Goal: Task Accomplishment & Management: Use online tool/utility

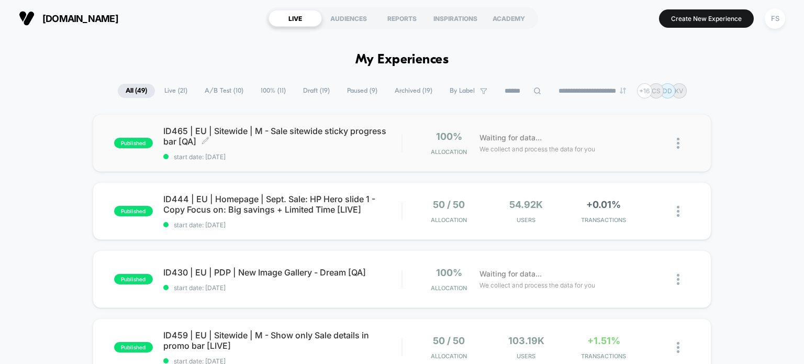
click at [205, 131] on span "ID465 | EU | Sitewide | M - Sale sitewide sticky progress bar [QA] Click to edi…" at bounding box center [282, 136] width 239 height 21
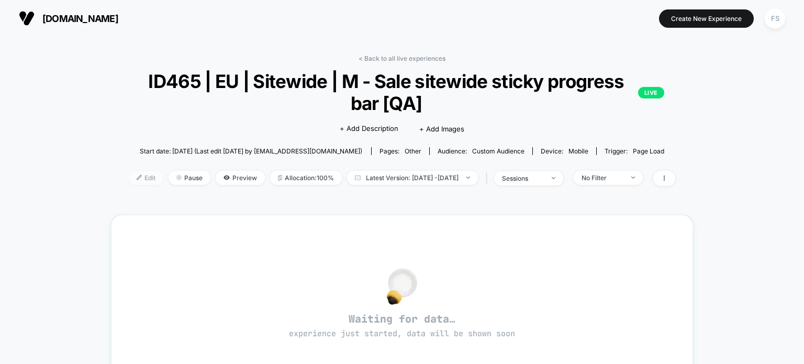
click at [130, 176] on span "Edit" at bounding box center [146, 178] width 35 height 14
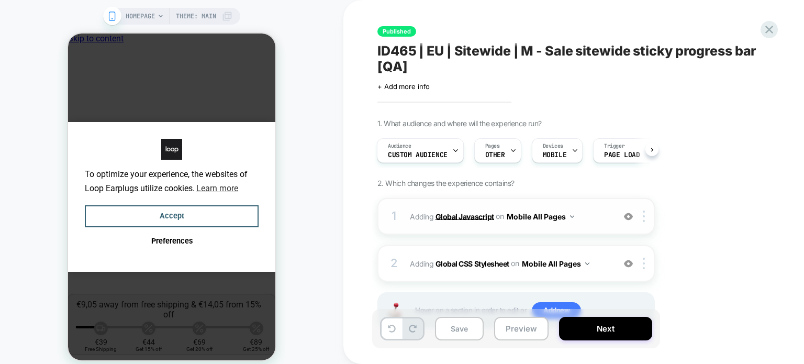
click at [471, 214] on b "Global Javascript" at bounding box center [464, 215] width 59 height 9
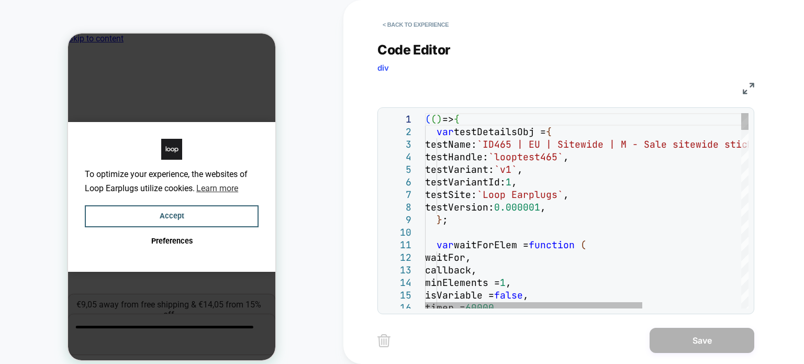
click at [0, 0] on div "( ( ) => { var testDetailsObj = { testName: `ID465 | EU | Sitewide | M - Sale s…" at bounding box center [0, 0] width 0 height 0
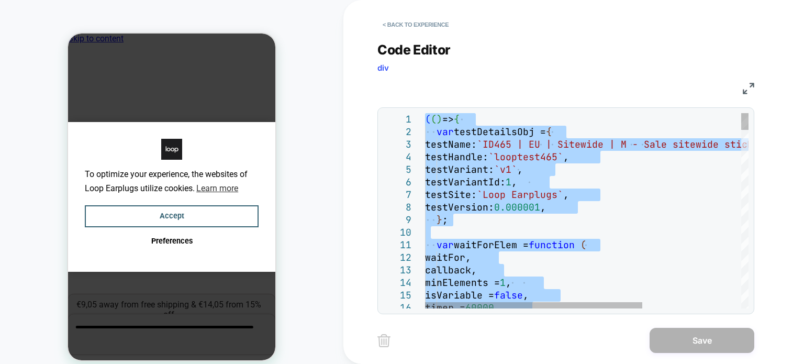
type textarea "**********"
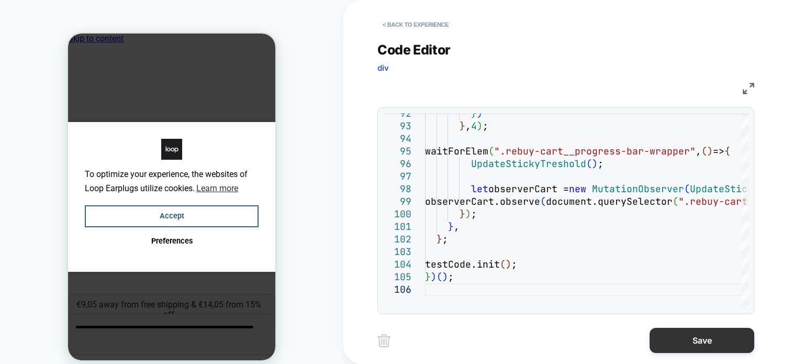
drag, startPoint x: 723, startPoint y: 352, endPoint x: 714, endPoint y: 340, distance: 14.7
click at [714, 340] on div "Save" at bounding box center [565, 340] width 377 height 26
click at [714, 340] on button "Save" at bounding box center [702, 340] width 105 height 25
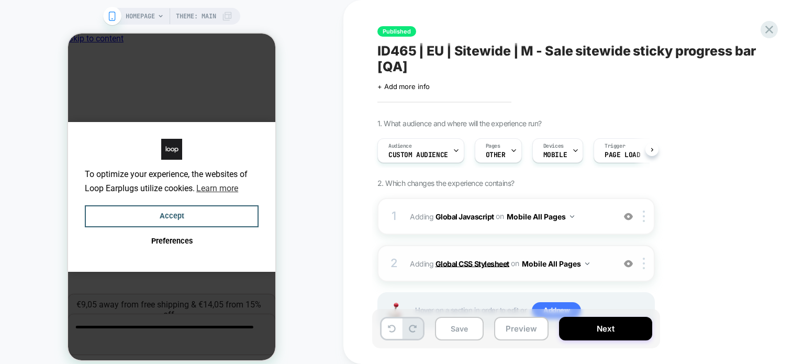
click at [0, 0] on b "Global CSS Stylesheet" at bounding box center [0, 0] width 0 height 0
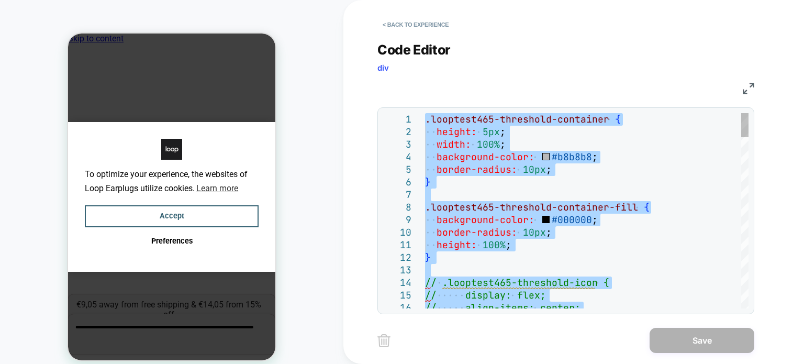
type textarea "**********"
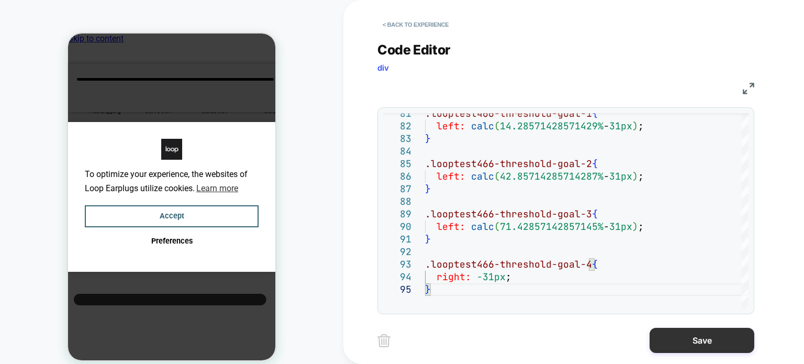
click at [0, 0] on button "Save" at bounding box center [0, 0] width 0 height 0
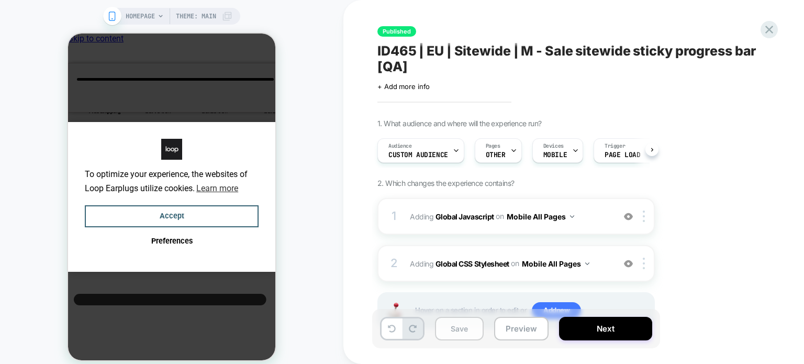
click at [0, 0] on button "Save" at bounding box center [0, 0] width 0 height 0
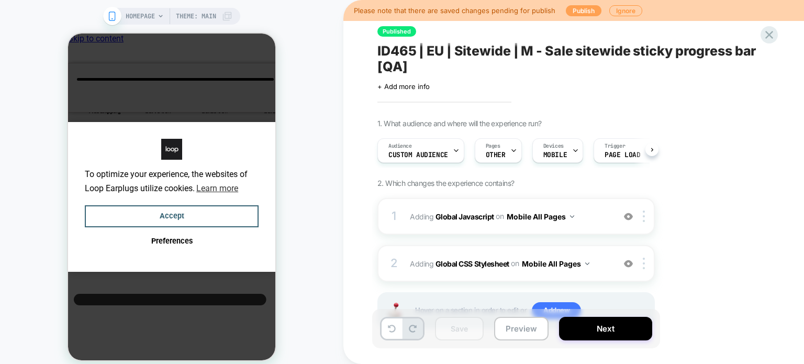
click at [574, 11] on button "Publish" at bounding box center [584, 10] width 36 height 11
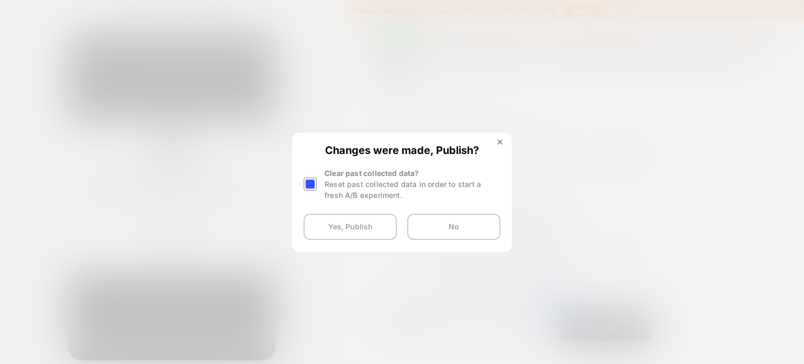
click at [304, 185] on div at bounding box center [310, 183] width 13 height 13
click at [314, 223] on button "Yes, Publish" at bounding box center [350, 227] width 93 height 26
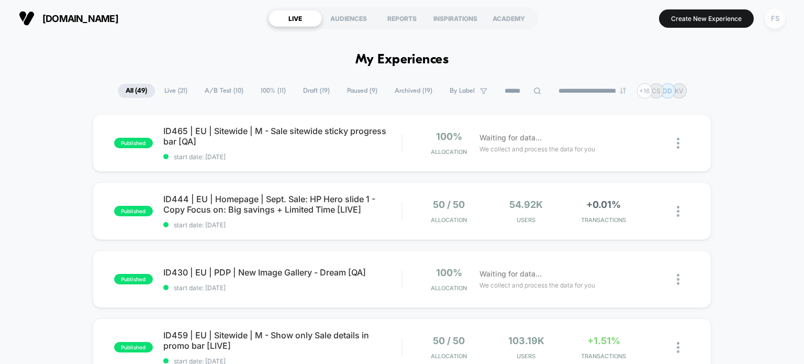
click at [777, 13] on div "FS" at bounding box center [775, 18] width 20 height 20
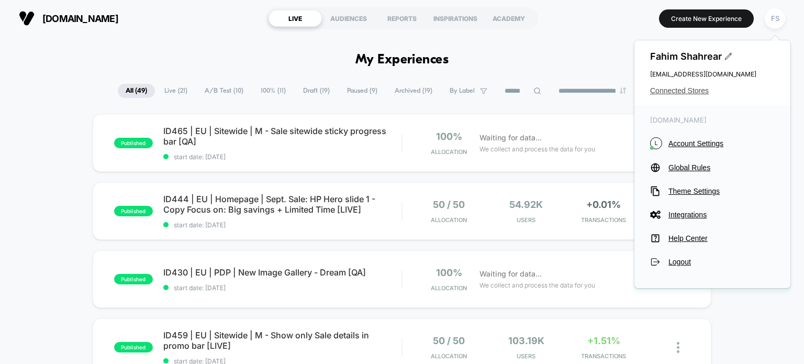
click at [693, 89] on span "Connected Stores" at bounding box center [712, 90] width 125 height 8
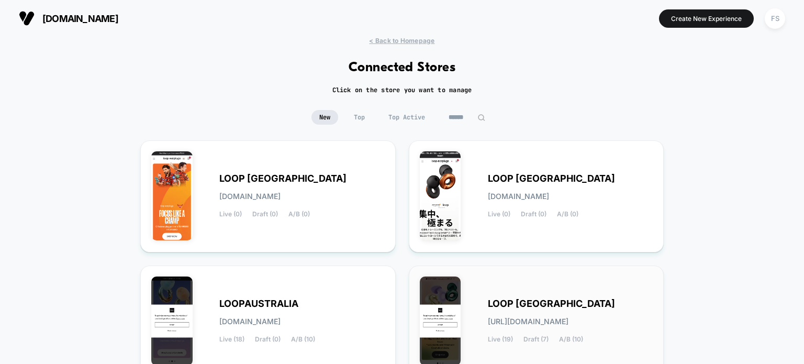
click at [483, 288] on div "LOOP UNITED STATES loop-united_states.myshopify.com Live (19) Draft (7) A/B (10)" at bounding box center [536, 321] width 233 height 90
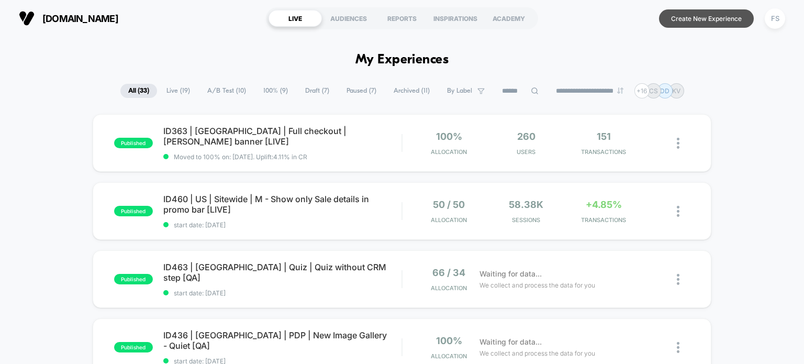
click at [685, 26] on button "Create New Experience" at bounding box center [706, 18] width 95 height 18
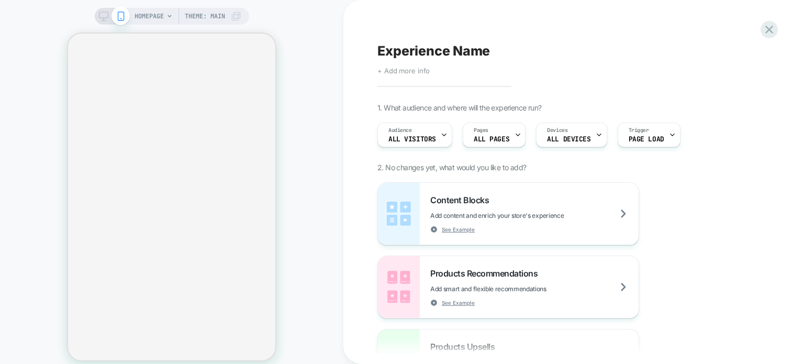
click at [401, 71] on span "+ Add more info" at bounding box center [403, 70] width 52 height 8
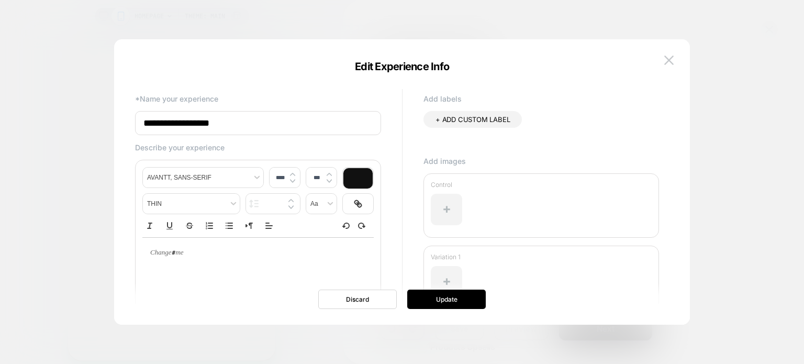
drag, startPoint x: 238, startPoint y: 121, endPoint x: 0, endPoint y: 162, distance: 241.6
click at [0, 162] on body "HOMEPAGE Theme: MAIN Experience Name Click to edit experience details + Add mor…" at bounding box center [402, 182] width 804 height 364
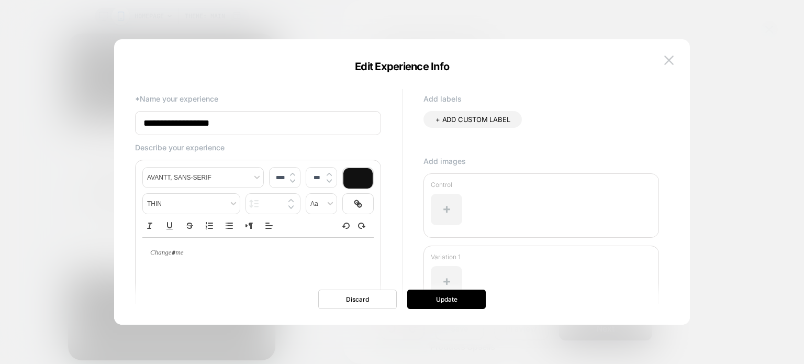
paste input "**********"
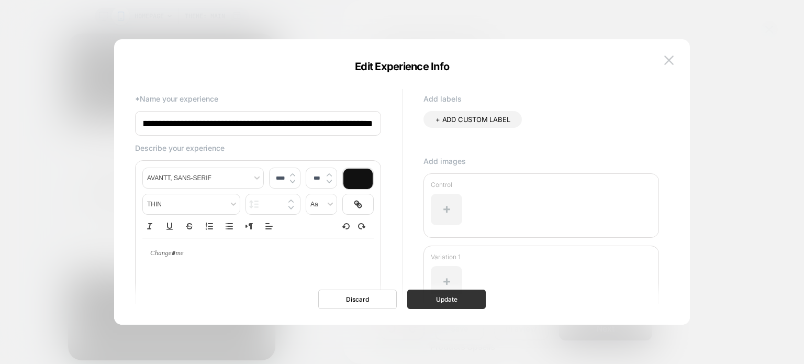
type input "**********"
click at [0, 0] on button "Update" at bounding box center [0, 0] width 0 height 0
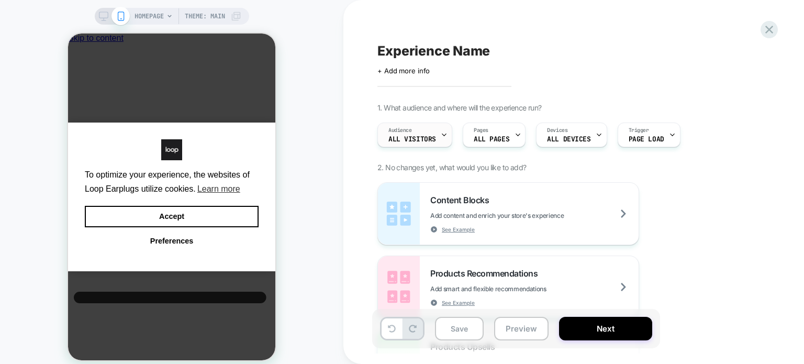
click at [0, 0] on div "Audience All Visitors" at bounding box center [0, 0] width 0 height 0
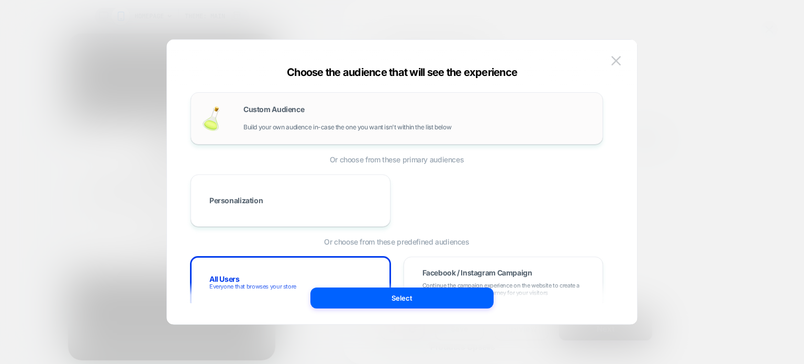
click at [0, 0] on div "Custom Audience Build your own audience in-case the one you want isn't within t…" at bounding box center [0, 0] width 0 height 0
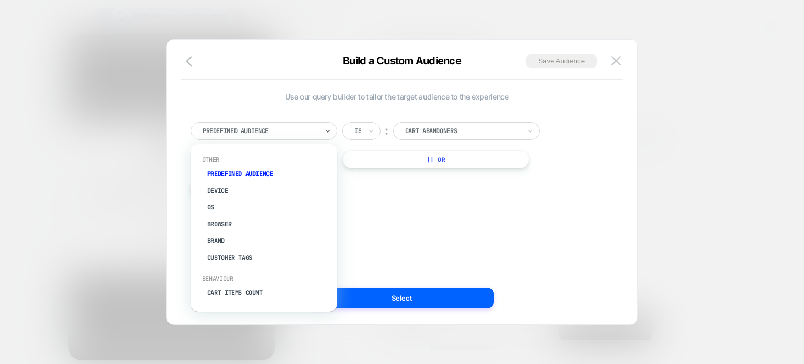
click at [304, 132] on div at bounding box center [260, 130] width 115 height 9
type input "***"
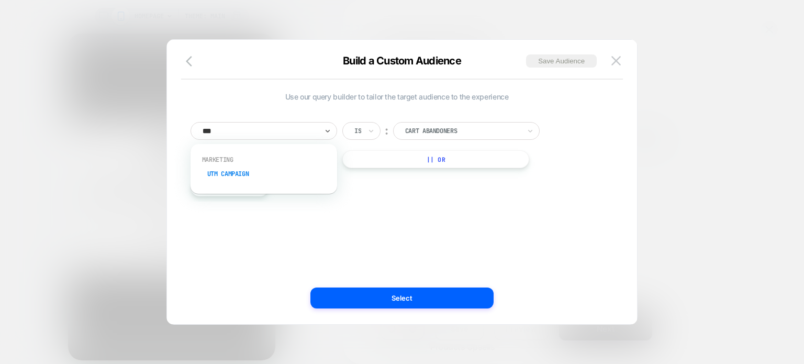
click at [277, 171] on div "UTM Campaign" at bounding box center [269, 173] width 136 height 17
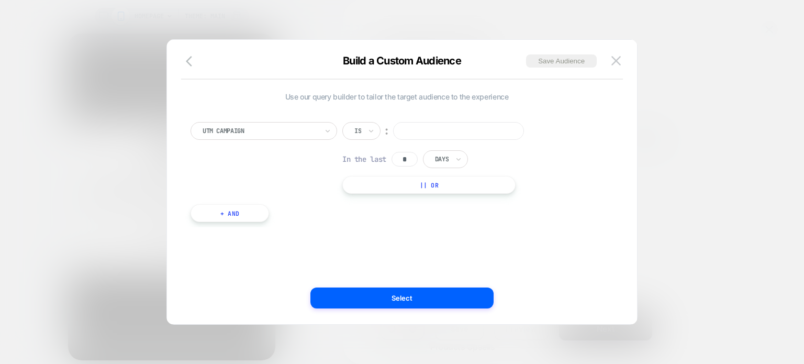
click at [452, 130] on input at bounding box center [458, 131] width 131 height 18
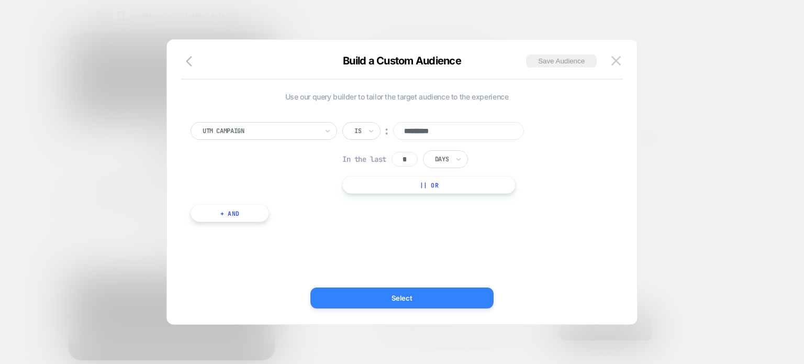
type input "*********"
click at [421, 307] on button "Select" at bounding box center [401, 297] width 183 height 21
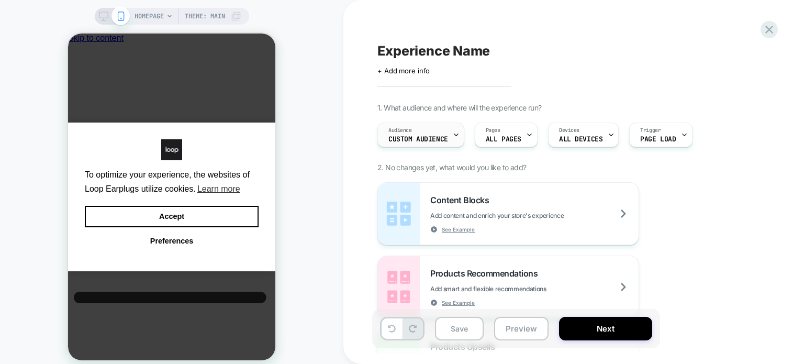
click at [423, 142] on span "Custom Audience" at bounding box center [418, 139] width 60 height 7
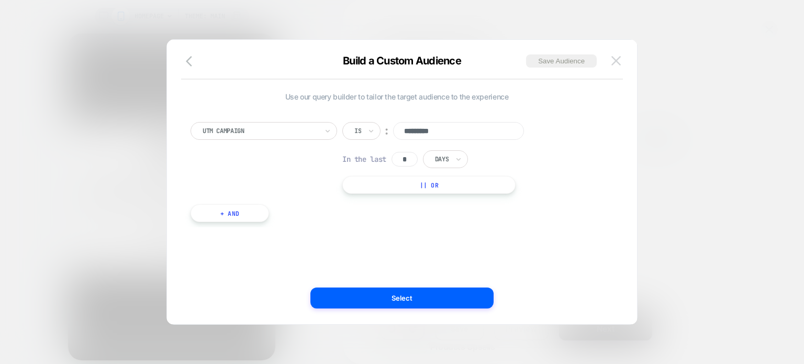
click at [612, 62] on img at bounding box center [615, 60] width 9 height 9
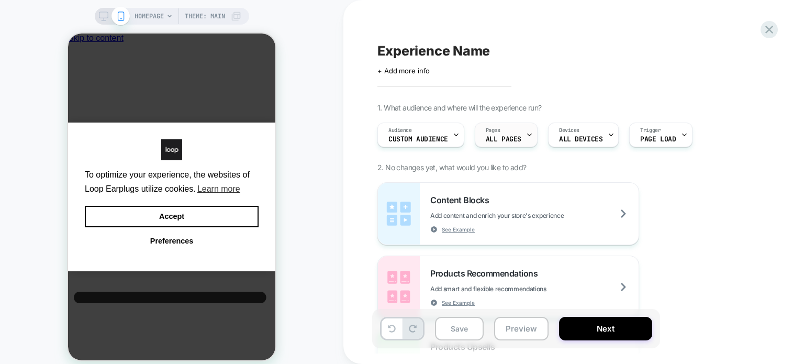
click at [0, 0] on div "Pages ALL PAGES" at bounding box center [0, 0] width 0 height 0
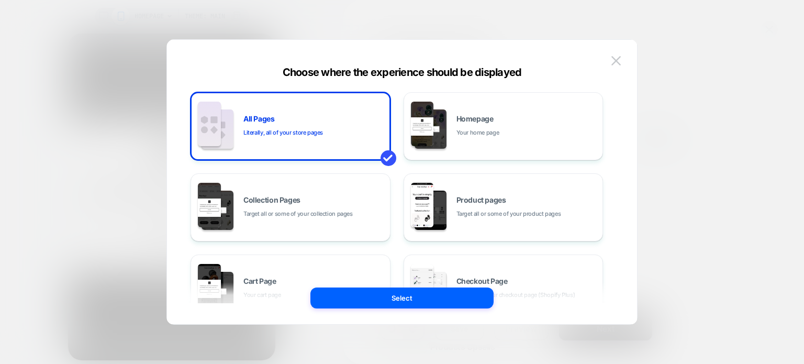
scroll to position [212, 0]
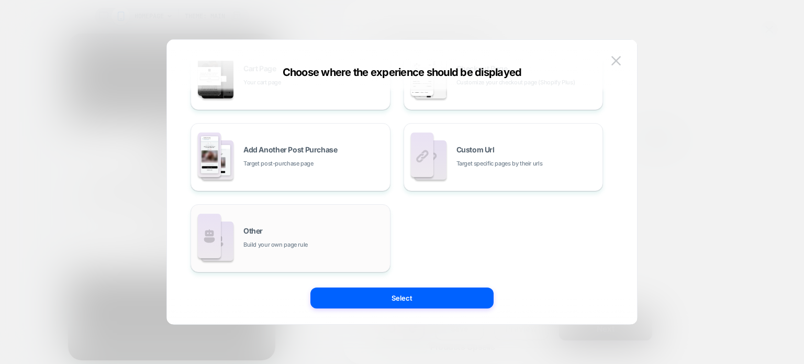
click at [368, 243] on div "Other Build your own page rule" at bounding box center [313, 238] width 141 height 23
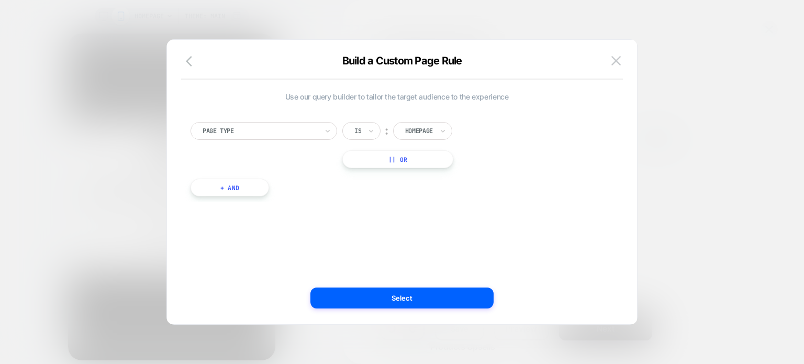
scroll to position [0, 0]
click at [0, 0] on div "Is" at bounding box center [0, 0] width 0 height 0
click at [0, 0] on div "Is not" at bounding box center [0, 0] width 0 height 0
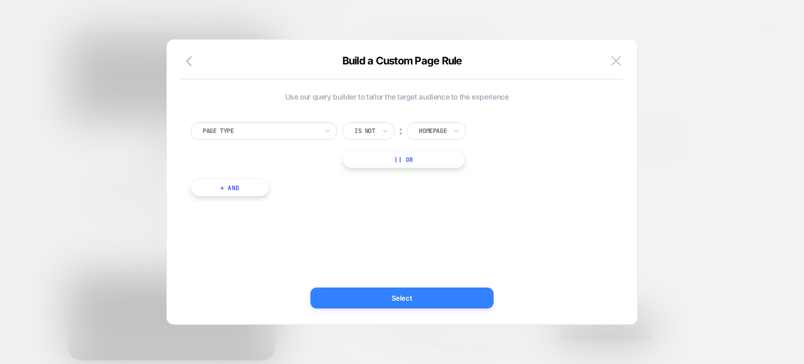
click at [384, 292] on button "Select" at bounding box center [401, 297] width 183 height 21
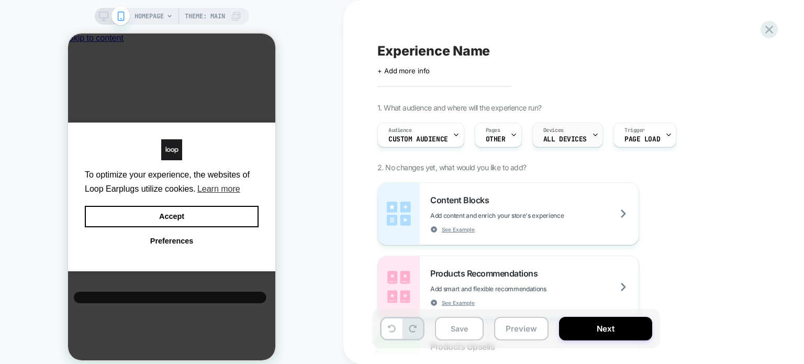
click at [576, 139] on span "ALL DEVICES" at bounding box center [564, 139] width 43 height 7
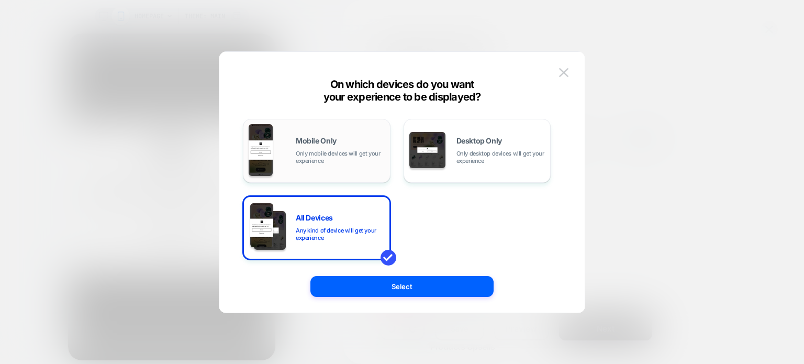
click at [285, 160] on div "Mobile Only Only mobile devices will get your experience" at bounding box center [317, 150] width 136 height 53
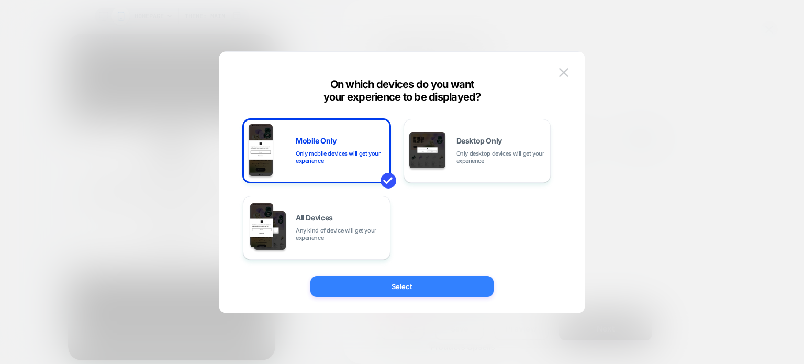
click at [338, 286] on button "Select" at bounding box center [401, 286] width 183 height 21
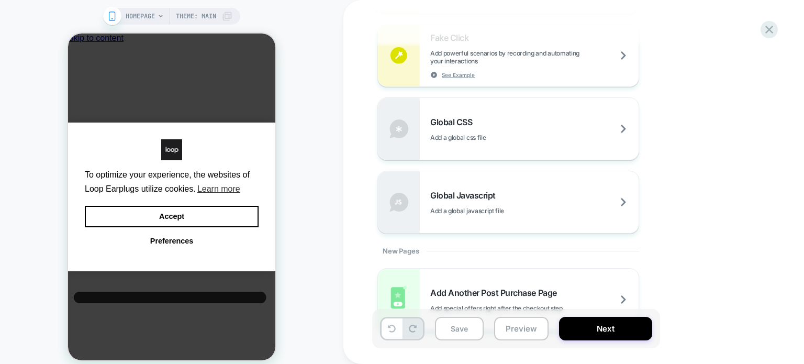
scroll to position [696, 0]
click at [0, 0] on div "Global Javascript Add a global javascript file" at bounding box center [0, 0] width 0 height 0
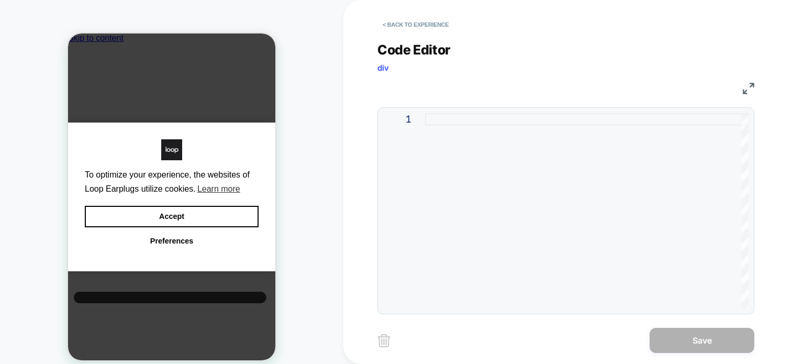
click at [0, 0] on div at bounding box center [0, 0] width 0 height 0
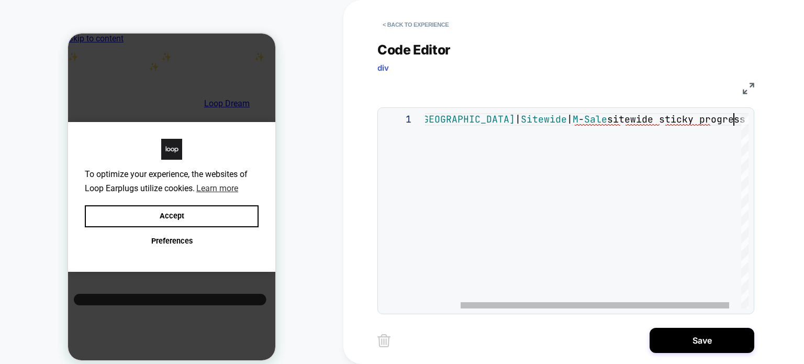
click at [0, 0] on div "ID466 | USA | Sitewide | M - Sale sitewide sticky progress bar" at bounding box center [0, 0] width 0 height 0
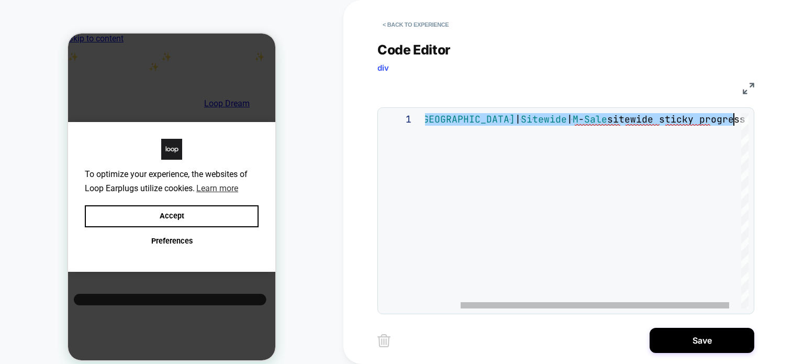
type textarea "**********"
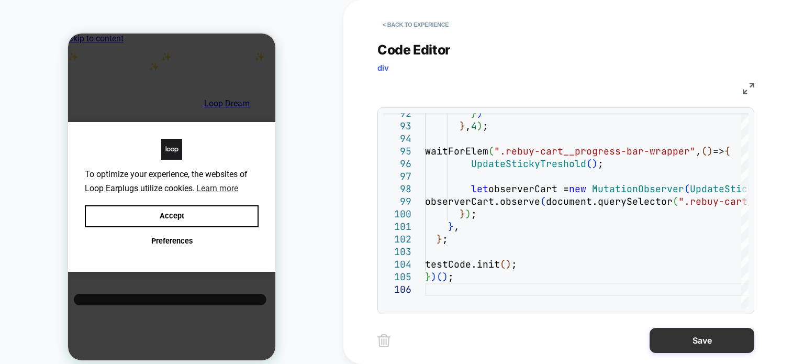
click at [0, 0] on button "Save" at bounding box center [0, 0] width 0 height 0
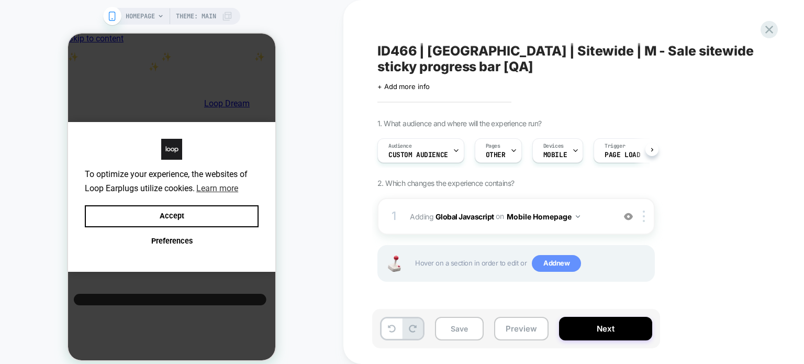
scroll to position [0, 0]
click at [547, 266] on span "Add new" at bounding box center [556, 263] width 49 height 17
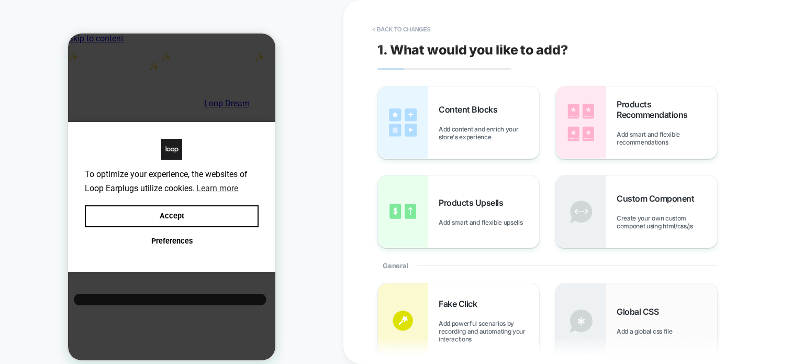
click at [567, 292] on img at bounding box center [581, 320] width 50 height 75
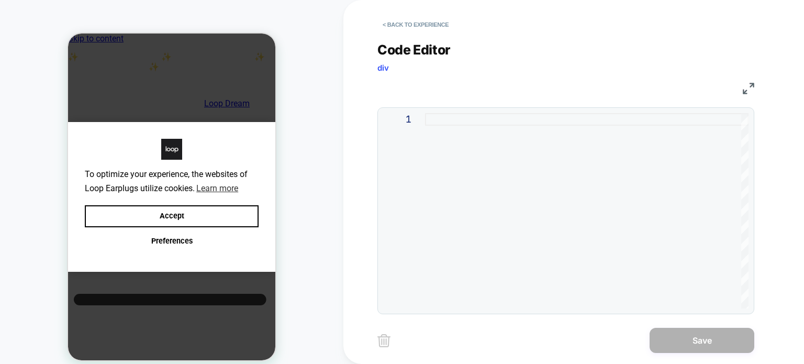
click at [0, 0] on div at bounding box center [0, 0] width 0 height 0
click at [684, 127] on div at bounding box center [586, 210] width 323 height 195
type textarea "**********"
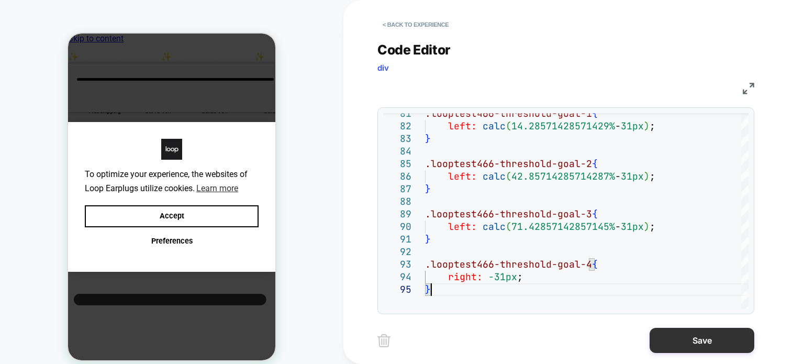
click at [729, 346] on button "Save" at bounding box center [702, 340] width 105 height 25
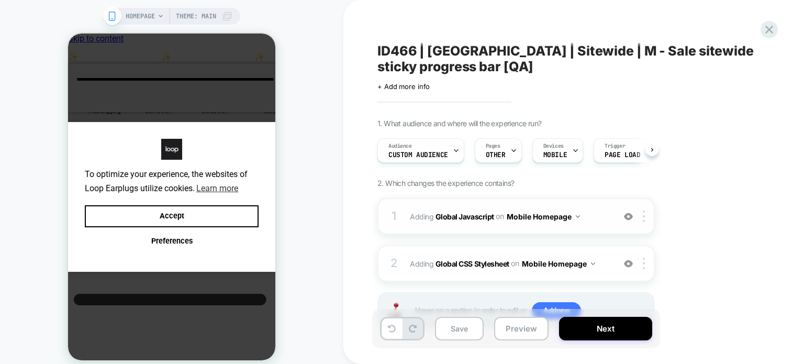
click at [0, 0] on button "Mobile Homepage" at bounding box center [0, 0] width 0 height 0
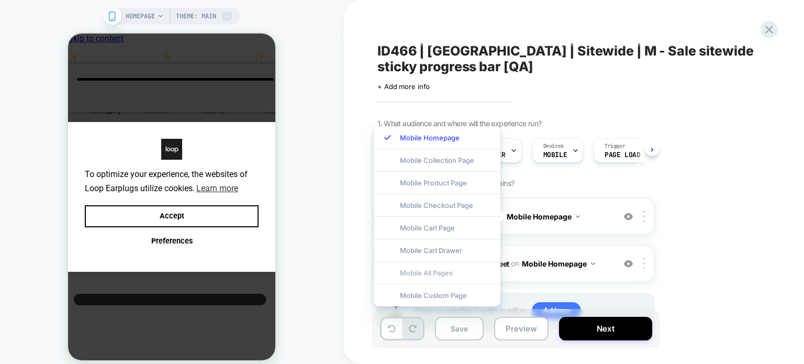
click at [0, 0] on div "Mobile All Pages" at bounding box center [0, 0] width 0 height 0
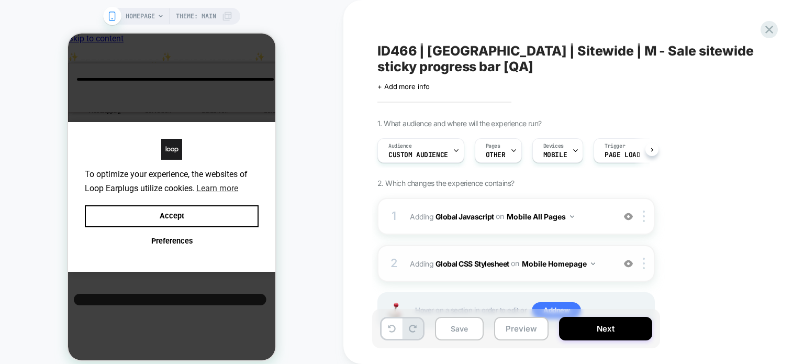
scroll to position [43, 0]
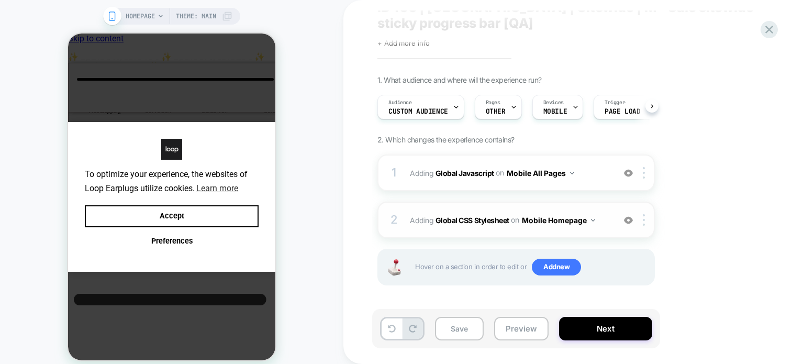
click at [0, 0] on button "Mobile Homepage" at bounding box center [0, 0] width 0 height 0
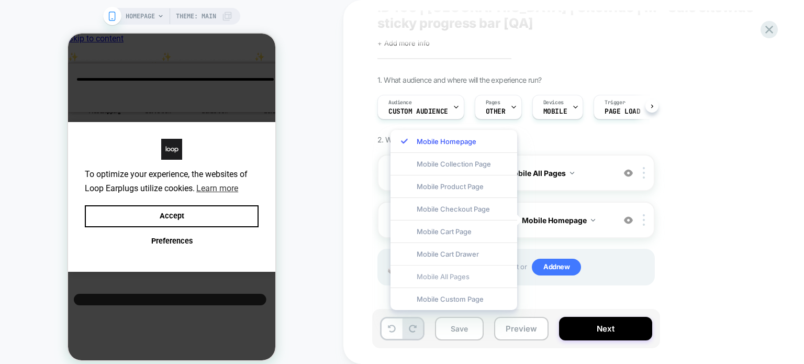
click at [454, 277] on div "Mobile All Pages" at bounding box center [453, 276] width 127 height 23
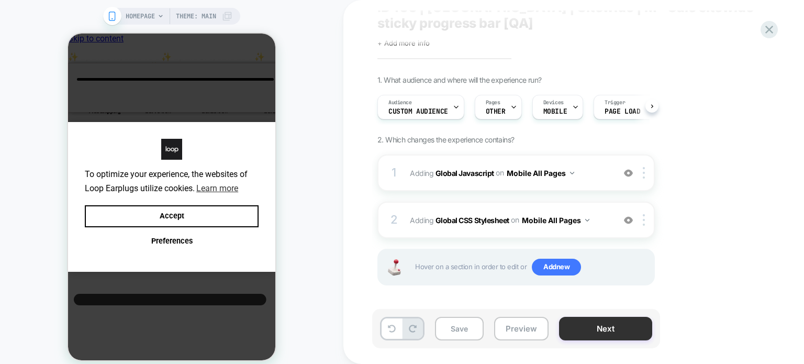
click at [628, 327] on button "Next" at bounding box center [605, 329] width 93 height 24
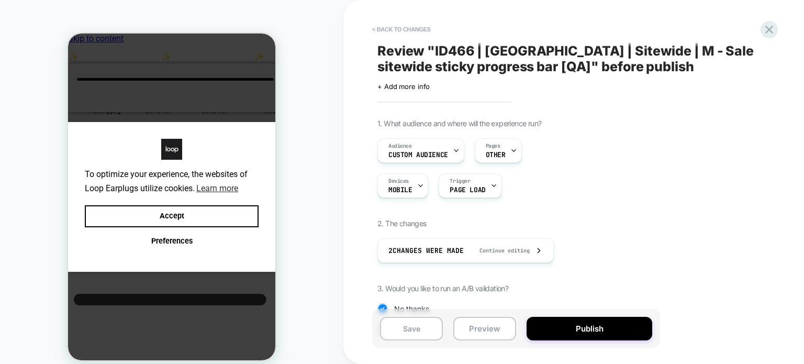
scroll to position [110, 0]
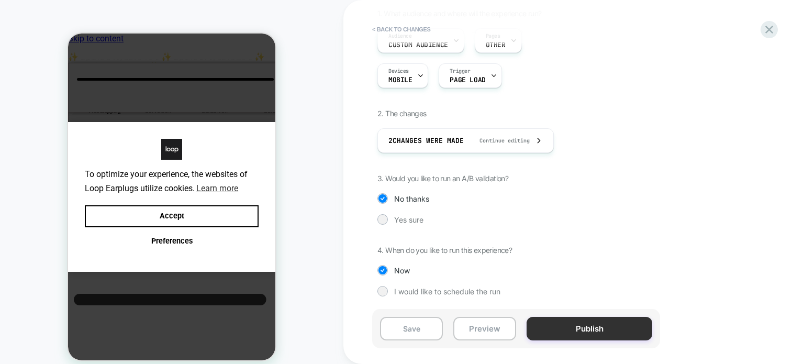
click at [576, 332] on button "Publish" at bounding box center [590, 329] width 126 height 24
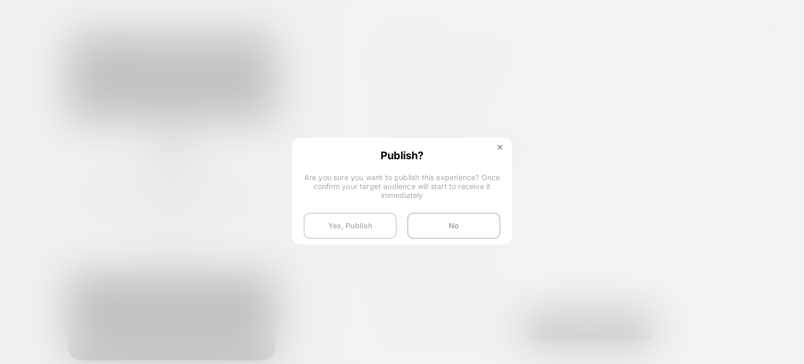
click at [336, 224] on button "Yes, Publish" at bounding box center [350, 225] width 93 height 26
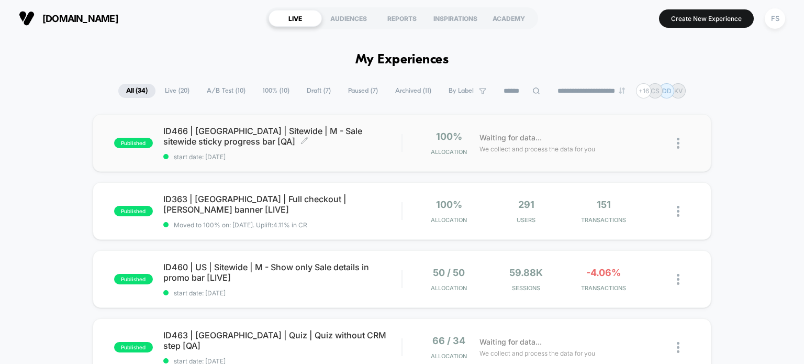
click at [270, 134] on span "ID466 | USA | Sitewide | M - Sale sitewide sticky progress bar [QA] Click to ed…" at bounding box center [282, 136] width 239 height 21
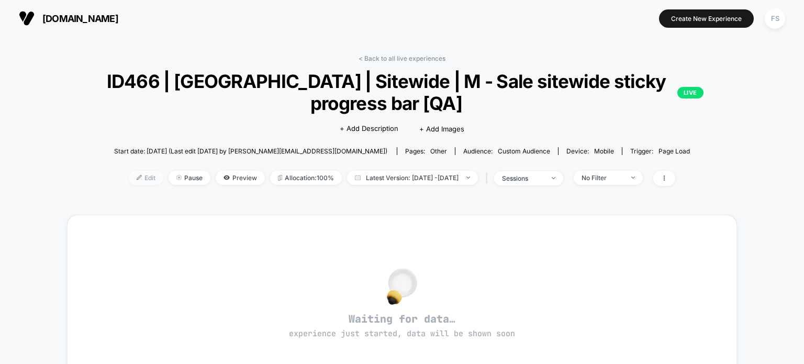
click at [129, 174] on span "Edit" at bounding box center [146, 178] width 35 height 14
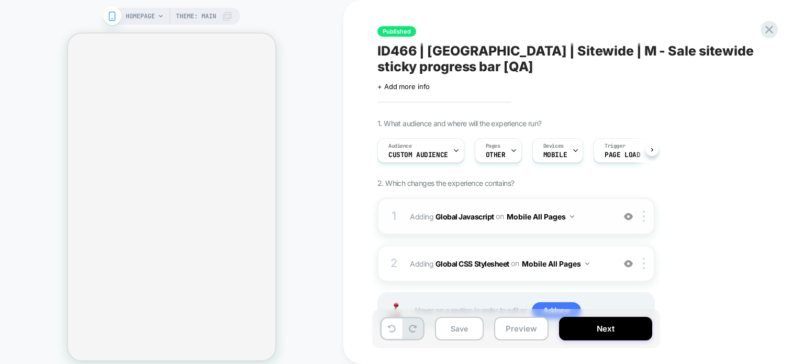
scroll to position [0, 1]
click at [473, 212] on b "Global Javascript" at bounding box center [464, 215] width 59 height 9
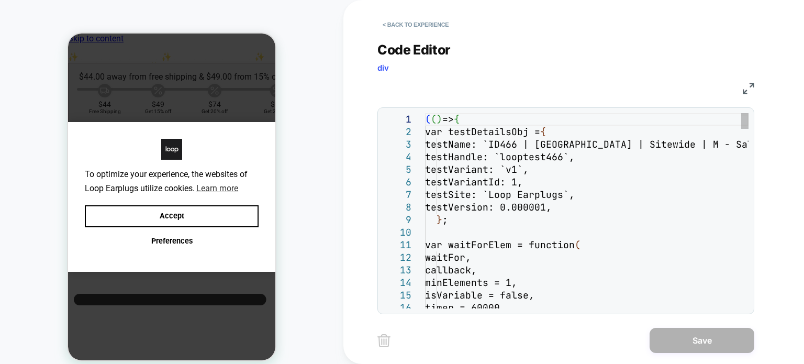
scroll to position [0, 0]
click at [0, 0] on div "( ( ) => { var testDetailsObj = { testName: `ID466 | USA | Sitewide | M - Sale …" at bounding box center [0, 0] width 0 height 0
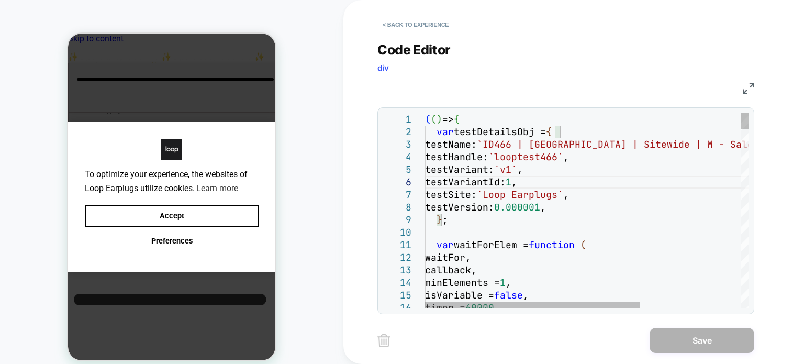
type textarea "**********"
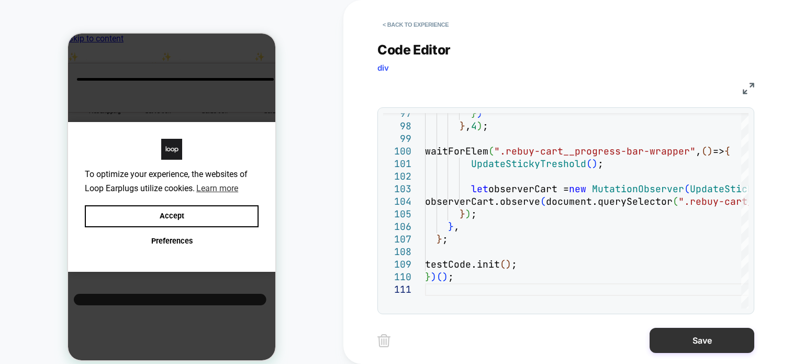
click at [0, 0] on button "Save" at bounding box center [0, 0] width 0 height 0
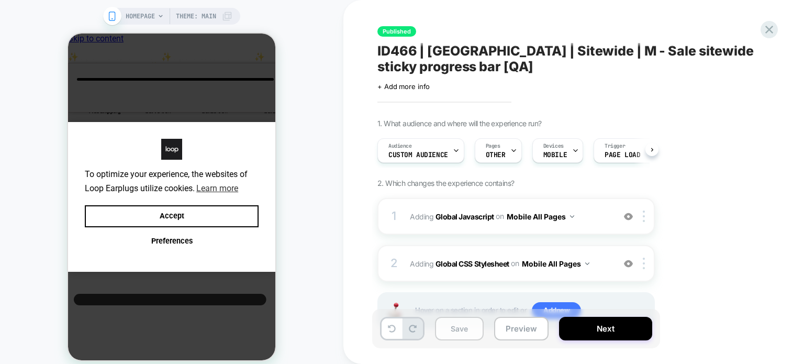
click at [0, 0] on button "Save" at bounding box center [0, 0] width 0 height 0
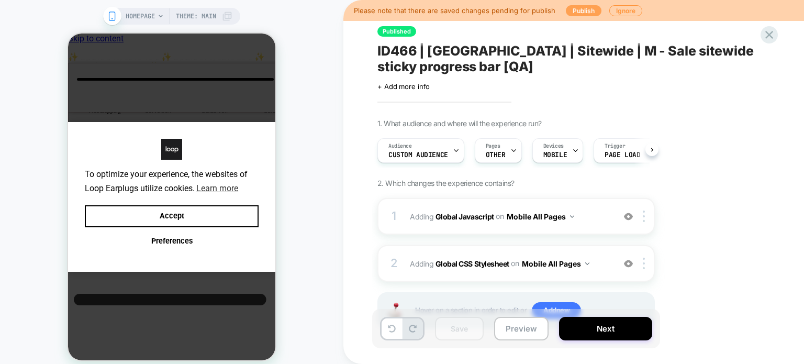
click at [0, 0] on button "Publish" at bounding box center [0, 0] width 0 height 0
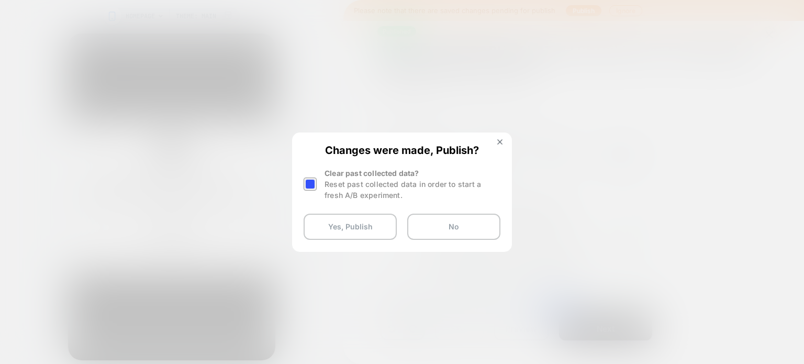
click at [0, 0] on div at bounding box center [0, 0] width 0 height 0
click at [308, 226] on button "Yes, Publish" at bounding box center [350, 227] width 93 height 26
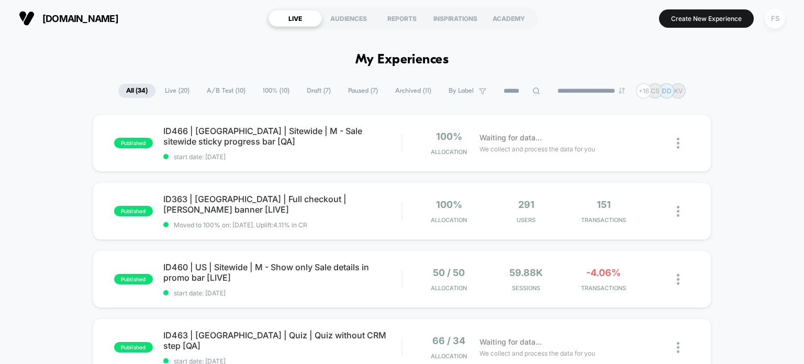
click at [769, 18] on div "FS" at bounding box center [775, 18] width 20 height 20
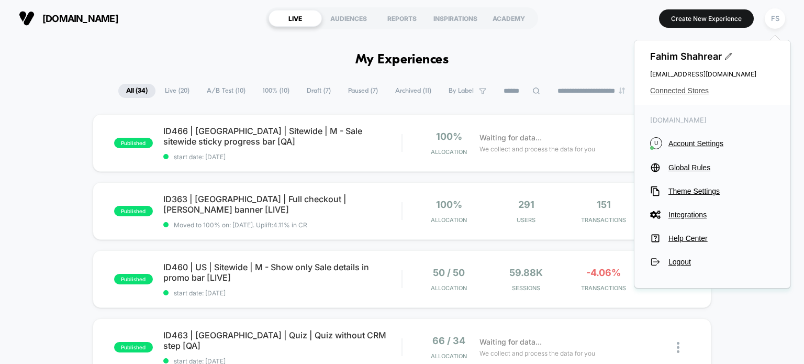
click at [675, 90] on span "Connected Stores" at bounding box center [712, 90] width 125 height 8
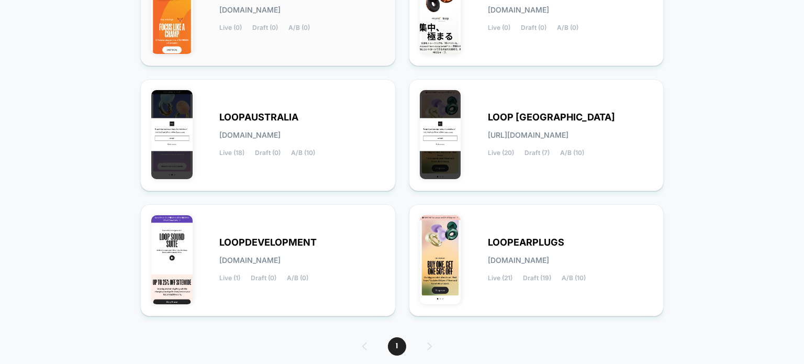
scroll to position [223, 0]
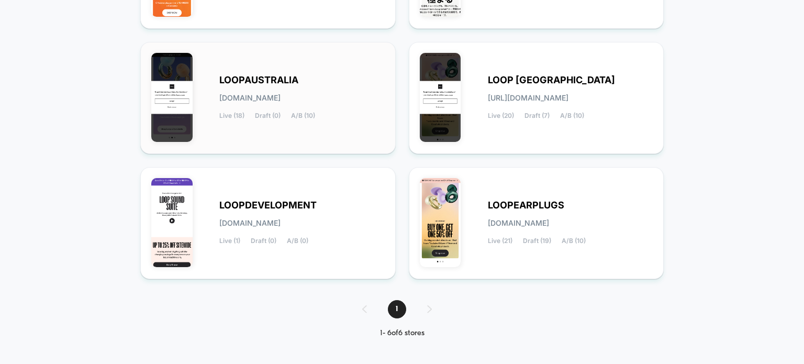
click at [313, 103] on div "LOOPAUSTRALIA loopaustralia.myshopify.com Live (18) Draft (0) A/B (10)" at bounding box center [301, 97] width 165 height 43
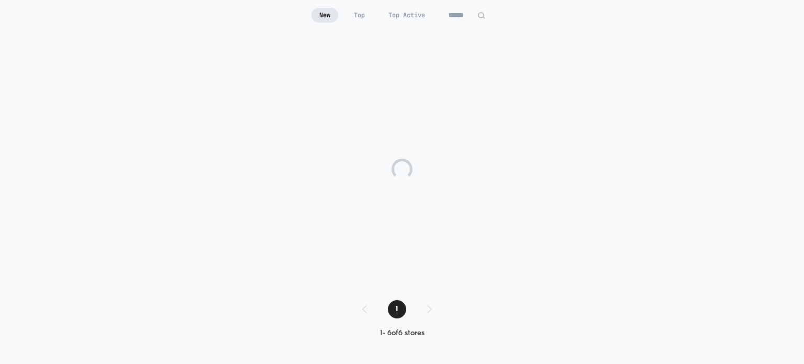
scroll to position [102, 0]
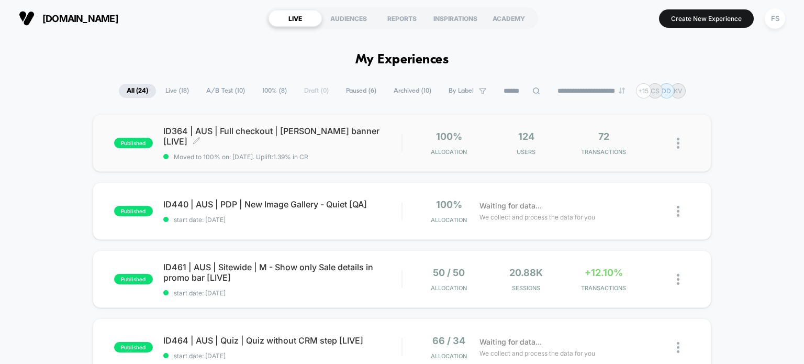
click at [207, 132] on span "ID364 | AUS | Full checkout | Matt Walker banner [LIVE] Click to edit experienc…" at bounding box center [282, 136] width 239 height 21
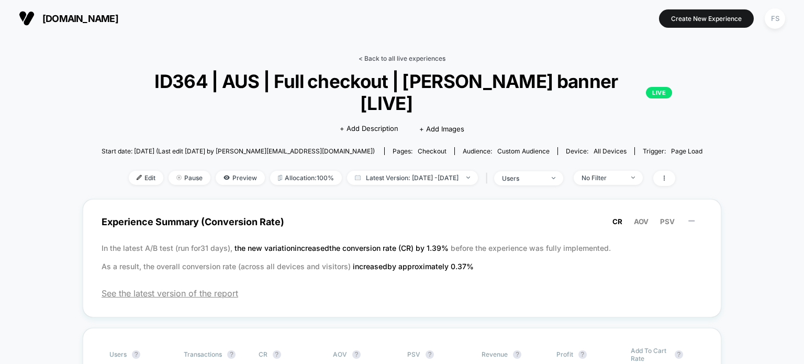
click at [390, 54] on link "< Back to all live experiences" at bounding box center [402, 58] width 87 height 8
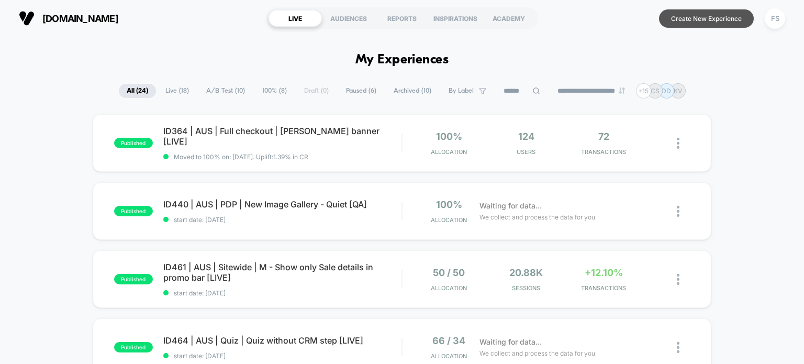
click at [694, 15] on button "Create New Experience" at bounding box center [706, 18] width 95 height 18
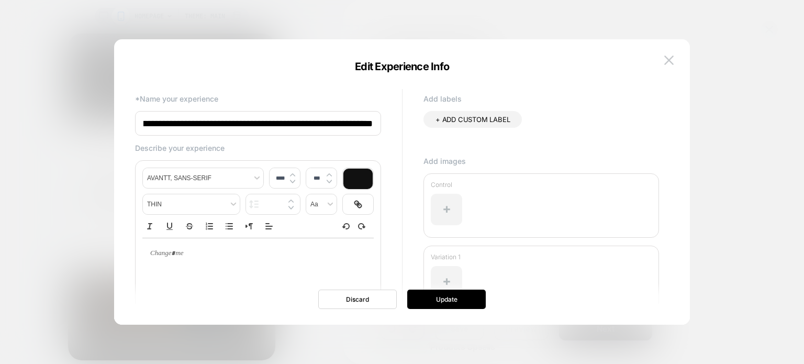
scroll to position [0, 62]
type input "**********"
click at [0, 0] on button "Update" at bounding box center [0, 0] width 0 height 0
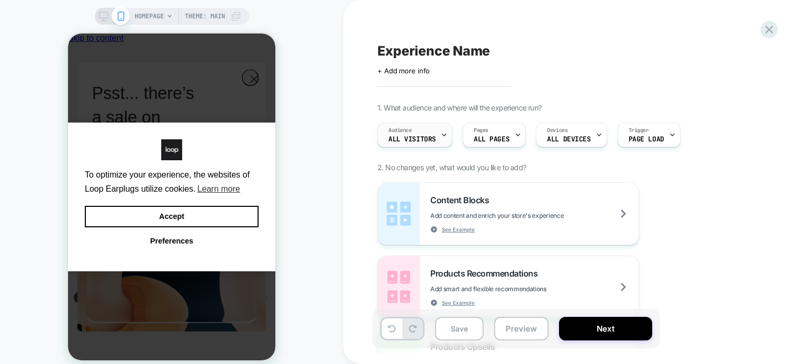
click at [419, 137] on span "All Visitors" at bounding box center [412, 139] width 48 height 7
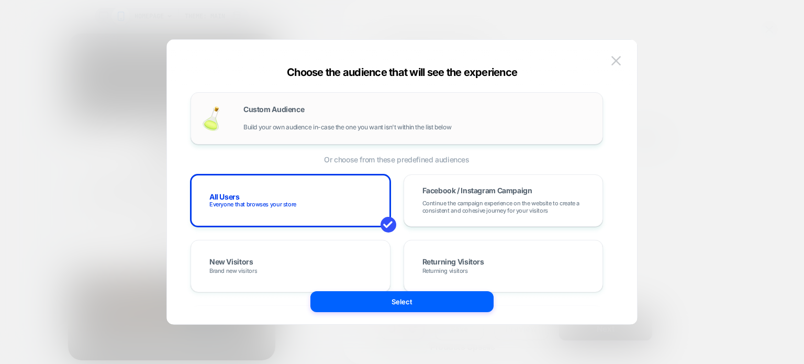
click at [289, 122] on div "Custom Audience Build your own audience in-case the one you want isn't within t…" at bounding box center [417, 118] width 349 height 25
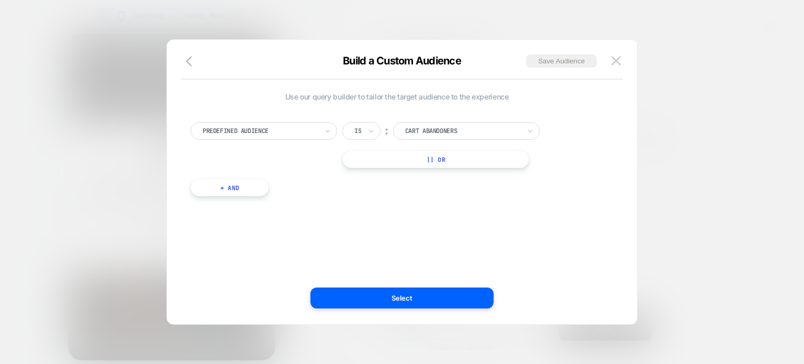
click at [289, 122] on div "Predefined Audience" at bounding box center [264, 131] width 147 height 18
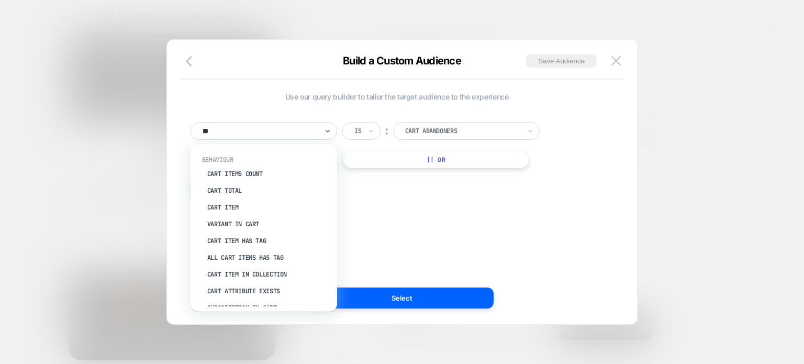
type input "***"
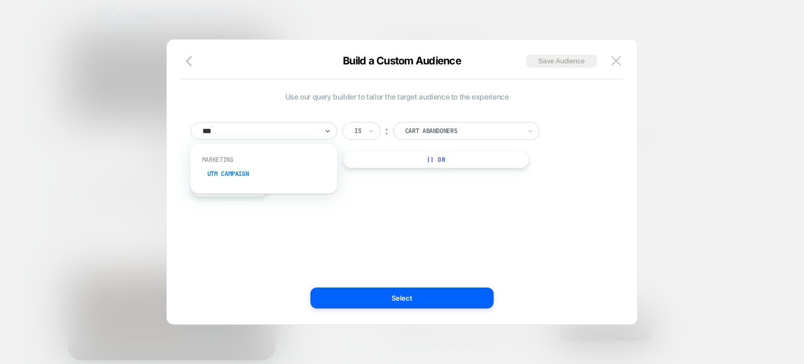
click at [312, 175] on div "UTM Campaign" at bounding box center [269, 173] width 136 height 17
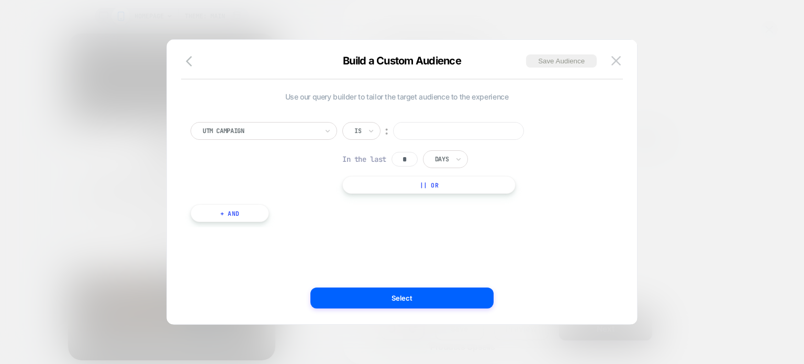
click at [429, 122] on input at bounding box center [458, 131] width 131 height 18
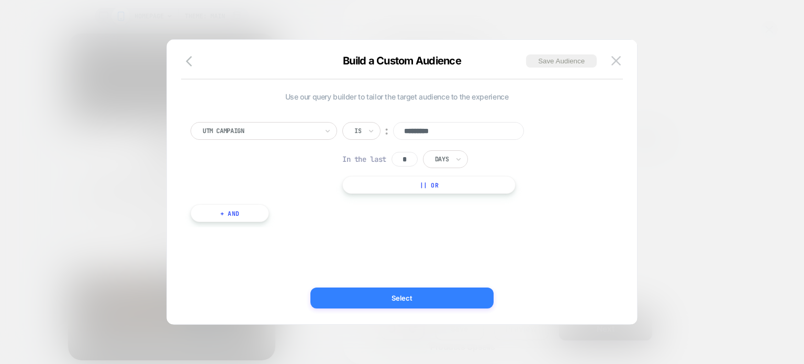
type input "*********"
click at [0, 0] on button "Select" at bounding box center [0, 0] width 0 height 0
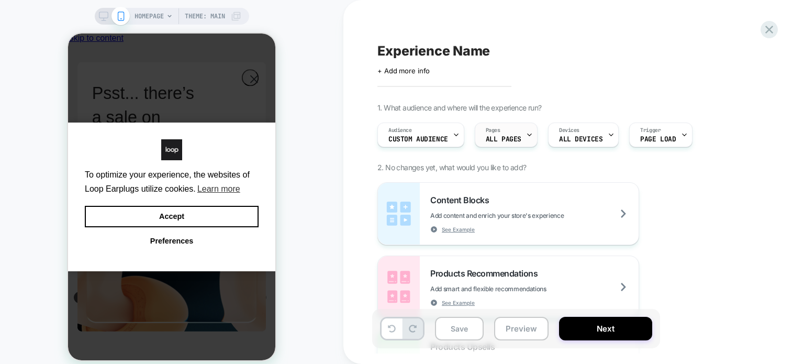
click at [503, 131] on div "Pages ALL PAGES" at bounding box center [503, 135] width 57 height 24
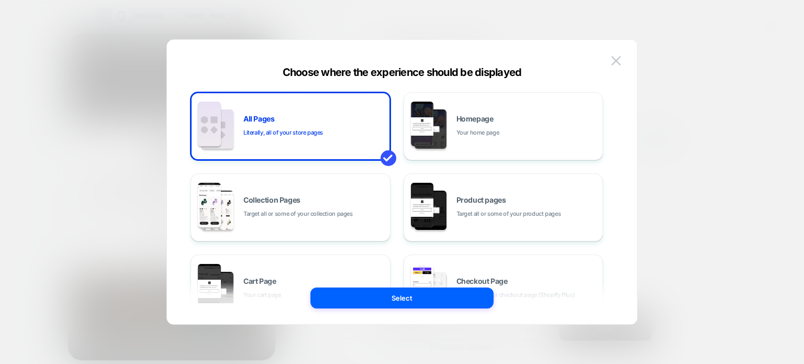
scroll to position [212, 0]
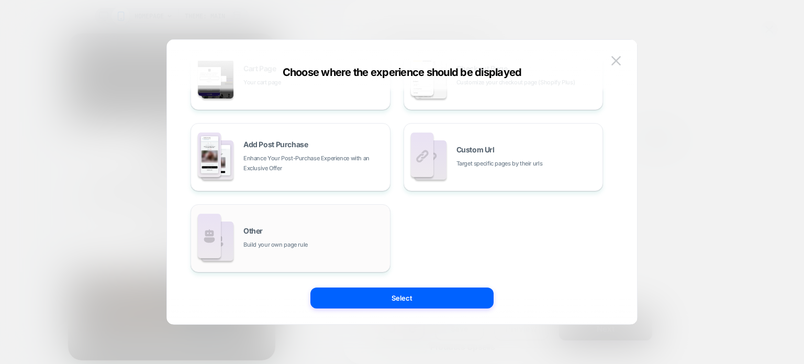
click at [343, 241] on div "Other Build your own page rule" at bounding box center [313, 238] width 141 height 23
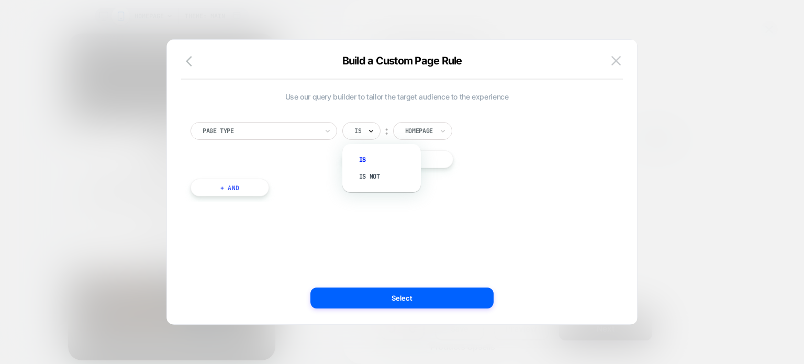
click at [0, 0] on icon at bounding box center [0, 0] width 0 height 0
click at [0, 0] on div "Is not" at bounding box center [0, 0] width 0 height 0
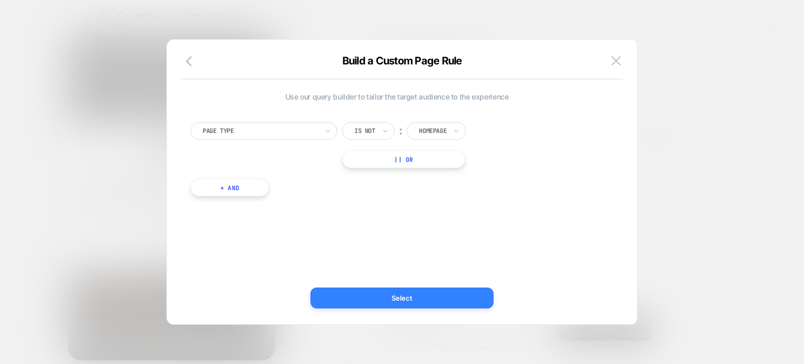
click at [378, 304] on button "Select" at bounding box center [401, 297] width 183 height 21
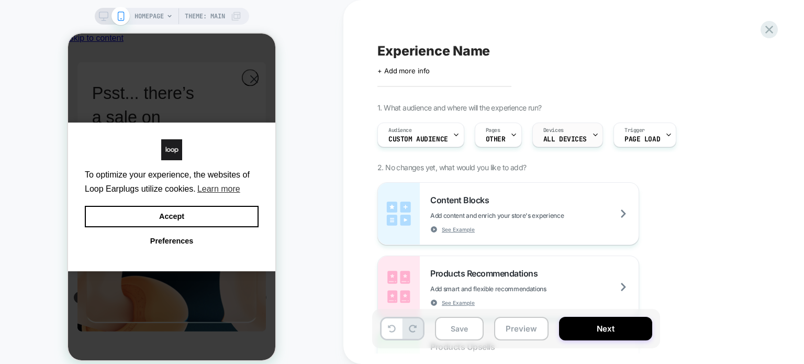
click at [577, 141] on span "ALL DEVICES" at bounding box center [564, 139] width 43 height 7
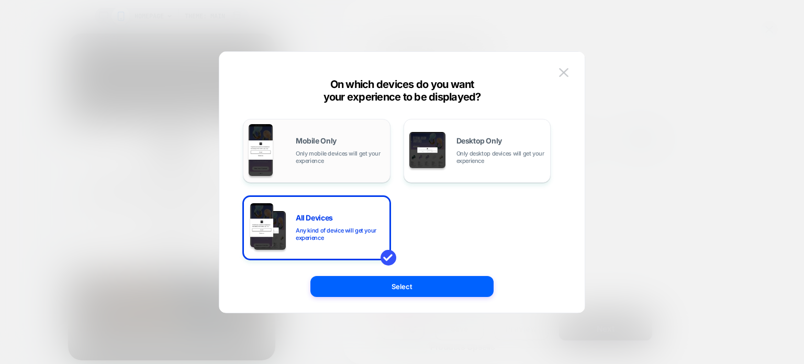
click at [0, 0] on span "Mobile Only" at bounding box center [0, 0] width 0 height 0
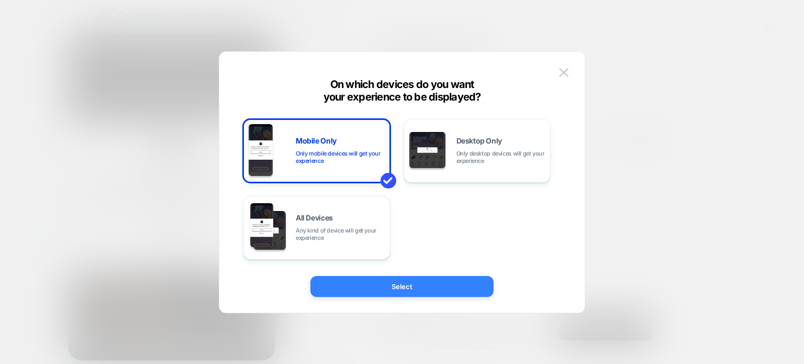
click at [386, 287] on button "Select" at bounding box center [401, 286] width 183 height 21
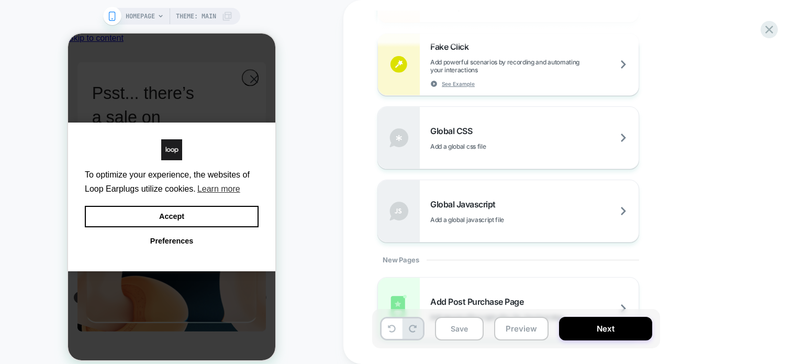
scroll to position [687, 0]
click at [506, 195] on div "Global Javascript Add a global javascript file" at bounding box center [508, 211] width 261 height 62
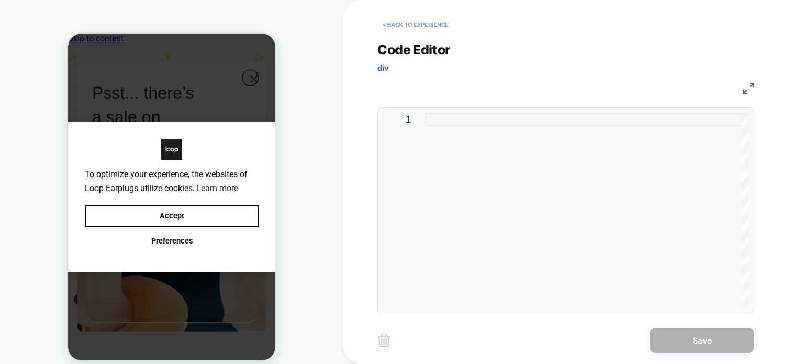
click at [0, 0] on div at bounding box center [0, 0] width 0 height 0
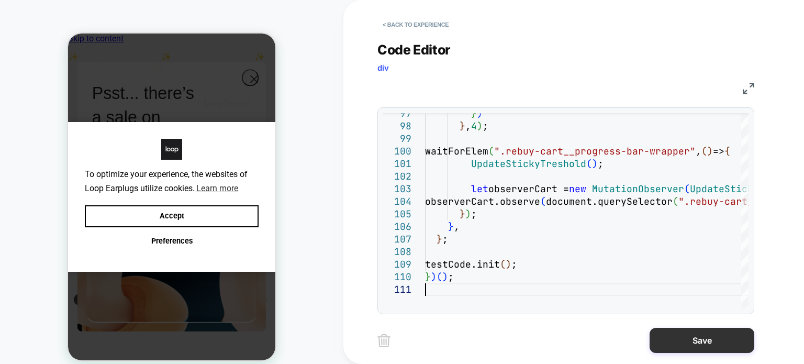
click at [0, 0] on button "Save" at bounding box center [0, 0] width 0 height 0
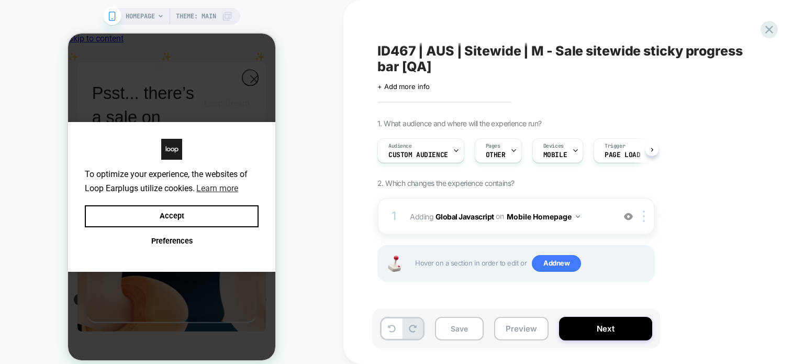
scroll to position [0, 0]
click at [0, 0] on button "Mobile Homepage" at bounding box center [0, 0] width 0 height 0
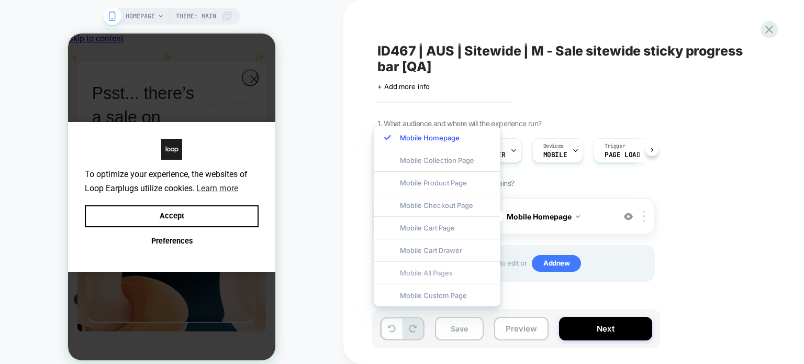
click at [473, 268] on div "Mobile All Pages" at bounding box center [437, 272] width 127 height 23
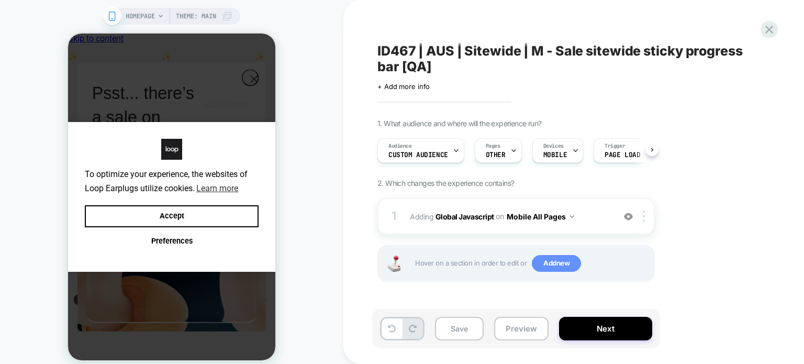
click at [0, 0] on span "Add new" at bounding box center [0, 0] width 0 height 0
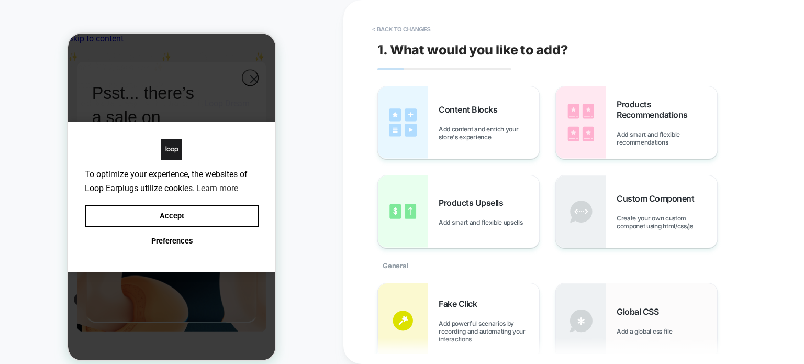
click at [622, 290] on div "Global CSS Add a global css file" at bounding box center [636, 320] width 161 height 75
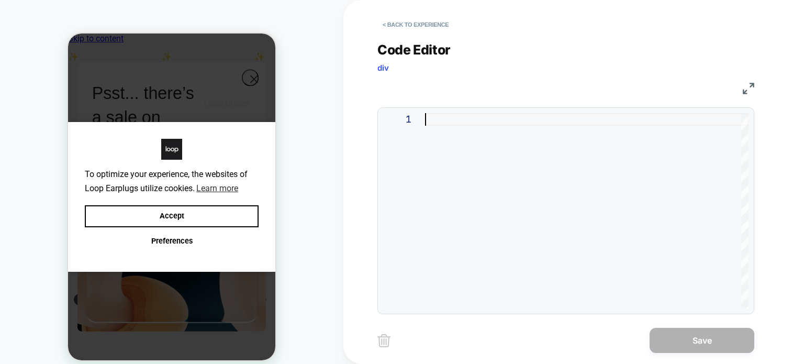
click at [564, 156] on div at bounding box center [586, 210] width 323 height 195
type textarea "**********"
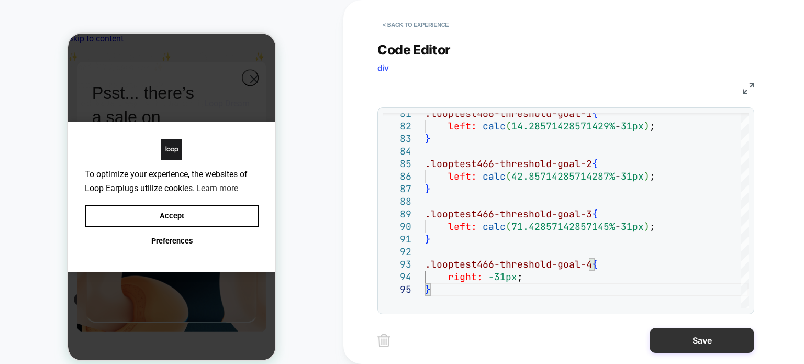
click at [712, 343] on button "Save" at bounding box center [702, 340] width 105 height 25
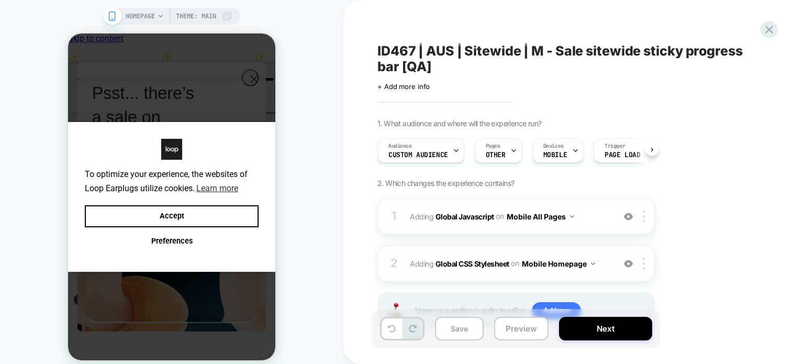
scroll to position [43, 0]
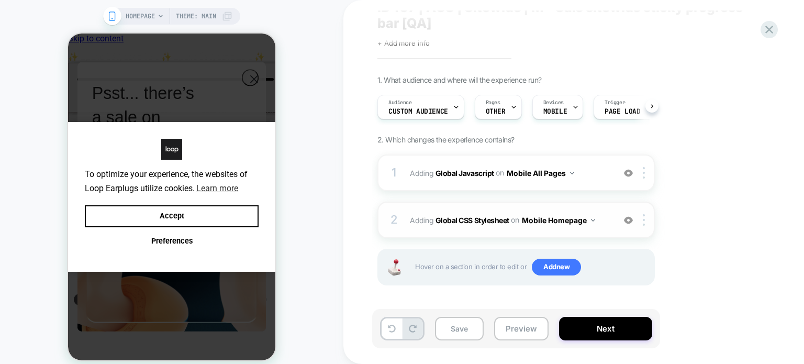
click at [0, 0] on button "Mobile Homepage" at bounding box center [0, 0] width 0 height 0
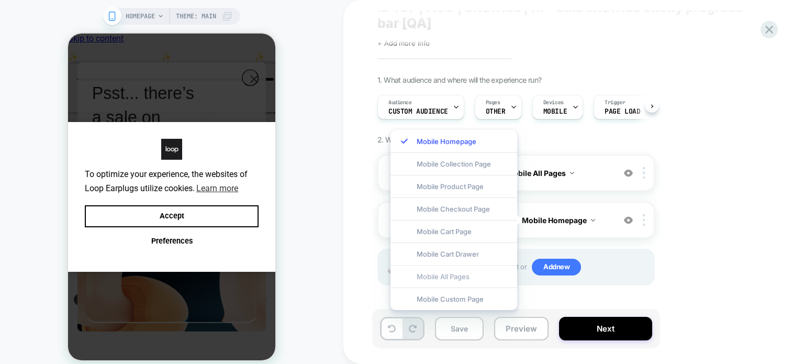
click at [0, 0] on div "Mobile All Pages" at bounding box center [0, 0] width 0 height 0
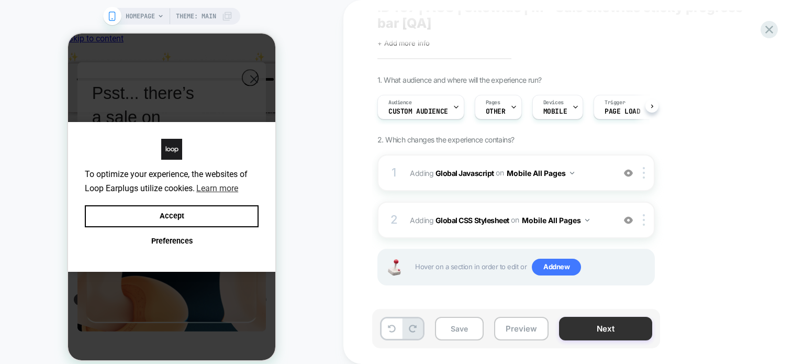
click at [0, 0] on button "Next" at bounding box center [0, 0] width 0 height 0
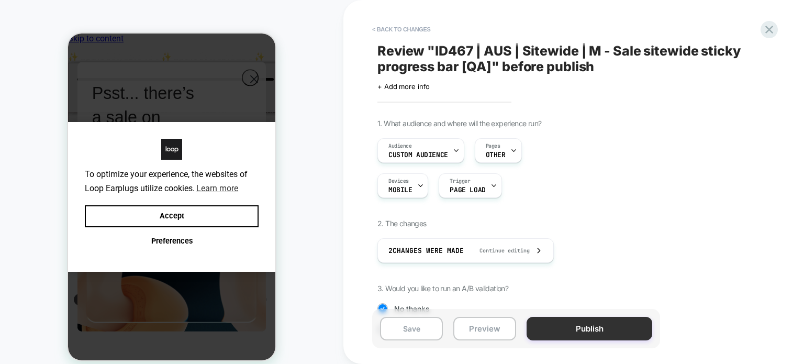
click at [0, 0] on button "Publish" at bounding box center [0, 0] width 0 height 0
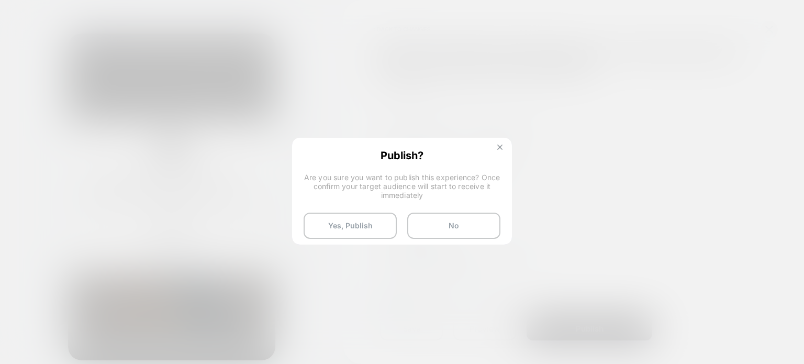
click at [500, 149] on img at bounding box center [499, 146] width 5 height 5
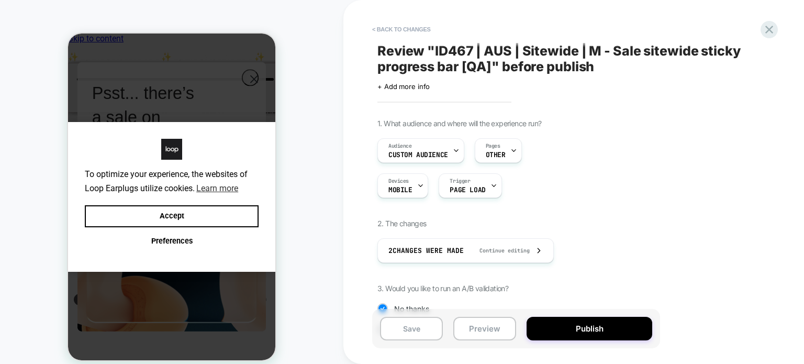
scroll to position [110, 0]
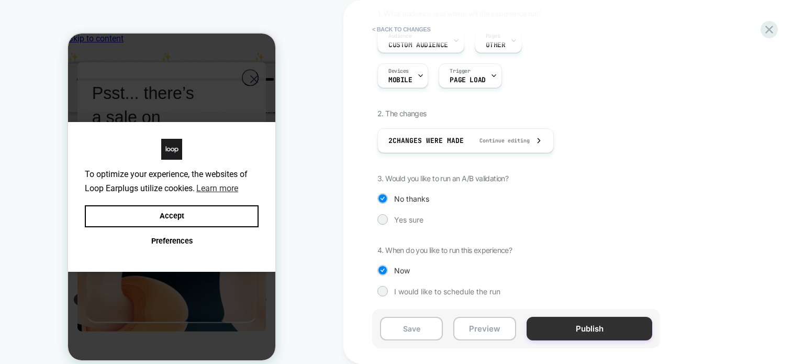
click at [0, 0] on button "Publish" at bounding box center [0, 0] width 0 height 0
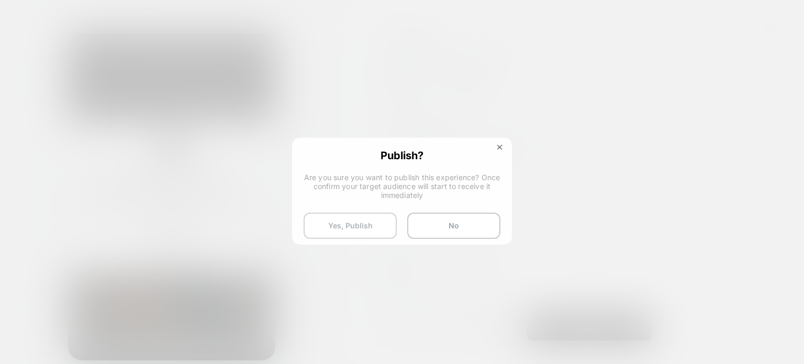
click at [343, 222] on button "Yes, Publish" at bounding box center [350, 225] width 93 height 26
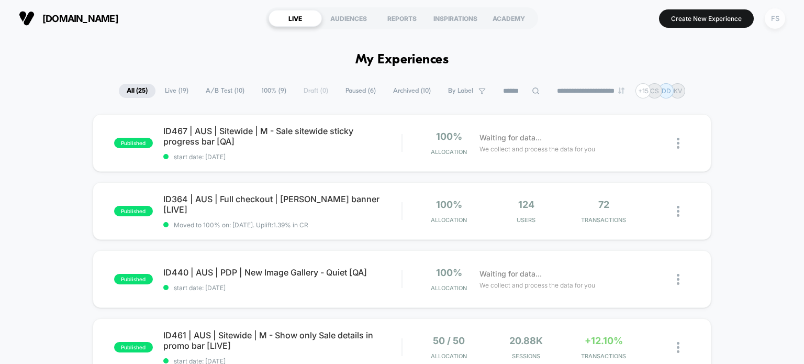
click at [773, 23] on div "FS" at bounding box center [775, 18] width 20 height 20
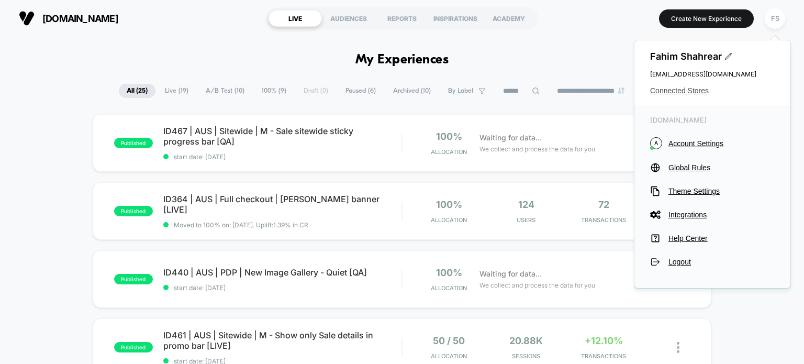
click at [674, 89] on span "Connected Stores" at bounding box center [712, 90] width 125 height 8
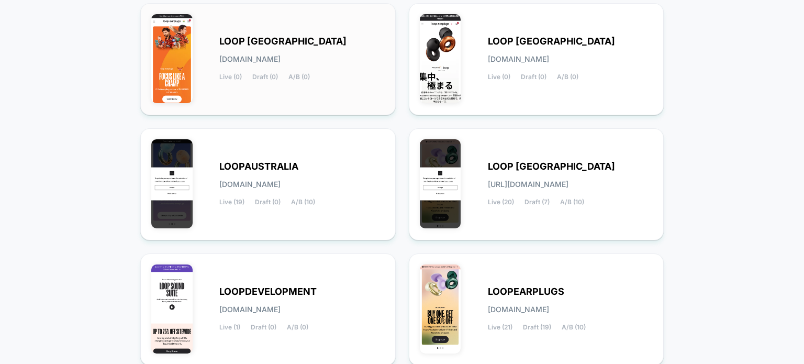
scroll to position [144, 0]
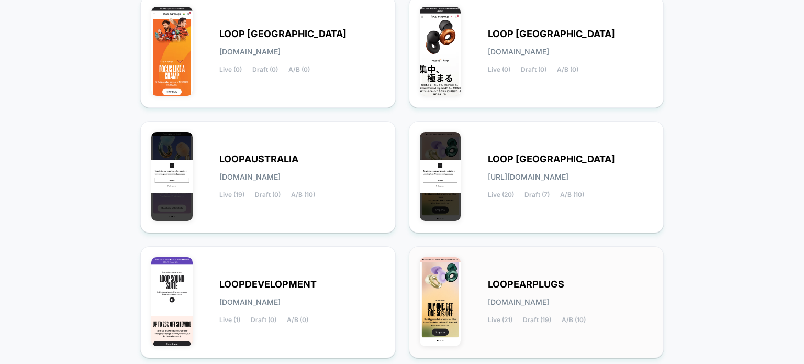
click at [533, 311] on div "LOOPEARPLUGS loopearplugs.myshopify.com Live (21) Draft (19) A/B (10)" at bounding box center [570, 302] width 165 height 43
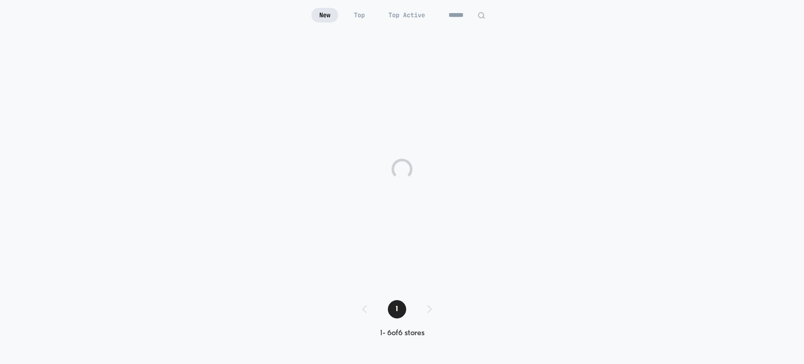
scroll to position [102, 0]
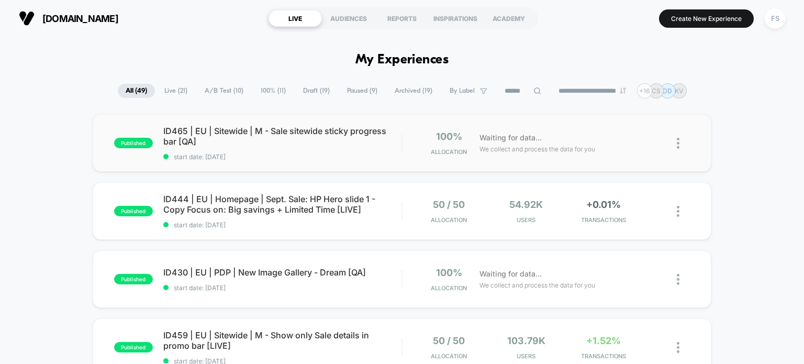
click at [338, 122] on div "published ID465 | EU | Sitewide | M - Sale sitewide sticky progress bar [QA] st…" at bounding box center [402, 143] width 619 height 58
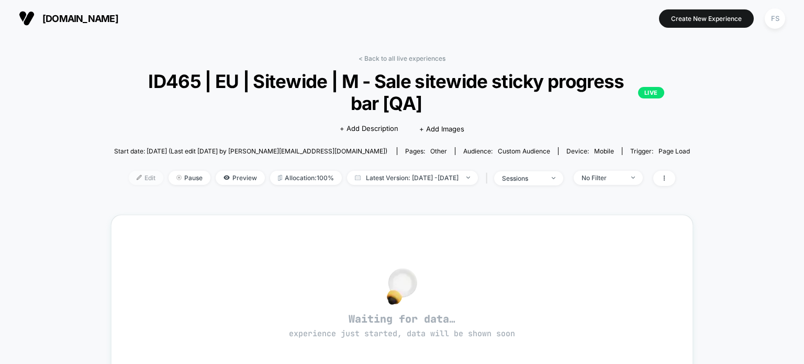
click at [129, 177] on span "Edit" at bounding box center [146, 178] width 35 height 14
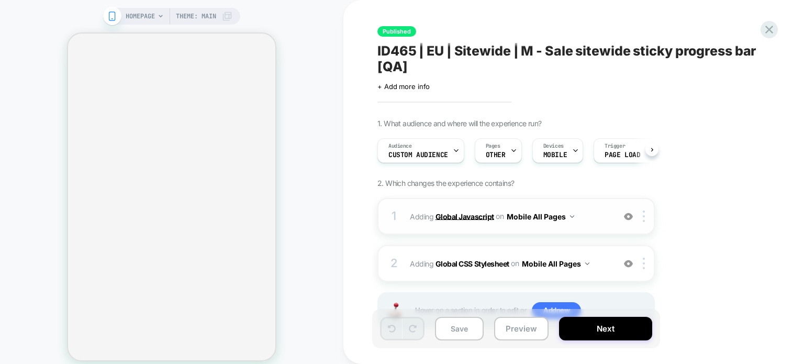
click at [467, 215] on b "Global Javascript" at bounding box center [464, 215] width 59 height 9
click at [484, 217] on b "Global Javascript" at bounding box center [464, 215] width 59 height 9
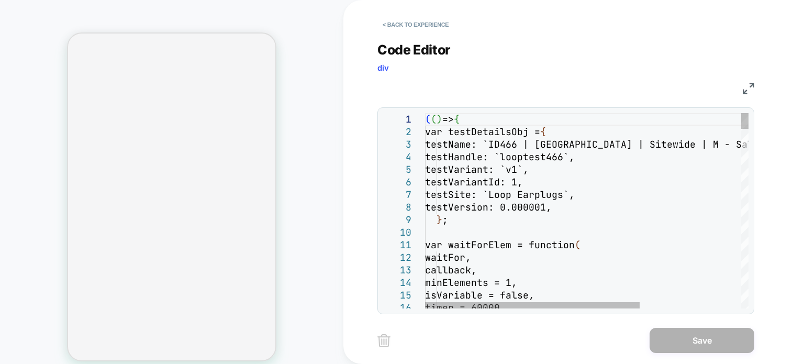
type textarea "**********"
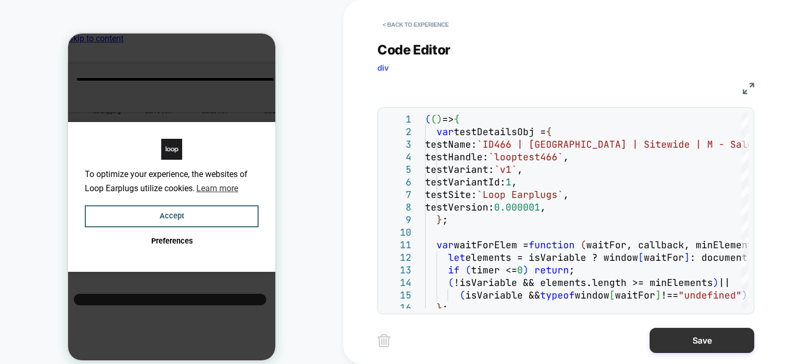
click at [0, 0] on button "Save" at bounding box center [0, 0] width 0 height 0
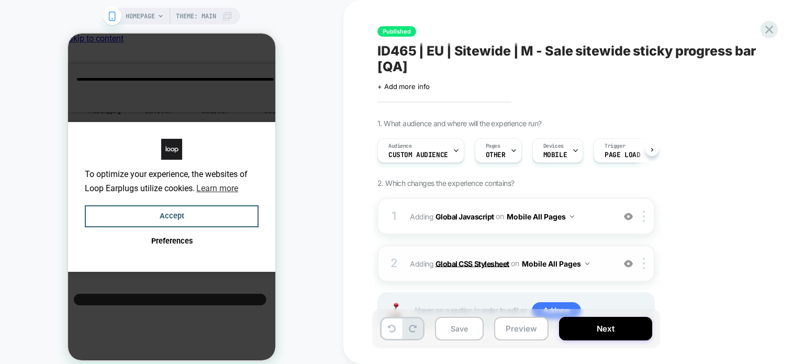
click at [490, 263] on b "Global CSS Stylesheet" at bounding box center [472, 263] width 74 height 9
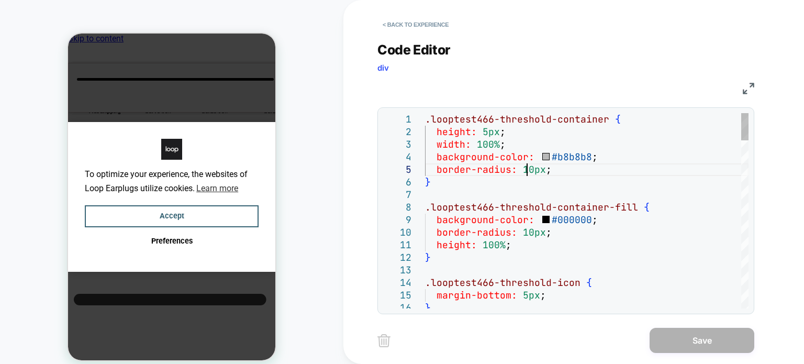
click at [0, 0] on div ".looptest466-threshold-container { height: 5px ; width: 100% ; background-color…" at bounding box center [0, 0] width 0 height 0
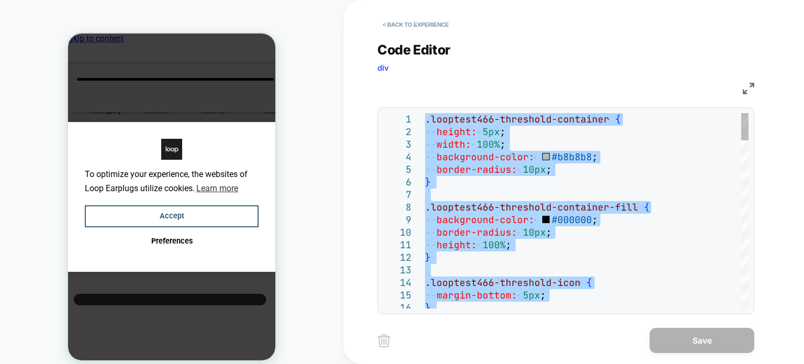
type textarea "**********"
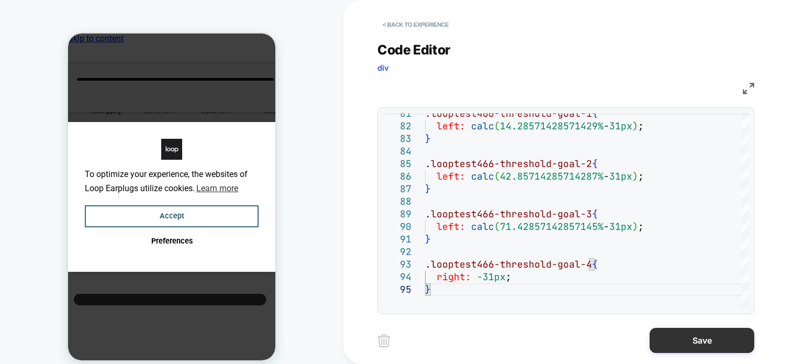
click at [695, 350] on button "Save" at bounding box center [702, 340] width 105 height 25
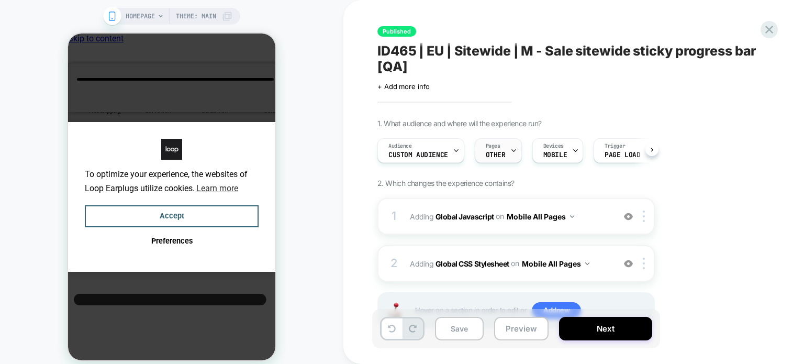
click at [0, 0] on div "Pages OTHER" at bounding box center [0, 0] width 0 height 0
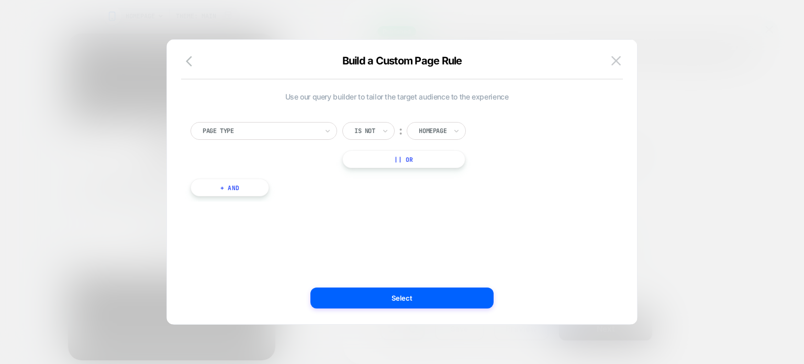
click at [209, 189] on button "+ And" at bounding box center [230, 187] width 79 height 18
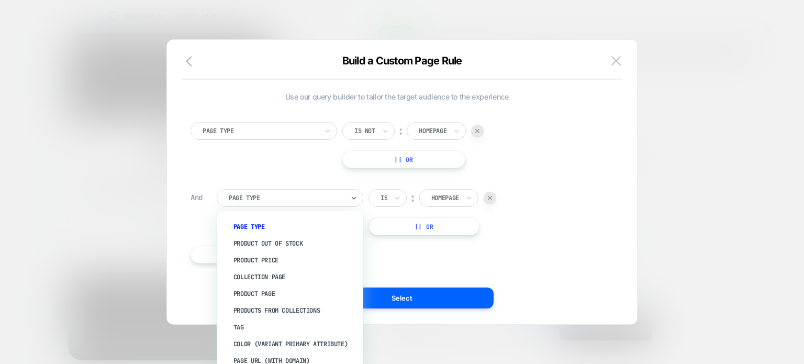
click at [0, 0] on div "Page Type" at bounding box center [0, 0] width 0 height 0
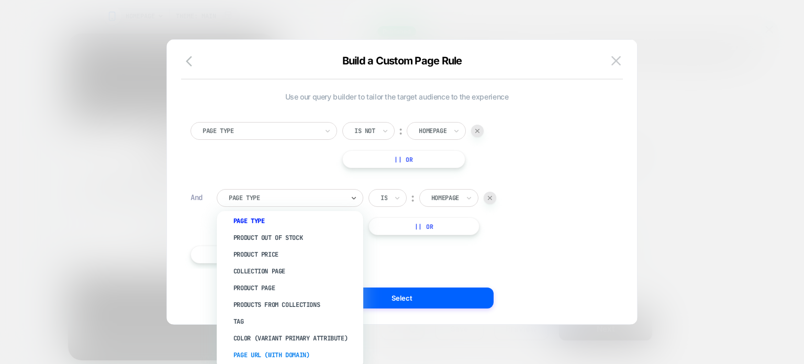
click at [0, 0] on div "Page Url (WITH DOMAIN)" at bounding box center [0, 0] width 0 height 0
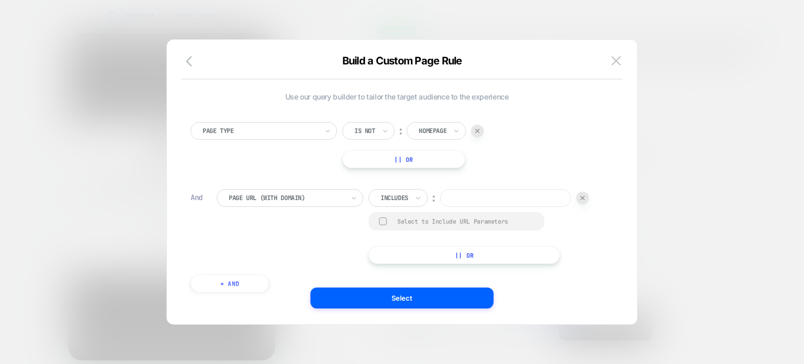
click at [0, 0] on div at bounding box center [0, 0] width 0 height 0
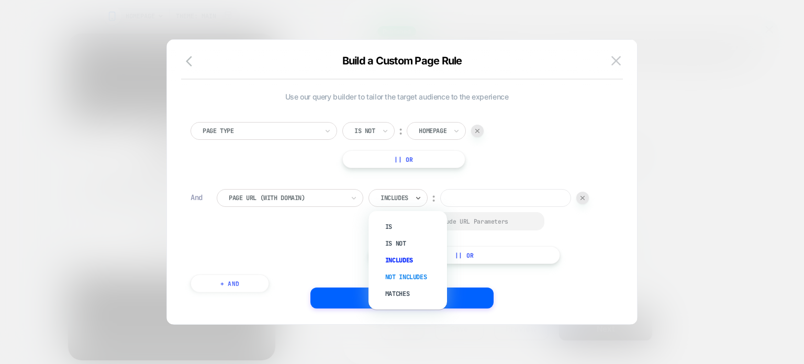
click at [0, 0] on div "Not includes" at bounding box center [0, 0] width 0 height 0
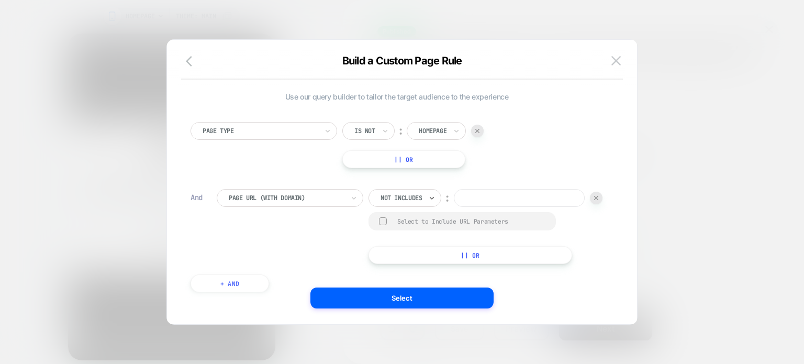
click at [454, 207] on input at bounding box center [519, 198] width 131 height 18
paste input "**********"
type input "**********"
click at [368, 264] on button "|| Or" at bounding box center [470, 255] width 204 height 18
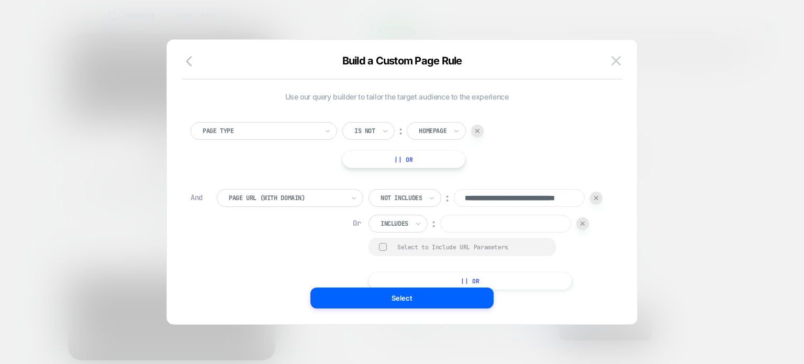
click at [0, 0] on input at bounding box center [0, 0] width 0 height 0
paste input "**********"
type input "**********"
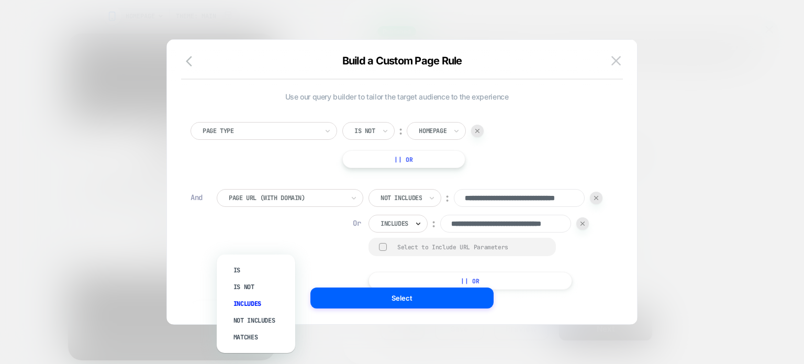
click at [0, 0] on icon at bounding box center [0, 0] width 0 height 0
click at [251, 320] on div "Not includes" at bounding box center [261, 320] width 68 height 17
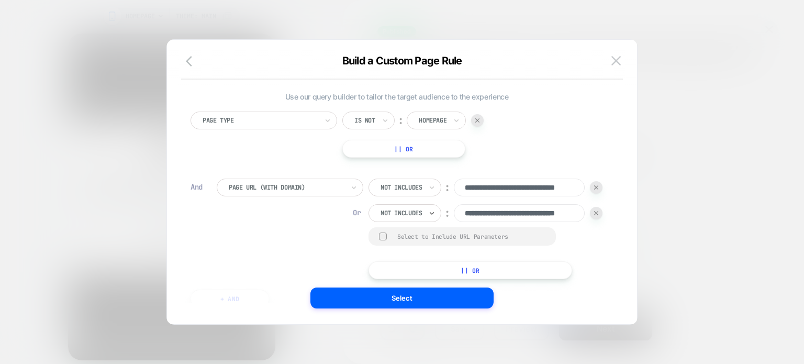
scroll to position [74, 0]
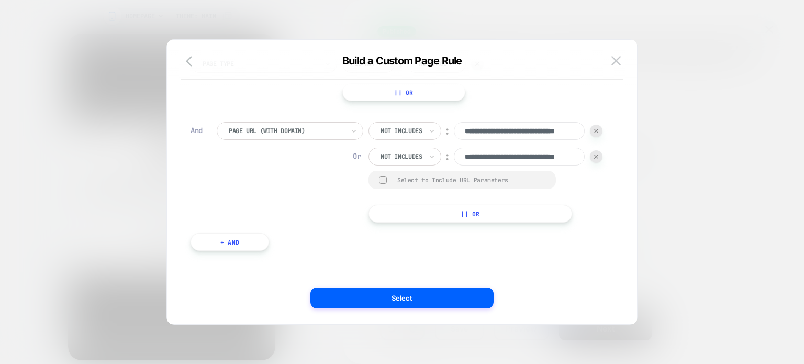
click at [368, 219] on button "|| Or" at bounding box center [470, 214] width 204 height 18
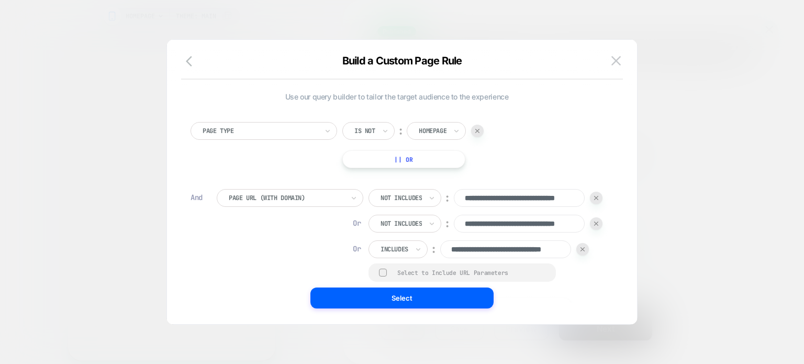
click at [369, 297] on button "|| Or" at bounding box center [470, 306] width 204 height 18
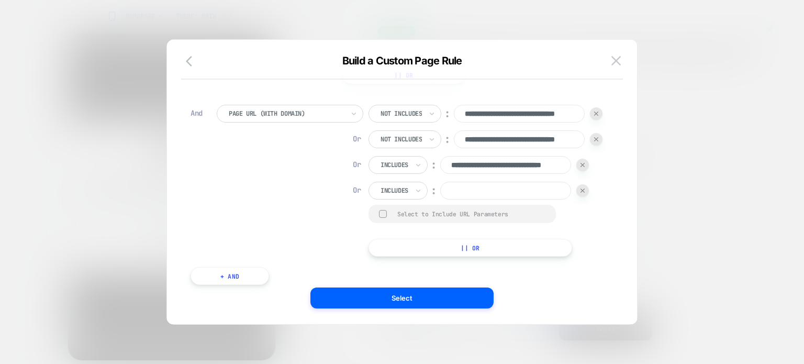
paste input "**********"
type input "**********"
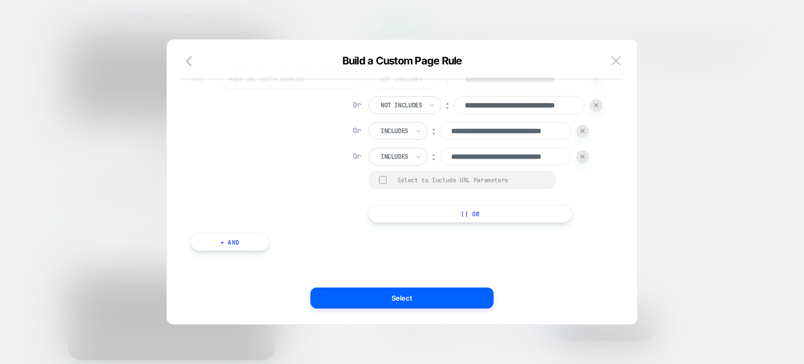
click at [368, 214] on button "|| Or" at bounding box center [470, 214] width 204 height 18
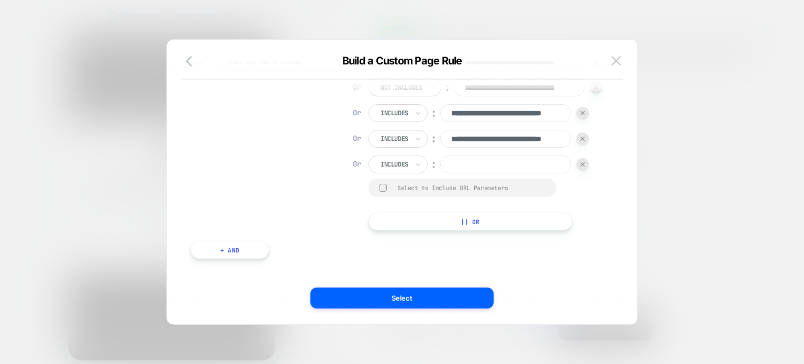
click at [440, 173] on input at bounding box center [505, 164] width 131 height 18
paste input "**********"
type input "**********"
click at [0, 0] on div "**********" at bounding box center [0, 0] width 0 height 0
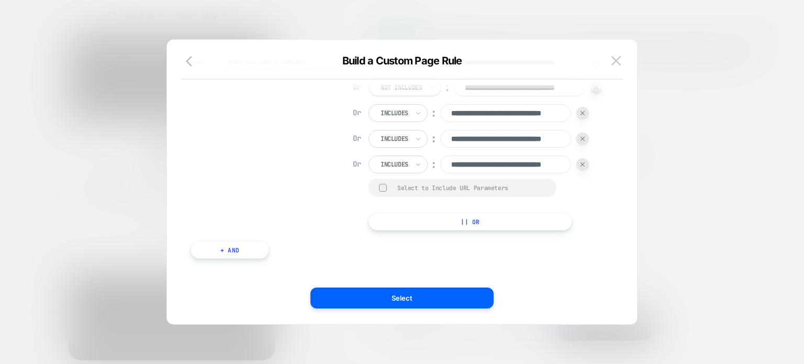
scroll to position [0, 0]
click at [368, 212] on button "|| Or" at bounding box center [470, 221] width 204 height 18
click at [440, 174] on input at bounding box center [505, 165] width 131 height 18
paste input "**********"
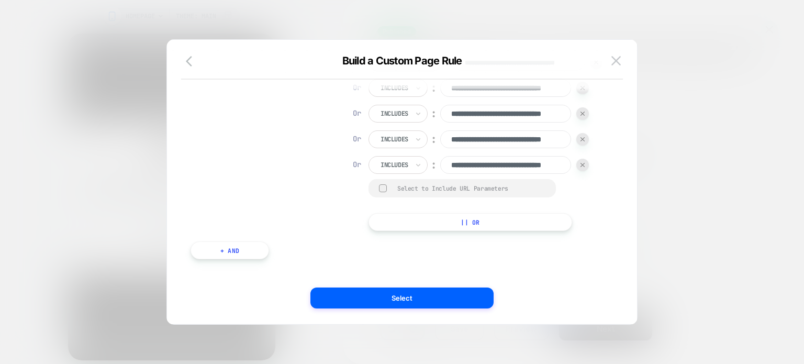
scroll to position [0, 40]
type input "**********"
click at [0, 0] on div "**********" at bounding box center [0, 0] width 0 height 0
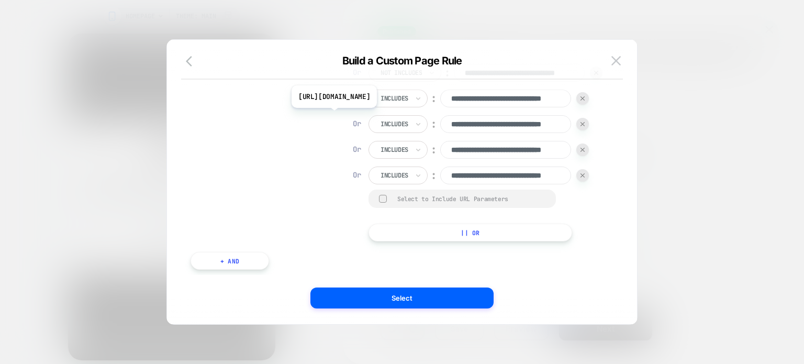
scroll to position [94, 0]
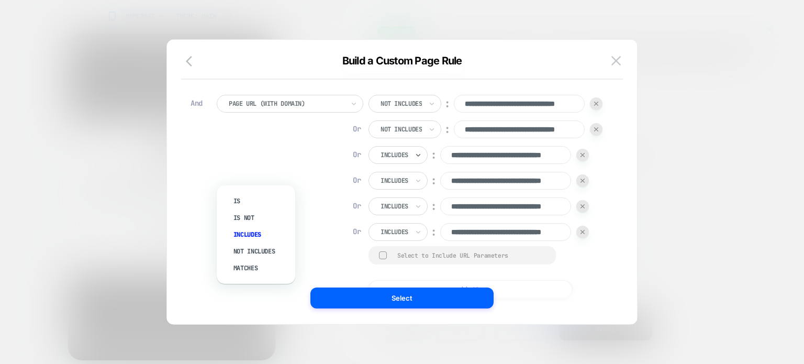
click at [380, 160] on div at bounding box center [394, 154] width 28 height 9
click at [0, 0] on div "Not includes" at bounding box center [0, 0] width 0 height 0
click at [368, 189] on div "Includes" at bounding box center [397, 181] width 59 height 18
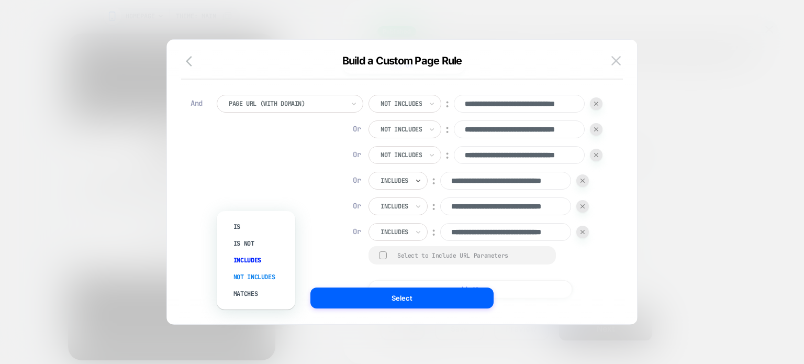
click at [253, 273] on div "Not includes" at bounding box center [261, 276] width 68 height 17
click at [0, 0] on div "Includes" at bounding box center [0, 0] width 0 height 0
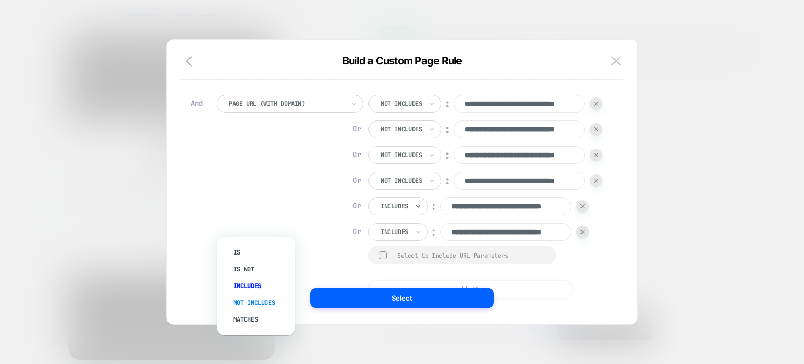
click at [256, 303] on div "Not includes" at bounding box center [261, 302] width 68 height 17
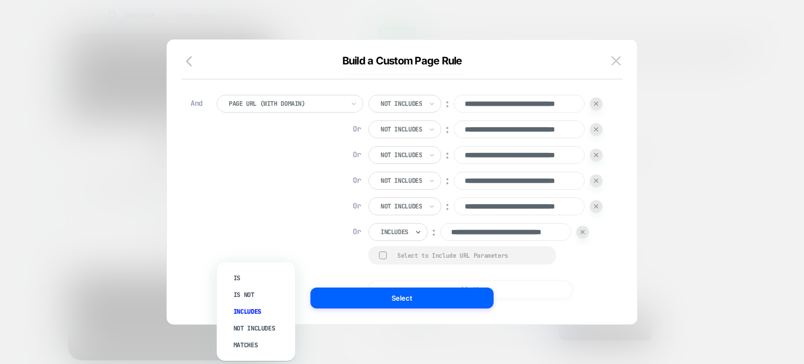
click at [380, 237] on div at bounding box center [394, 231] width 28 height 9
click at [0, 0] on div "Not includes" at bounding box center [0, 0] width 0 height 0
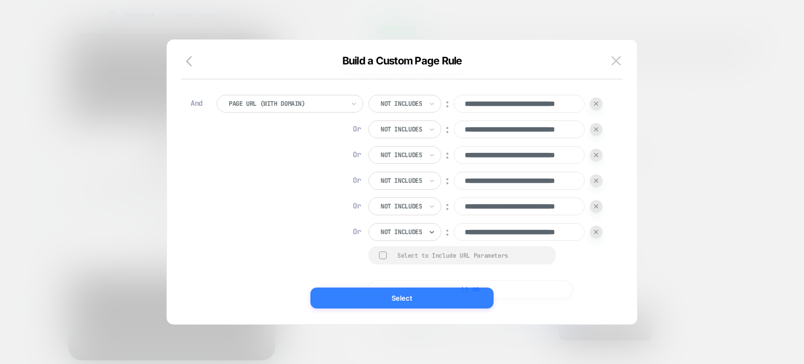
click at [384, 306] on button "Select" at bounding box center [401, 297] width 183 height 21
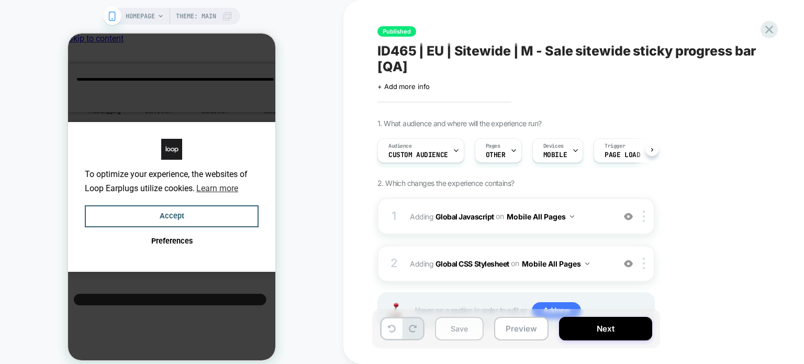
click at [468, 332] on button "Save" at bounding box center [459, 329] width 49 height 24
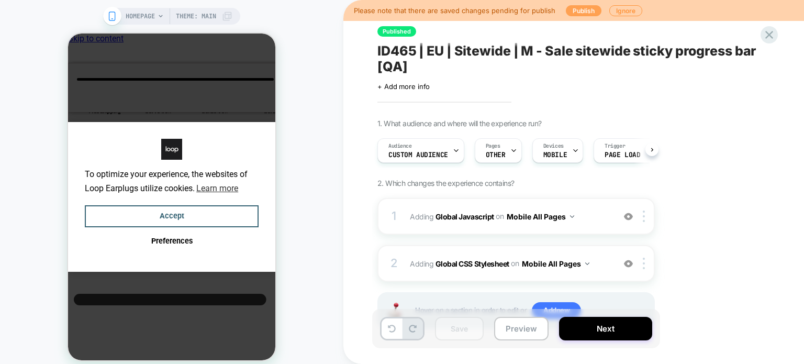
click at [583, 10] on button "Publish" at bounding box center [584, 10] width 36 height 11
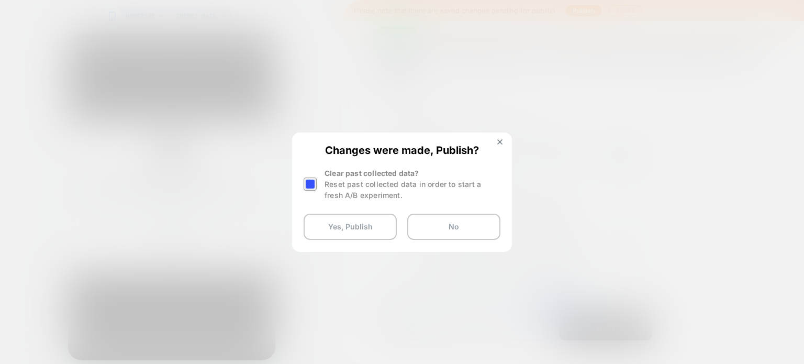
click at [312, 188] on div at bounding box center [310, 183] width 13 height 13
click at [0, 0] on button "Yes, Publish" at bounding box center [0, 0] width 0 height 0
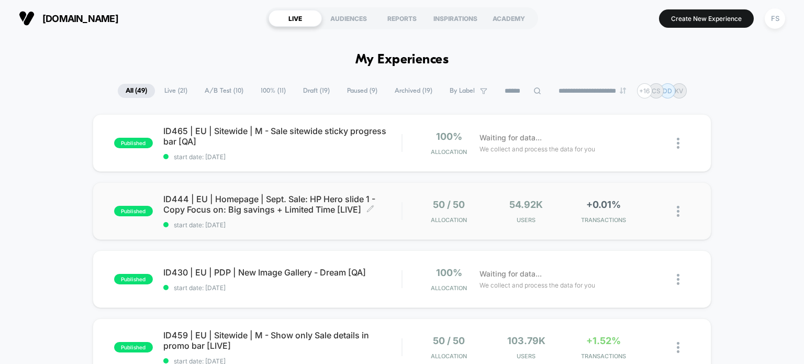
click at [254, 198] on span "ID444 | EU | Homepage | Sept. Sale: HP Hero slide 1 - Copy Focus on: Big saving…" at bounding box center [282, 204] width 239 height 21
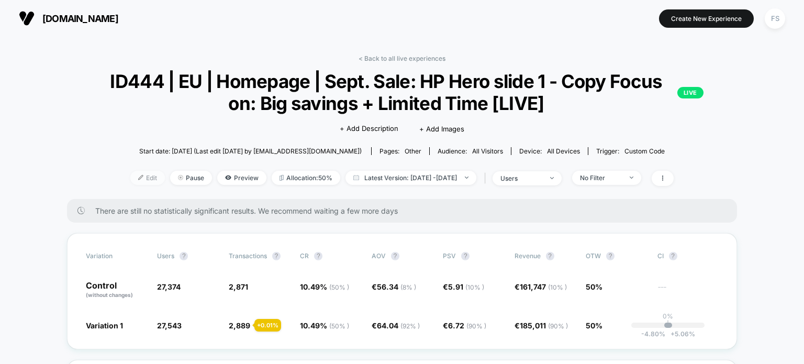
click at [140, 177] on span "Edit" at bounding box center [147, 178] width 35 height 14
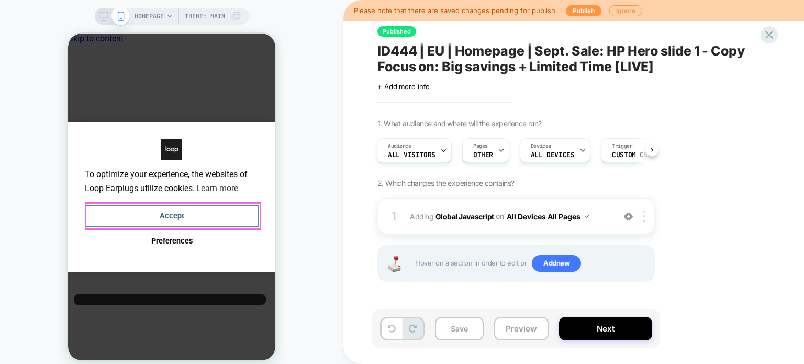
drag, startPoint x: 189, startPoint y: 216, endPoint x: 523, endPoint y: 209, distance: 333.5
click at [189, 216] on button "Accept" at bounding box center [172, 216] width 174 height 23
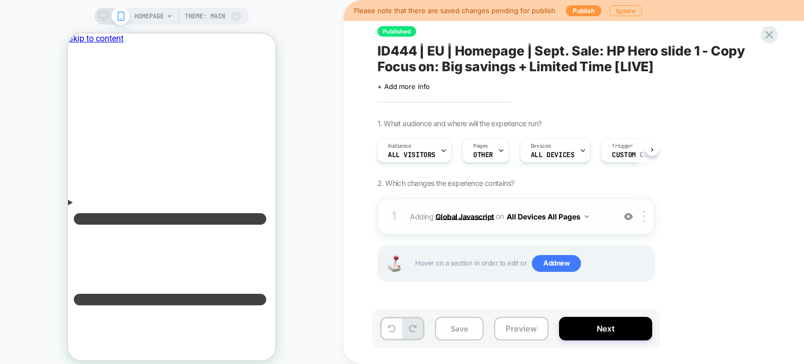
click at [0, 0] on b "Global Javascript" at bounding box center [0, 0] width 0 height 0
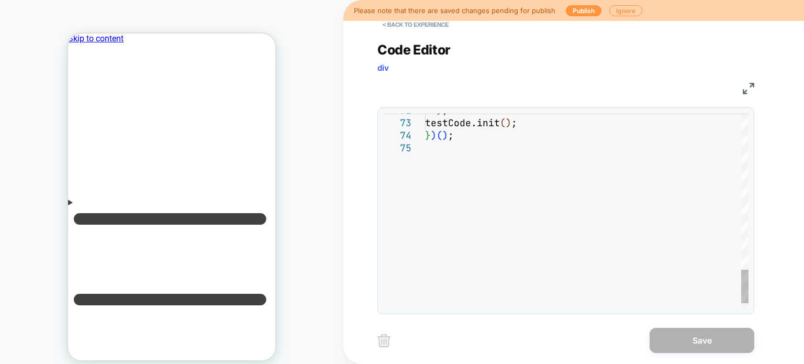
type textarea "**********"
type textarea "**"
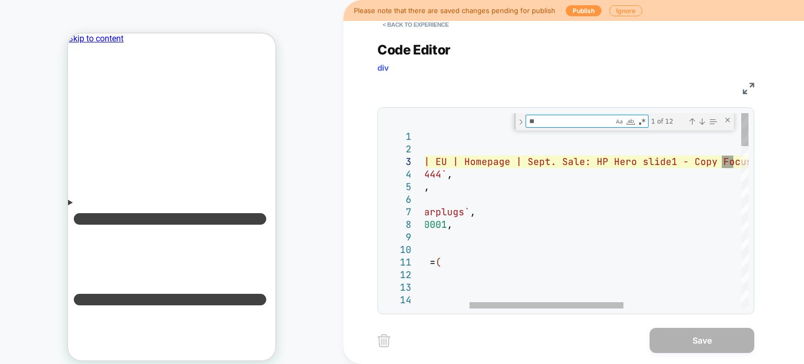
type textarea "**********"
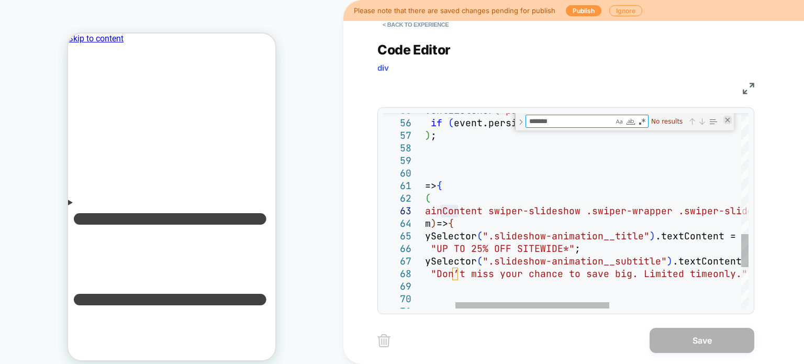
type textarea "*******"
click at [731, 119] on div "Close (Escape)" at bounding box center [727, 120] width 8 height 8
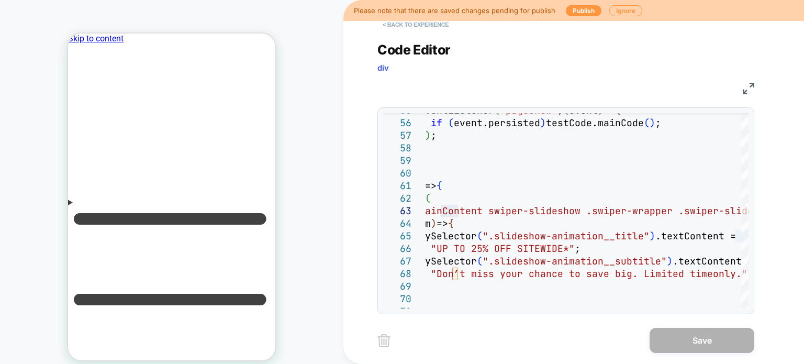
click at [415, 25] on button "< Back to experience" at bounding box center [415, 24] width 76 height 17
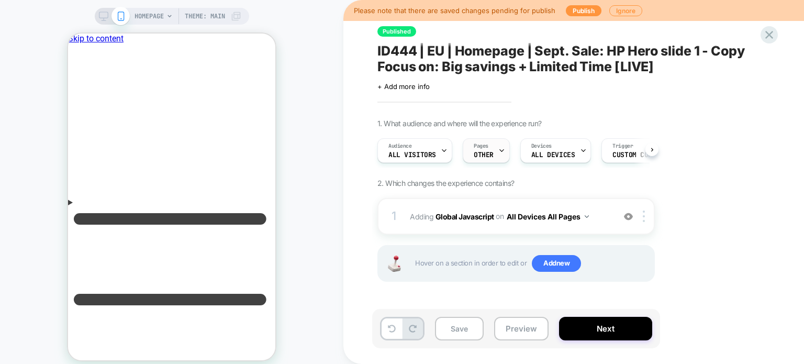
click at [0, 0] on div "Pages OTHER" at bounding box center [0, 0] width 0 height 0
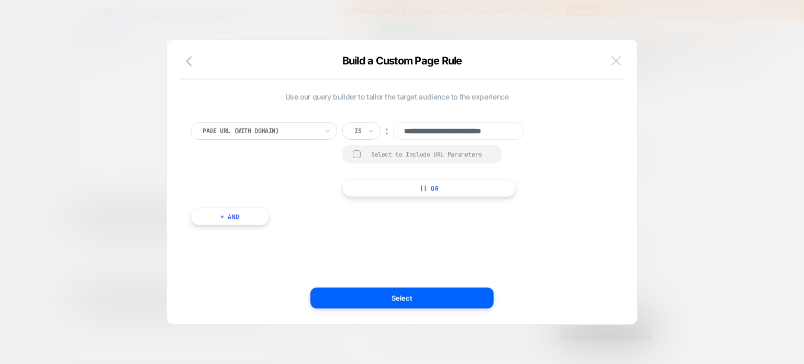
click at [613, 60] on img at bounding box center [615, 60] width 9 height 9
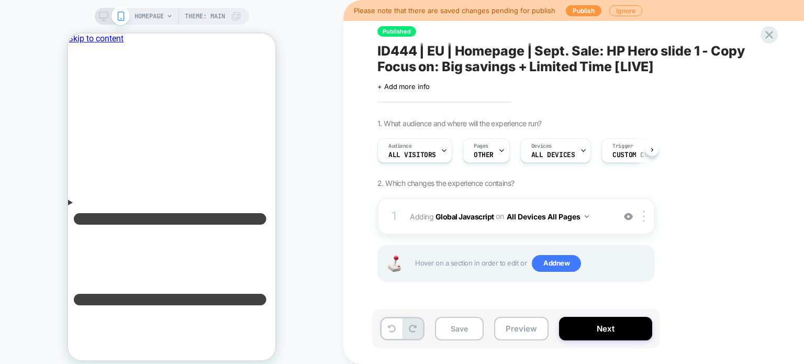
click at [295, 57] on div "HOMEPAGE Theme: MAIN" at bounding box center [171, 188] width 343 height 356
click at [485, 143] on span "Pages" at bounding box center [481, 145] width 15 height 7
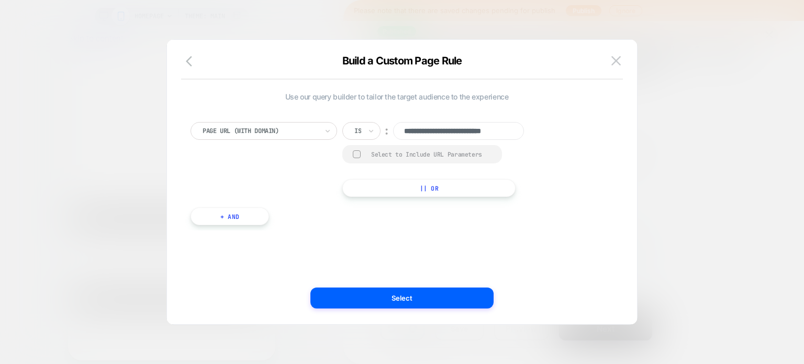
click at [255, 221] on button "+ And" at bounding box center [230, 216] width 79 height 18
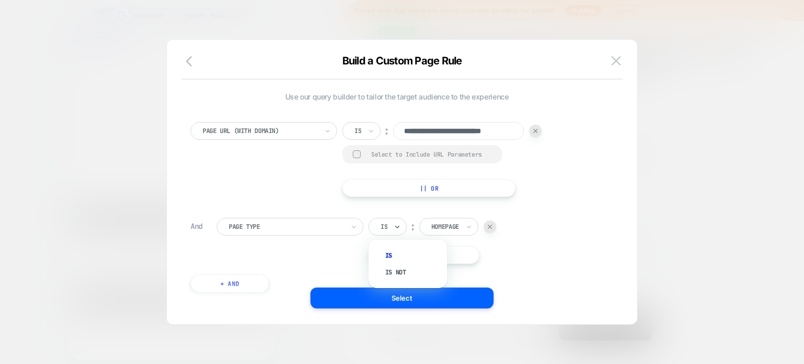
click at [388, 223] on div "Is" at bounding box center [383, 227] width 9 height 12
click at [0, 0] on div "Is not" at bounding box center [0, 0] width 0 height 0
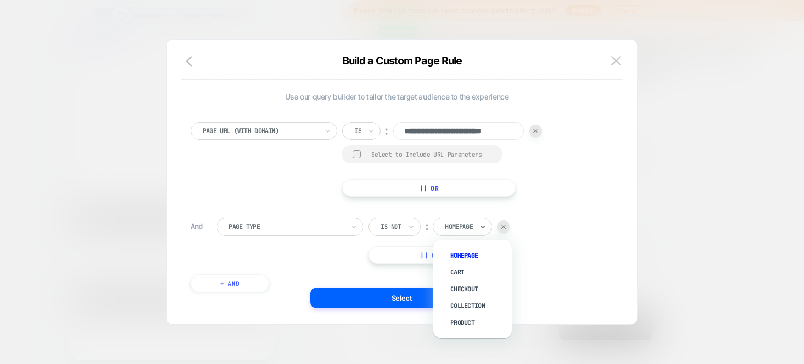
click at [464, 221] on div "Homepage" at bounding box center [459, 227] width 30 height 12
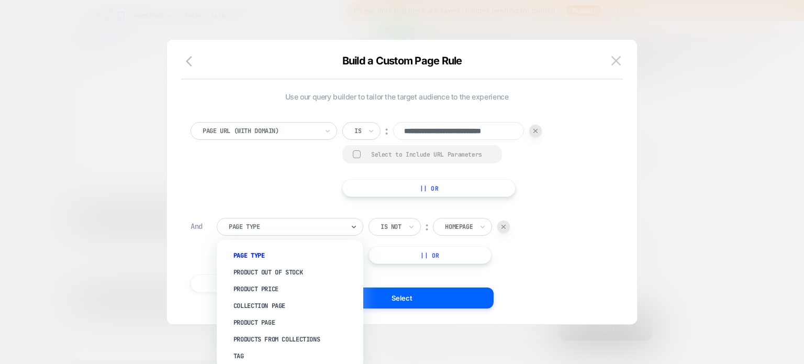
click at [0, 0] on div "Page Type" at bounding box center [0, 0] width 0 height 0
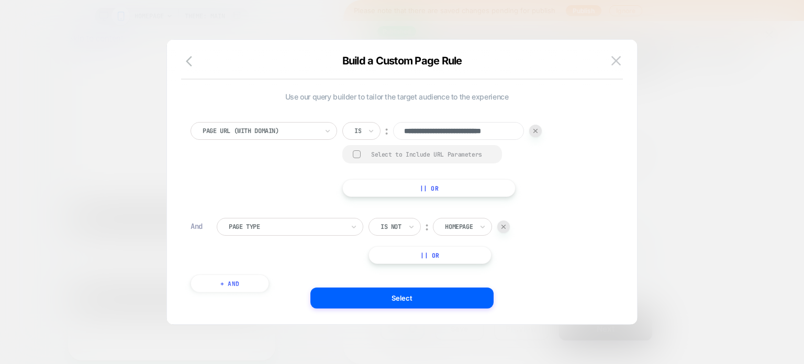
click at [0, 0] on img at bounding box center [0, 0] width 0 height 0
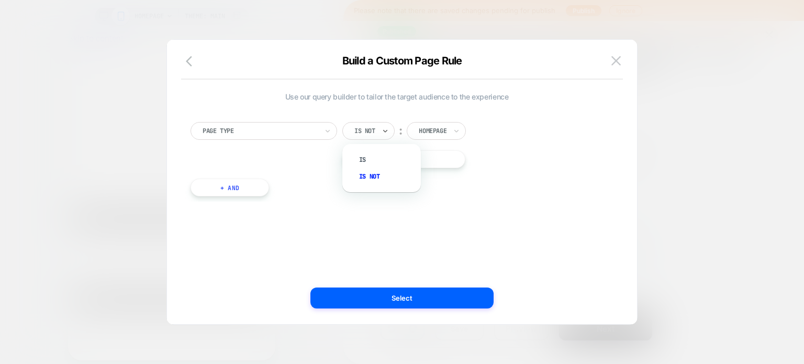
click at [0, 0] on div at bounding box center [0, 0] width 0 height 0
click at [0, 0] on div "Is" at bounding box center [0, 0] width 0 height 0
click at [236, 183] on button "+ And" at bounding box center [230, 187] width 79 height 18
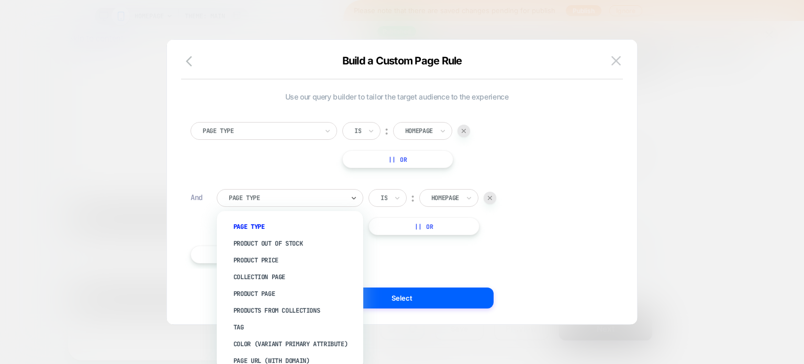
click at [0, 0] on div at bounding box center [0, 0] width 0 height 0
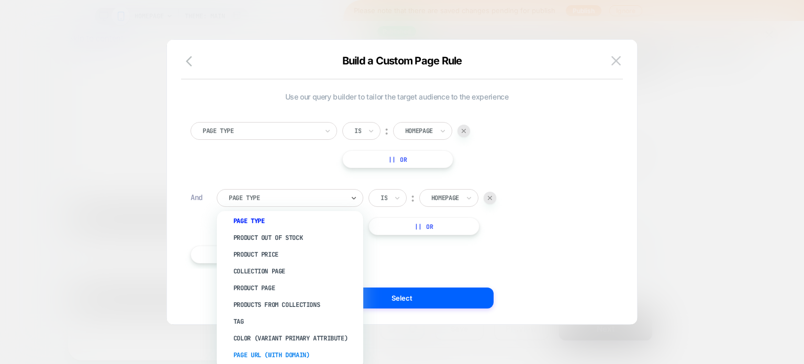
click at [274, 352] on div "Page Url (WITH DOMAIN)" at bounding box center [295, 354] width 136 height 17
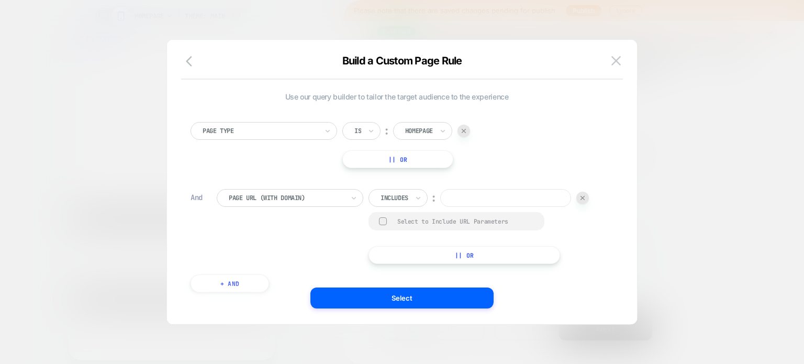
click at [0, 0] on div "Page Type Is ︰ Homepage || Or And Page Url (WITH DOMAIN) Includes ︰ Select to I…" at bounding box center [0, 0] width 0 height 0
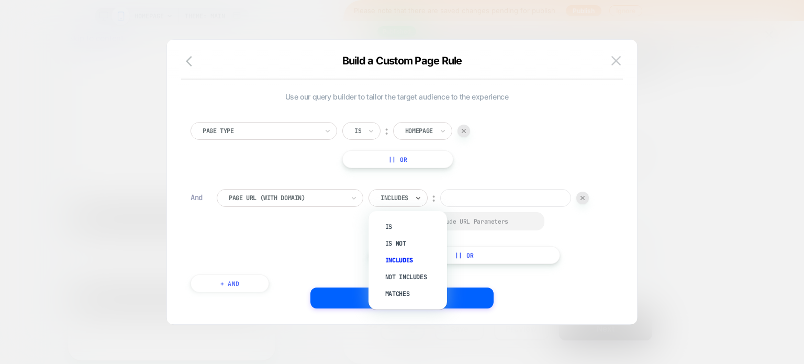
click at [401, 195] on div at bounding box center [394, 197] width 28 height 9
click at [406, 271] on div "Not includes" at bounding box center [413, 276] width 68 height 17
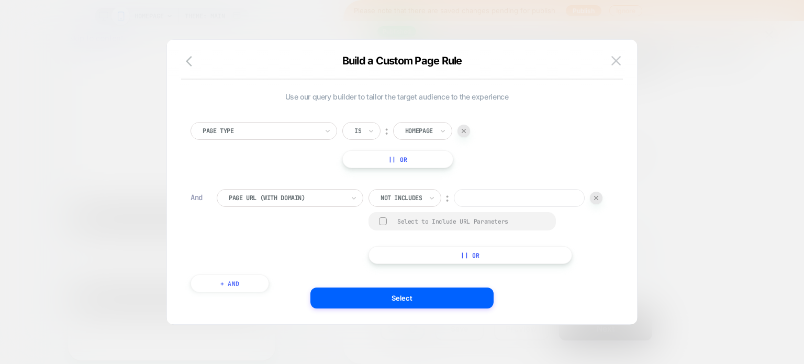
click at [0, 0] on input at bounding box center [0, 0] width 0 height 0
paste input "**********"
type input "**********"
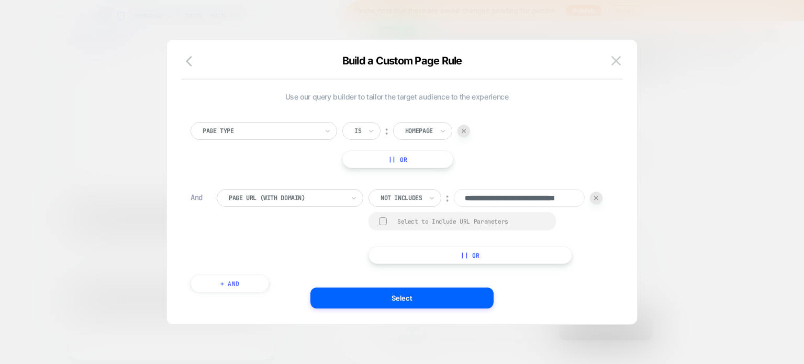
click at [0, 0] on button "|| Or" at bounding box center [0, 0] width 0 height 0
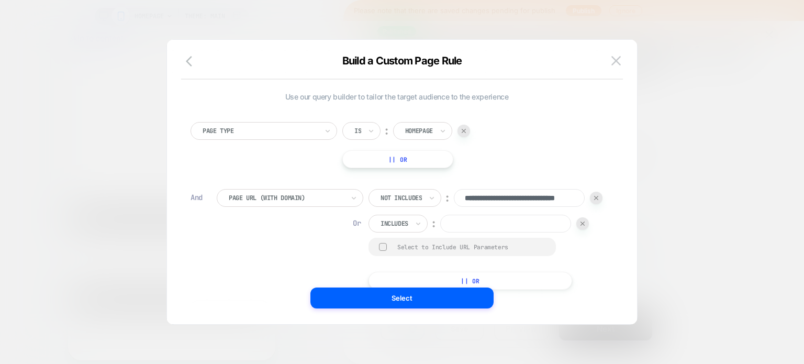
click at [440, 232] on input at bounding box center [505, 224] width 131 height 18
paste input "**********"
type input "**********"
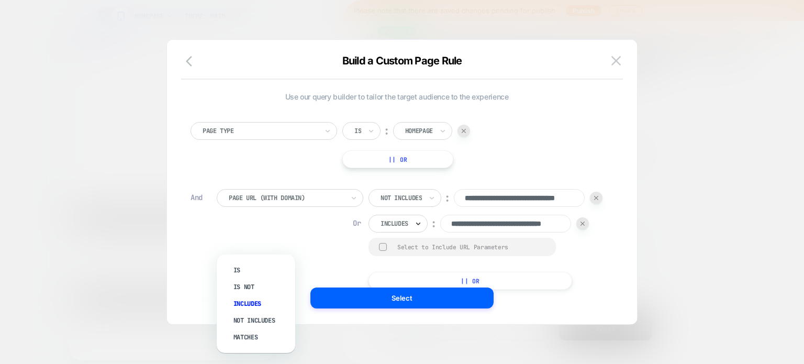
click at [0, 0] on icon at bounding box center [0, 0] width 0 height 0
click at [0, 0] on div "Not includes" at bounding box center [0, 0] width 0 height 0
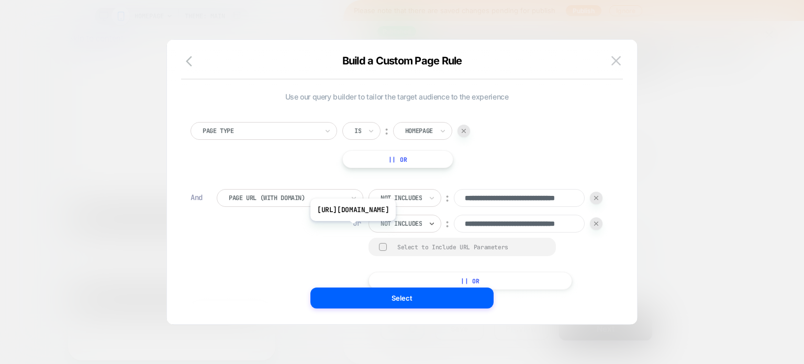
scroll to position [10, 0]
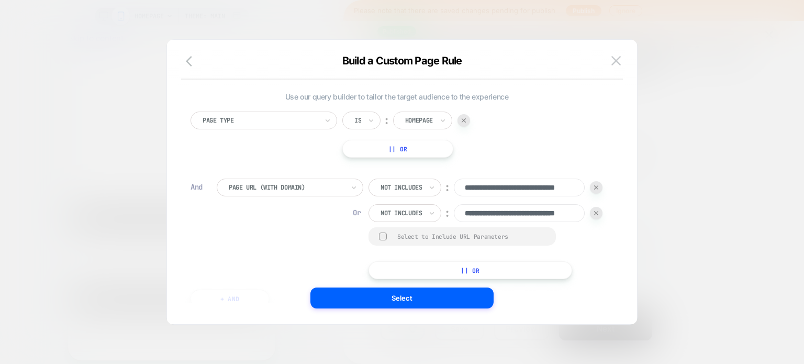
click at [0, 0] on button "|| Or" at bounding box center [0, 0] width 0 height 0
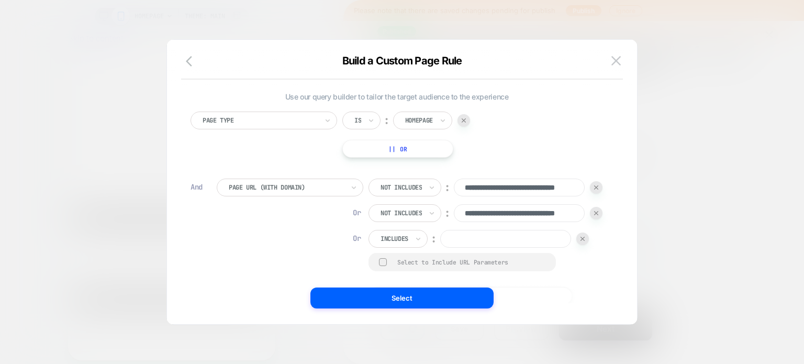
click at [440, 248] on input at bounding box center [505, 239] width 131 height 18
paste input "**********"
type input "**********"
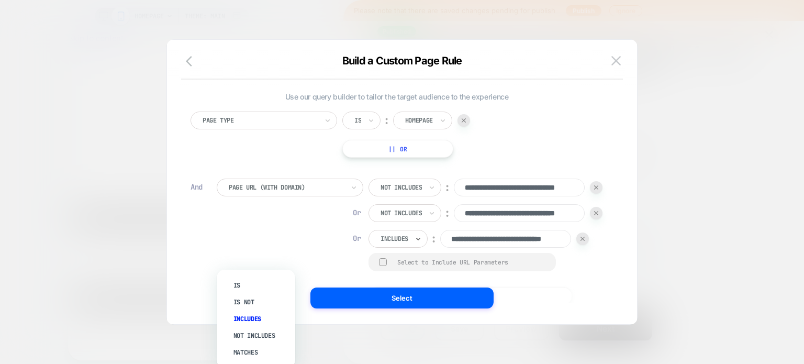
scroll to position [0, 0]
click at [379, 244] on div "Includes" at bounding box center [394, 239] width 30 height 12
click at [0, 0] on div "Not includes" at bounding box center [0, 0] width 0 height 0
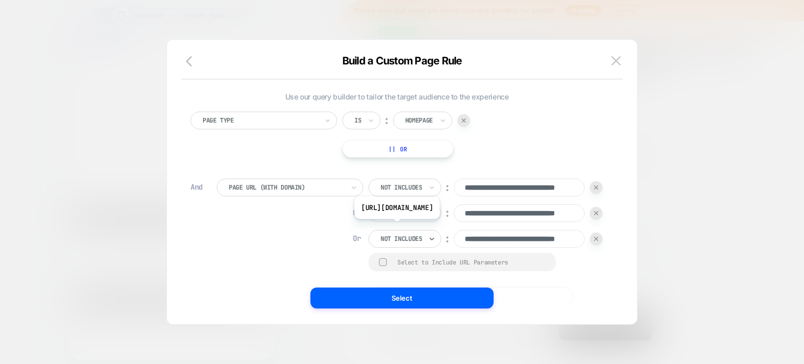
scroll to position [99, 0]
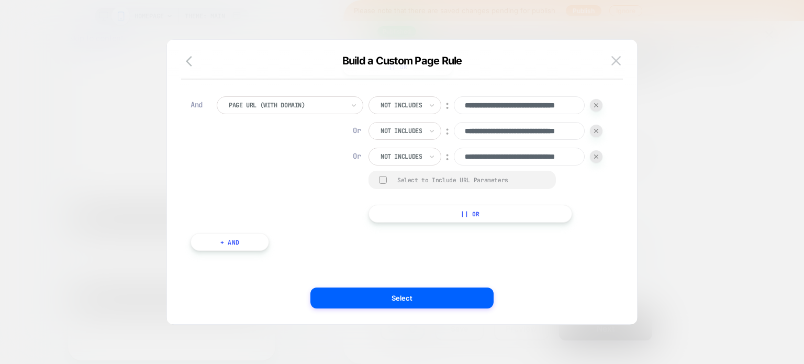
click at [0, 0] on button "|| Or" at bounding box center [0, 0] width 0 height 0
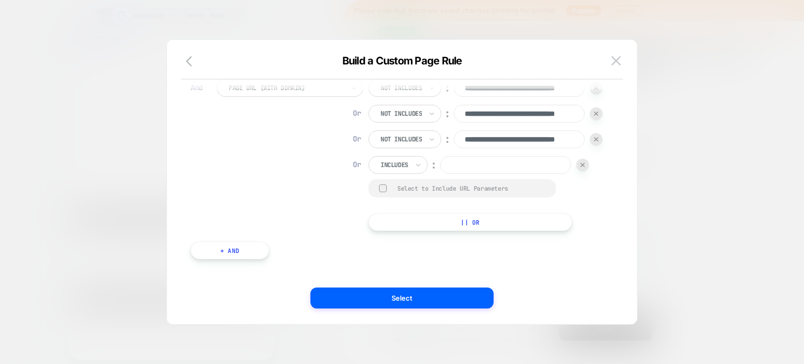
click at [440, 174] on input at bounding box center [505, 165] width 131 height 18
paste input "**********"
type input "**********"
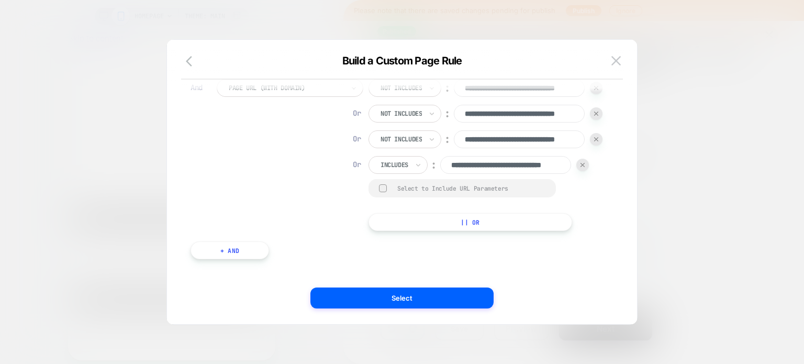
click at [0, 0] on button "|| Or" at bounding box center [0, 0] width 0 height 0
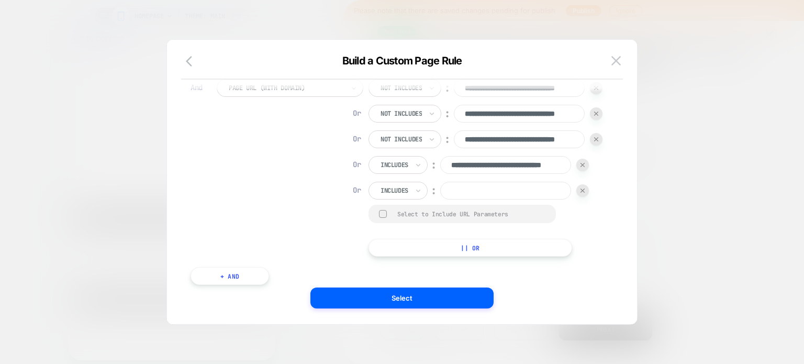
click at [0, 0] on input at bounding box center [0, 0] width 0 height 0
paste input "**********"
type input "**********"
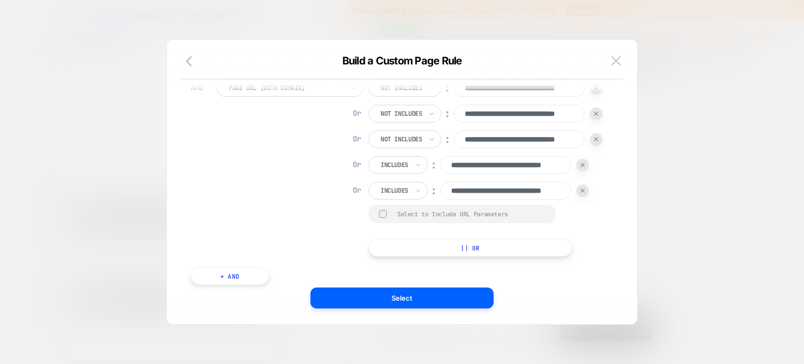
click at [0, 0] on div "**********" at bounding box center [0, 0] width 0 height 0
click at [0, 0] on div at bounding box center [0, 0] width 0 height 0
click at [247, 259] on div "Not includes" at bounding box center [261, 261] width 68 height 17
click at [380, 195] on div at bounding box center [394, 190] width 28 height 9
click at [0, 0] on div "Not includes" at bounding box center [0, 0] width 0 height 0
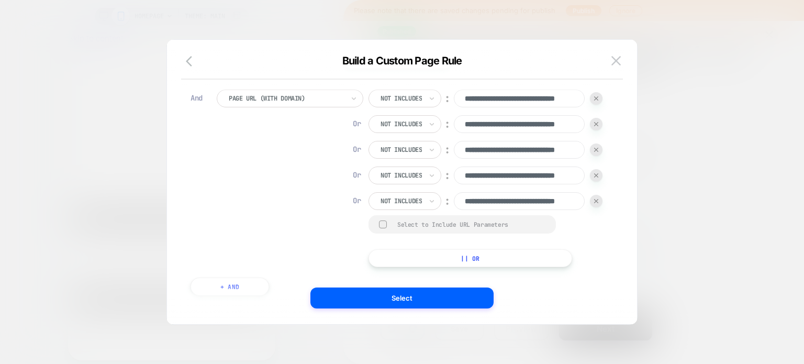
click at [0, 0] on button "|| Or" at bounding box center [0, 0] width 0 height 0
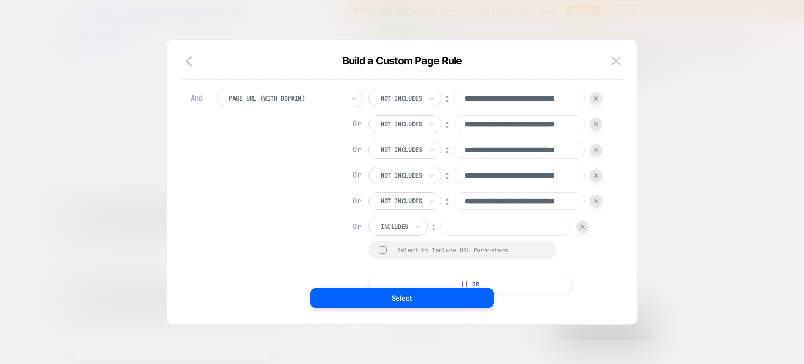
click at [440, 236] on input at bounding box center [505, 227] width 131 height 18
paste input "**********"
type input "**********"
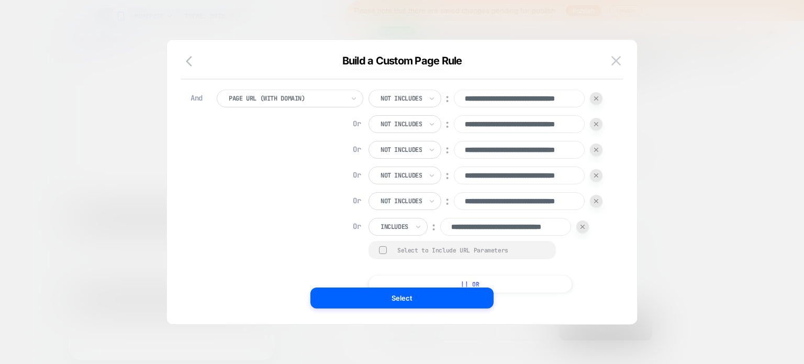
click at [0, 0] on div at bounding box center [0, 0] width 0 height 0
click at [0, 0] on div "Not includes" at bounding box center [0, 0] width 0 height 0
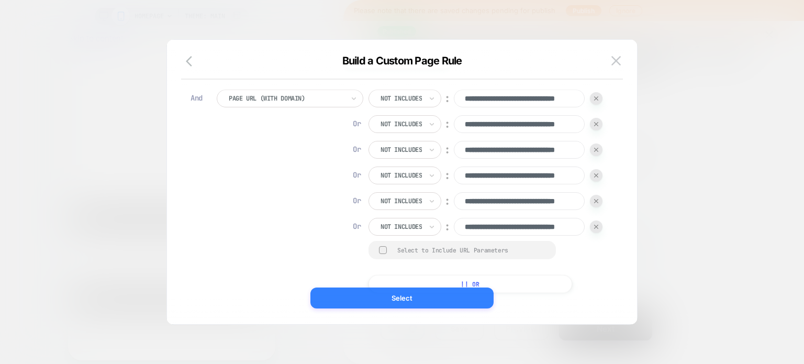
click at [403, 306] on button "Select" at bounding box center [401, 297] width 183 height 21
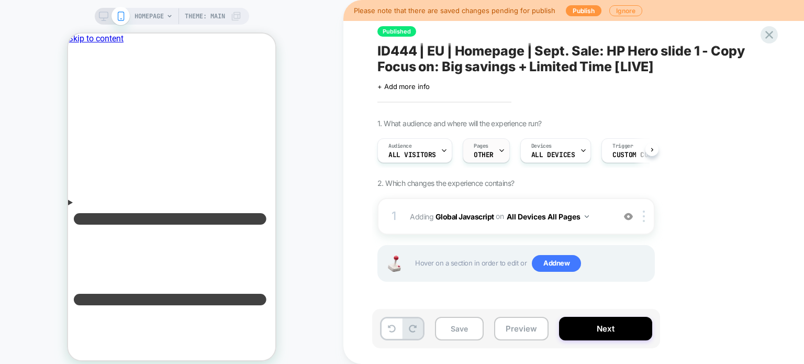
click at [0, 0] on icon at bounding box center [0, 0] width 0 height 0
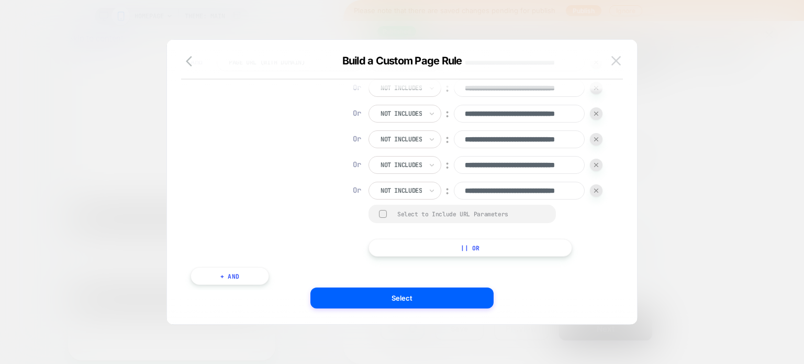
click at [618, 53] on button at bounding box center [616, 61] width 16 height 16
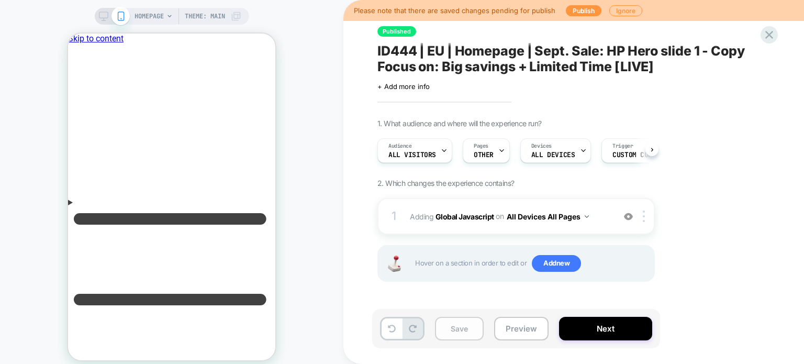
click at [454, 329] on button "Save" at bounding box center [459, 329] width 49 height 24
click at [577, 11] on button "Publish" at bounding box center [584, 10] width 36 height 11
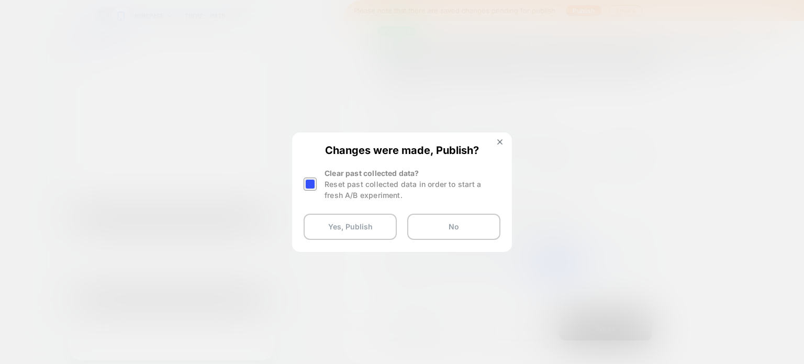
click at [0, 0] on div at bounding box center [0, 0] width 0 height 0
click at [0, 0] on button "Yes, Publish" at bounding box center [0, 0] width 0 height 0
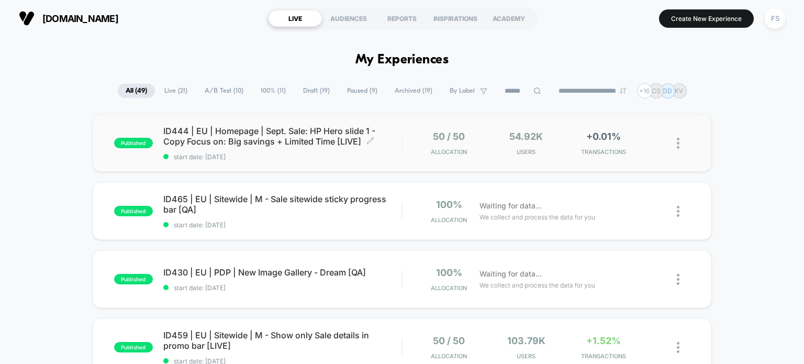
click at [272, 130] on span "ID444 | EU | Homepage | Sept. Sale: HP Hero slide 1 - Copy Focus on: Big saving…" at bounding box center [282, 136] width 239 height 21
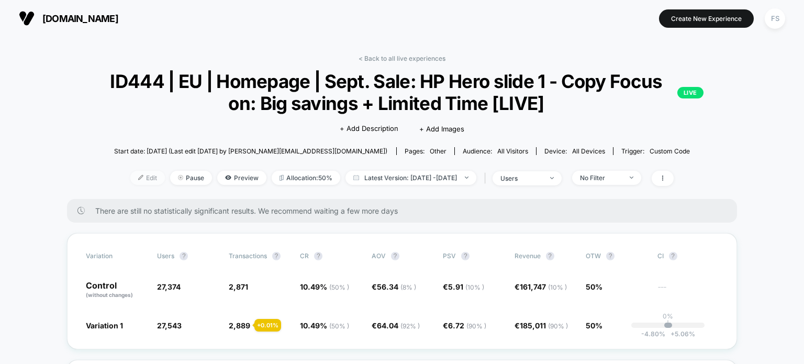
click at [135, 178] on span "Edit" at bounding box center [147, 178] width 35 height 14
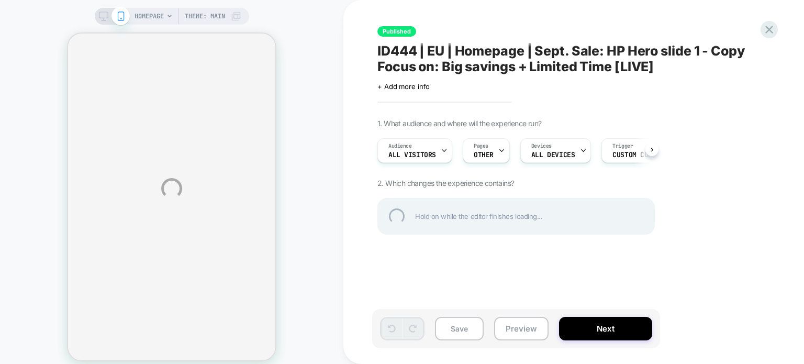
click at [483, 215] on div "HOMEPAGE Theme: MAIN Published ID444 | EU | Homepage | Sept. Sale: HP Hero slid…" at bounding box center [402, 188] width 804 height 377
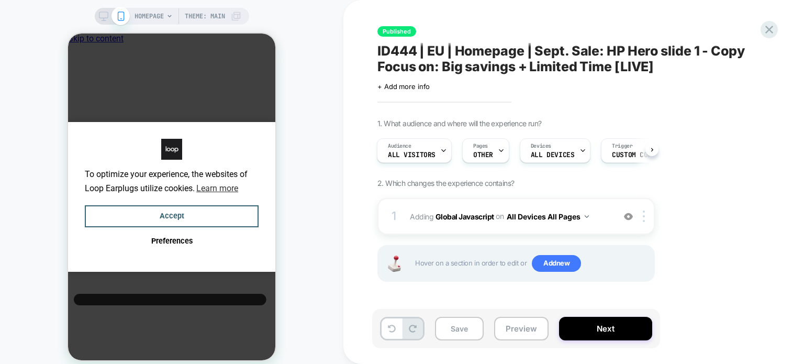
click at [0, 0] on b "Global Javascript" at bounding box center [0, 0] width 0 height 0
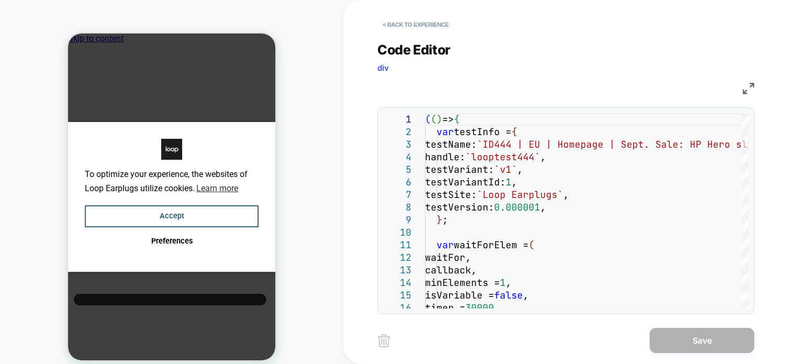
click at [748, 83] on img at bounding box center [749, 89] width 12 height 12
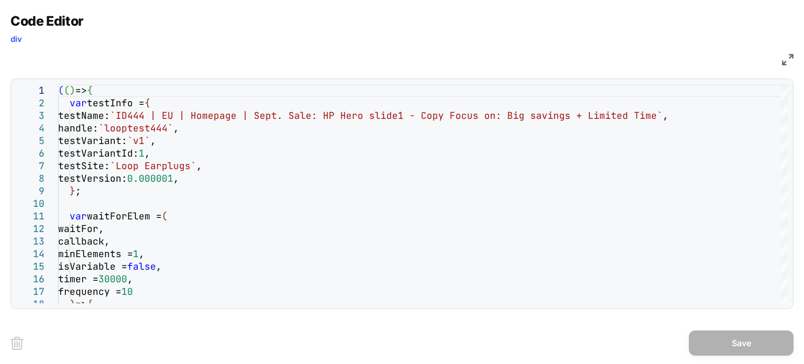
click at [793, 62] on div "**********" at bounding box center [402, 182] width 804 height 364
click at [785, 54] on img at bounding box center [788, 60] width 12 height 12
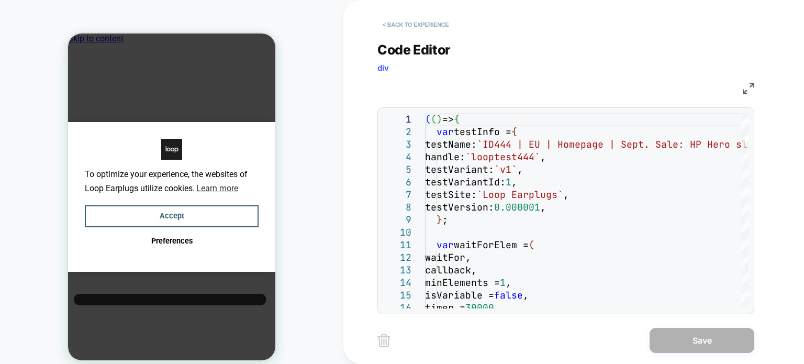
click at [426, 20] on button "< Back to experience" at bounding box center [415, 24] width 76 height 17
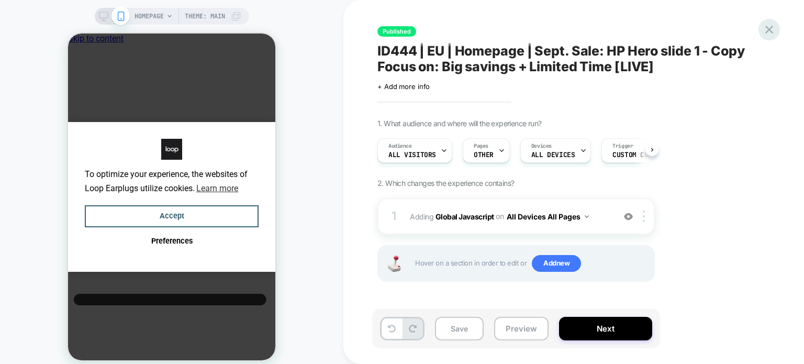
click at [772, 31] on icon at bounding box center [769, 30] width 14 height 14
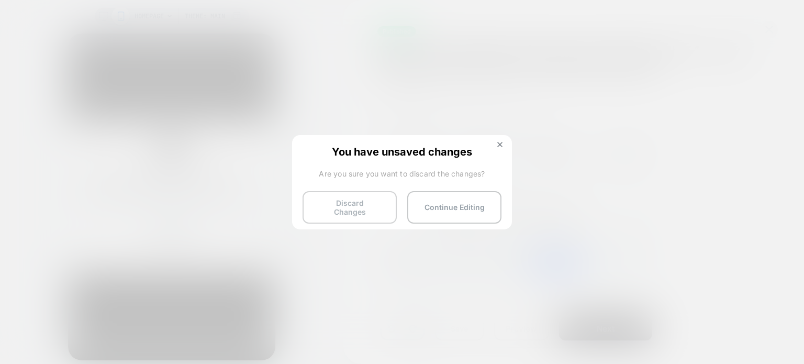
click at [368, 208] on button "Discard Changes" at bounding box center [350, 207] width 94 height 32
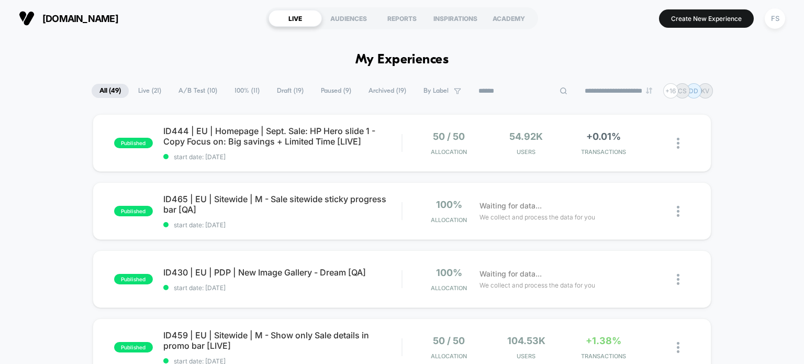
click at [529, 85] on input at bounding box center [523, 91] width 105 height 13
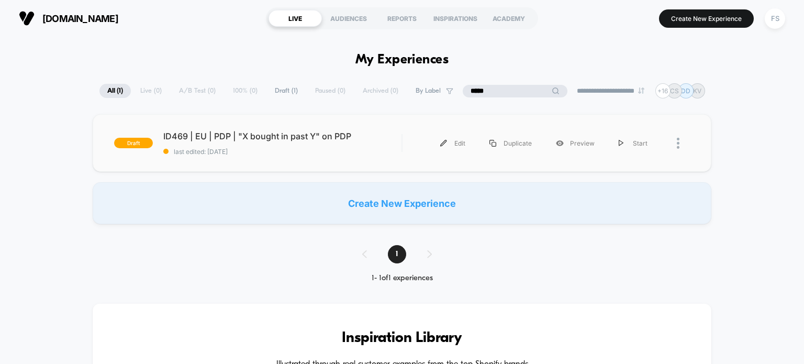
type input "*****"
click at [334, 160] on div "draft ID469 | EU | PDP | "X bought in past Y" on PDP last edited: 9/4/2025 Edit…" at bounding box center [402, 143] width 619 height 58
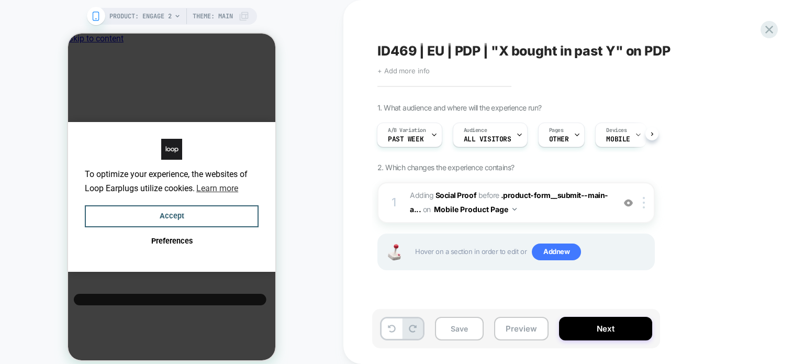
click at [409, 69] on span "+ Add more info" at bounding box center [403, 70] width 52 height 8
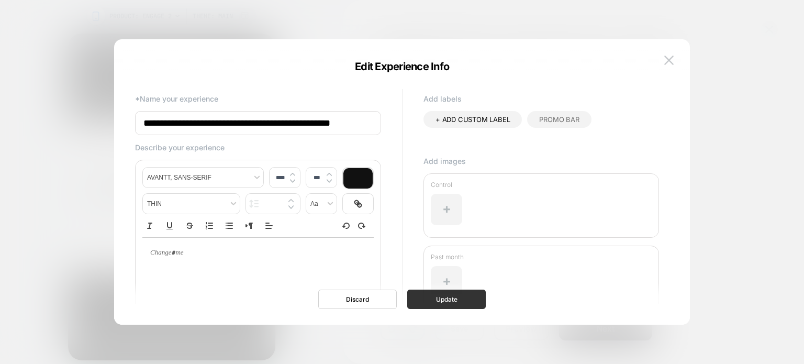
type input "**********"
click at [0, 0] on button "Update" at bounding box center [0, 0] width 0 height 0
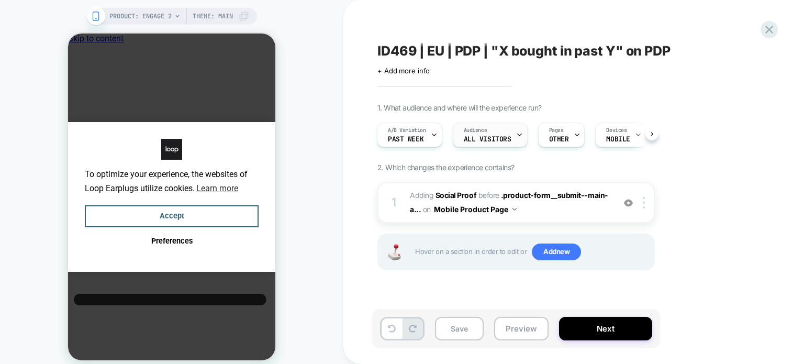
click at [494, 139] on span "All Visitors" at bounding box center [488, 139] width 48 height 7
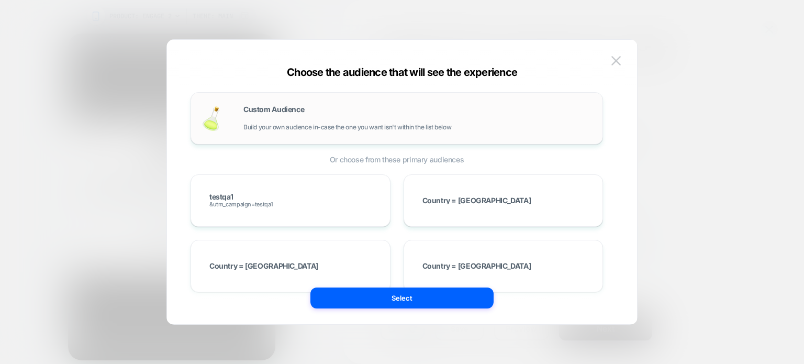
click at [280, 117] on div "Custom Audience Build your own audience in-case the one you want isn't within t…" at bounding box center [417, 118] width 349 height 25
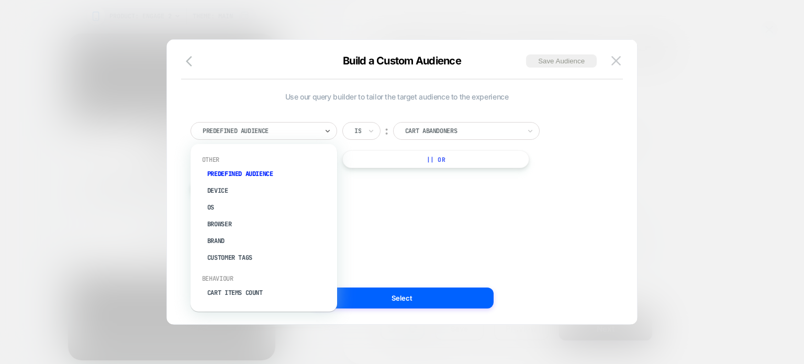
click at [276, 129] on div at bounding box center [260, 130] width 115 height 9
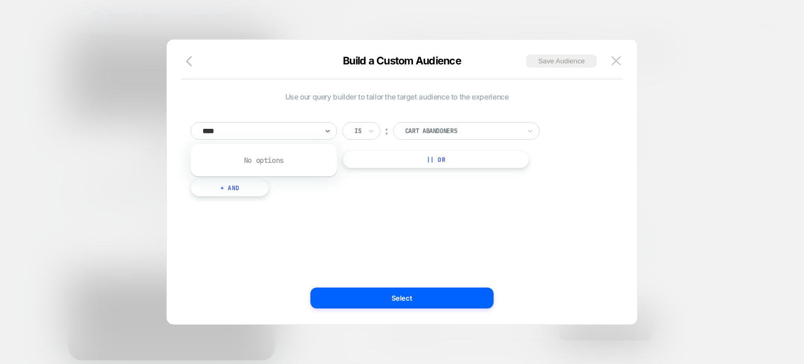
type input "****"
type input "*****"
click at [227, 169] on div "UTM Campaign" at bounding box center [269, 173] width 136 height 17
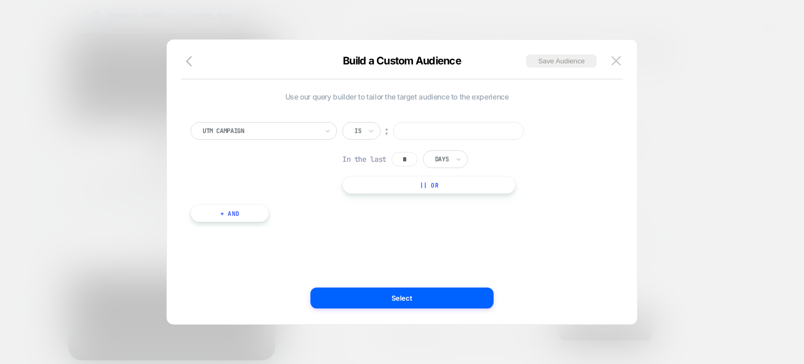
click at [445, 132] on input at bounding box center [458, 131] width 131 height 18
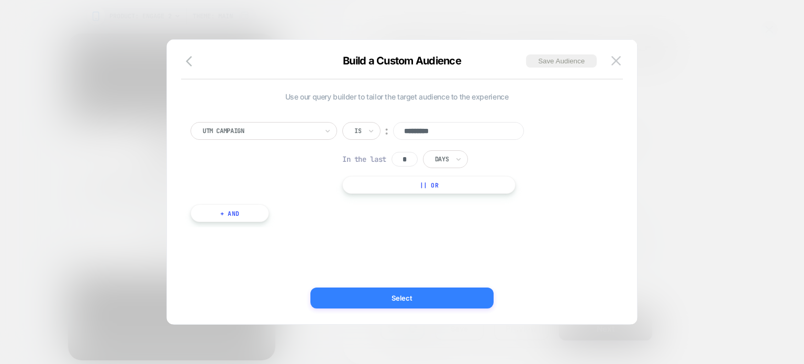
type input "*********"
click at [438, 293] on button "Select" at bounding box center [401, 297] width 183 height 21
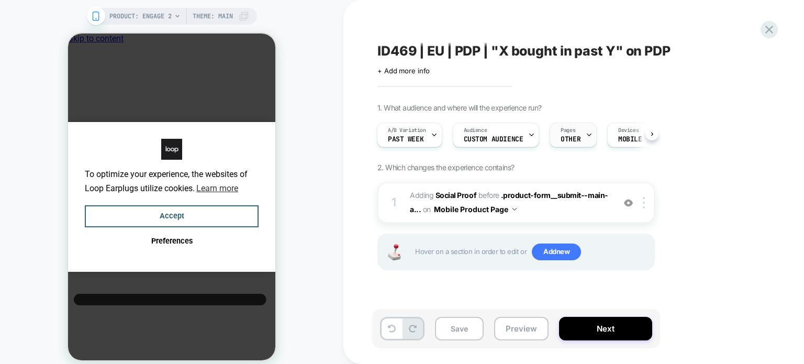
click at [0, 0] on icon at bounding box center [0, 0] width 0 height 0
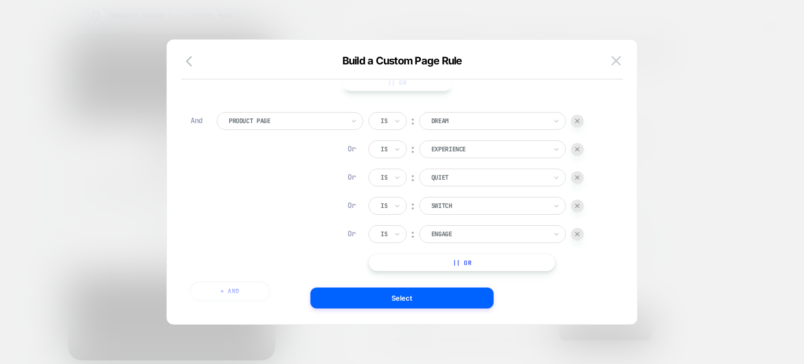
scroll to position [10, 0]
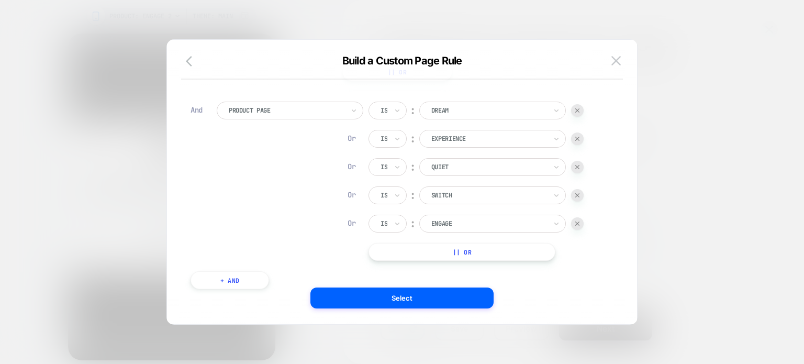
click at [242, 284] on button "+ And" at bounding box center [230, 280] width 79 height 18
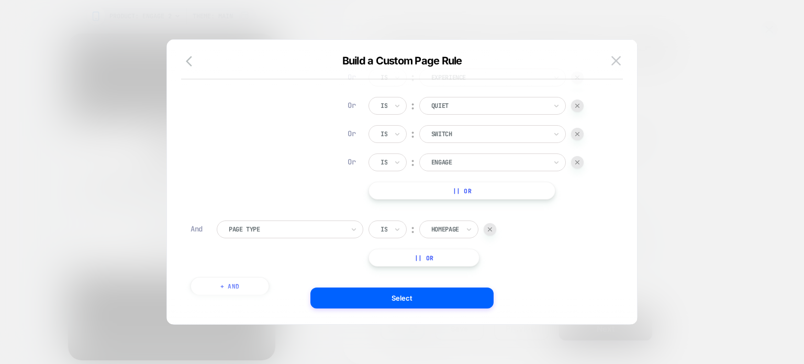
scroll to position [182, 0]
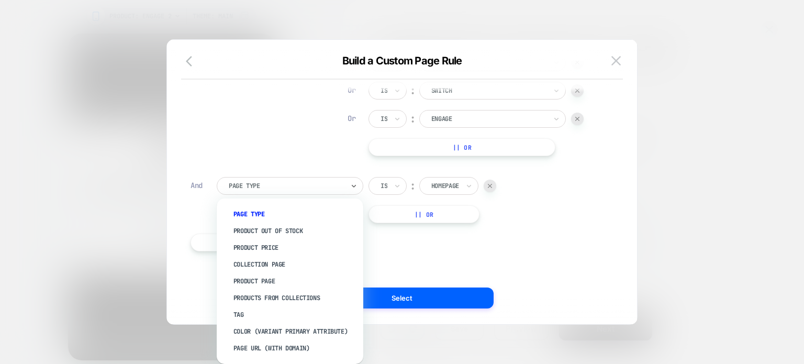
click at [0, 0] on div at bounding box center [0, 0] width 0 height 0
click at [250, 349] on div "Page Url (WITH DOMAIN)" at bounding box center [295, 348] width 136 height 17
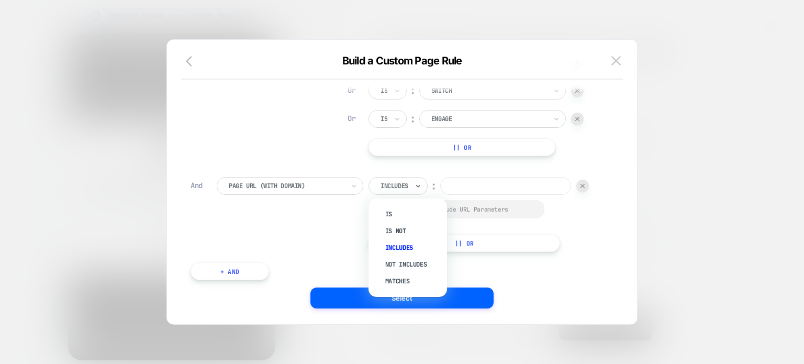
click at [408, 183] on div at bounding box center [394, 185] width 28 height 9
click at [0, 0] on div "Not includes" at bounding box center [0, 0] width 0 height 0
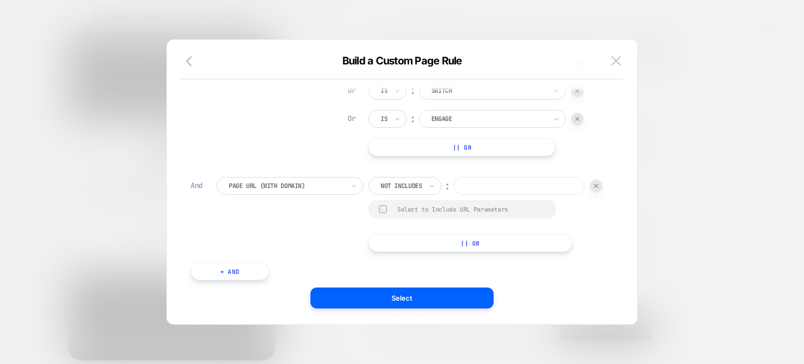
click at [454, 195] on input at bounding box center [519, 186] width 131 height 18
paste input "**********"
type input "**********"
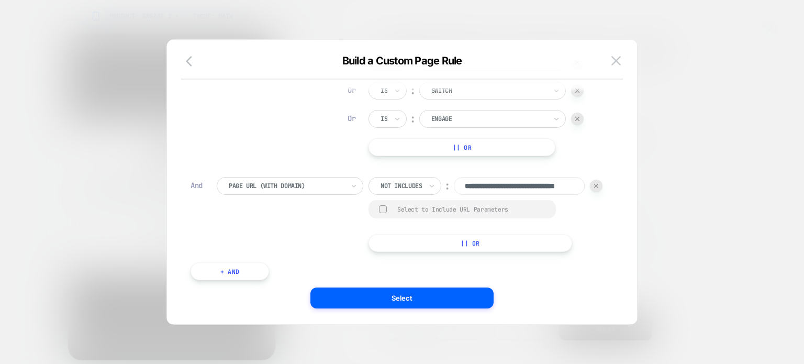
click at [0, 0] on button "|| Or" at bounding box center [0, 0] width 0 height 0
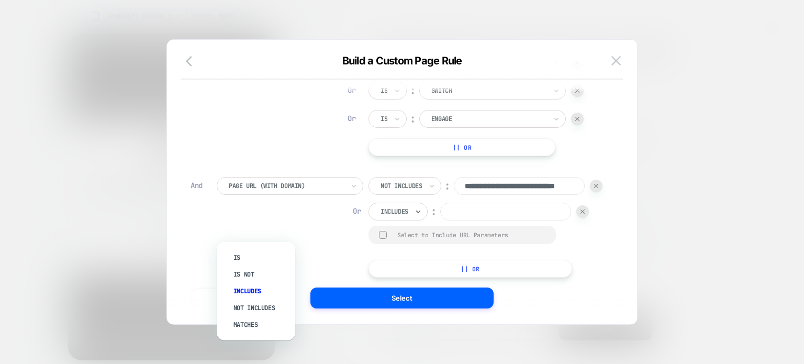
click at [368, 220] on div "Includes" at bounding box center [397, 212] width 59 height 18
click at [380, 216] on div at bounding box center [394, 211] width 28 height 9
click at [255, 311] on div "Not includes" at bounding box center [261, 307] width 68 height 17
click at [454, 220] on input at bounding box center [519, 212] width 131 height 18
paste input "**********"
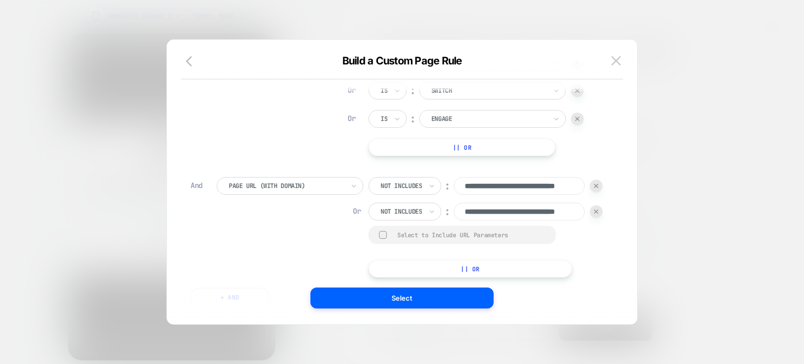
scroll to position [0, 40]
type input "**********"
click at [0, 0] on button "|| Or" at bounding box center [0, 0] width 0 height 0
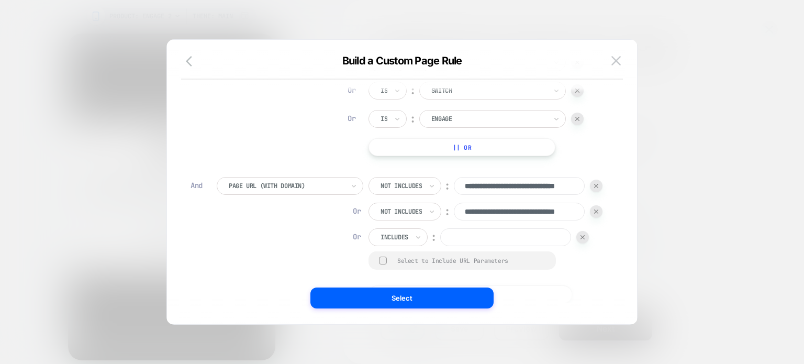
click at [440, 246] on input at bounding box center [505, 237] width 131 height 18
paste input "**********"
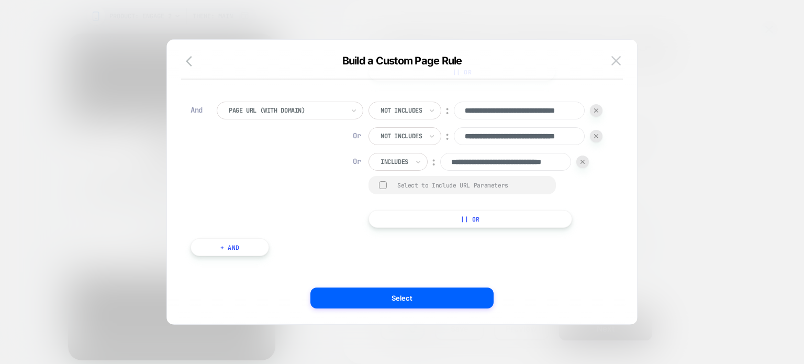
scroll to position [279, 0]
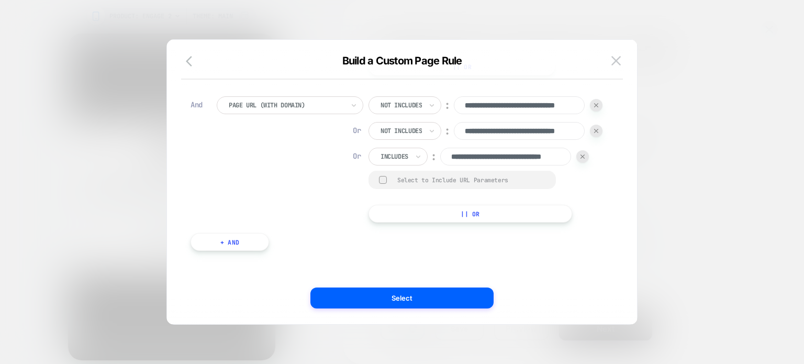
type input "**********"
click at [0, 0] on button "|| Or" at bounding box center [0, 0] width 0 height 0
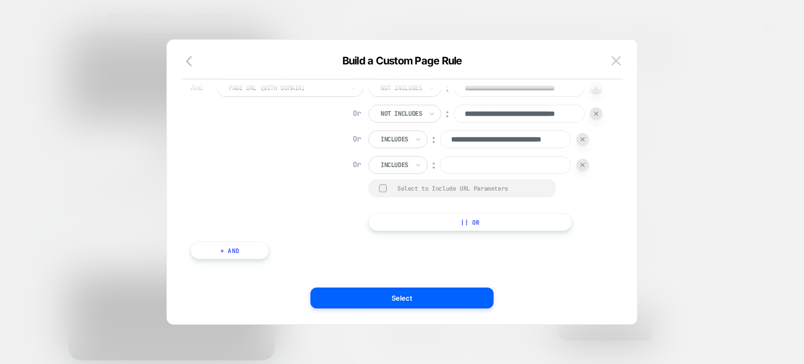
click at [440, 174] on input at bounding box center [505, 165] width 131 height 18
paste input "**********"
type input "**********"
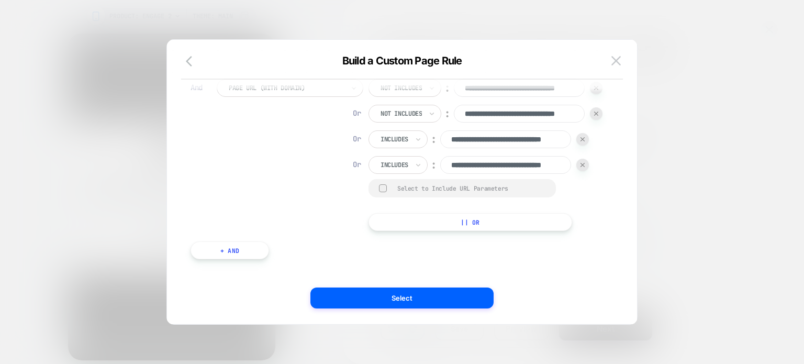
click at [0, 0] on button "|| Or" at bounding box center [0, 0] width 0 height 0
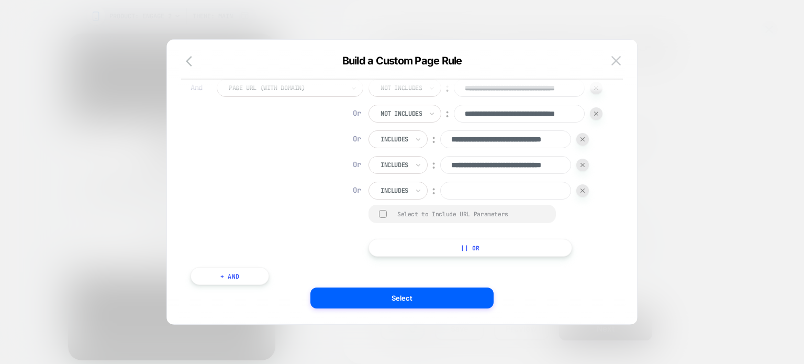
click at [440, 199] on input at bounding box center [505, 191] width 131 height 18
paste input "**********"
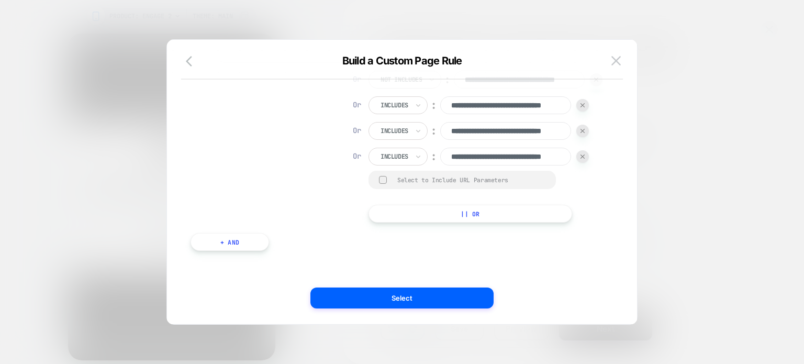
type input "**********"
click at [0, 0] on button "|| Or" at bounding box center [0, 0] width 0 height 0
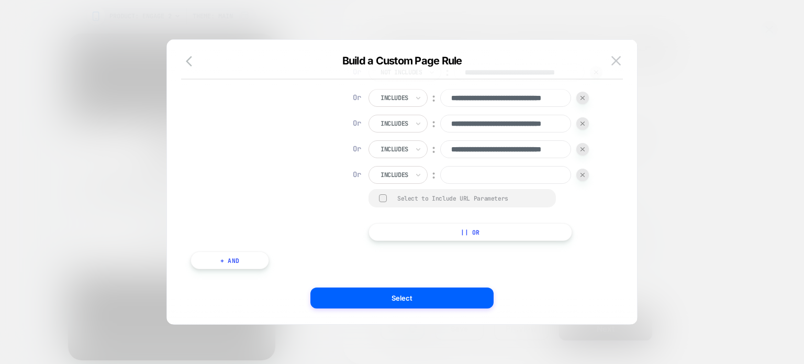
click at [440, 184] on input at bounding box center [505, 175] width 131 height 18
paste input "**********"
type input "**********"
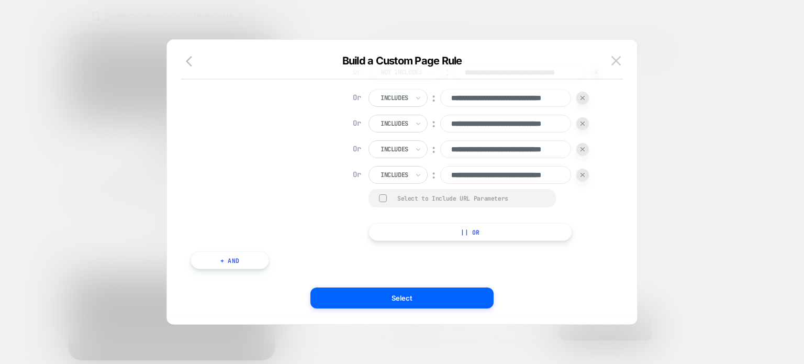
click at [454, 198] on div "**********" at bounding box center [410, 139] width 386 height 203
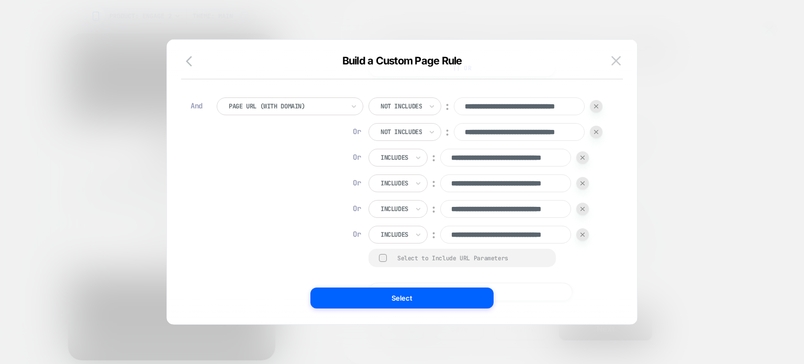
scroll to position [271, 0]
click at [0, 0] on div at bounding box center [0, 0] width 0 height 0
click at [0, 0] on div "Not includes" at bounding box center [0, 0] width 0 height 0
click at [0, 0] on div "Includes" at bounding box center [0, 0] width 0 height 0
click at [0, 0] on div "Not includes" at bounding box center [0, 0] width 0 height 0
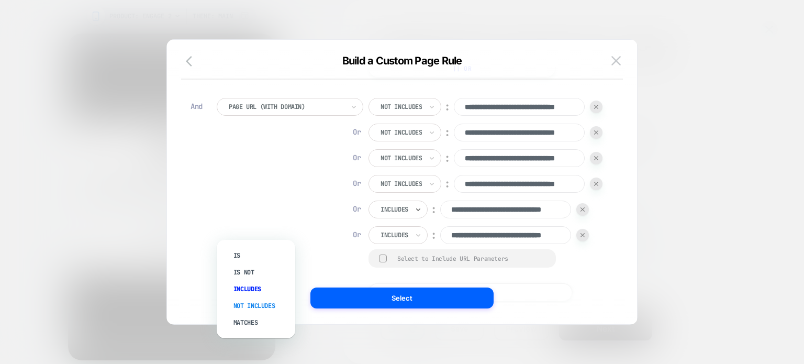
drag, startPoint x: 264, startPoint y: 226, endPoint x: 262, endPoint y: 301, distance: 75.9
click at [0, 0] on div "option Not includes focused, 4 of 5. 5 results available. Use Up and Down to ch…" at bounding box center [0, 0] width 0 height 0
click at [0, 0] on div "Not includes" at bounding box center [0, 0] width 0 height 0
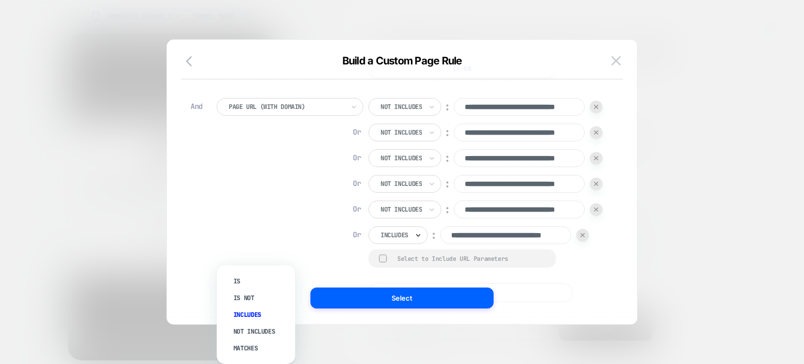
click at [0, 0] on icon at bounding box center [0, 0] width 0 height 0
click at [261, 326] on div "Not includes" at bounding box center [261, 331] width 68 height 17
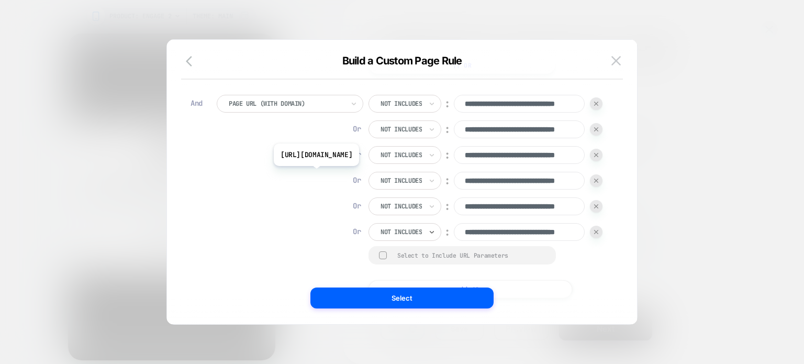
scroll to position [268, 0]
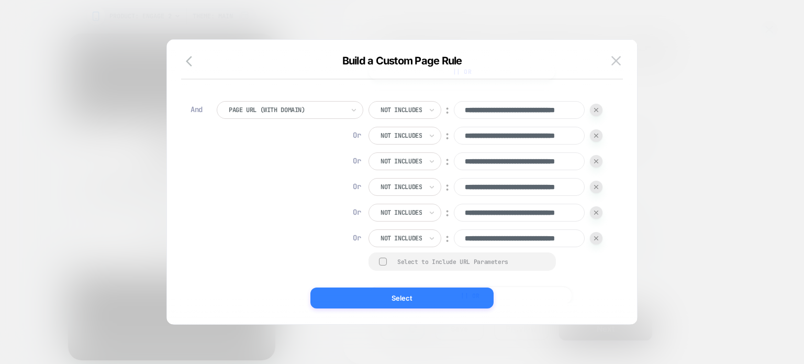
click at [390, 299] on button "Select" at bounding box center [401, 297] width 183 height 21
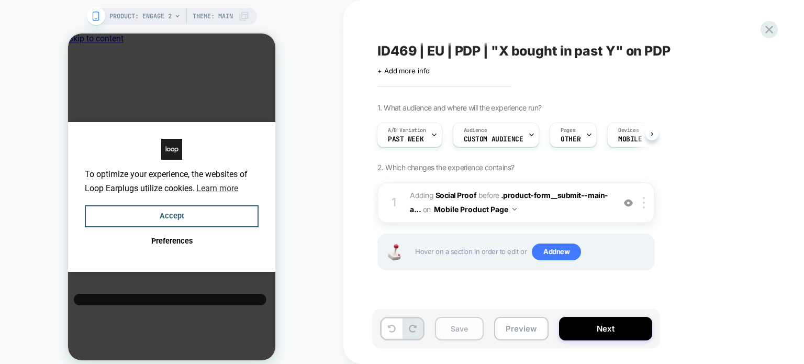
click at [458, 324] on button "Save" at bounding box center [459, 329] width 49 height 24
click at [425, 129] on div at bounding box center [425, 135] width 7 height 24
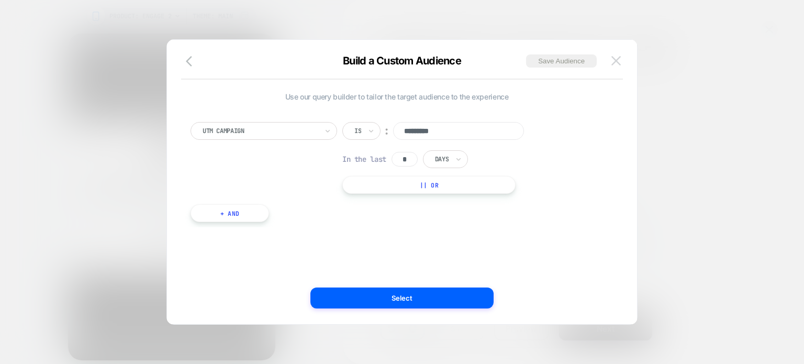
click at [610, 55] on button at bounding box center [616, 61] width 16 height 16
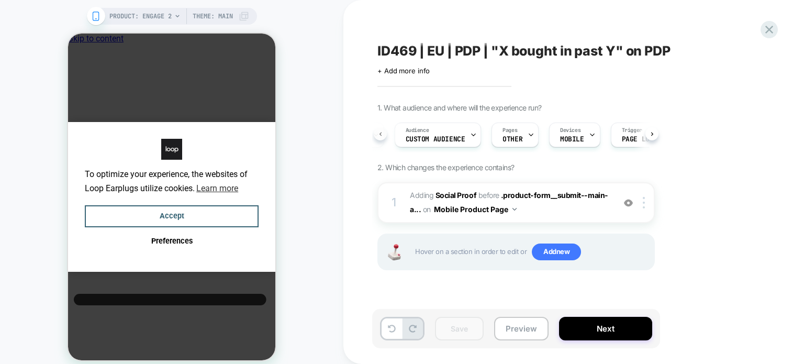
click at [379, 135] on icon at bounding box center [380, 134] width 4 height 4
click at [420, 138] on div "A/B Variation Past week" at bounding box center [403, 135] width 59 height 24
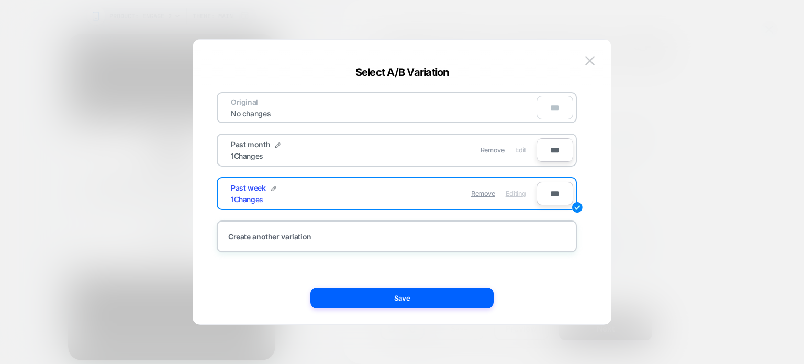
click at [0, 0] on span "Edit" at bounding box center [0, 0] width 0 height 0
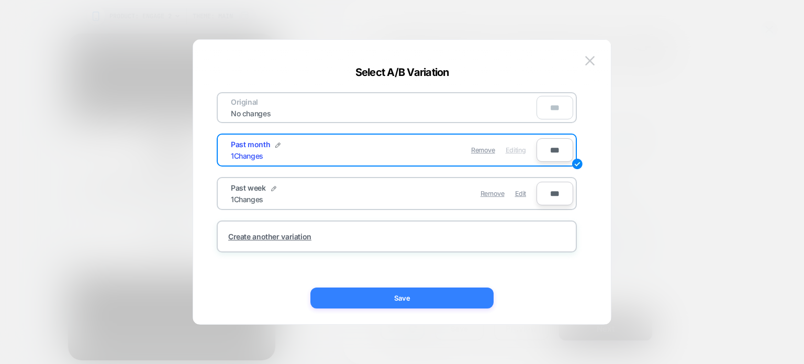
click at [0, 0] on button "Save" at bounding box center [0, 0] width 0 height 0
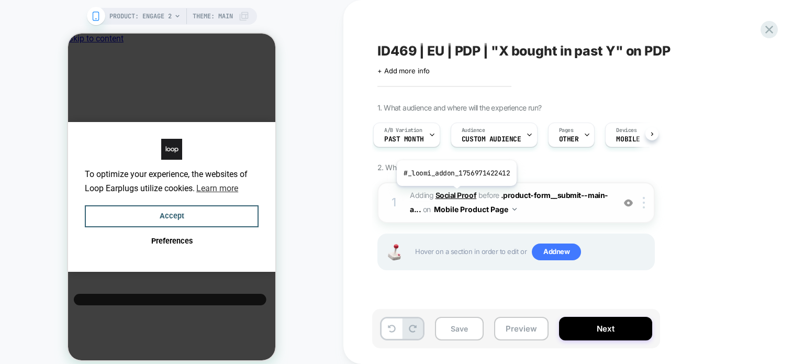
click at [455, 194] on b "Social Proof" at bounding box center [455, 195] width 41 height 9
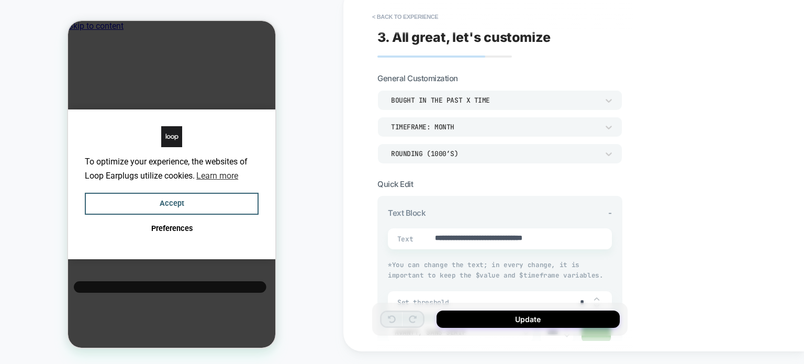
scroll to position [410, 0]
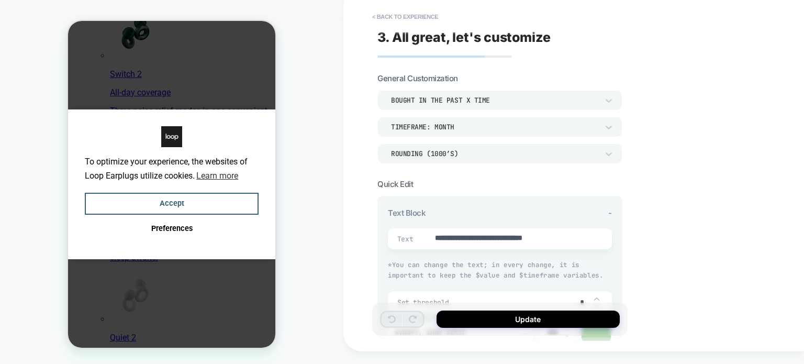
click at [0, 0] on div "**********" at bounding box center [0, 0] width 0 height 0
type textarea "*"
drag, startPoint x: 248, startPoint y: 206, endPoint x: 547, endPoint y: 127, distance: 310.1
click at [248, 206] on button "Accept" at bounding box center [172, 204] width 174 height 23
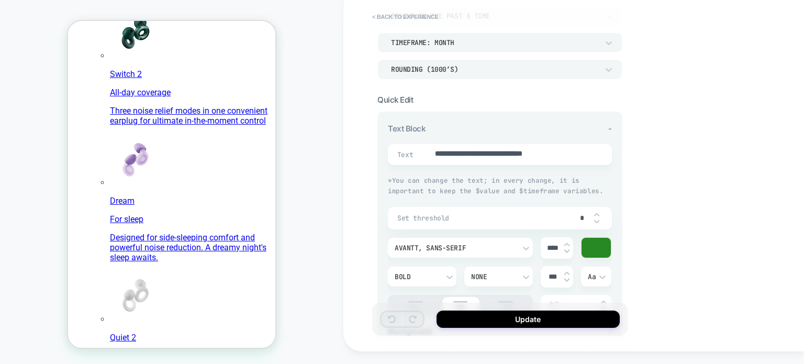
scroll to position [0, 0]
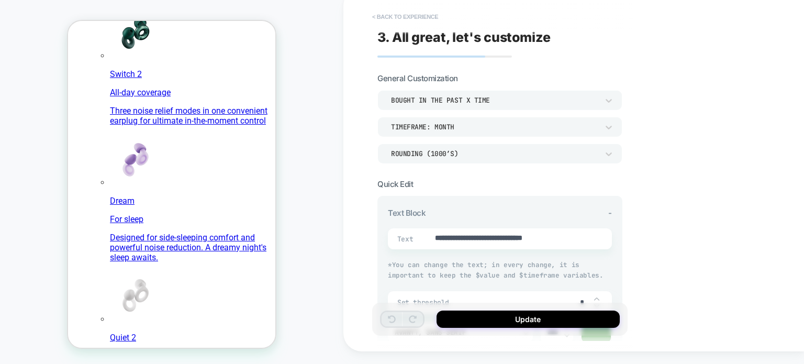
click at [0, 0] on button "< Back to experience" at bounding box center [0, 0] width 0 height 0
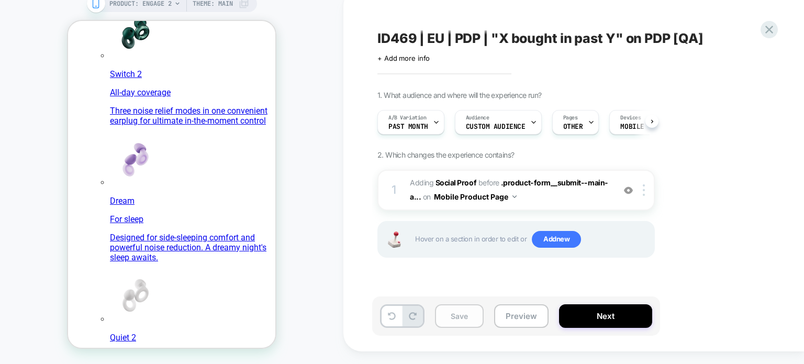
click at [458, 313] on button "Save" at bounding box center [459, 316] width 49 height 24
click at [594, 316] on button "Next" at bounding box center [605, 316] width 93 height 24
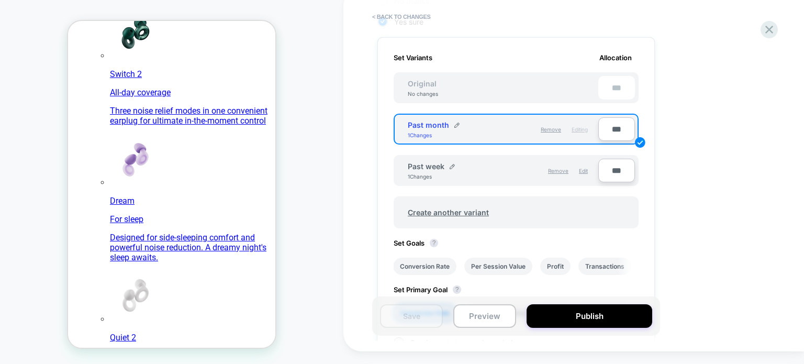
scroll to position [444, 0]
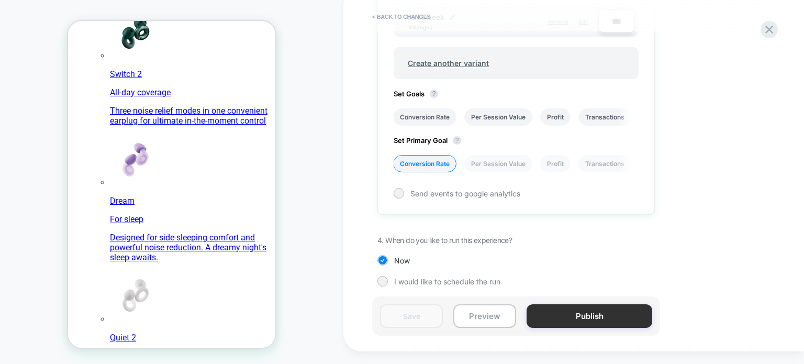
click at [556, 309] on button "Publish" at bounding box center [590, 316] width 126 height 24
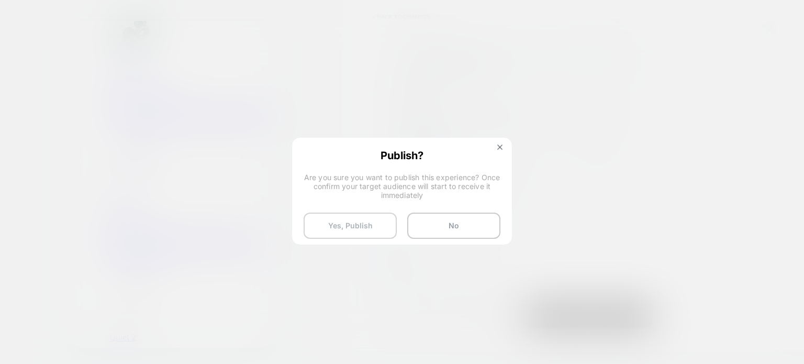
click at [0, 0] on button "Yes, Publish" at bounding box center [0, 0] width 0 height 0
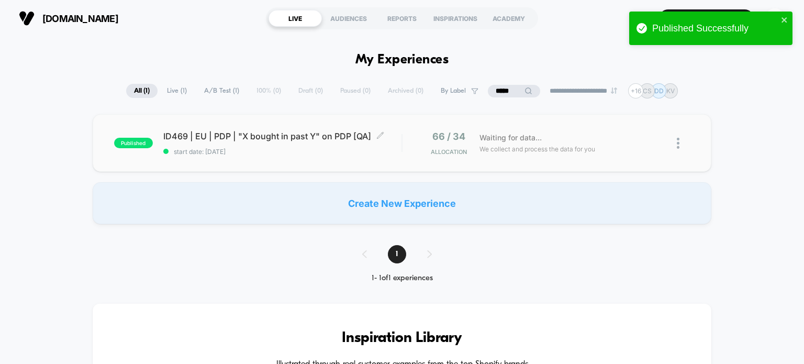
click at [277, 133] on span "ID469 | EU | PDP | "X bought in past Y" on PDP [QA] Click to edit experience de…" at bounding box center [282, 136] width 239 height 10
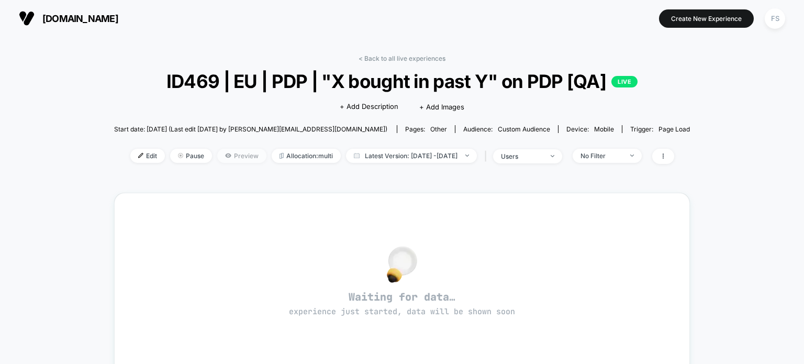
click at [227, 161] on span "Preview" at bounding box center [241, 156] width 49 height 14
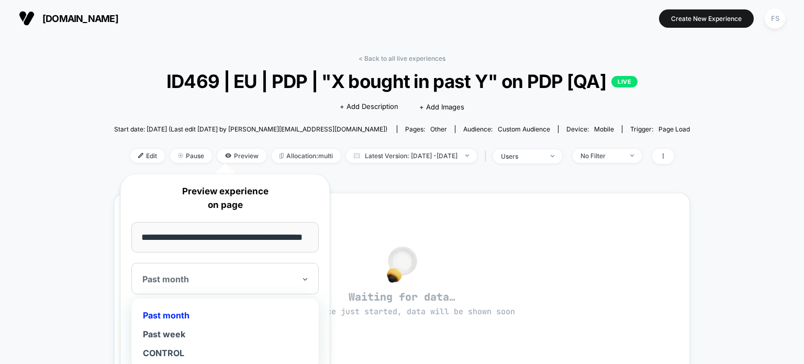
click at [264, 280] on div at bounding box center [218, 279] width 153 height 10
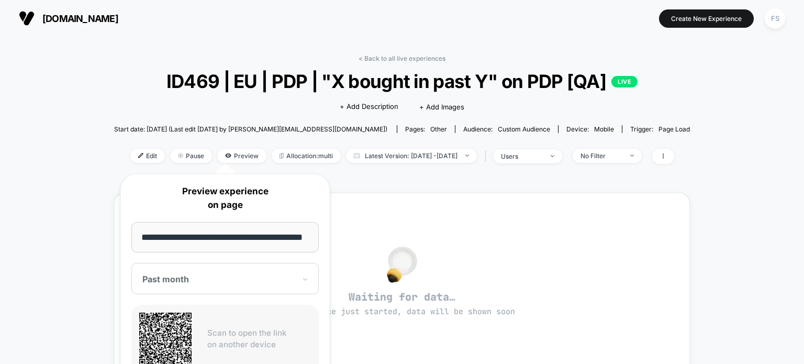
click at [294, 234] on input "**********" at bounding box center [224, 237] width 187 height 30
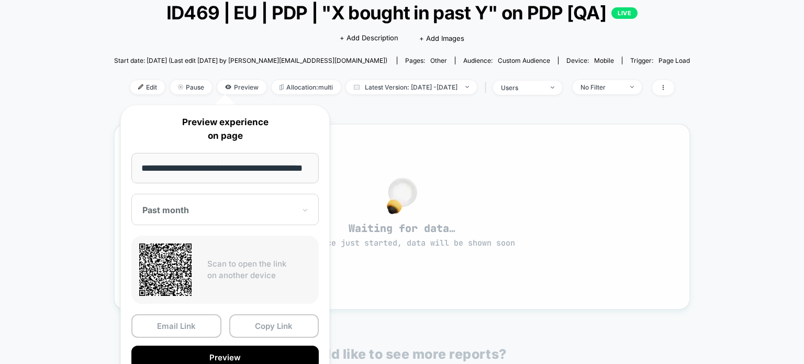
scroll to position [69, 0]
click at [274, 320] on button "Copy Link" at bounding box center [274, 326] width 90 height 24
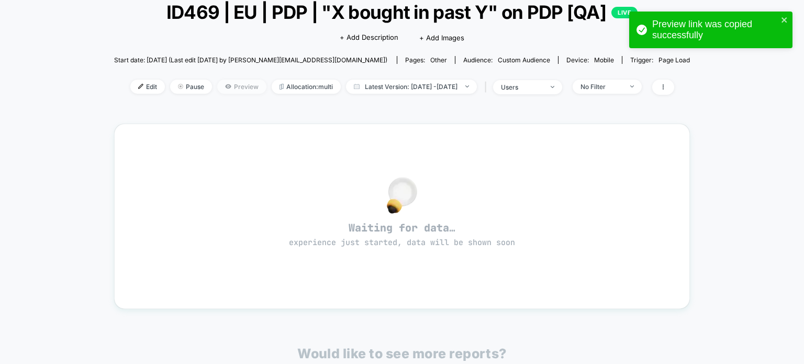
click at [226, 91] on span "Preview" at bounding box center [241, 87] width 49 height 14
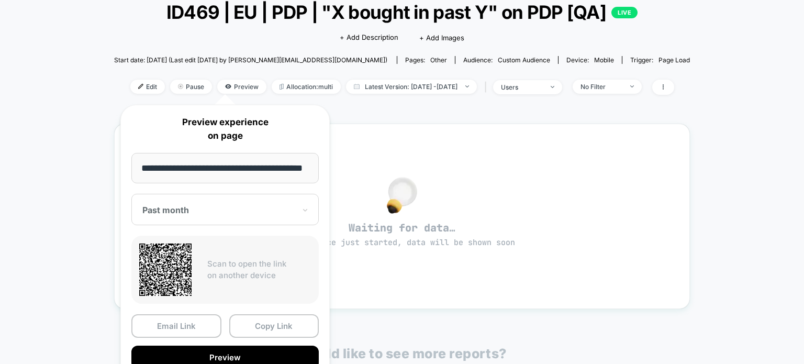
scroll to position [0, 0]
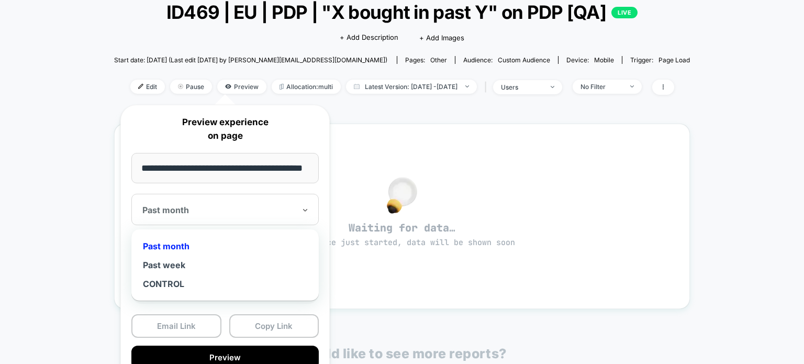
click at [232, 201] on div "Past month" at bounding box center [224, 209] width 187 height 31
click at [197, 261] on div "Past week" at bounding box center [225, 264] width 177 height 19
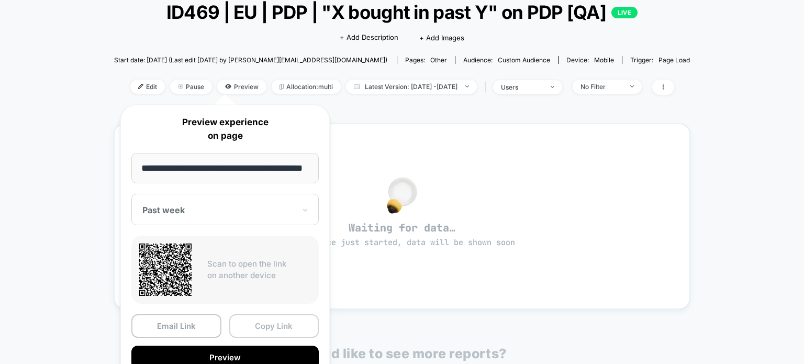
click at [256, 331] on button "Copy Link" at bounding box center [274, 326] width 90 height 24
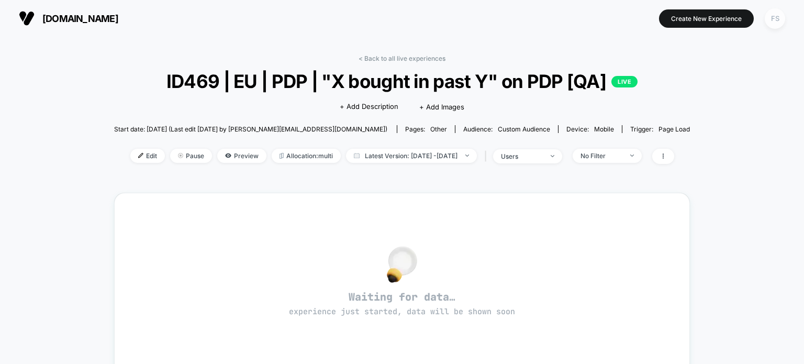
click at [775, 23] on div "FS" at bounding box center [775, 18] width 20 height 20
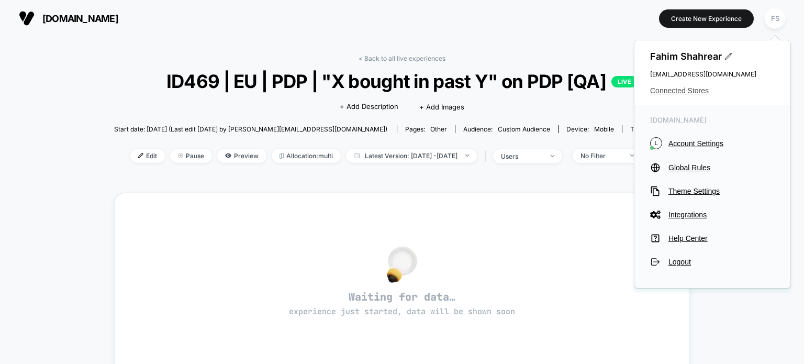
click at [675, 92] on span "Connected Stores" at bounding box center [712, 90] width 125 height 8
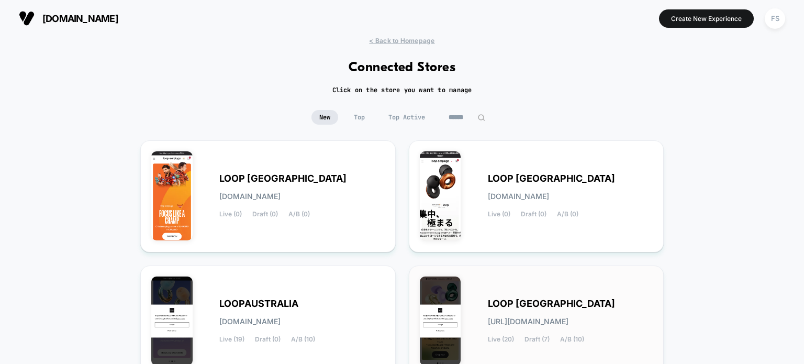
click at [555, 300] on span "LOOP [GEOGRAPHIC_DATA]" at bounding box center [551, 303] width 127 height 7
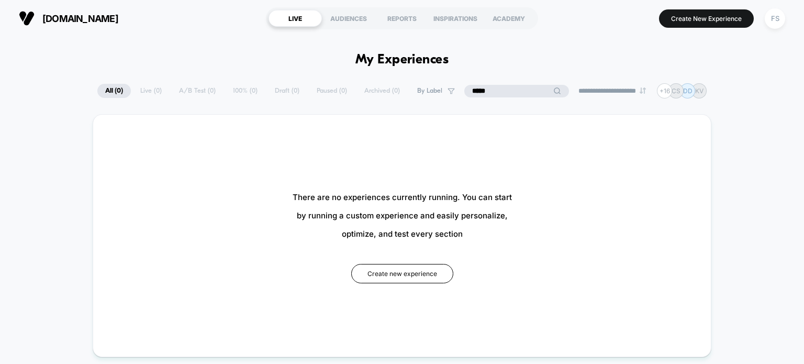
click at [496, 92] on input "*****" at bounding box center [516, 91] width 105 height 13
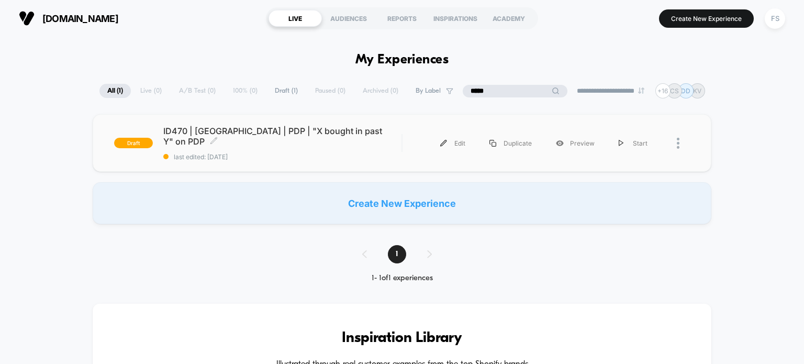
type input "*****"
click at [239, 153] on span "last edited: 9/4/2025" at bounding box center [282, 157] width 239 height 8
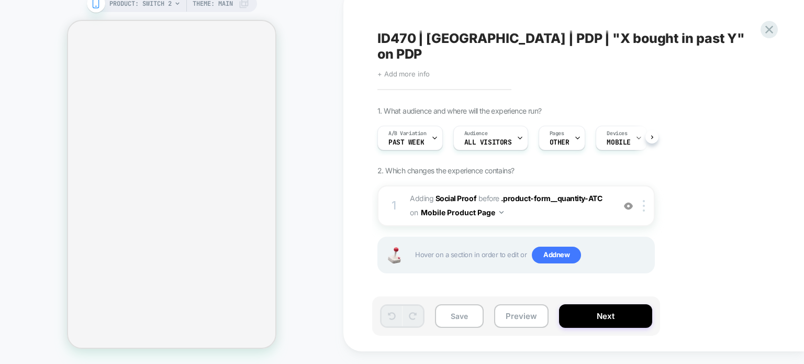
click at [402, 70] on span "+ Add more info" at bounding box center [403, 74] width 52 height 8
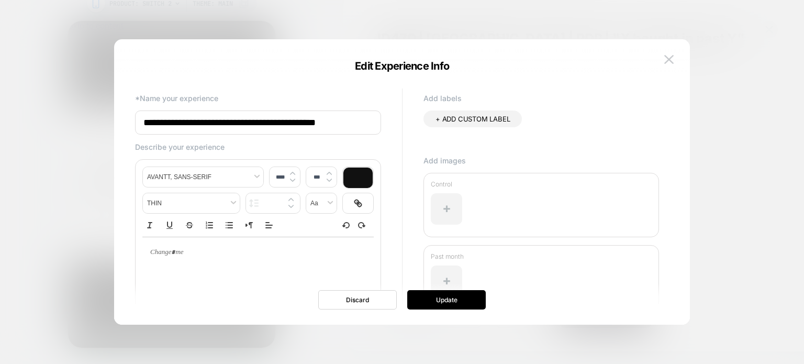
click at [0, 0] on div "**********" at bounding box center [0, 0] width 0 height 0
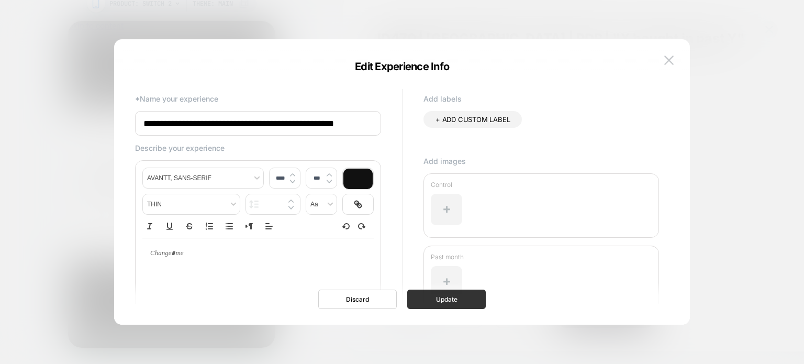
type input "**********"
click at [456, 298] on button "Update" at bounding box center [446, 298] width 79 height 19
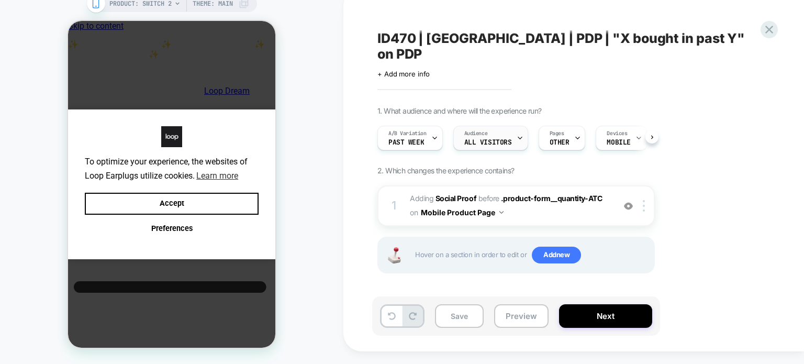
click at [475, 142] on span "All Visitors" at bounding box center [488, 142] width 48 height 7
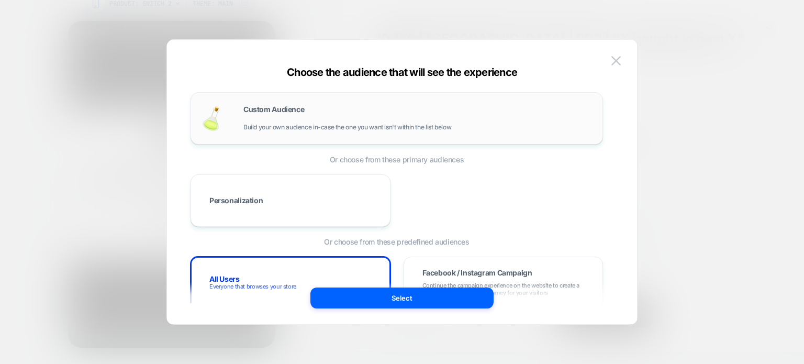
click at [297, 118] on div "Custom Audience Build your own audience in-case the one you want isn't within t…" at bounding box center [417, 118] width 349 height 25
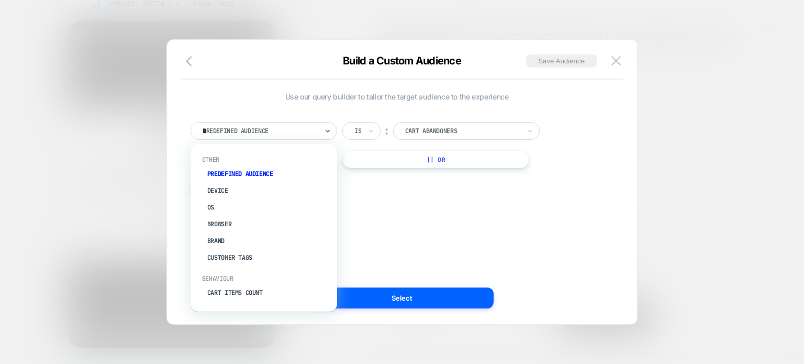
click at [0, 0] on div "*" at bounding box center [0, 0] width 0 height 0
type input "***"
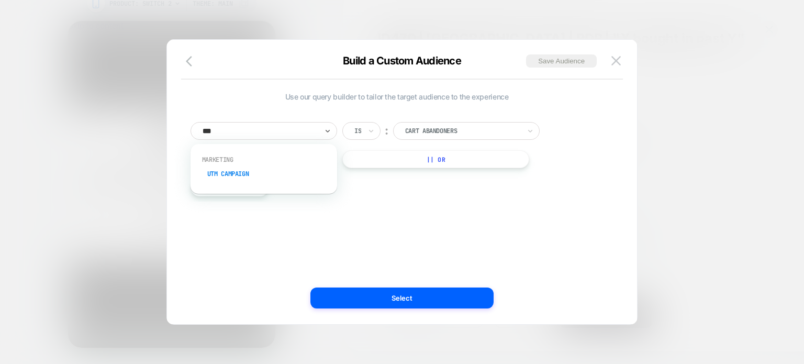
click at [0, 0] on div "UTM Campaign" at bounding box center [0, 0] width 0 height 0
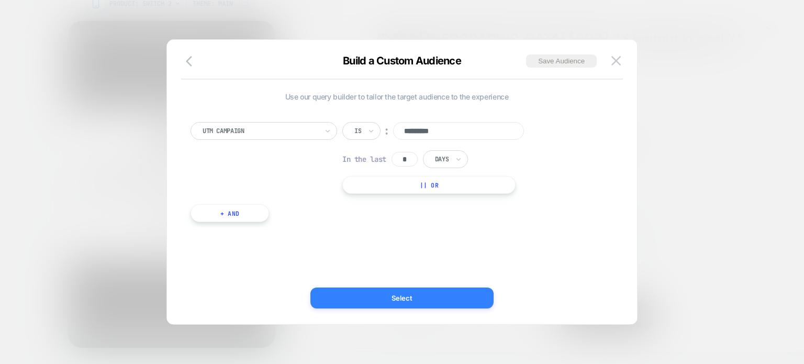
type input "*********"
click at [0, 0] on button "Select" at bounding box center [0, 0] width 0 height 0
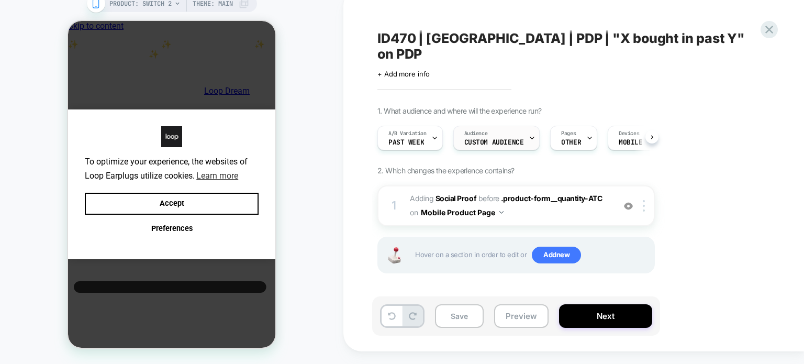
click at [509, 139] on span "Custom Audience" at bounding box center [494, 142] width 60 height 7
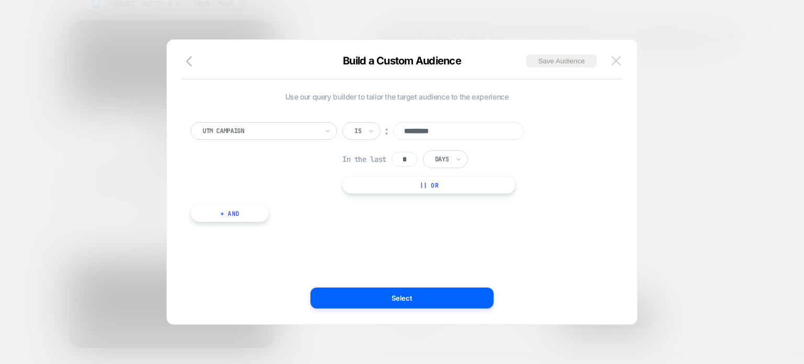
click at [609, 59] on button at bounding box center [616, 61] width 16 height 16
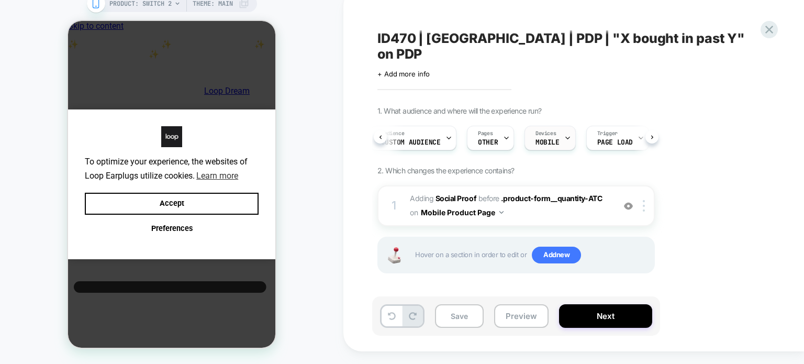
scroll to position [0, 87]
click at [0, 0] on div at bounding box center [0, 0] width 0 height 0
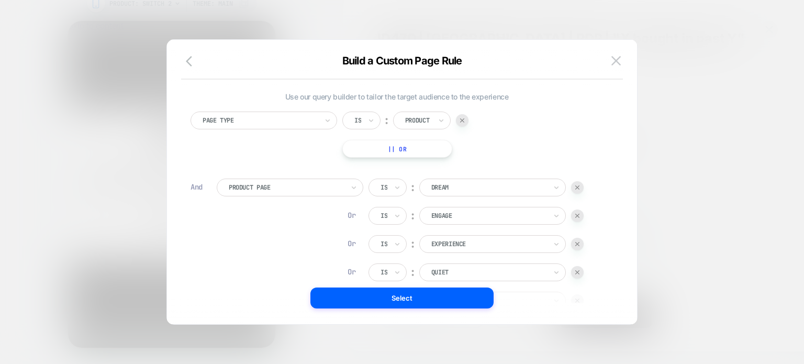
scroll to position [94, 0]
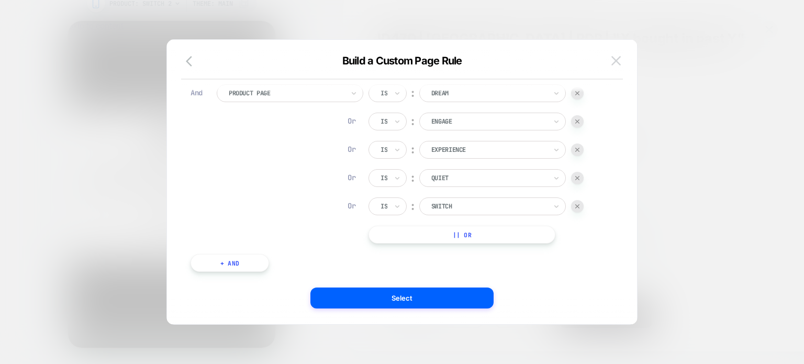
click at [612, 59] on img at bounding box center [615, 60] width 9 height 9
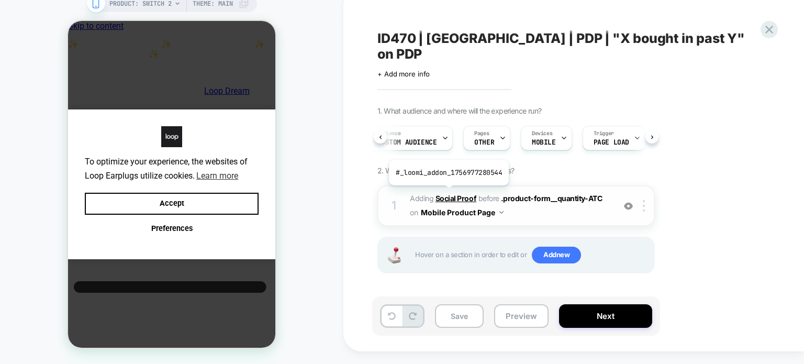
click at [0, 0] on b "Social Proof" at bounding box center [0, 0] width 0 height 0
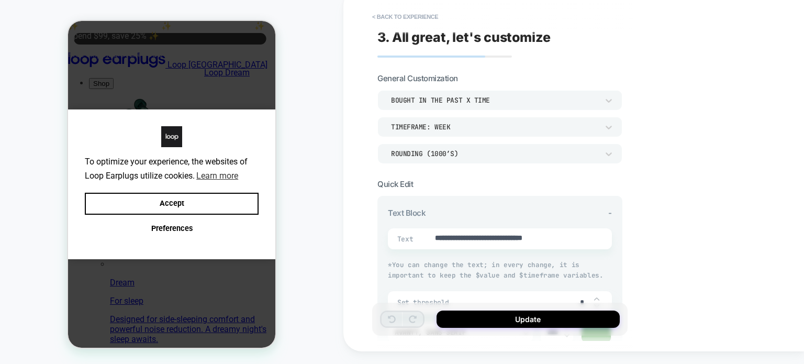
scroll to position [329, 0]
click at [0, 0] on button "< Back to experience" at bounding box center [0, 0] width 0 height 0
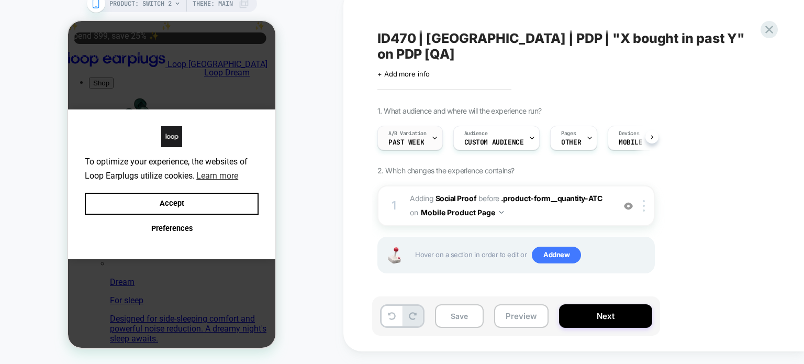
scroll to position [0, 0]
click at [0, 0] on div "A/B Variation Past week" at bounding box center [0, 0] width 0 height 0
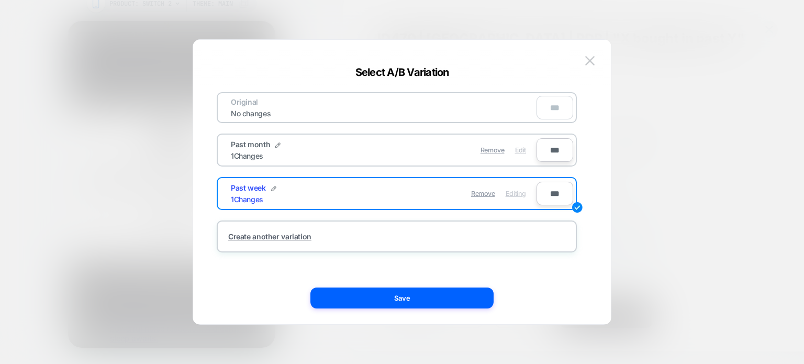
click at [0, 0] on div "Edit" at bounding box center [0, 0] width 0 height 0
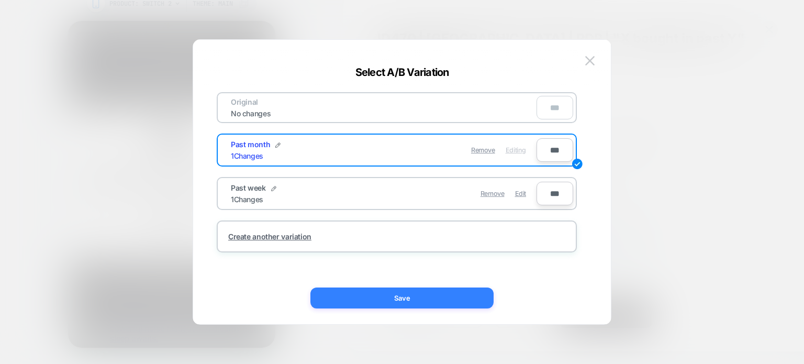
click at [0, 0] on button "Save" at bounding box center [0, 0] width 0 height 0
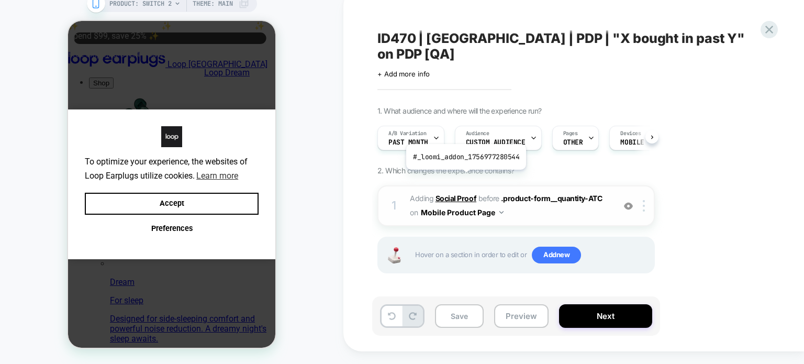
click at [0, 0] on b "Social Proof" at bounding box center [0, 0] width 0 height 0
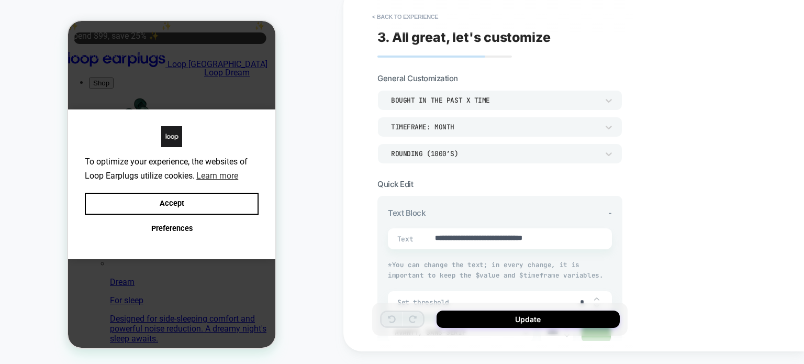
type textarea "*"
click at [0, 0] on button "< Back to experience" at bounding box center [0, 0] width 0 height 0
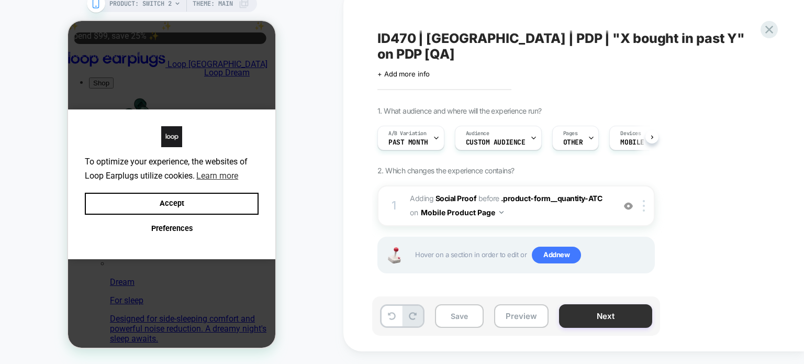
click at [0, 0] on button "Next" at bounding box center [0, 0] width 0 height 0
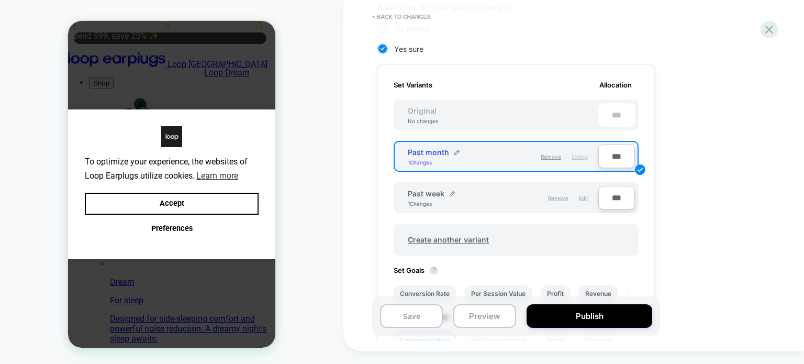
scroll to position [444, 0]
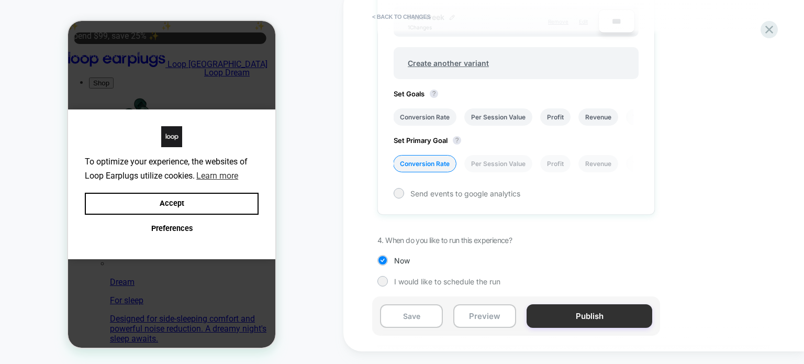
click at [0, 0] on button "Publish" at bounding box center [0, 0] width 0 height 0
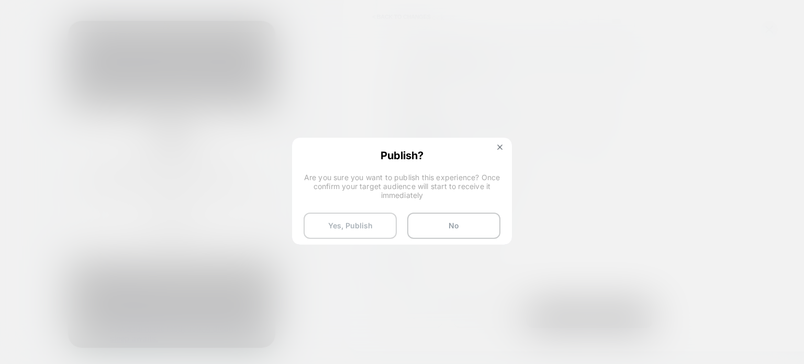
click at [349, 223] on button "Yes, Publish" at bounding box center [350, 225] width 93 height 26
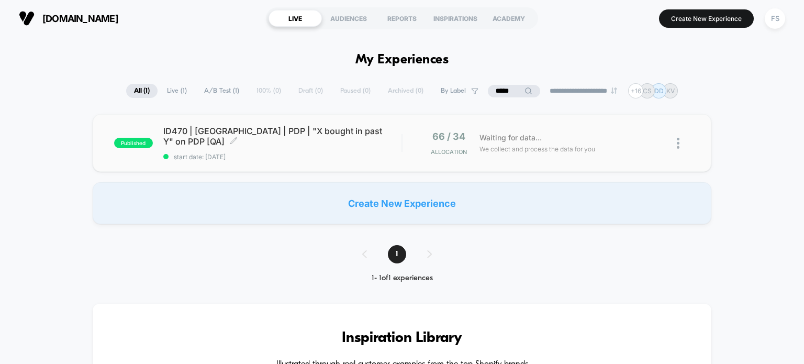
click at [333, 143] on div "ID470 | USA | PDP | "X bought in past Y" on PDP [QA] Click to edit experience d…" at bounding box center [282, 143] width 239 height 35
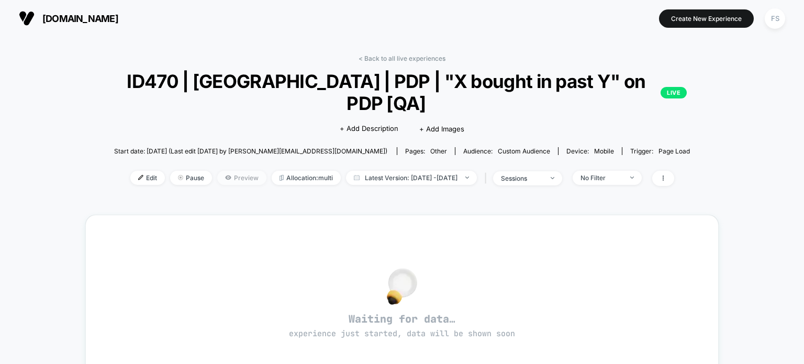
click at [228, 171] on span "Preview" at bounding box center [241, 178] width 49 height 14
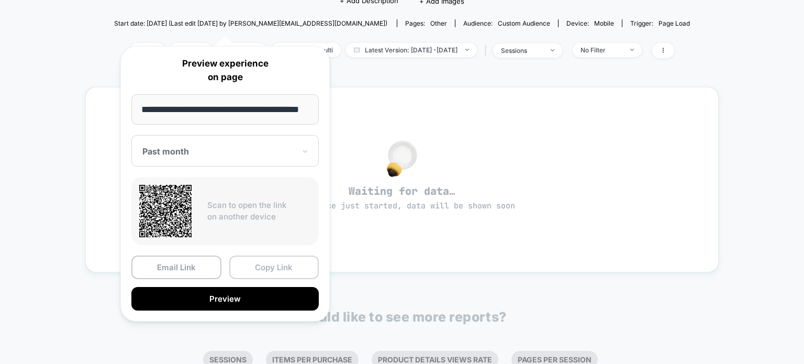
click at [262, 266] on button "Copy Link" at bounding box center [274, 267] width 90 height 24
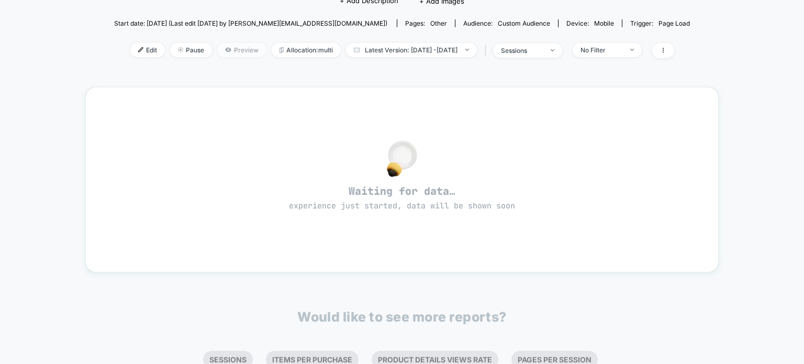
click at [217, 43] on span "Preview" at bounding box center [241, 50] width 49 height 14
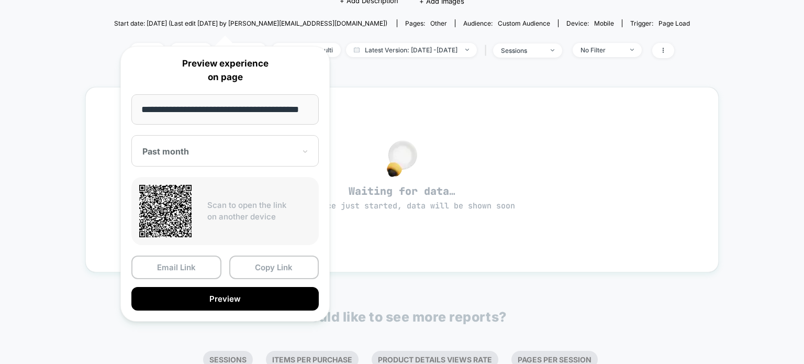
click at [184, 145] on div "Past month" at bounding box center [218, 151] width 155 height 13
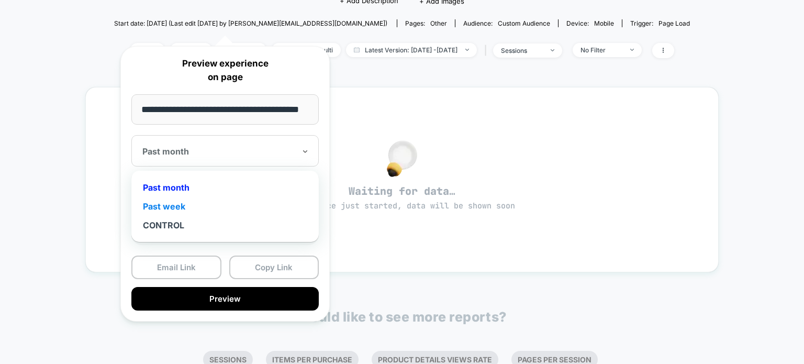
click at [182, 208] on div "Past week" at bounding box center [225, 206] width 177 height 19
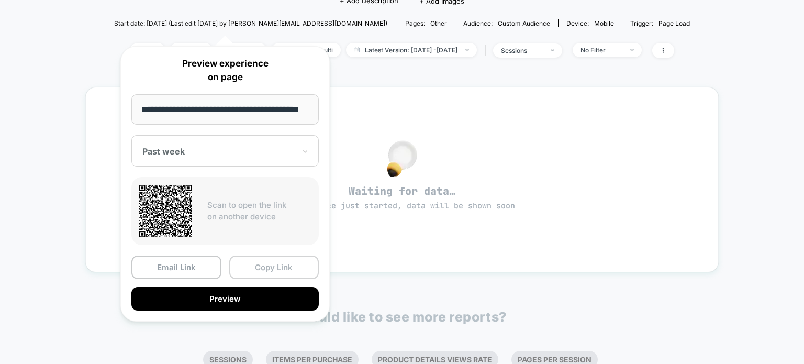
click at [276, 272] on button "Copy Link" at bounding box center [274, 267] width 90 height 24
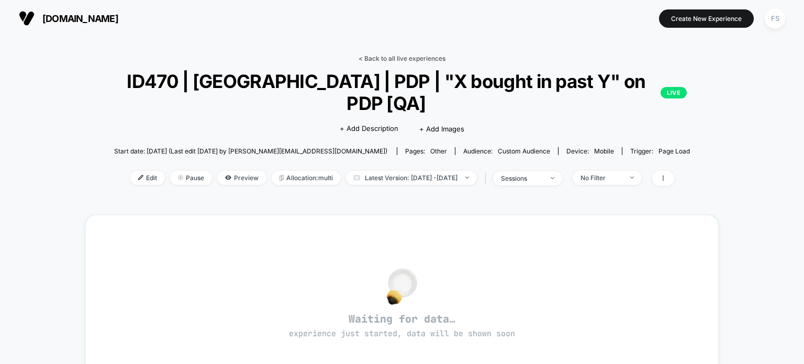
click at [380, 58] on link "< Back to all live experiences" at bounding box center [402, 58] width 87 height 8
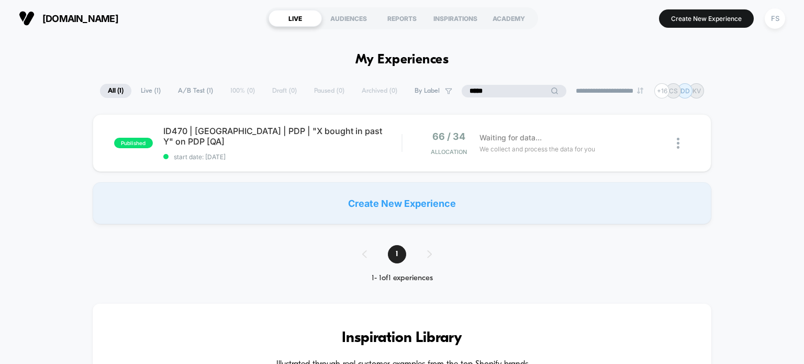
click at [504, 85] on input "*****" at bounding box center [514, 91] width 105 height 13
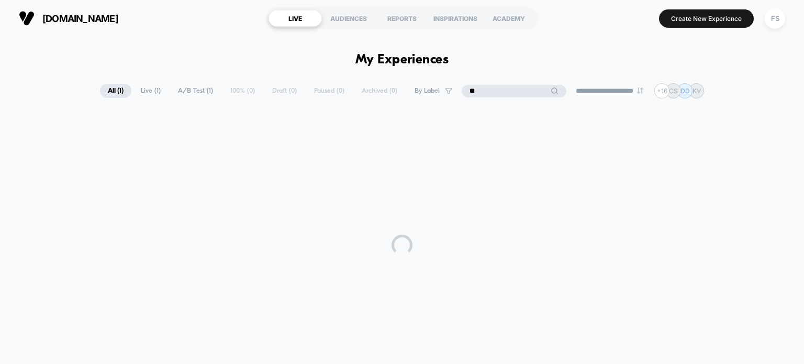
type input "*"
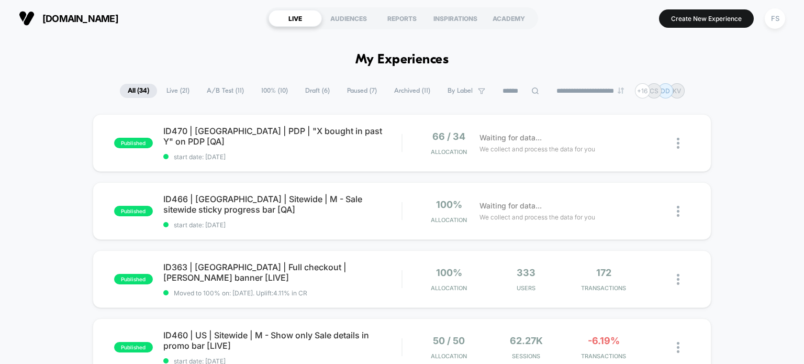
click at [666, 23] on button "Create New Experience" at bounding box center [706, 18] width 95 height 18
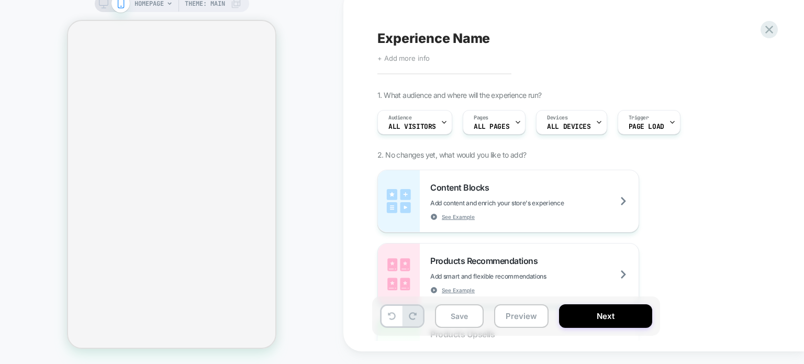
click at [414, 62] on span "+ Add more info" at bounding box center [403, 58] width 52 height 8
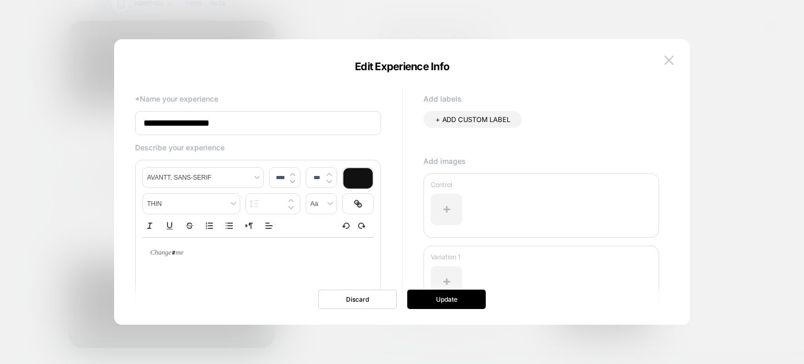
click at [199, 118] on input "**********" at bounding box center [258, 123] width 246 height 24
paste input "**********"
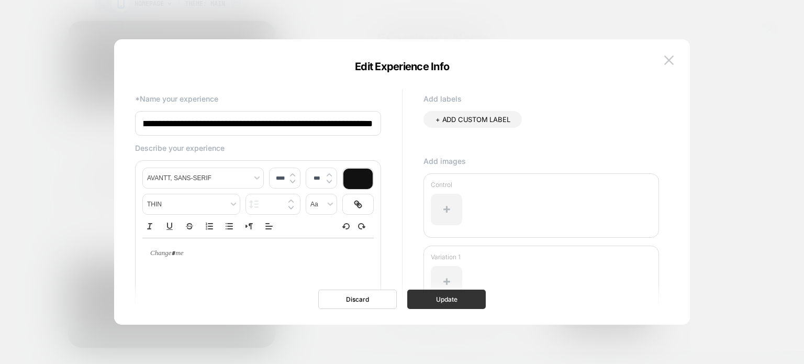
type input "**********"
click at [0, 0] on button "Update" at bounding box center [0, 0] width 0 height 0
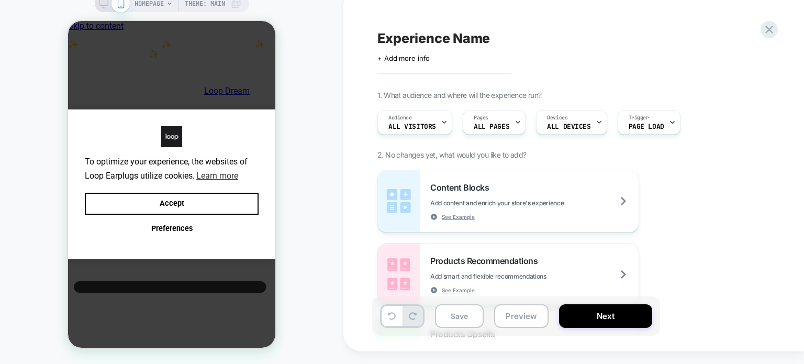
scroll to position [0, 0]
click at [0, 0] on div "Pages ALL PAGES" at bounding box center [0, 0] width 0 height 0
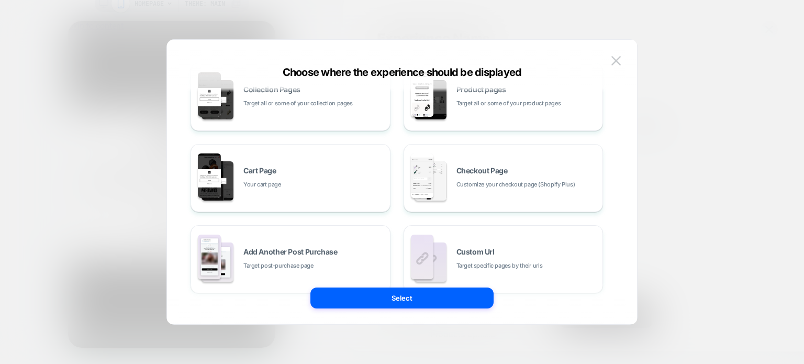
scroll to position [115, 0]
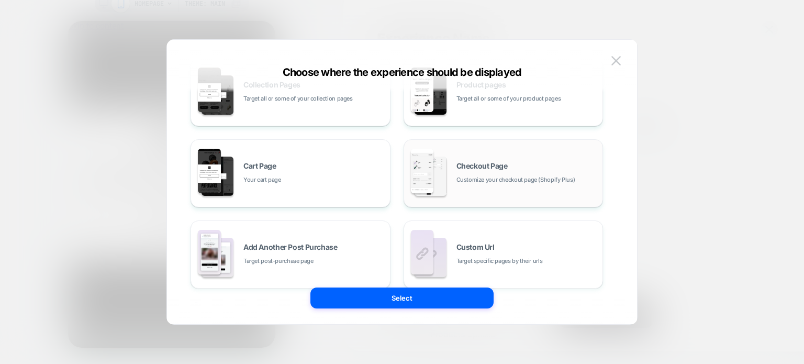
click at [511, 156] on div "Checkout Page Customize your checkout page (Shopify Plus)" at bounding box center [503, 173] width 188 height 58
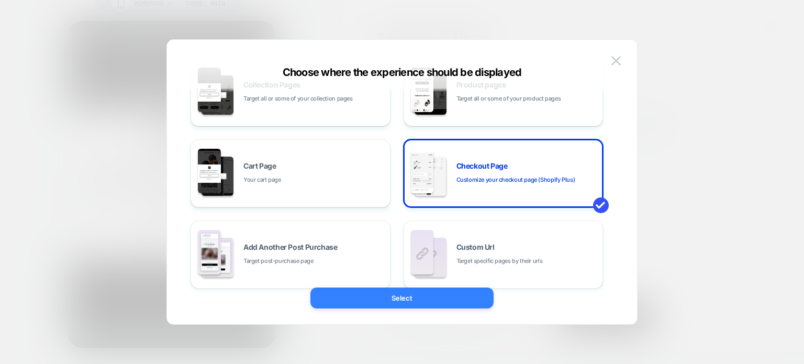
click at [459, 298] on button "Select" at bounding box center [401, 297] width 183 height 21
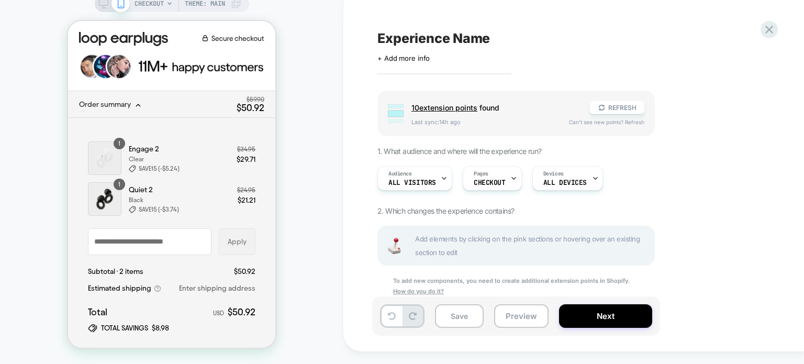
scroll to position [0, 0]
click at [139, 104] on icon at bounding box center [138, 105] width 4 height 2
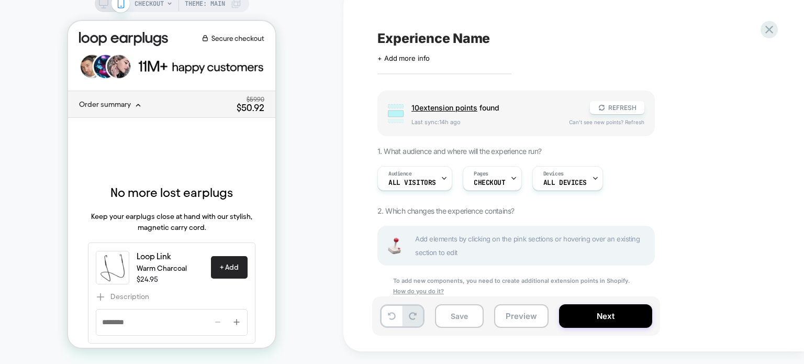
click at [158, 169] on div "+ express-checkout-top No more lost earplugs Keep your earplugs close at hand w…" at bounding box center [171, 240] width 167 height 205
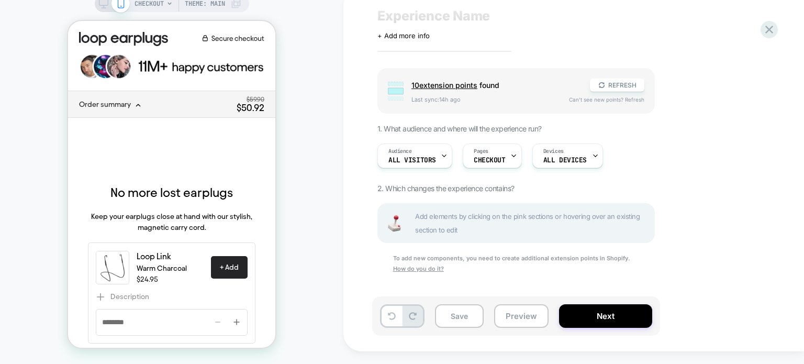
click at [159, 138] on div "+ express-checkout-top" at bounding box center [171, 153] width 167 height 31
click at [160, 181] on div "No more lost earplugs Keep your earplugs close at hand with our stylish, magnet…" at bounding box center [171, 211] width 167 height 62
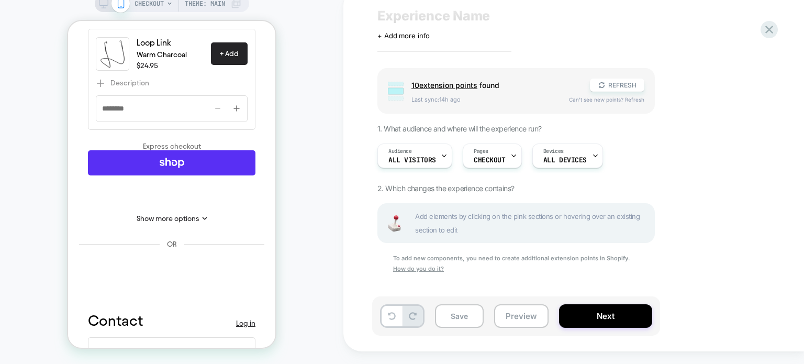
scroll to position [0, 0]
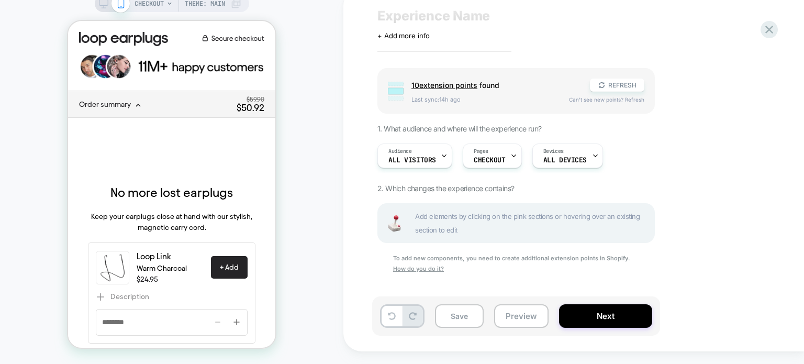
click at [177, 188] on h2 "No more lost earplugs" at bounding box center [171, 193] width 122 height 16
click at [169, 102] on span "Order summary" at bounding box center [155, 104] width 153 height 8
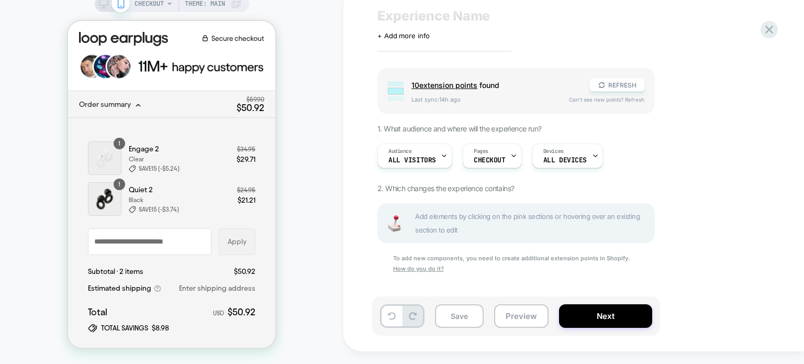
click at [169, 102] on span "Order summary" at bounding box center [155, 104] width 153 height 8
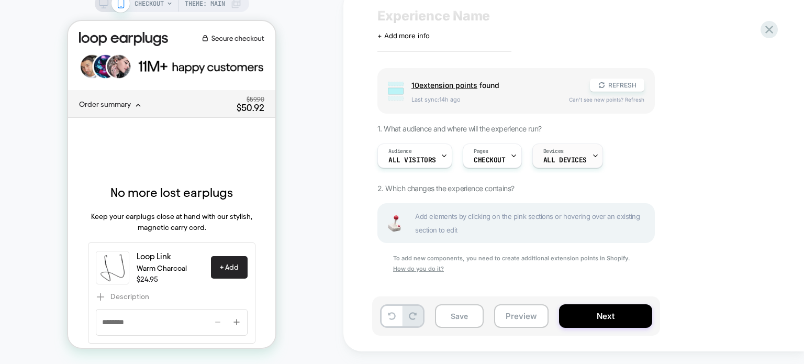
click at [554, 164] on span "ALL DEVICES" at bounding box center [564, 159] width 43 height 7
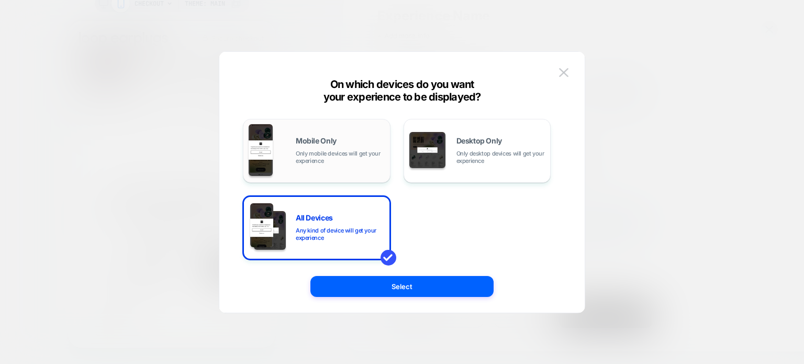
click at [330, 169] on div "Mobile Only Only mobile devices will get your experience" at bounding box center [317, 150] width 136 height 53
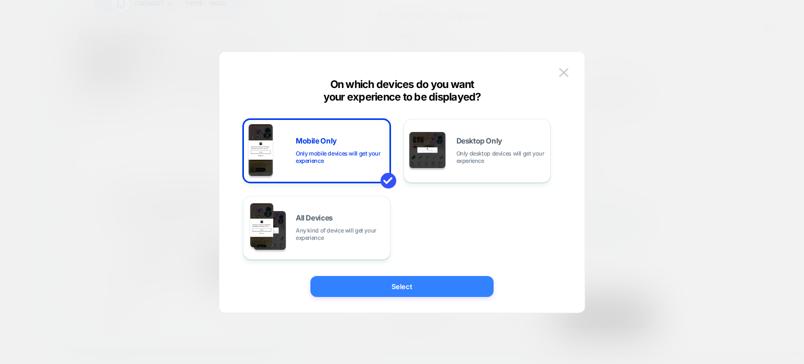
click at [354, 278] on button "Select" at bounding box center [401, 286] width 183 height 21
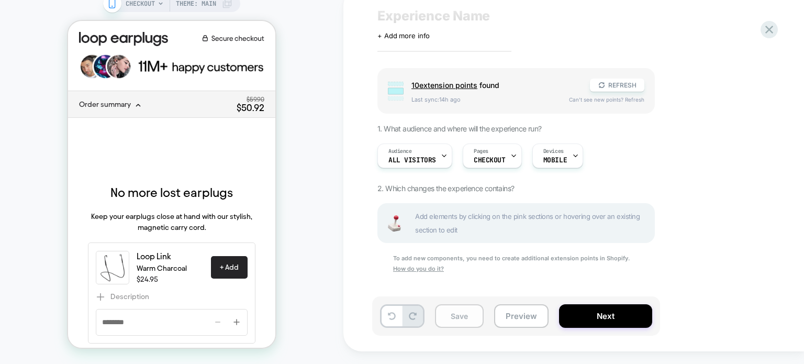
click at [449, 327] on button "Save" at bounding box center [459, 316] width 49 height 24
click at [168, 187] on h2 "No more lost earplugs" at bounding box center [171, 193] width 122 height 16
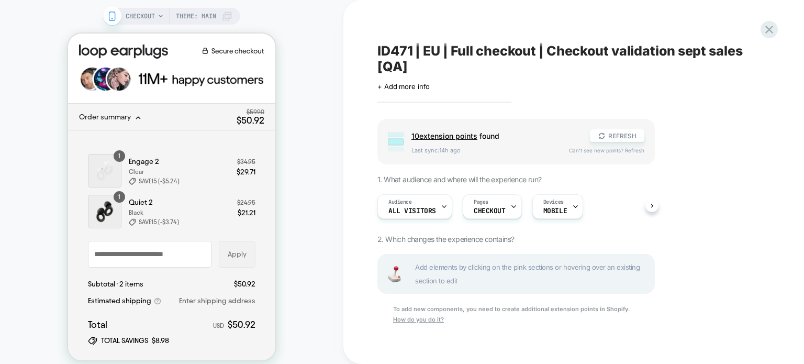
click at [19, 120] on span "Add elements by clicking on the pink sections or hovering over an existing sect…" at bounding box center [19, 120] width 1 height 1
click at [244, 248] on div "Discount code or gift card Apply" at bounding box center [171, 254] width 167 height 27
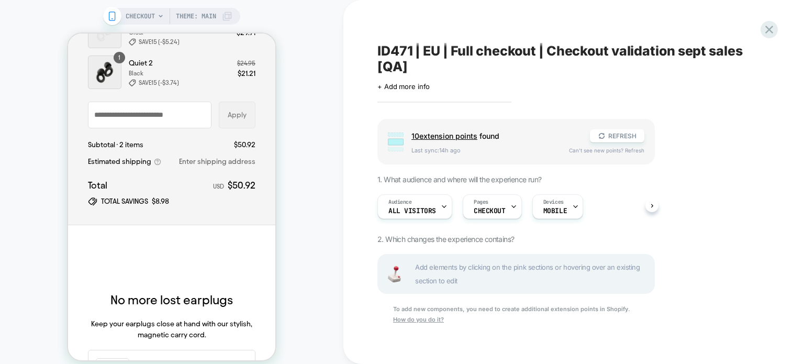
scroll to position [140, 0]
click at [200, 330] on p "Keep your earplugs close at hand with our stylish, magnetic carry cord." at bounding box center [171, 329] width 167 height 22
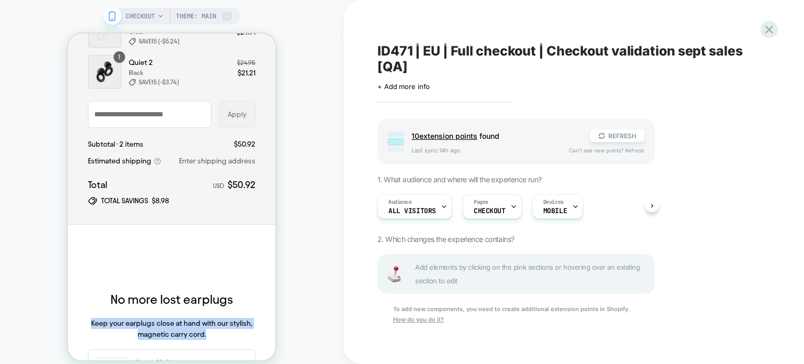
click at [200, 330] on p "Keep your earplugs close at hand with our stylish, magnetic carry cord." at bounding box center [171, 329] width 167 height 22
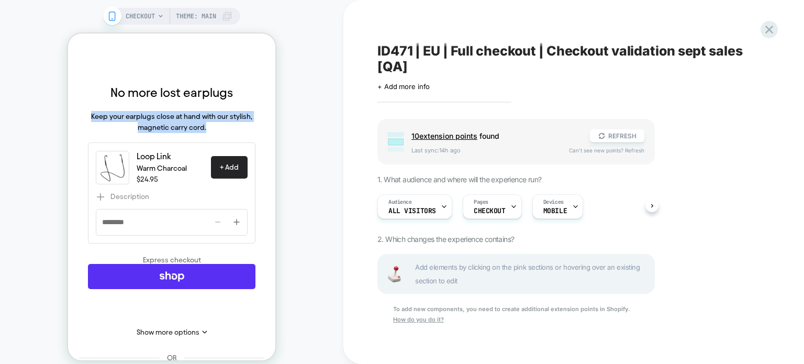
scroll to position [347, 0]
click at [215, 268] on div "Show more options" at bounding box center [171, 299] width 167 height 72
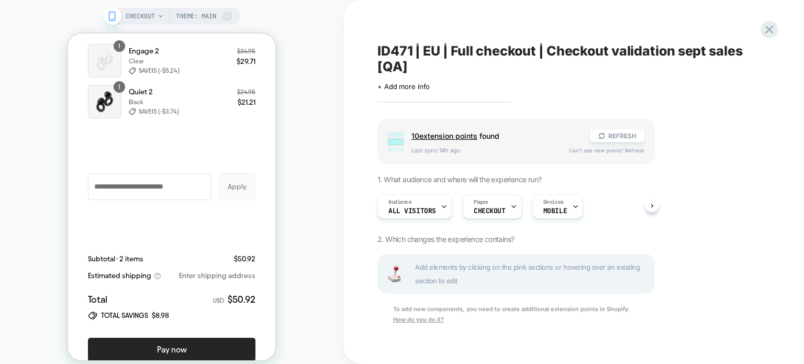
scroll to position [2042, 0]
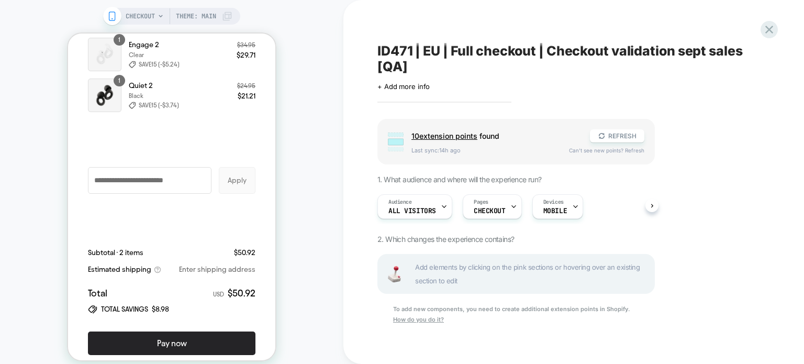
click at [216, 236] on div "+ summary-before-total" at bounding box center [171, 220] width 167 height 31
click at [216, 271] on div "Subtotal · 2 items $50.92 Estimated shipping Enter shipping address Total USD $…" at bounding box center [171, 281] width 167 height 68
click at [210, 295] on div "Subtotal · 2 items $50.92 Estimated shipping Enter shipping address Total USD $…" at bounding box center [171, 281] width 167 height 68
drag, startPoint x: 148, startPoint y: 230, endPoint x: 164, endPoint y: 167, distance: 64.9
click at [164, 167] on div "Order summary Hide + summary-top Shopping cart Product image Description Quanti…" at bounding box center [171, 135] width 167 height 359
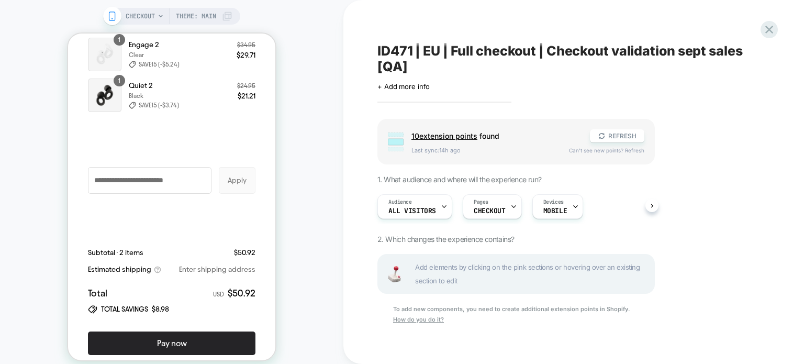
click at [164, 156] on div "+ summary-before-discounts" at bounding box center [171, 140] width 167 height 31
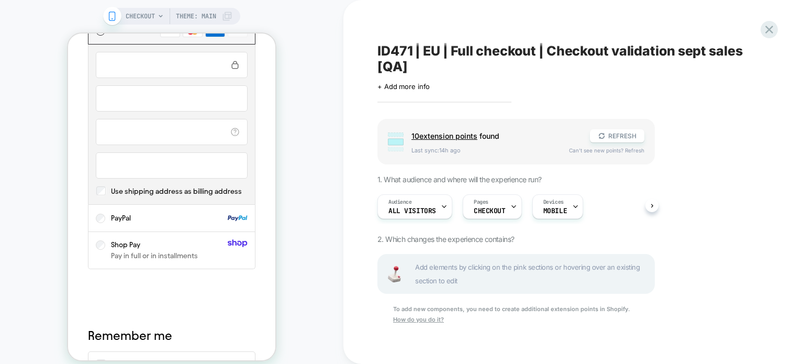
scroll to position [1445, 0]
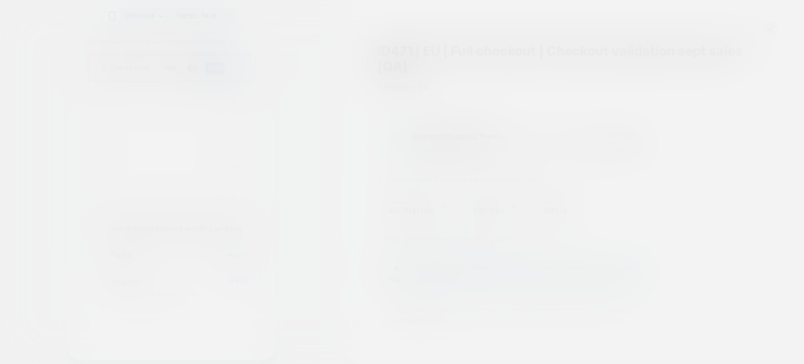
click at [419, 319] on div "How to add more extension points To add additional features to the checkout pag…" at bounding box center [400, 178] width 368 height 291
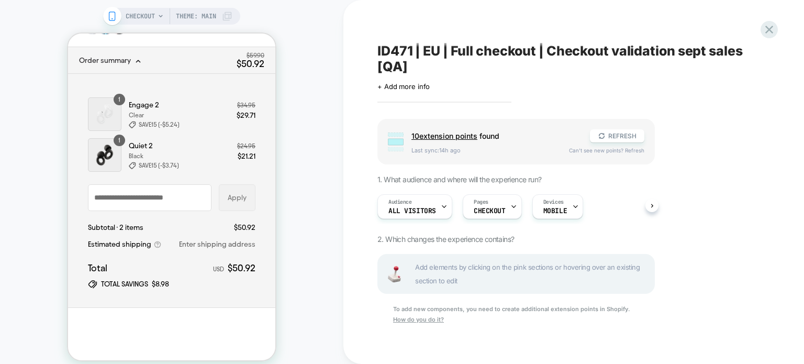
scroll to position [0, 0]
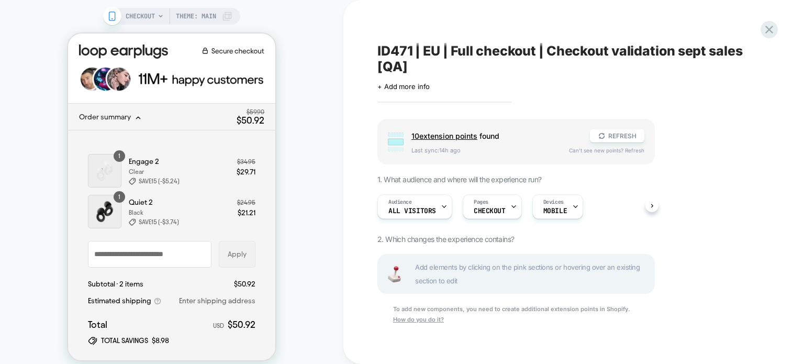
click at [155, 19] on div "CHECKOUT Theme: MAIN" at bounding box center [179, 16] width 107 height 17
click at [160, 14] on icon at bounding box center [161, 16] width 6 height 6
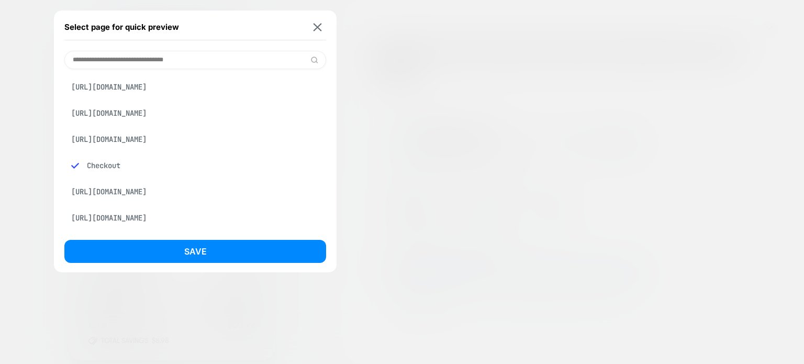
click at [147, 188] on div "[URL][DOMAIN_NAME]" at bounding box center [195, 192] width 262 height 20
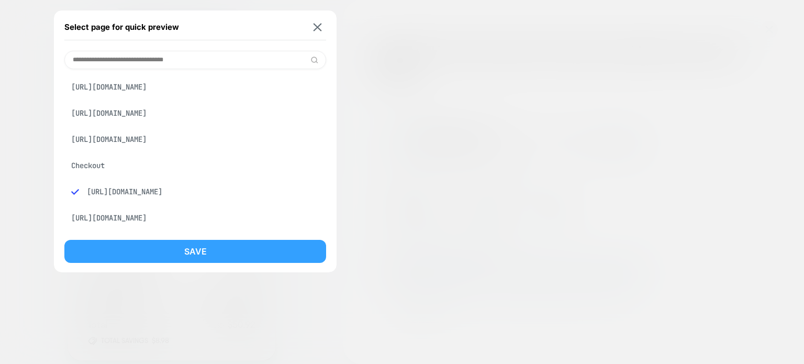
click at [151, 251] on button "Save" at bounding box center [195, 251] width 262 height 23
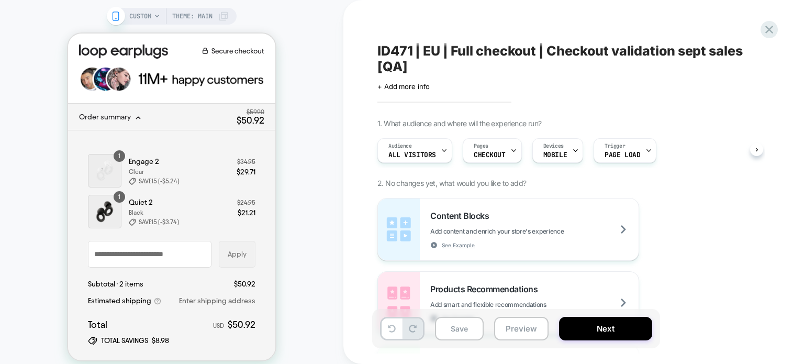
click at [142, 14] on span "CUSTOM" at bounding box center [140, 16] width 22 height 17
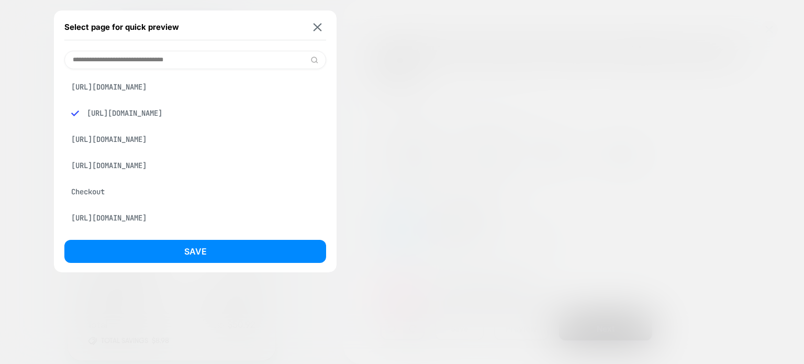
click at [103, 201] on div "Checkout" at bounding box center [195, 192] width 262 height 20
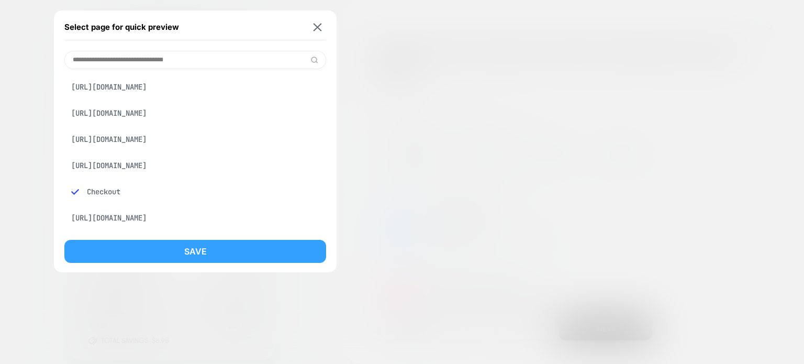
click at [143, 254] on button "Save" at bounding box center [195, 251] width 262 height 23
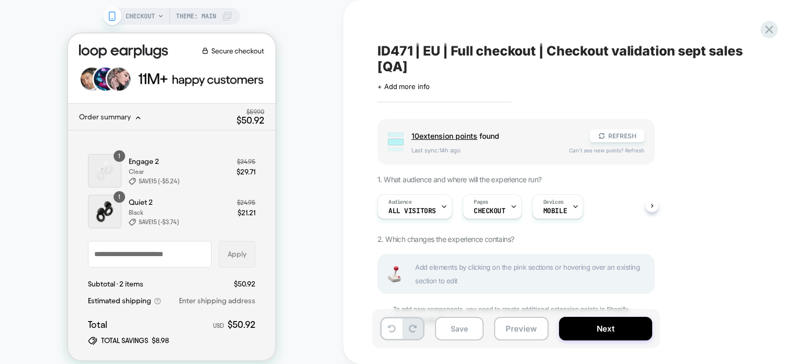
click at [192, 113] on span "Order summary" at bounding box center [155, 117] width 153 height 8
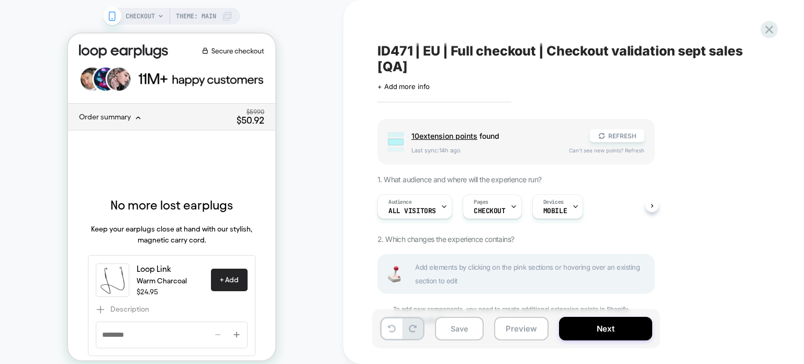
click at [192, 113] on span "Order summary" at bounding box center [155, 117] width 153 height 8
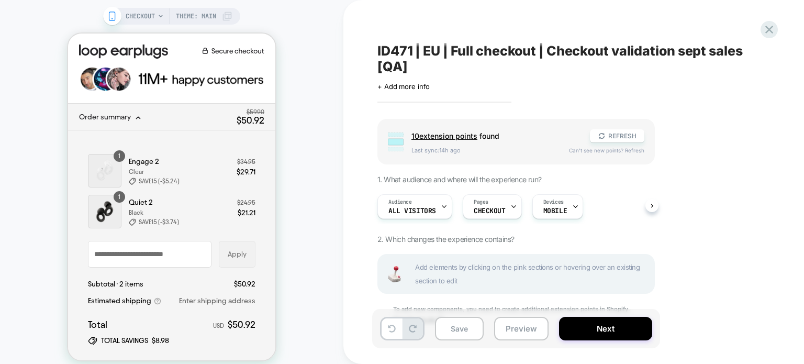
click at [194, 86] on img at bounding box center [171, 79] width 185 height 27
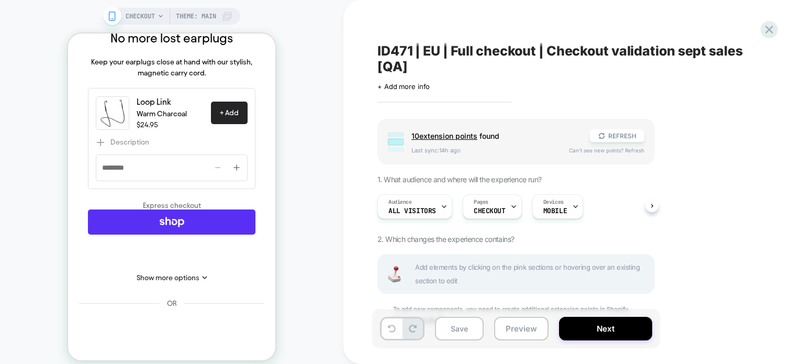
scroll to position [404, 0]
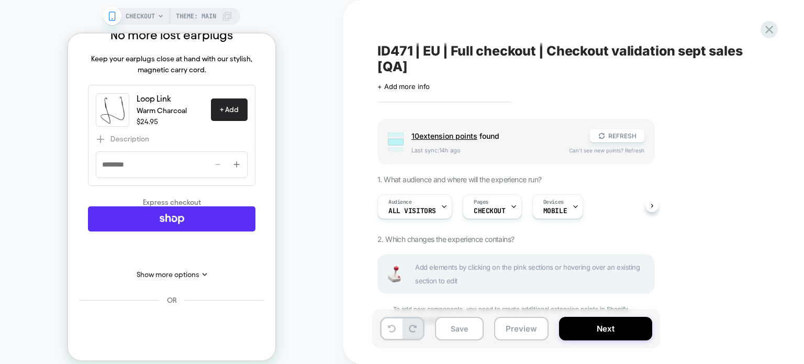
click at [221, 273] on div "Show more options" at bounding box center [172, 272] width 156 height 13
click at [187, 278] on button "Show more options" at bounding box center [172, 275] width 71 height 8
click at [204, 286] on section "+ express-checkout-top No more lost earplugs Keep your earplugs close at hand w…" at bounding box center [171, 129] width 185 height 316
click at [207, 313] on div "OR" at bounding box center [171, 300] width 185 height 26
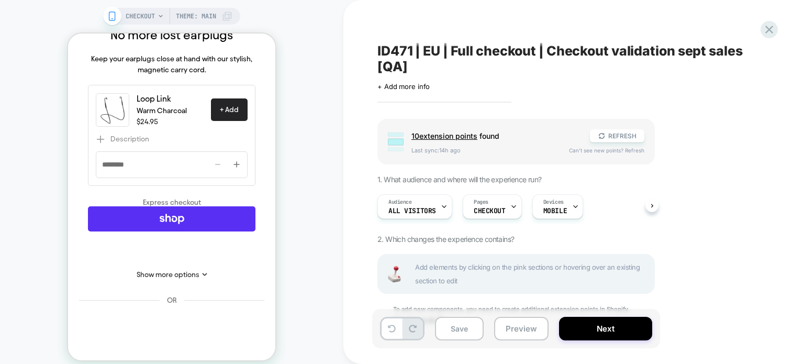
click at [207, 313] on div "OR" at bounding box center [171, 300] width 185 height 26
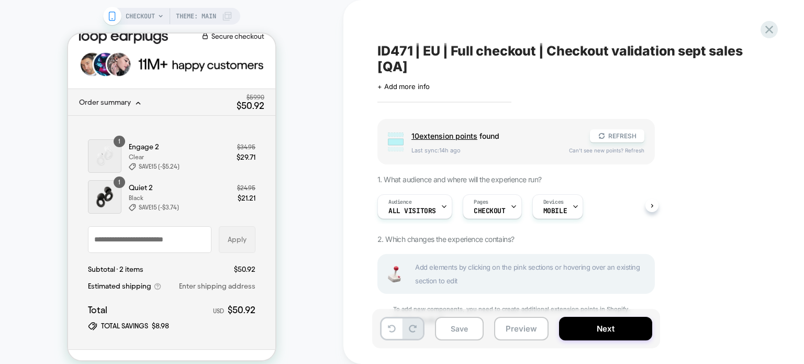
scroll to position [0, 0]
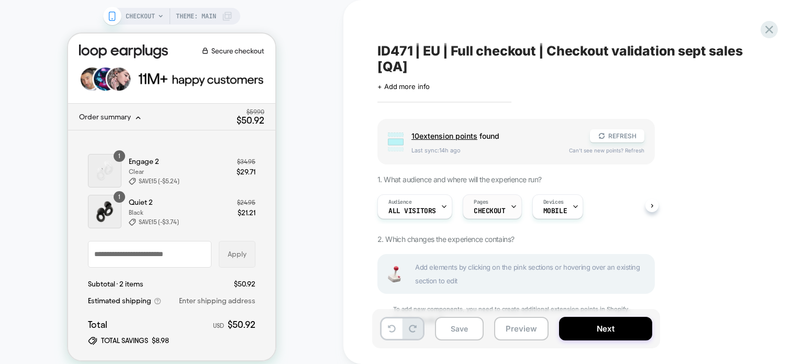
click at [0, 0] on div "Pages CHECKOUT" at bounding box center [0, 0] width 0 height 0
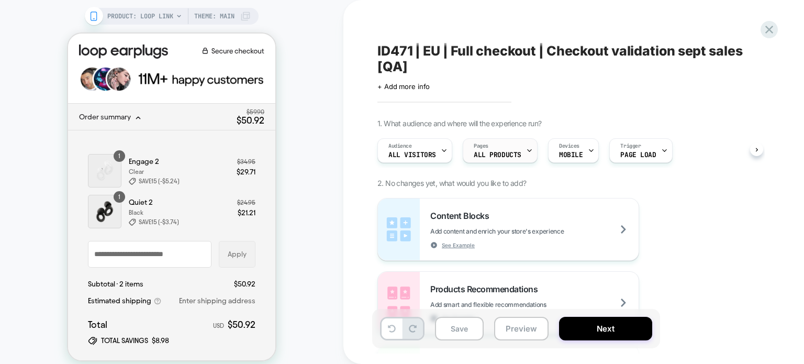
click at [0, 0] on div "Pages ALL PRODUCTS" at bounding box center [0, 0] width 0 height 0
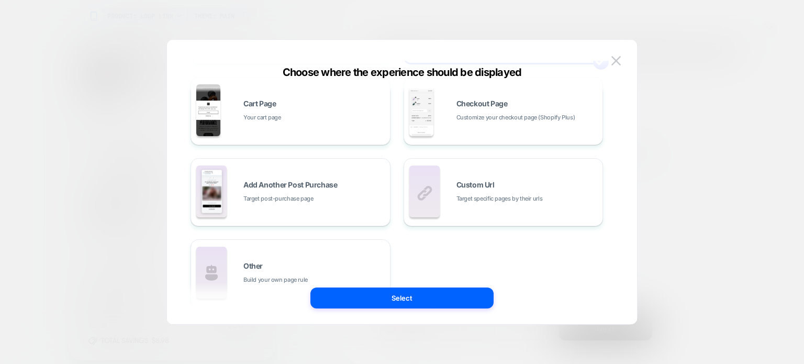
scroll to position [178, 0]
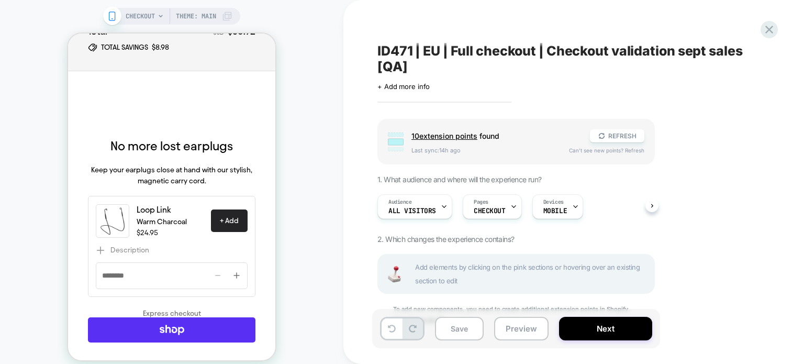
scroll to position [291, 0]
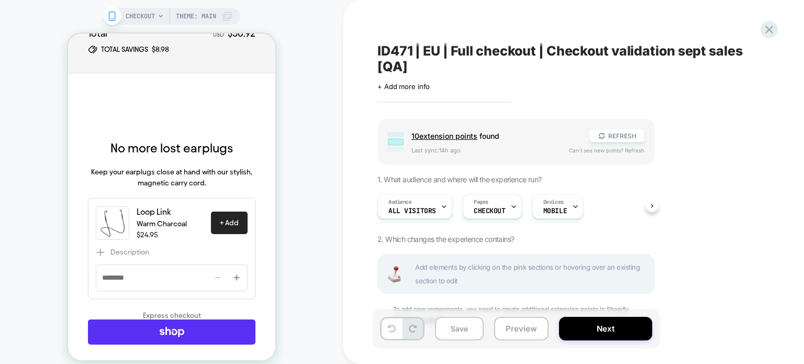
click at [165, 162] on div "No more lost earplugs Keep your earplugs close at hand with our stylish, magnet…" at bounding box center [171, 167] width 167 height 62
click at [218, 310] on div "Express checkout" at bounding box center [171, 314] width 167 height 9
click at [208, 272] on div "Offer Carousel" at bounding box center [227, 277] width 38 height 19
click at [217, 185] on p "Keep your earplugs close at hand with our stylish, magnetic carry cord." at bounding box center [171, 177] width 167 height 22
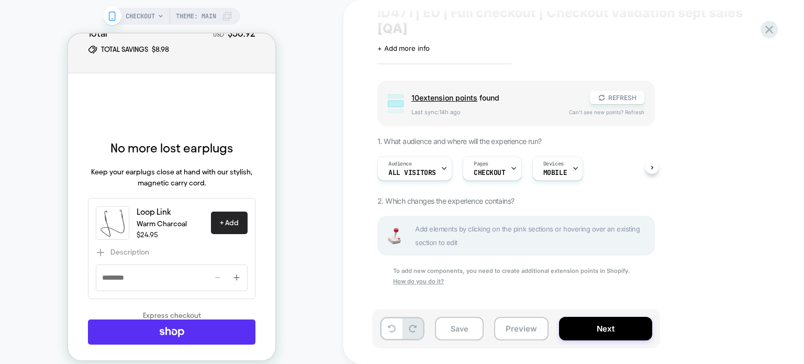
click at [180, 168] on p "Keep your earplugs close at hand with our stylish, magnetic carry cord." at bounding box center [171, 177] width 167 height 22
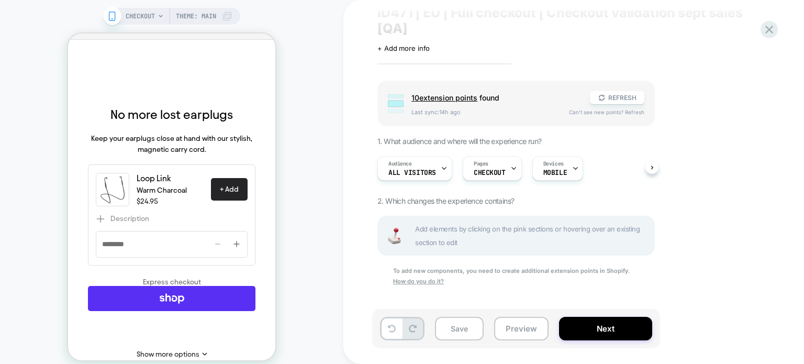
click at [180, 168] on div "Loop Link Warm Charcoal $24.95 + Add Description Quantity Use buttons to increa…" at bounding box center [171, 214] width 167 height 101
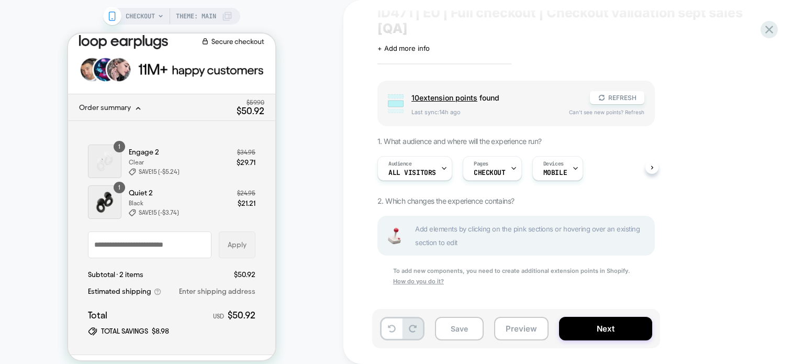
scroll to position [0, 0]
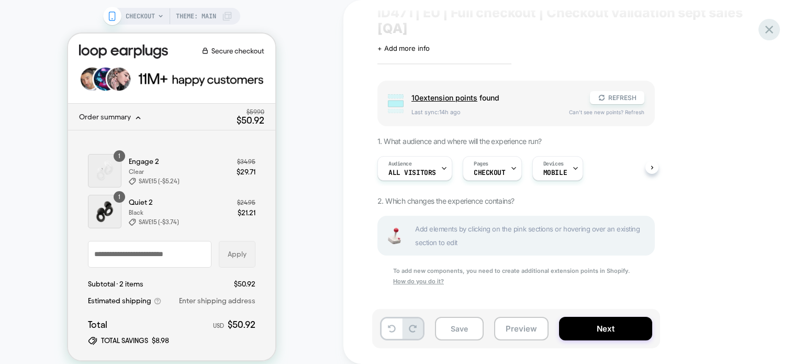
click at [0, 0] on icon at bounding box center [0, 0] width 0 height 0
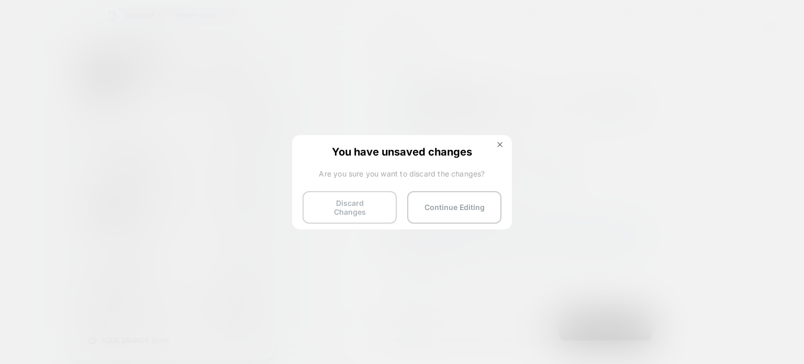
click at [352, 213] on button "Discard Changes" at bounding box center [350, 207] width 94 height 32
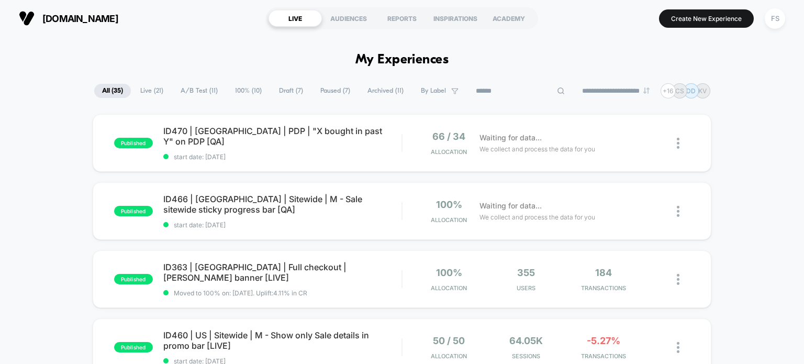
click at [513, 90] on input at bounding box center [520, 91] width 105 height 13
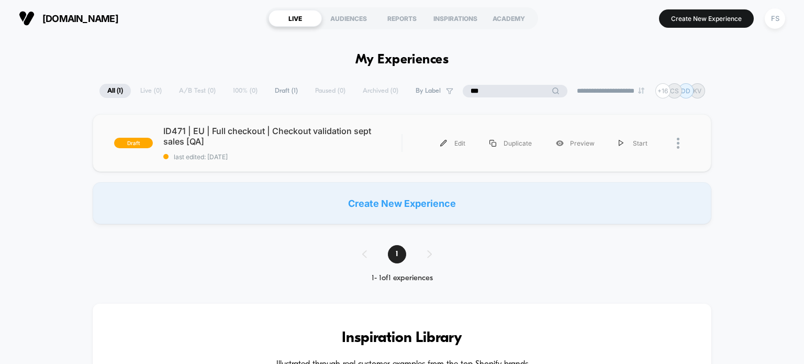
type input "***"
click at [676, 142] on div at bounding box center [674, 143] width 31 height 24
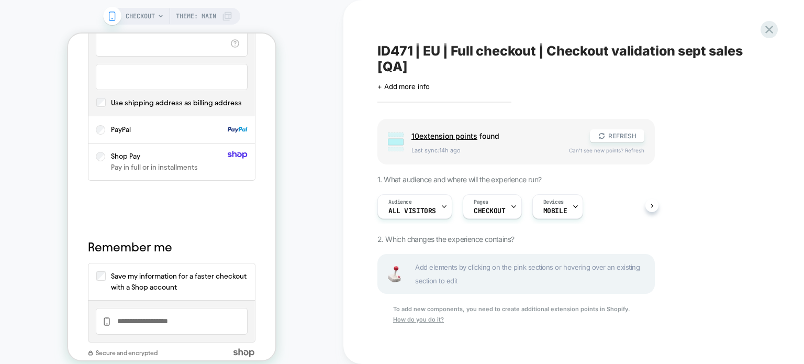
scroll to position [1571, 0]
click at [177, 208] on div "+ payment-bottom" at bounding box center [171, 208] width 167 height 31
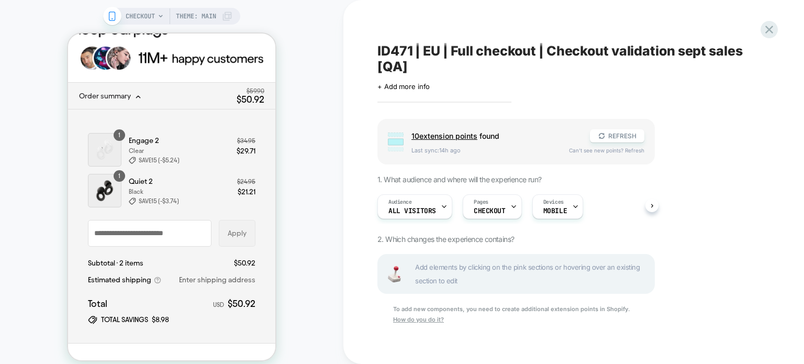
scroll to position [0, 0]
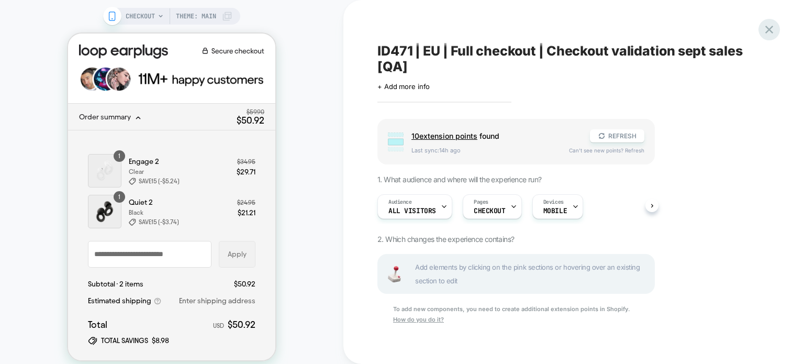
click at [774, 31] on icon at bounding box center [769, 30] width 14 height 14
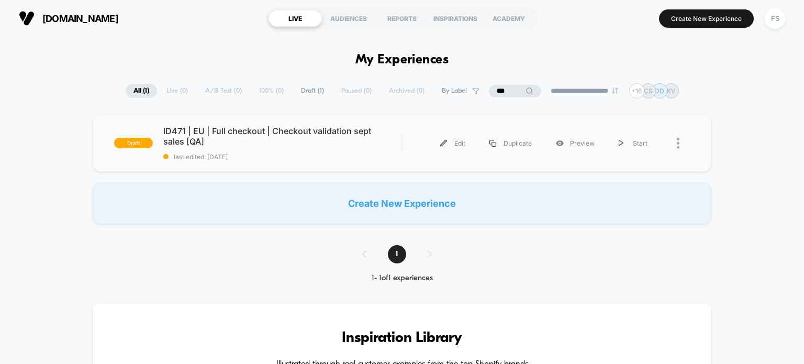
click at [676, 142] on div at bounding box center [674, 143] width 31 height 24
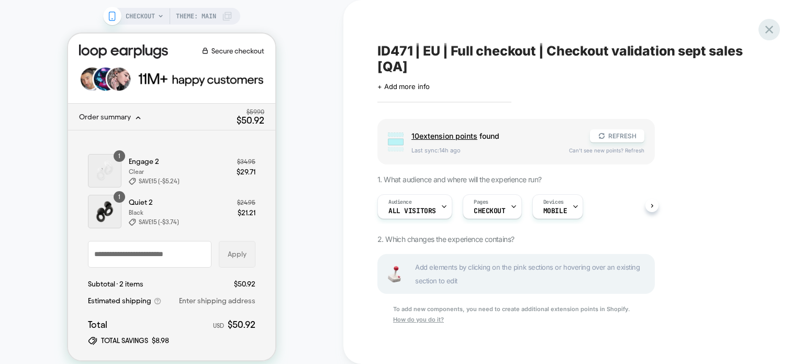
click at [772, 33] on icon at bounding box center [769, 30] width 14 height 14
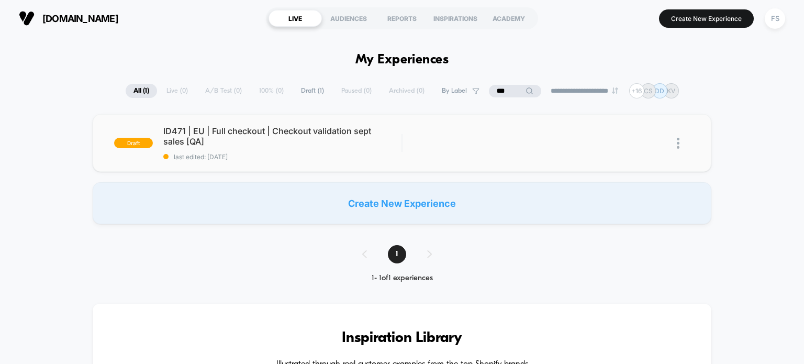
click at [678, 146] on img at bounding box center [678, 143] width 3 height 11
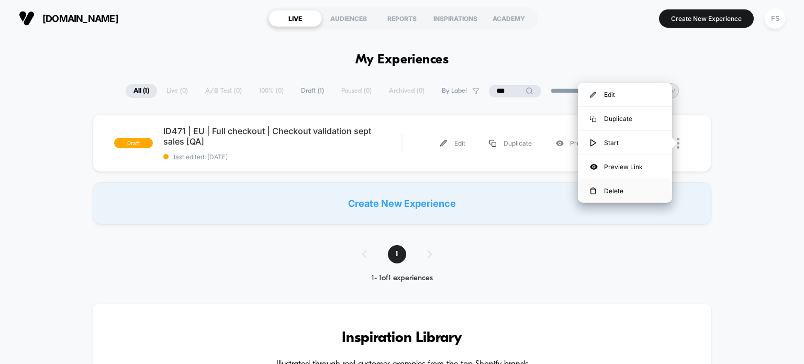
click at [611, 194] on div "Delete" at bounding box center [625, 191] width 94 height 24
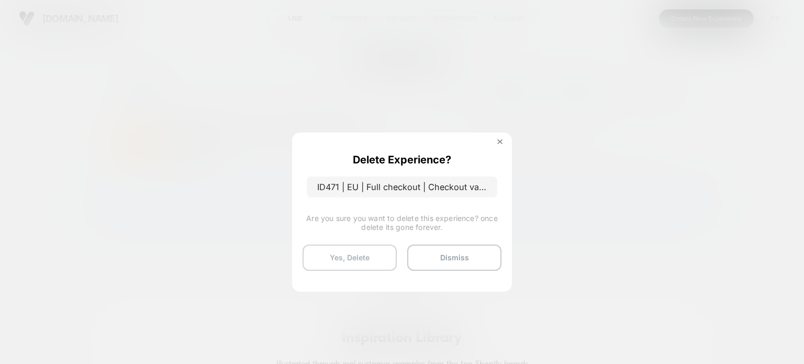
click at [322, 261] on button "Yes, Delete" at bounding box center [350, 257] width 94 height 26
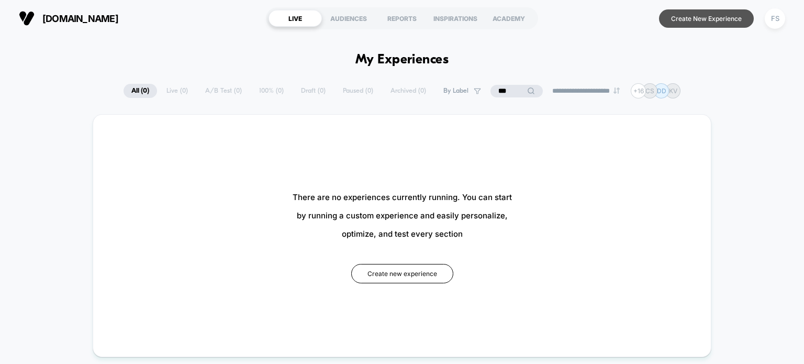
click at [718, 24] on button "Create New Experience" at bounding box center [706, 18] width 95 height 18
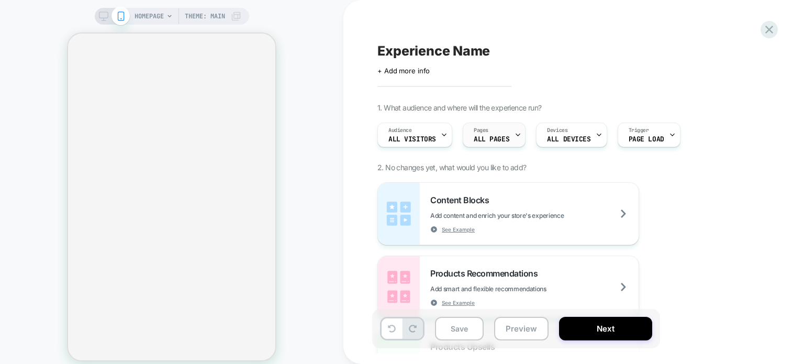
click at [480, 142] on span "ALL PAGES" at bounding box center [492, 139] width 36 height 7
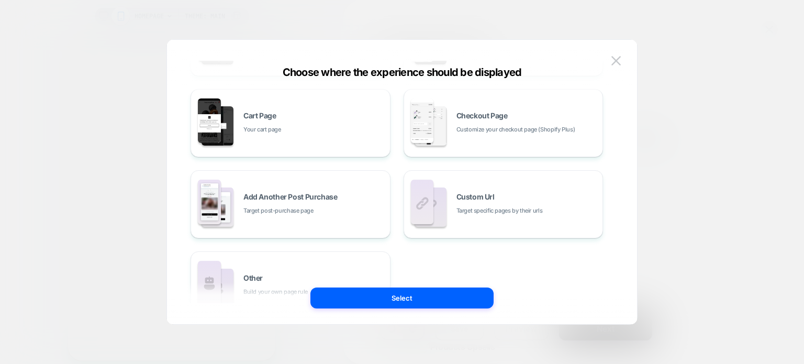
scroll to position [169, 0]
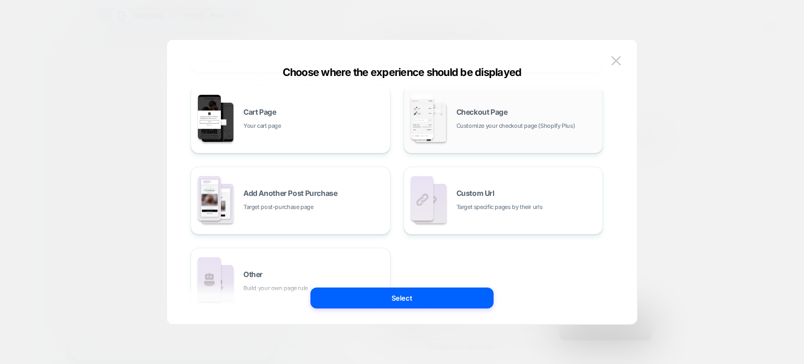
click at [485, 121] on span "Customize your checkout page (Shopify Plus)" at bounding box center [515, 126] width 119 height 10
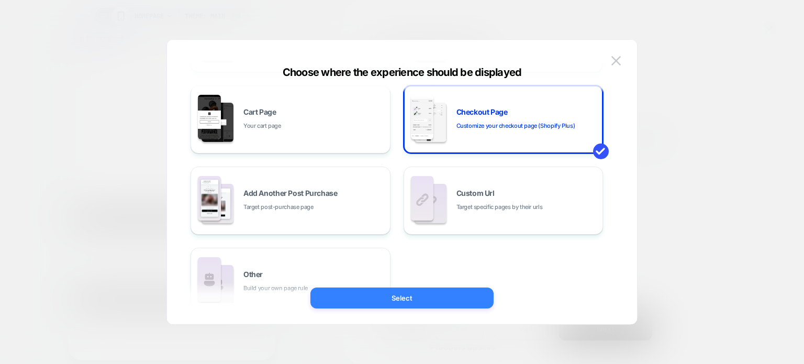
click at [0, 0] on button "Select" at bounding box center [0, 0] width 0 height 0
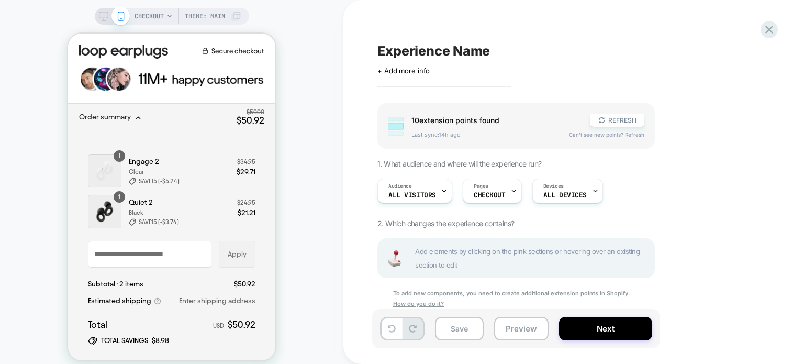
scroll to position [0, 0]
click at [133, 114] on span "Order summary" at bounding box center [155, 117] width 153 height 8
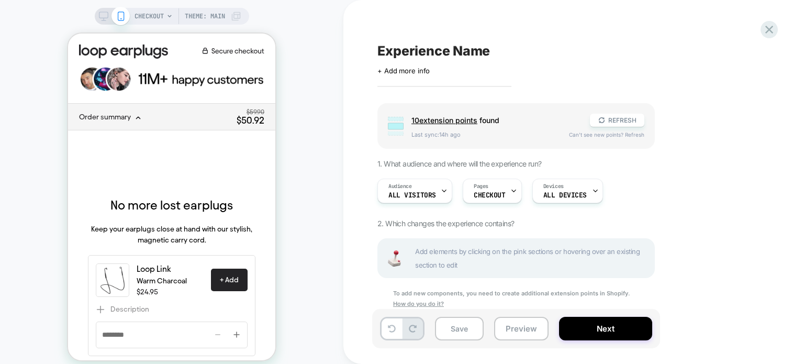
click at [153, 89] on img at bounding box center [171, 79] width 185 height 27
click at [137, 117] on icon at bounding box center [138, 118] width 4 height 2
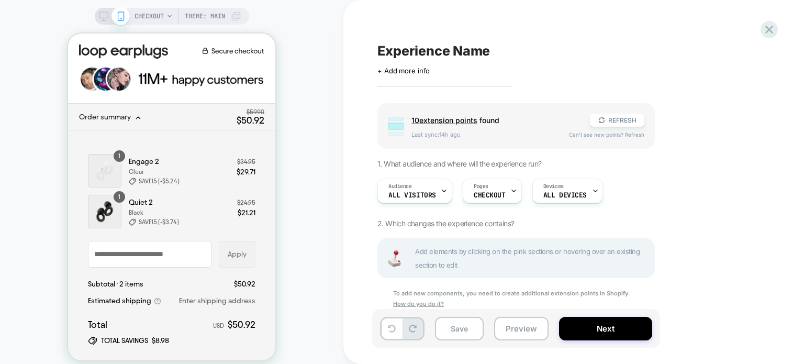
click at [161, 289] on div "Subtotal · 2 items $50.92 Estimated shipping Enter shipping address Total USD $…" at bounding box center [171, 312] width 167 height 68
click at [145, 350] on section "Order summary Shopping cart Product image Description Quantity Price Quantity 1…" at bounding box center [171, 248] width 185 height 214
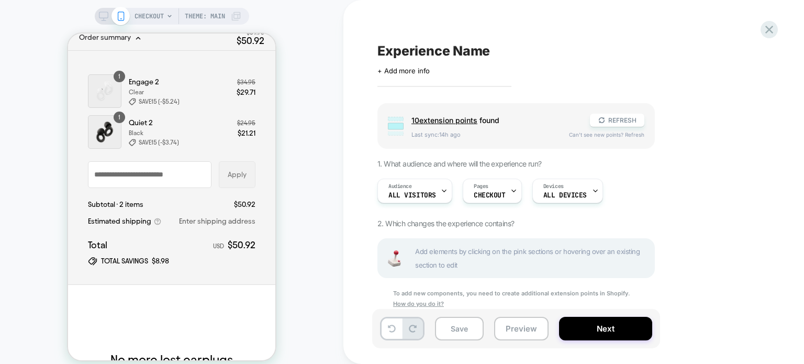
scroll to position [81, 0]
click at [141, 277] on div "Order summary Shopping cart Product image Description Quantity Price Quantity 1…" at bounding box center [171, 166] width 207 height 233
click at [602, 117] on icon at bounding box center [602, 120] width 8 height 8
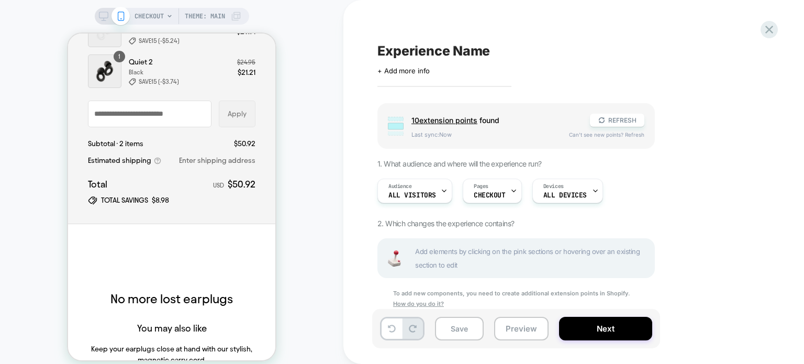
scroll to position [141, 0]
click at [415, 118] on span "10 extension point s" at bounding box center [444, 120] width 66 height 9
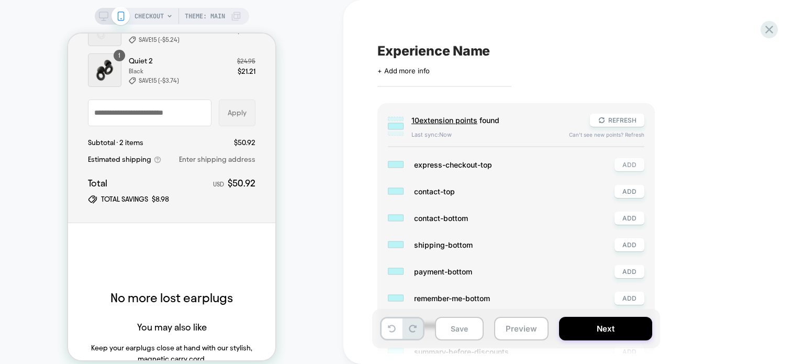
click at [627, 167] on button "ADD" at bounding box center [629, 164] width 30 height 13
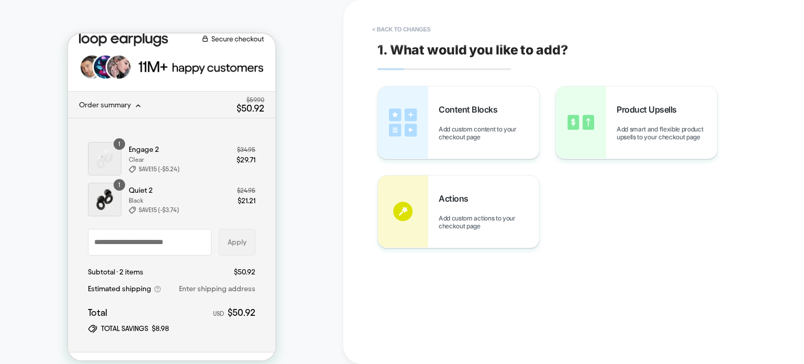
scroll to position [0, 0]
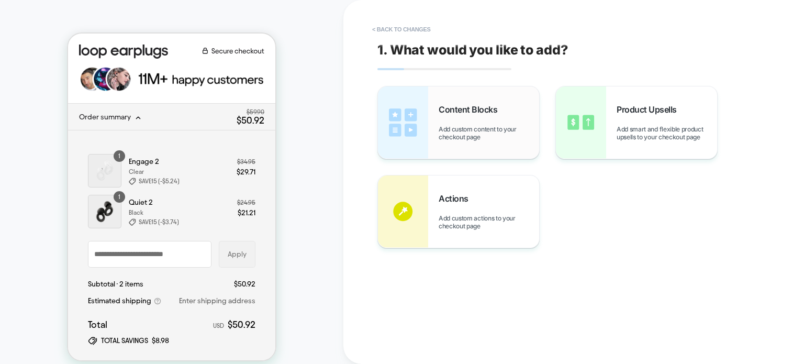
click at [440, 124] on div "Content Blocks Add custom content to your checkout page" at bounding box center [489, 122] width 100 height 37
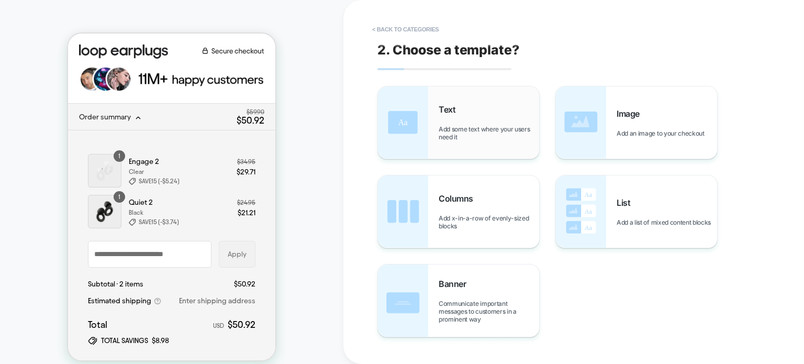
click at [492, 127] on span "Add some text where your users need it" at bounding box center [489, 133] width 100 height 16
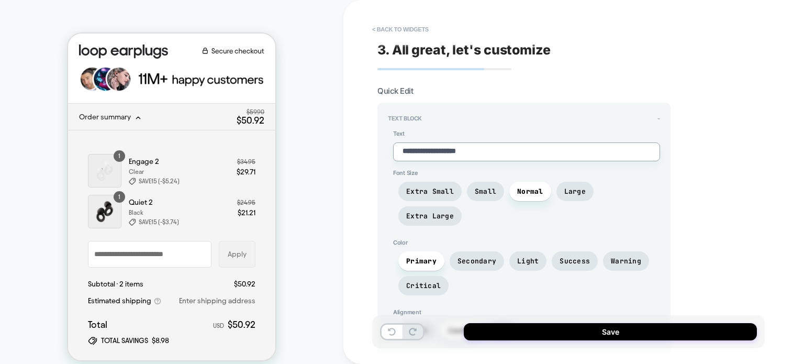
drag, startPoint x: 492, startPoint y: 152, endPoint x: 389, endPoint y: 150, distance: 103.1
click at [389, 150] on div "**********" at bounding box center [524, 238] width 272 height 216
type textarea "*"
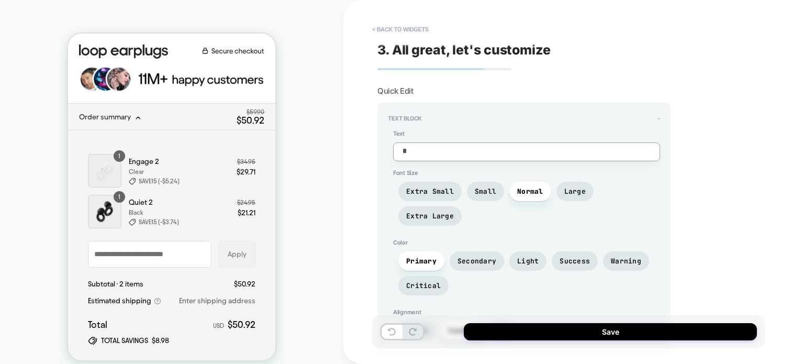
type textarea "**"
type textarea "*"
type textarea "***"
type textarea "*"
type textarea "****"
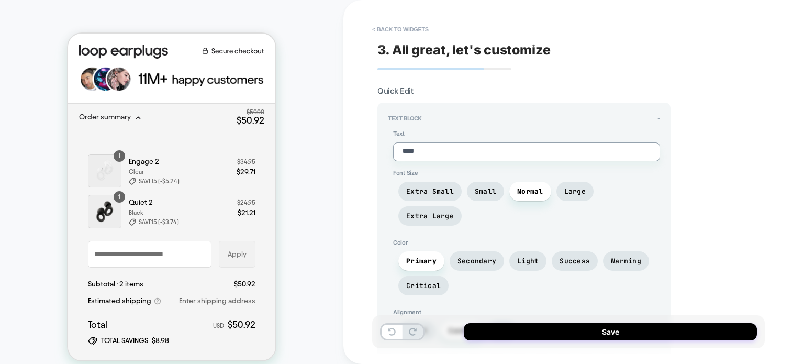
type textarea "*"
type textarea "*****"
type textarea "*"
type textarea "******"
type textarea "*"
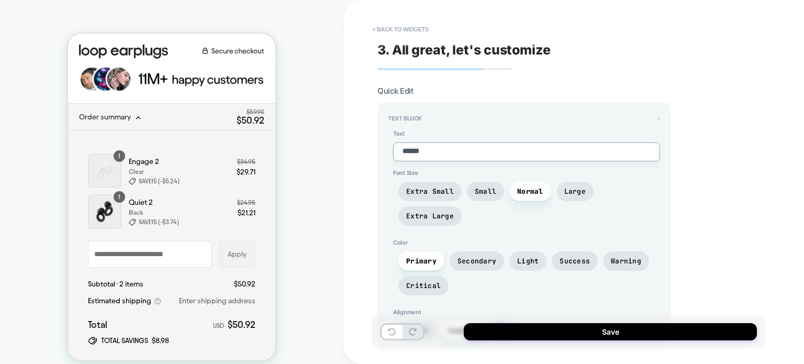
type textarea "*******"
type textarea "*"
type textarea "********"
type textarea "*"
type textarea "*********"
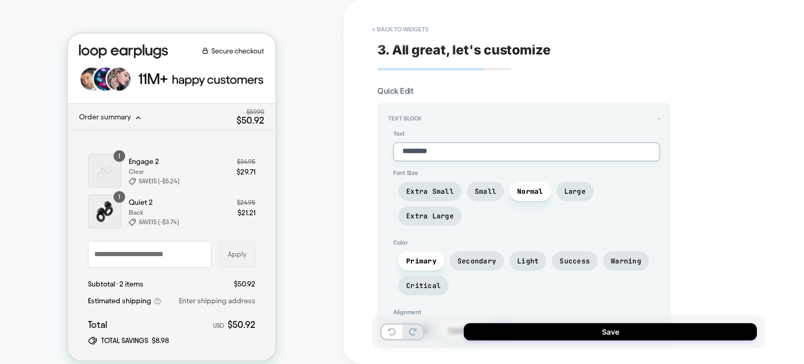
type textarea "*"
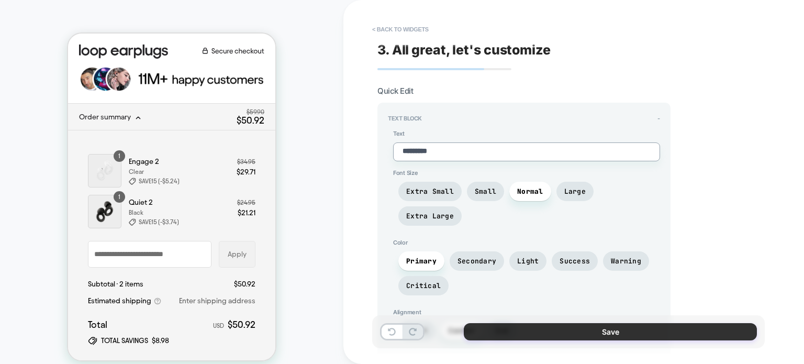
type textarea "*********"
click at [566, 326] on button "Save" at bounding box center [610, 331] width 293 height 17
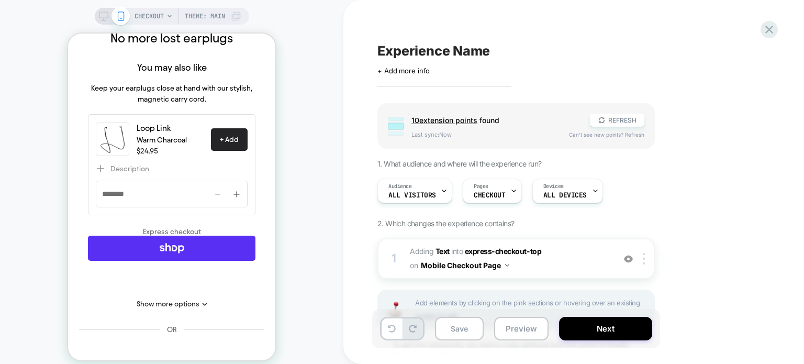
scroll to position [295, 0]
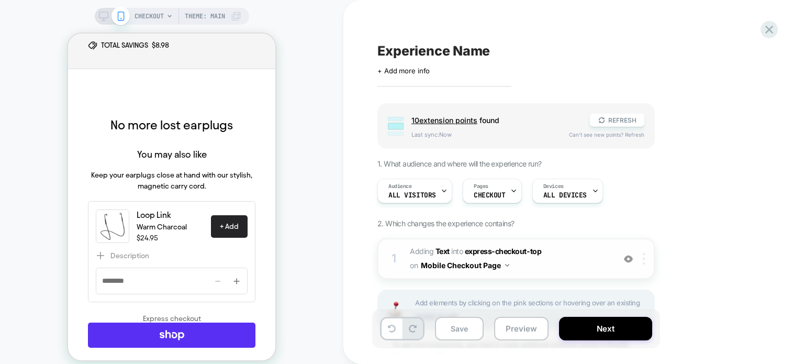
click at [644, 260] on img at bounding box center [644, 259] width 2 height 12
click at [641, 262] on div at bounding box center [645, 259] width 17 height 12
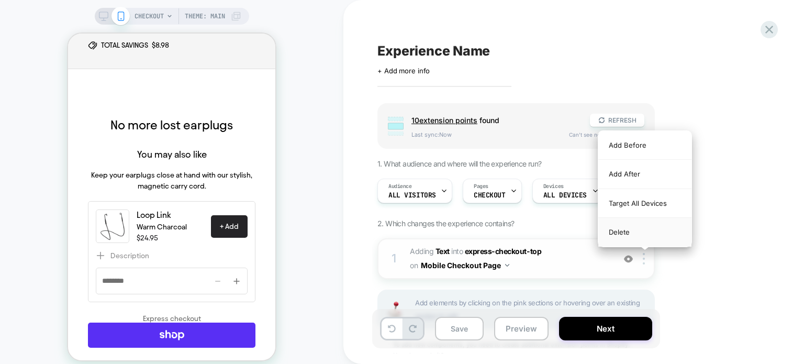
click at [632, 229] on div "Delete" at bounding box center [644, 232] width 93 height 28
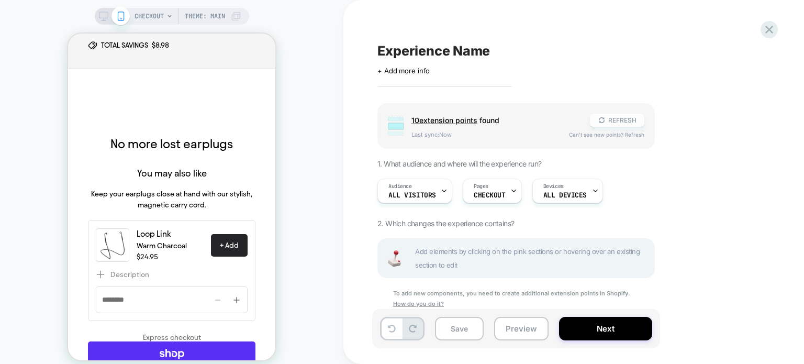
click at [601, 120] on icon at bounding box center [602, 120] width 8 height 8
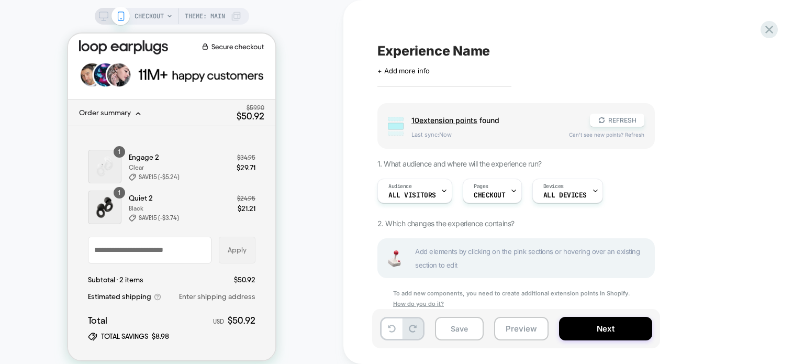
scroll to position [0, 0]
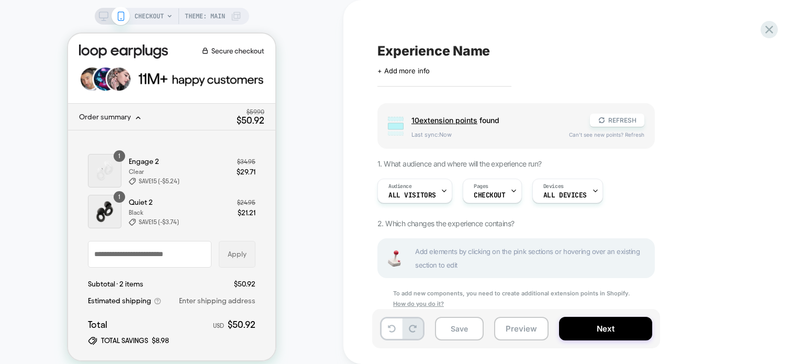
click at [184, 120] on span "Order summary Original price $59.90 Sale price $50.92" at bounding box center [171, 117] width 207 height 26
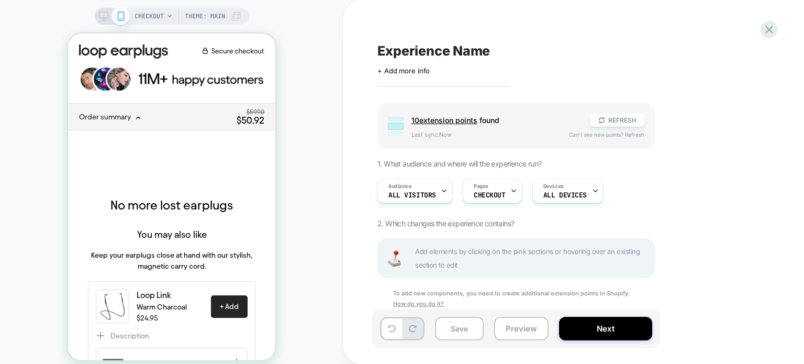
click at [421, 122] on span "10 extension point s" at bounding box center [444, 120] width 66 height 9
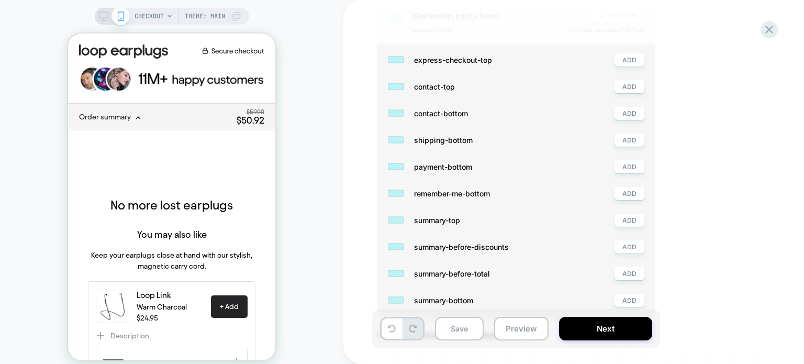
scroll to position [144, 0]
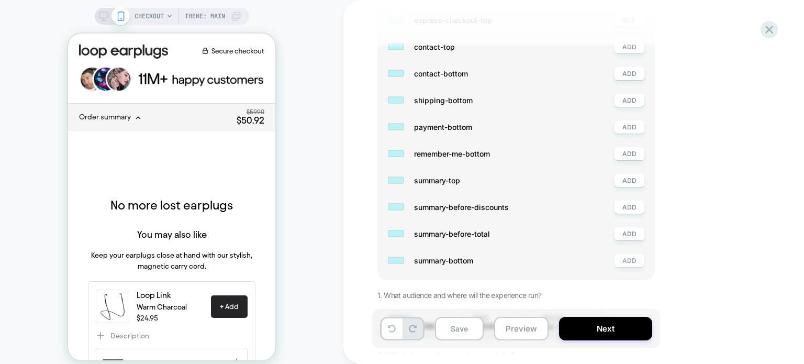
click at [624, 261] on button "ADD" at bounding box center [629, 260] width 30 height 13
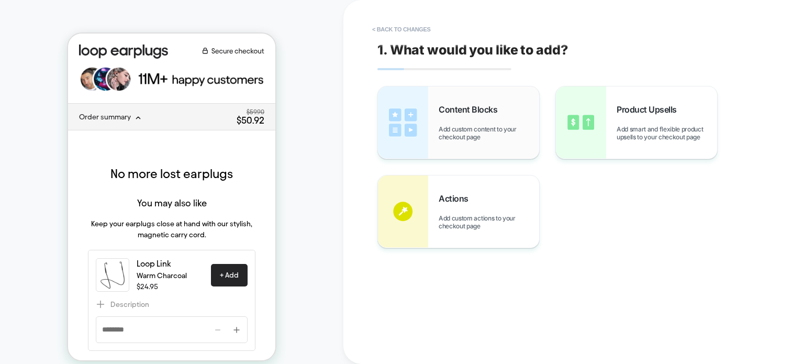
click at [398, 137] on img at bounding box center [403, 122] width 50 height 72
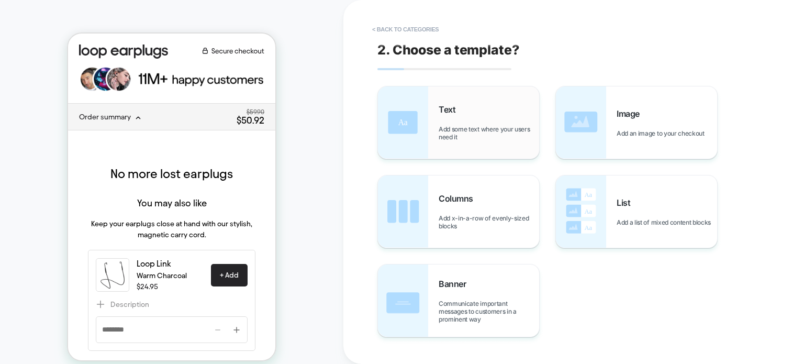
click at [451, 129] on span "Add some text where your users need it" at bounding box center [489, 133] width 100 height 16
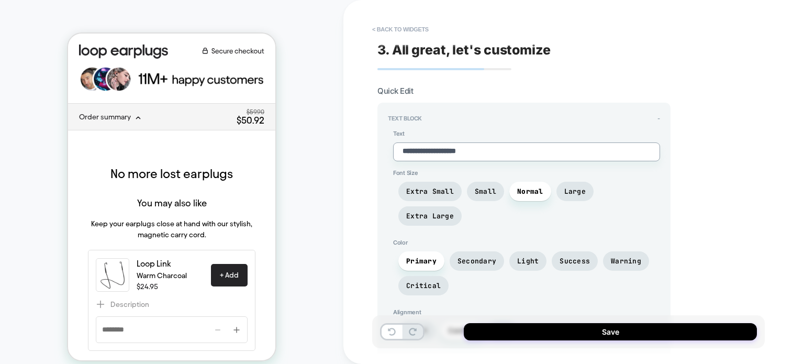
click at [459, 153] on textarea "**********" at bounding box center [526, 151] width 267 height 19
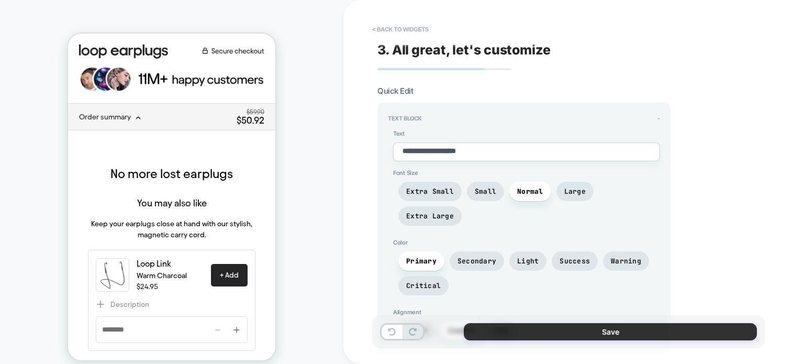
click at [514, 335] on button "Save" at bounding box center [610, 331] width 293 height 17
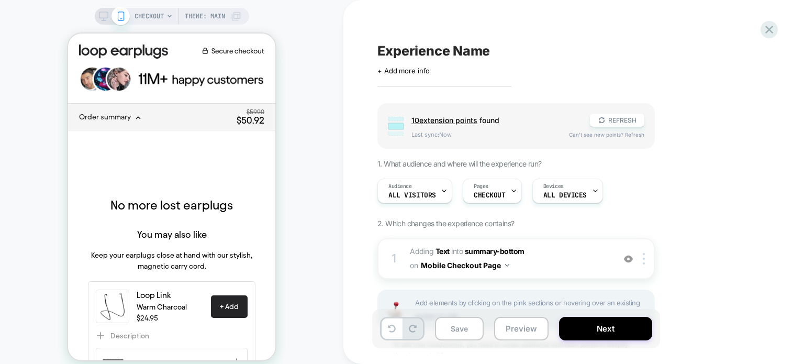
click at [175, 158] on div "+ express-checkout-top" at bounding box center [171, 165] width 167 height 31
click at [133, 121] on span "Order summary Original price $59.90 Sale price $50.92" at bounding box center [171, 117] width 207 height 26
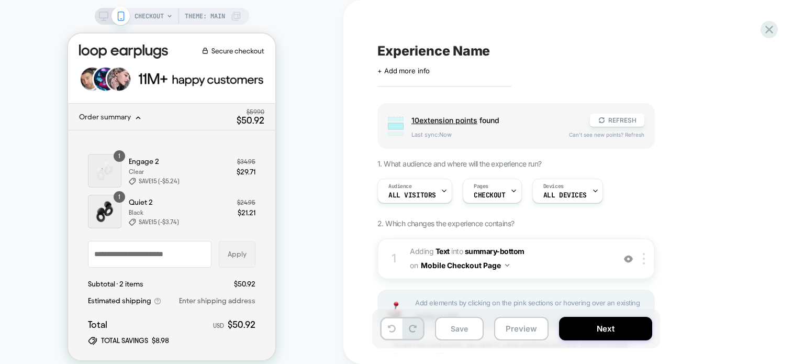
click at [133, 121] on span "Order summary Original price $59.90 Sale price $50.92" at bounding box center [171, 117] width 207 height 26
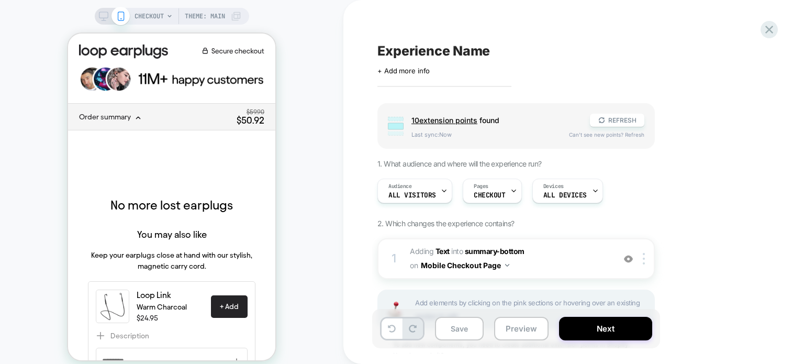
click at [175, 151] on div "+ express-checkout-top" at bounding box center [171, 165] width 167 height 31
click at [625, 256] on img at bounding box center [628, 258] width 9 height 9
click at [578, 193] on span "ALL DEVICES" at bounding box center [564, 195] width 43 height 7
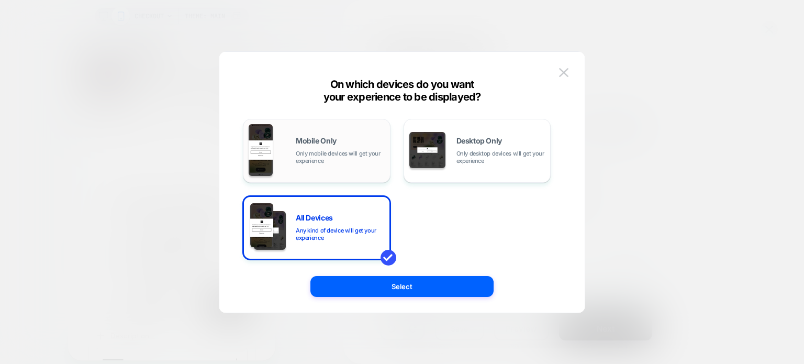
click at [322, 153] on span "Only mobile devices will get your experience" at bounding box center [340, 157] width 89 height 15
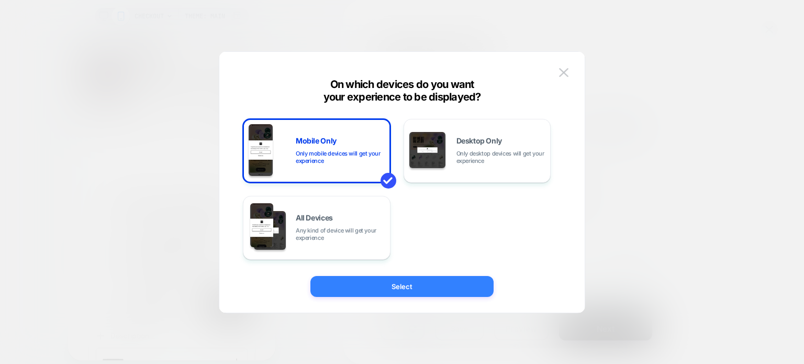
click at [380, 282] on button "Select" at bounding box center [401, 286] width 183 height 21
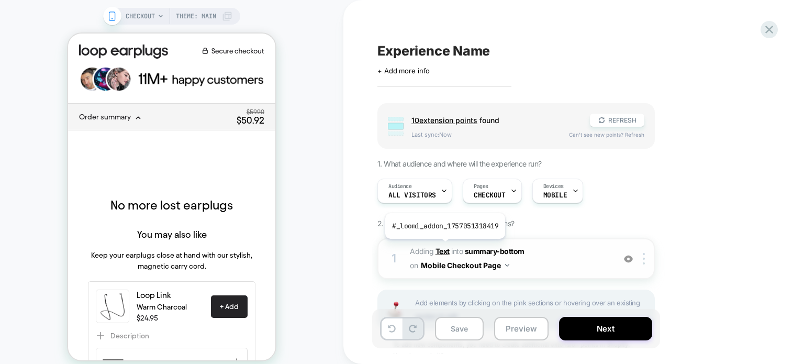
click at [444, 247] on b "Text" at bounding box center [442, 251] width 14 height 9
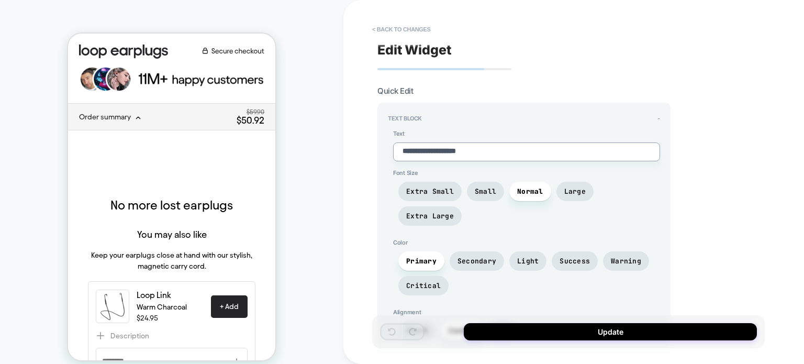
drag, startPoint x: 514, startPoint y: 146, endPoint x: 309, endPoint y: 138, distance: 205.3
click at [309, 138] on div "**********" at bounding box center [402, 188] width 804 height 377
type textarea "*"
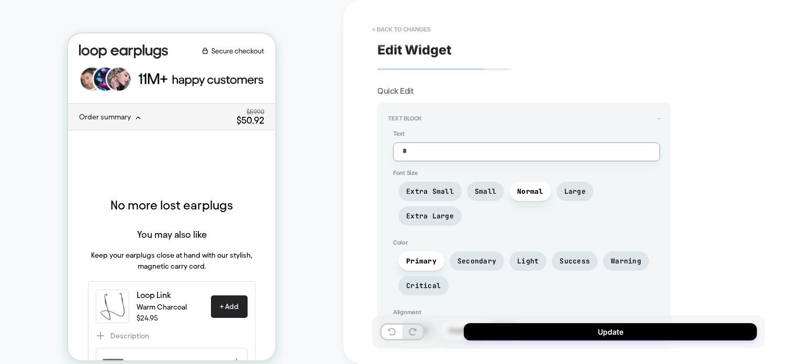
type textarea "**"
type textarea "*"
type textarea "***"
type textarea "*"
type textarea "****"
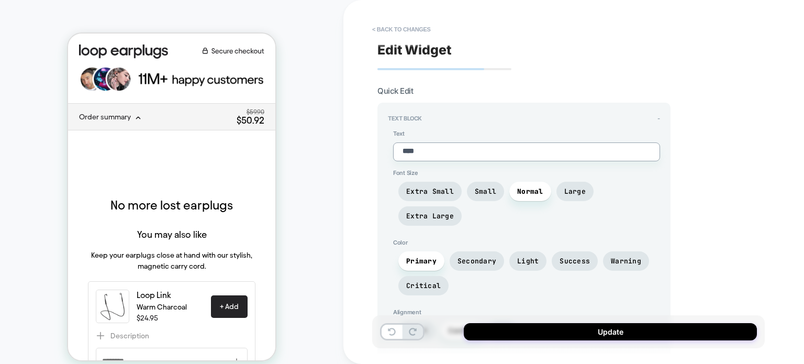
type textarea "*"
type textarea "*****"
type textarea "*"
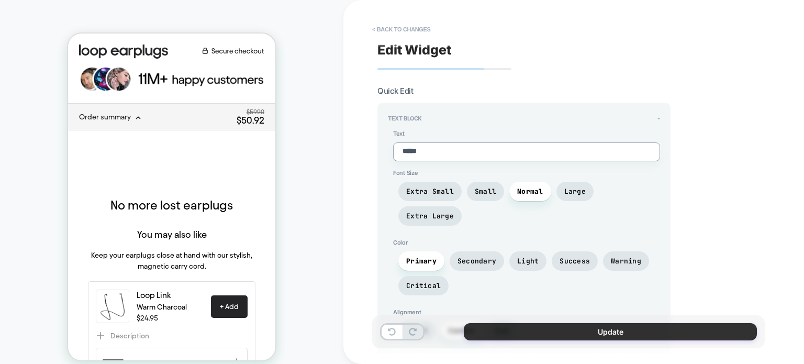
type textarea "*****"
click at [486, 330] on button "Update" at bounding box center [610, 331] width 293 height 17
type textarea "*"
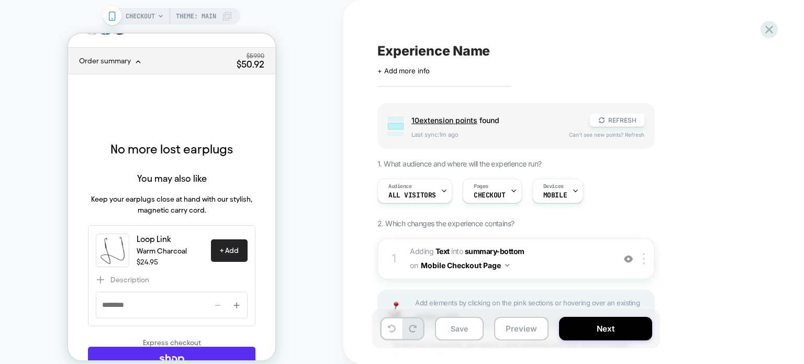
scroll to position [0, 0]
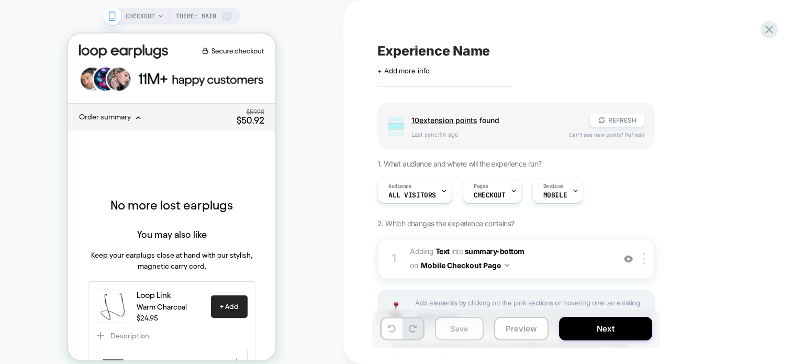
click at [461, 332] on button "Save" at bounding box center [459, 329] width 49 height 24
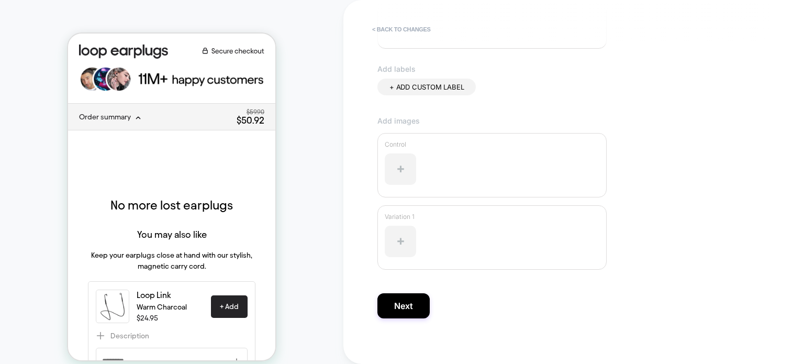
scroll to position [302, 0]
type input "**********"
click at [408, 308] on button "Next" at bounding box center [403, 300] width 52 height 25
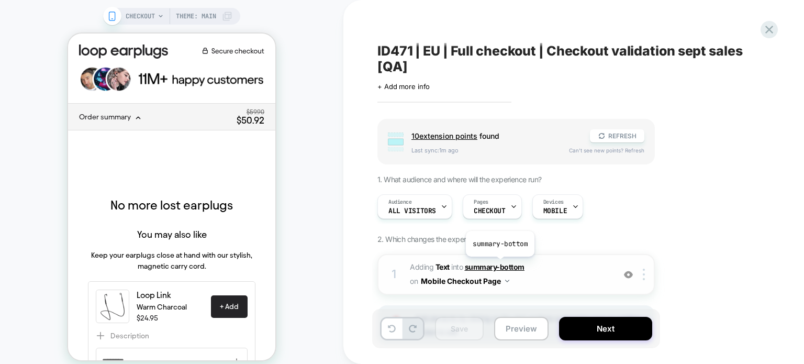
scroll to position [89, 0]
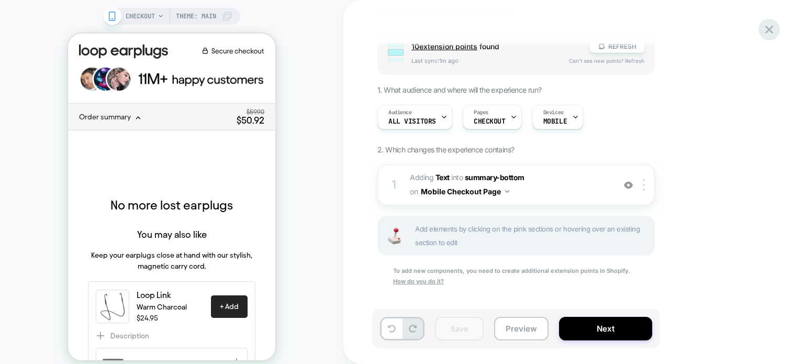
click at [772, 28] on icon at bounding box center [769, 30] width 14 height 14
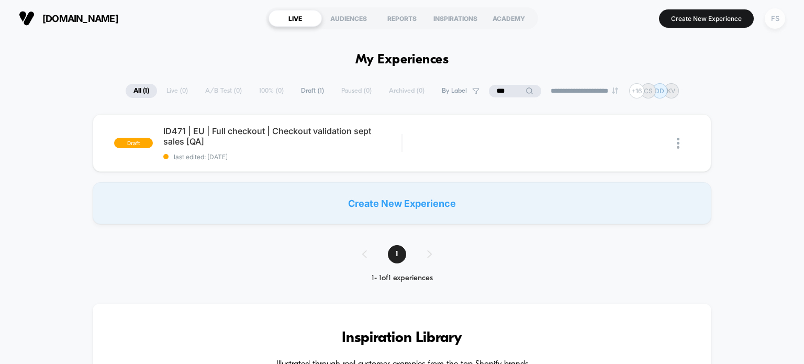
click at [774, 19] on div "FS" at bounding box center [775, 18] width 20 height 20
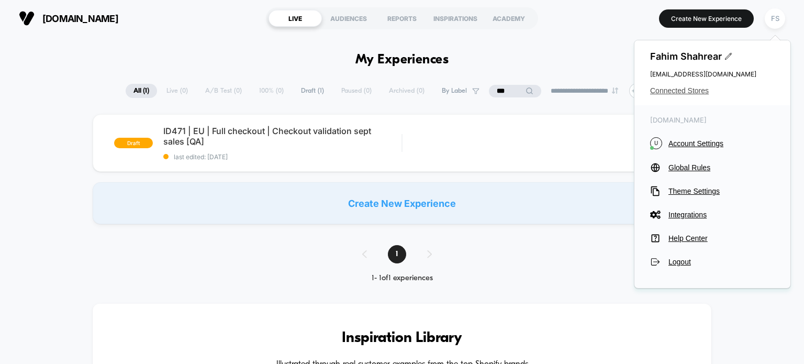
click at [665, 93] on span "Connected Stores" at bounding box center [712, 90] width 125 height 8
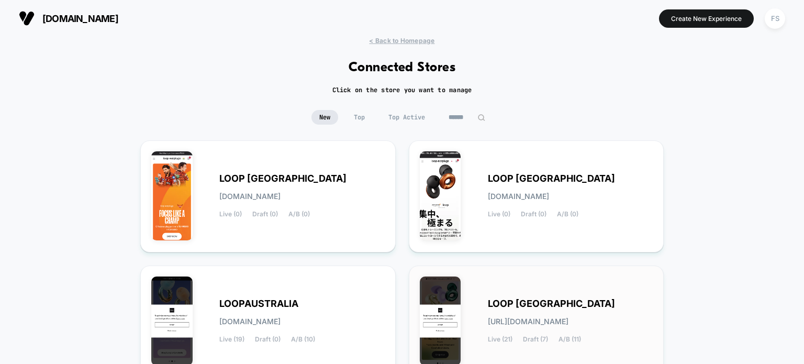
click at [593, 326] on div "LOOP [GEOGRAPHIC_DATA] [URL][DOMAIN_NAME] Live (21) Draft (7) A/B (11)" at bounding box center [570, 321] width 165 height 43
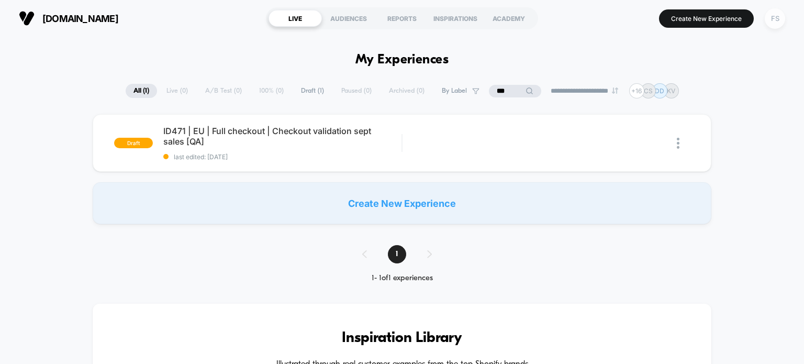
click at [775, 20] on div "FS" at bounding box center [775, 18] width 20 height 20
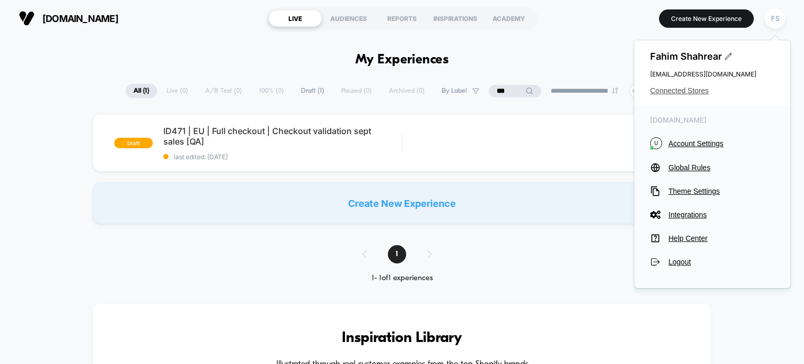
click at [684, 89] on span "Connected Stores" at bounding box center [712, 90] width 125 height 8
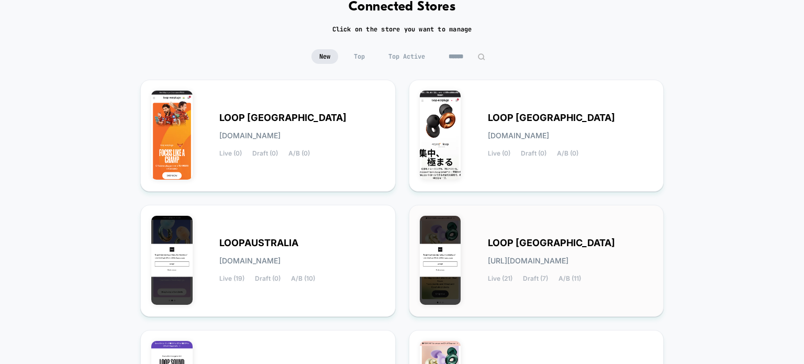
scroll to position [61, 0]
click at [601, 295] on div "LOOP [GEOGRAPHIC_DATA] [URL][DOMAIN_NAME] Live (21) Draft (7) A/B (11)" at bounding box center [536, 261] width 233 height 90
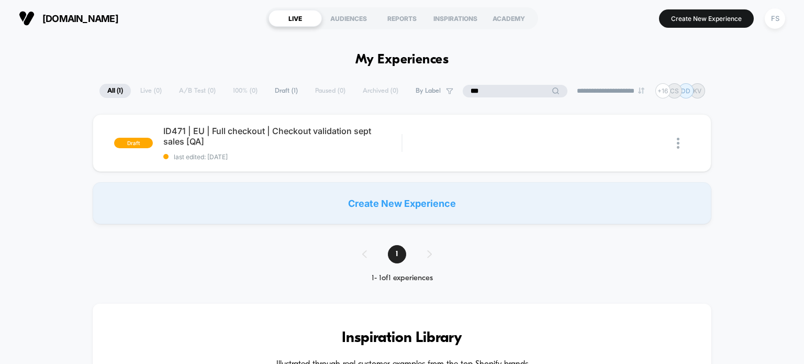
click at [505, 92] on input "***" at bounding box center [515, 91] width 105 height 13
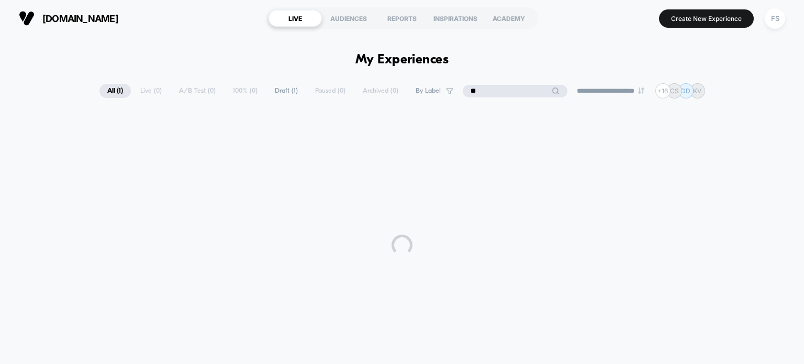
type input "*"
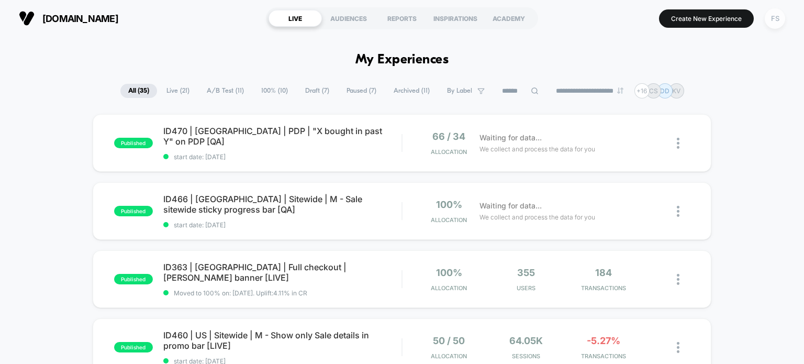
click at [779, 24] on div "FS" at bounding box center [775, 18] width 20 height 20
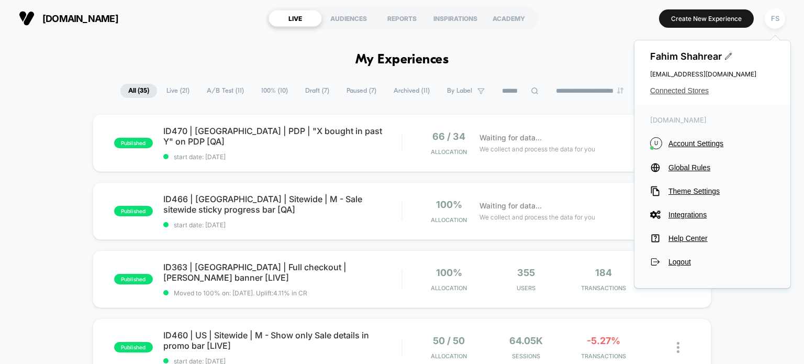
click at [678, 92] on span "Connected Stores" at bounding box center [712, 90] width 125 height 8
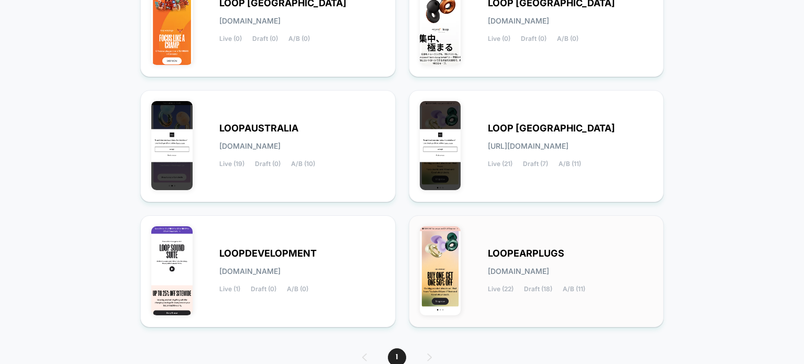
click at [623, 276] on div "LOOPEARPLUGS [DOMAIN_NAME] Live (22) Draft (18) A/B (11)" at bounding box center [570, 271] width 165 height 43
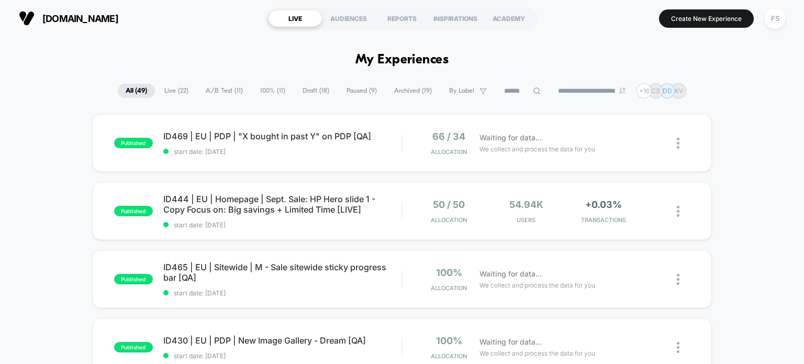
click at [533, 92] on icon at bounding box center [536, 90] width 7 height 7
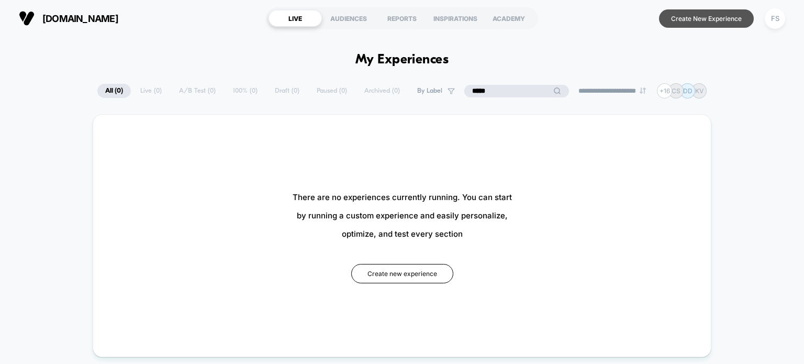
type input "*****"
click at [697, 12] on button "Create New Experience" at bounding box center [706, 18] width 95 height 18
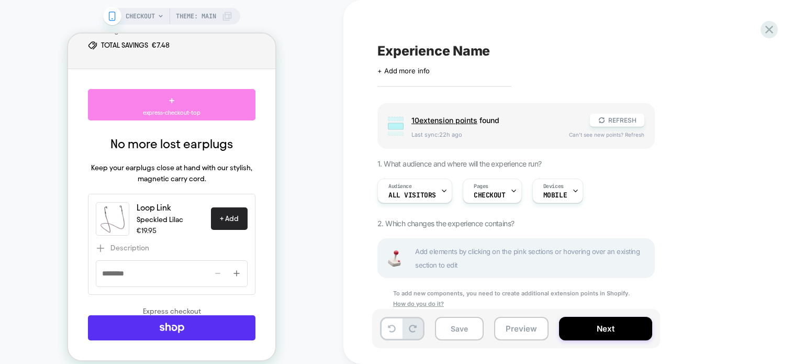
scroll to position [311, 0]
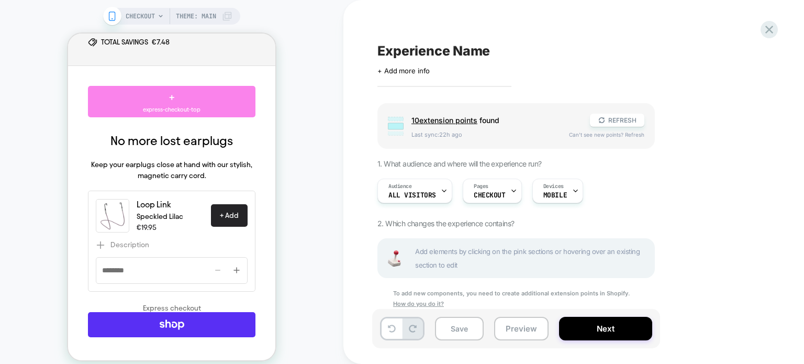
click at [189, 105] on span "express-checkout-top" at bounding box center [172, 109] width 58 height 9
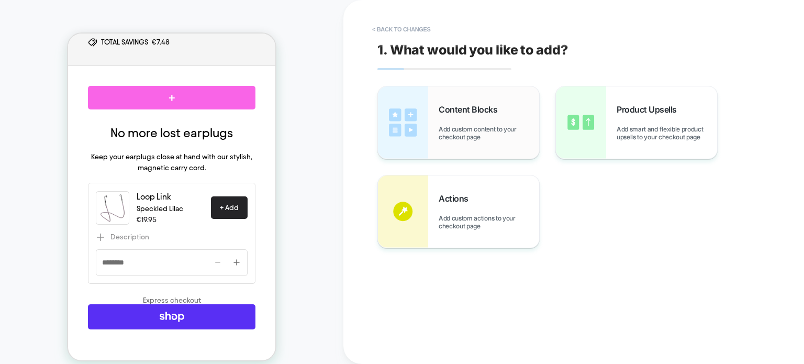
click at [0, 0] on div "Content Blocks Add custom content to your checkout page" at bounding box center [0, 0] width 0 height 0
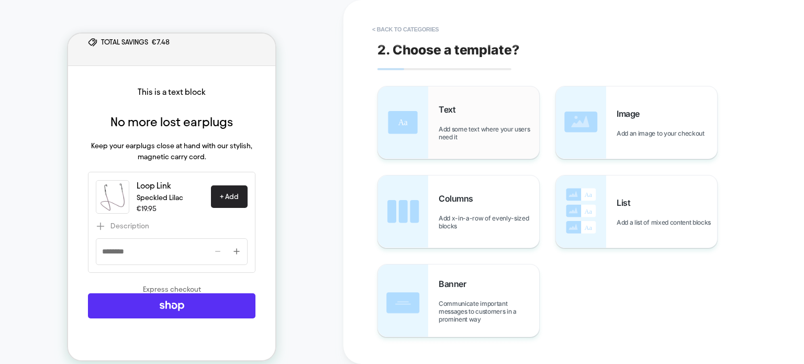
click at [522, 111] on div "Text Add some text where your users need it" at bounding box center [489, 122] width 100 height 37
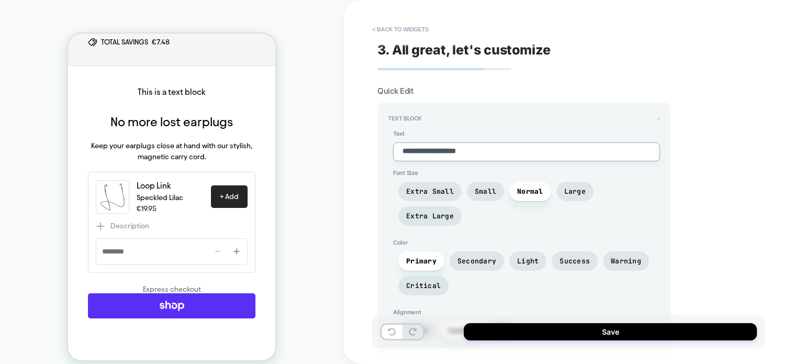
drag, startPoint x: 495, startPoint y: 152, endPoint x: 337, endPoint y: 139, distance: 158.6
click at [337, 139] on div "**********" at bounding box center [402, 188] width 804 height 377
type textarea "*"
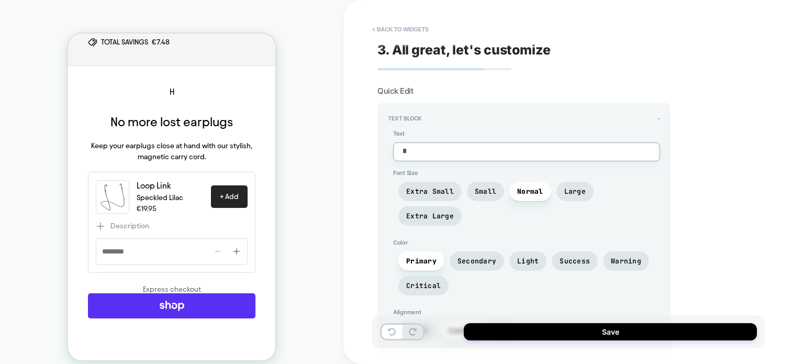
type textarea "**"
type textarea "*"
type textarea "***"
type textarea "*"
type textarea "****"
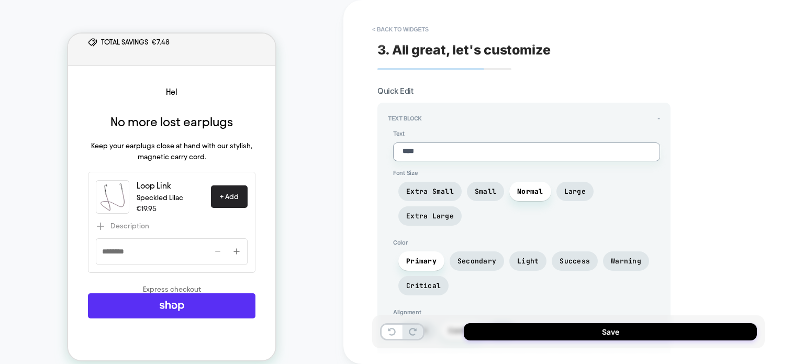
type textarea "*"
type textarea "*****"
type textarea "*"
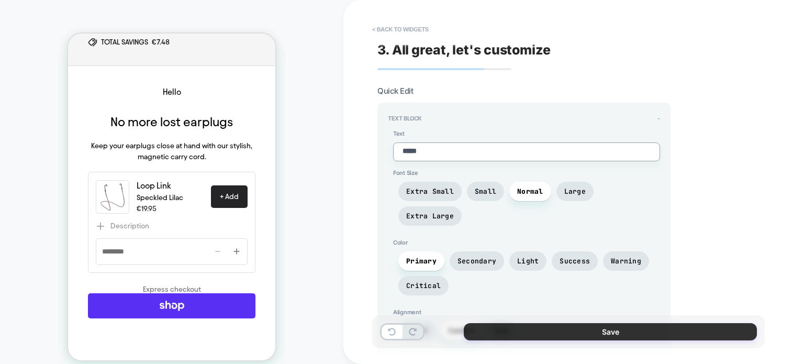
type textarea "*****"
type textarea "*"
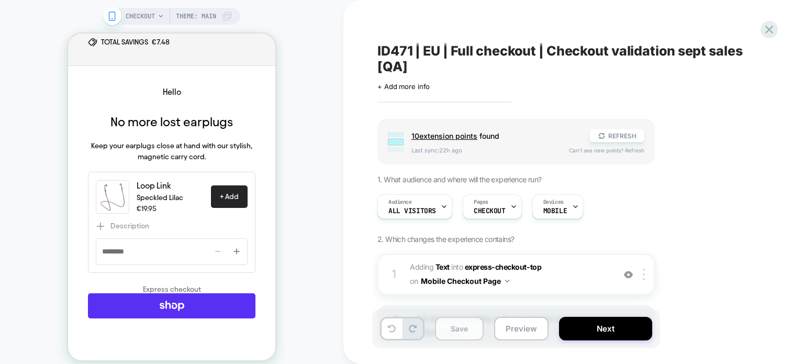
click at [102, 14] on icon at bounding box center [93, 8] width 18 height 11
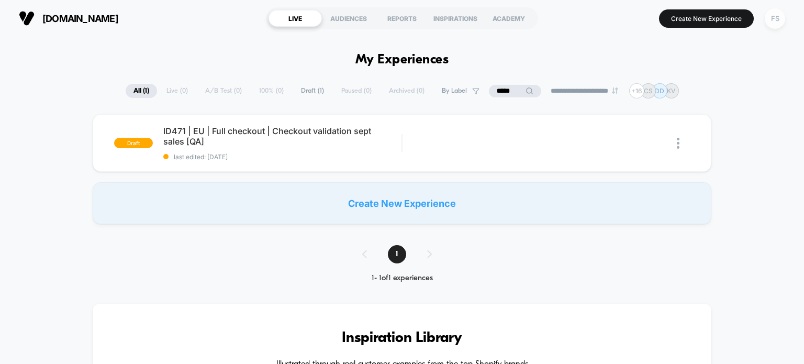
click at [776, 21] on div "FS" at bounding box center [775, 18] width 20 height 20
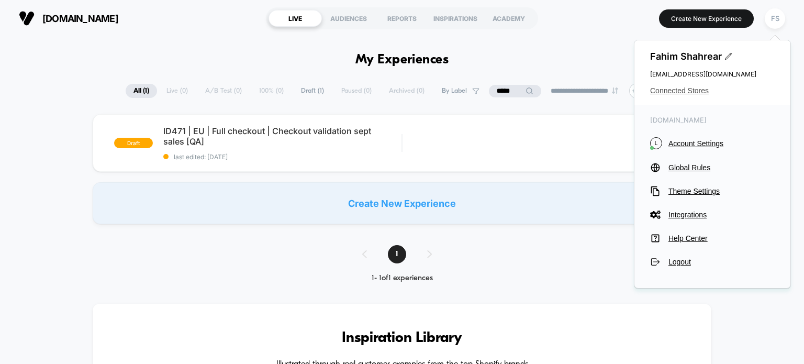
click at [678, 87] on span "Connected Stores" at bounding box center [712, 90] width 125 height 8
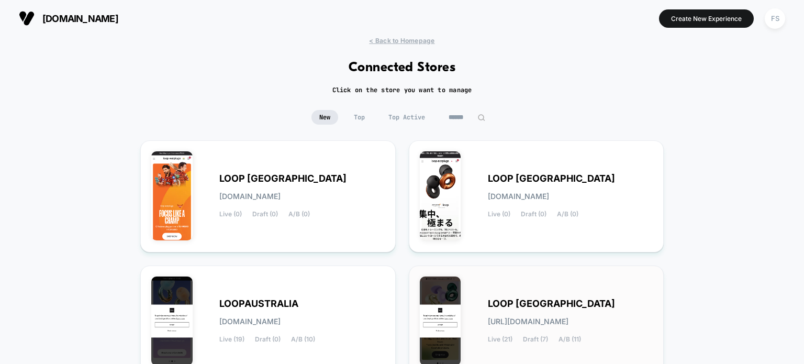
click at [461, 311] on div "LOOP [GEOGRAPHIC_DATA] [URL][DOMAIN_NAME] Live (21) Draft (7) A/B (11)" at bounding box center [536, 321] width 233 height 90
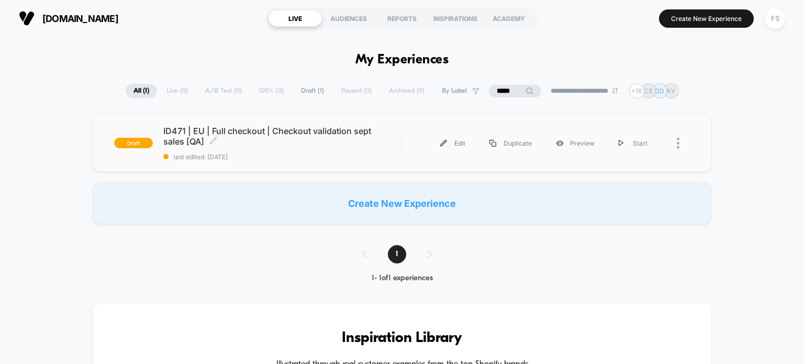
click at [239, 136] on span "ID471 | EU | Full checkout | Checkout validation sept sales [QA] Click to edit …" at bounding box center [282, 136] width 239 height 21
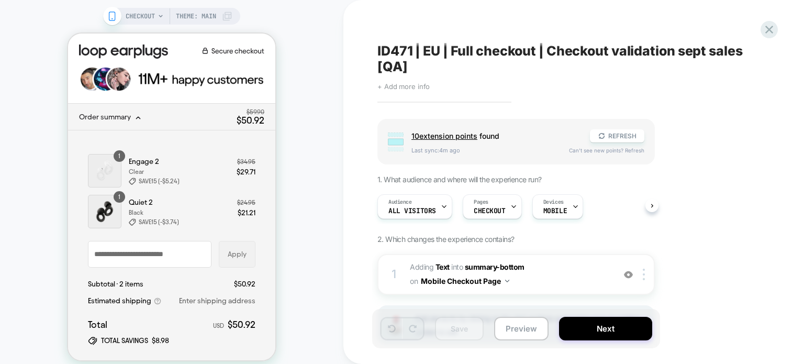
click at [400, 84] on span "+ Add more info" at bounding box center [403, 86] width 52 height 8
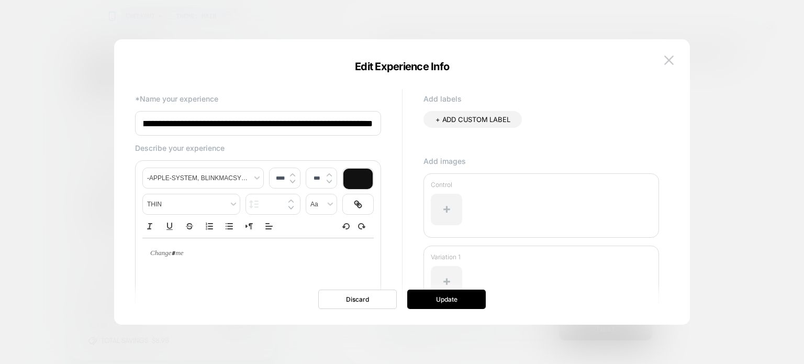
click at [308, 121] on input "**********" at bounding box center [258, 123] width 246 height 25
paste input
type input "**********"
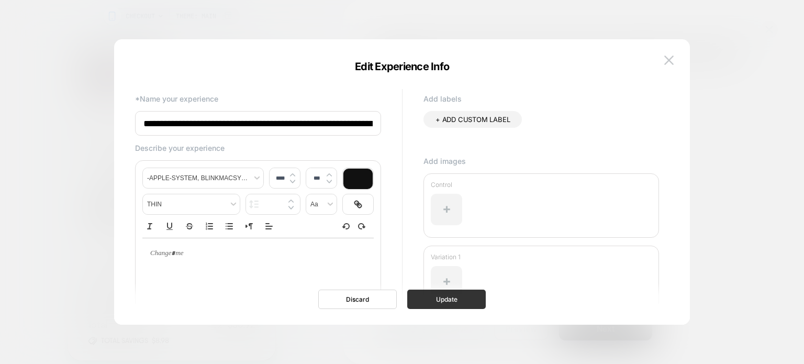
click at [442, 293] on button "Update" at bounding box center [446, 298] width 79 height 19
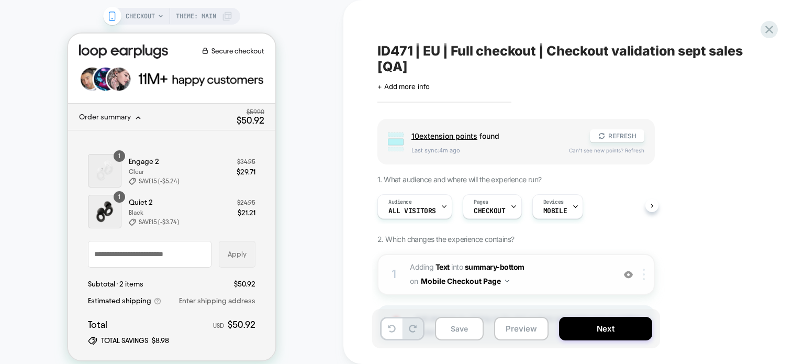
click at [645, 273] on div at bounding box center [645, 274] width 17 height 12
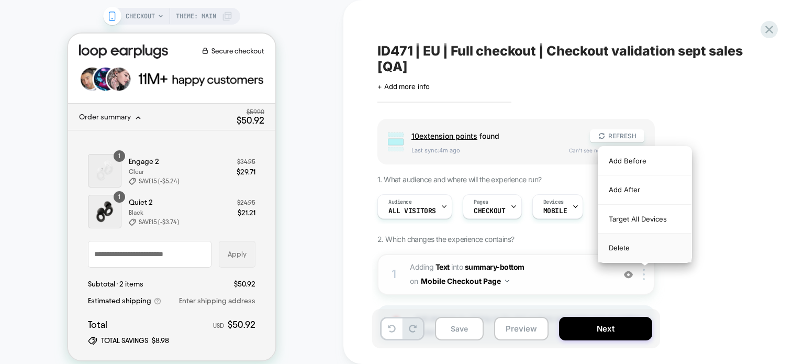
click at [636, 249] on div "Delete" at bounding box center [644, 247] width 93 height 28
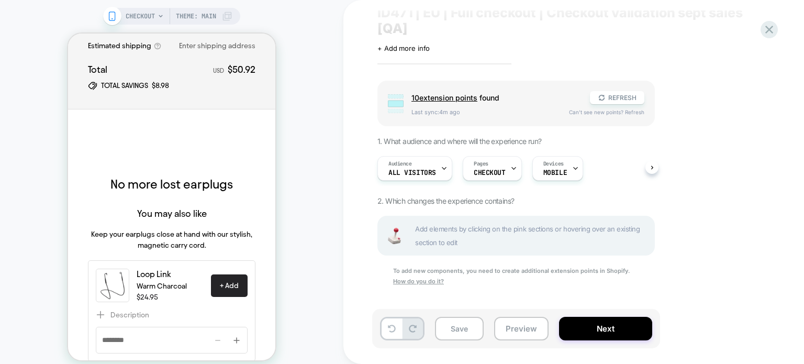
scroll to position [241, 0]
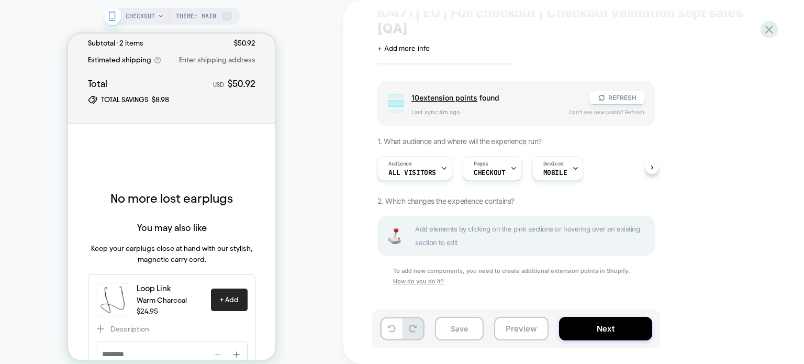
click at [175, 147] on div "+ express-checkout-top" at bounding box center [171, 158] width 167 height 31
click at [413, 97] on span "10 extension point s" at bounding box center [444, 97] width 66 height 9
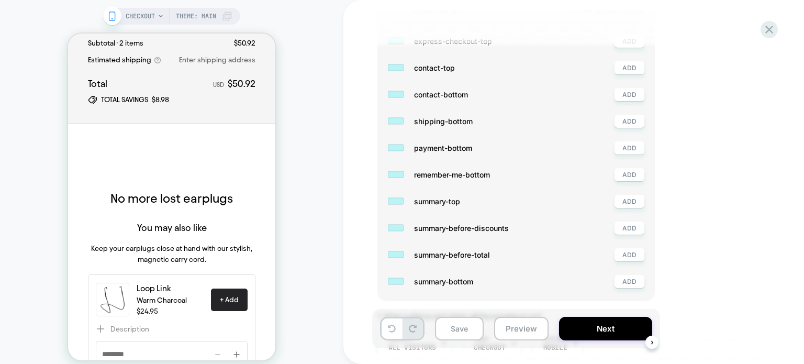
scroll to position [151, 0]
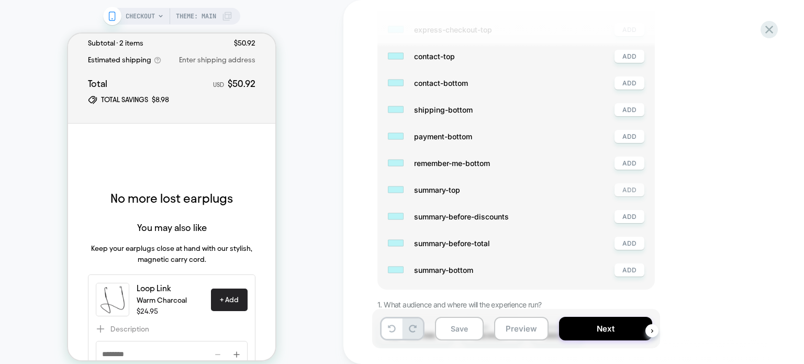
click at [628, 186] on button "ADD" at bounding box center [629, 189] width 30 height 13
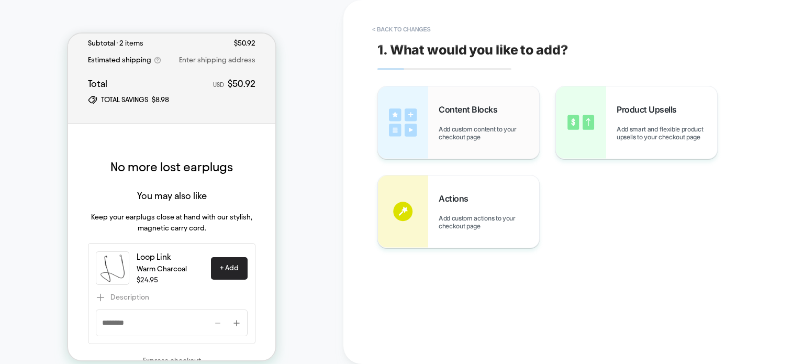
click at [454, 144] on div "Content Blocks Add custom content to your checkout page" at bounding box center [458, 122] width 161 height 72
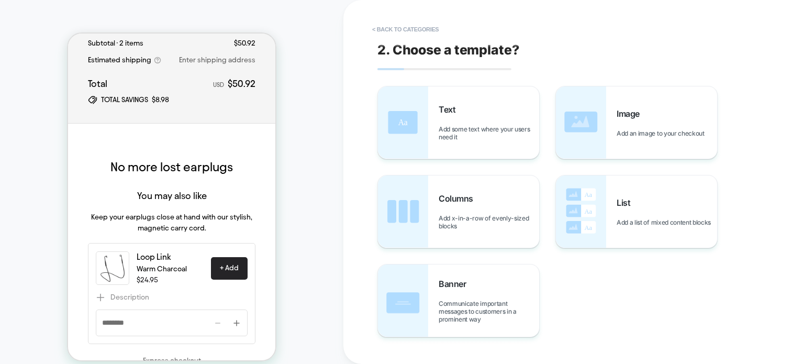
click at [454, 144] on div "Text Add some text where your users need it" at bounding box center [458, 122] width 161 height 72
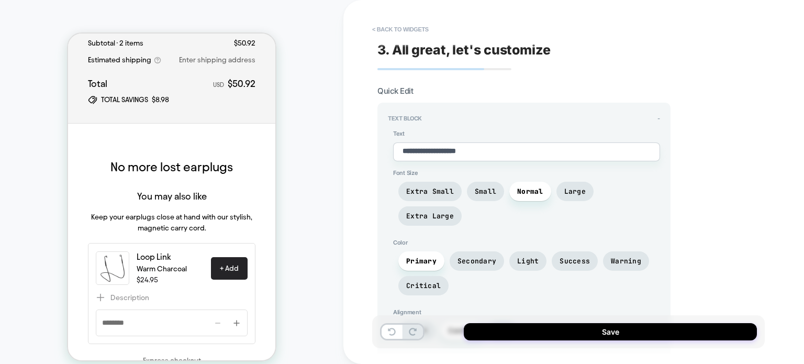
click at [461, 157] on textarea "**********" at bounding box center [526, 151] width 267 height 19
type textarea "*"
type textarea "**"
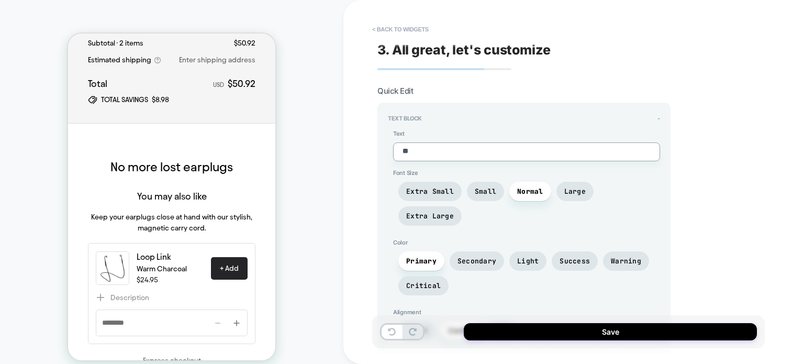
type textarea "*"
type textarea "***"
type textarea "*"
type textarea "****"
type textarea "*"
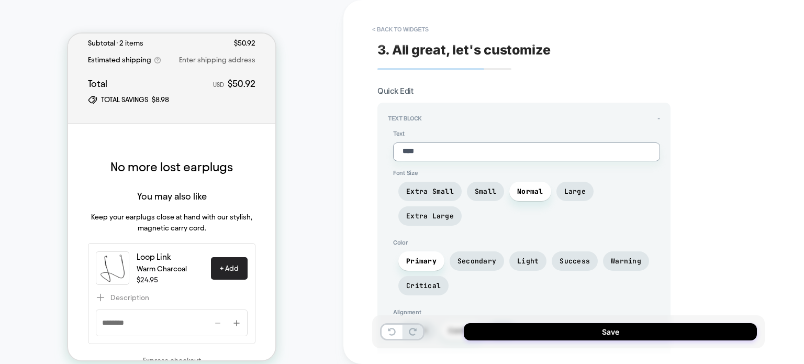
type textarea "*****"
type textarea "*"
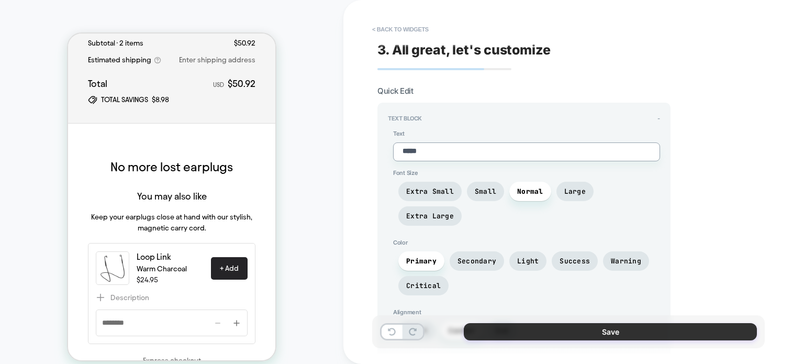
type textarea "*****"
click at [551, 331] on button "Save" at bounding box center [610, 331] width 293 height 17
type textarea "*"
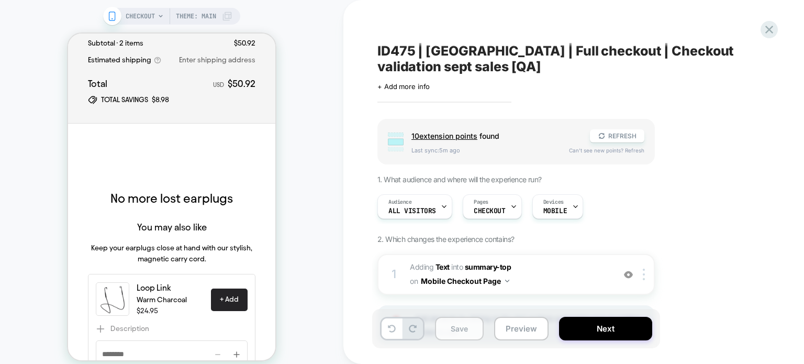
click at [470, 329] on button "Save" at bounding box center [459, 329] width 49 height 24
click at [762, 31] on icon at bounding box center [769, 30] width 14 height 14
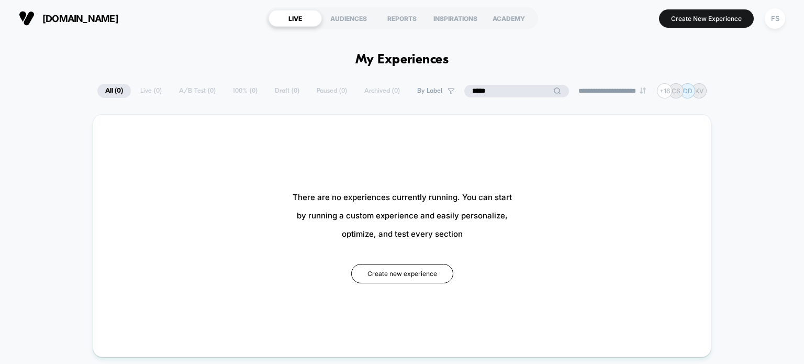
click at [508, 96] on input "*****" at bounding box center [516, 91] width 105 height 13
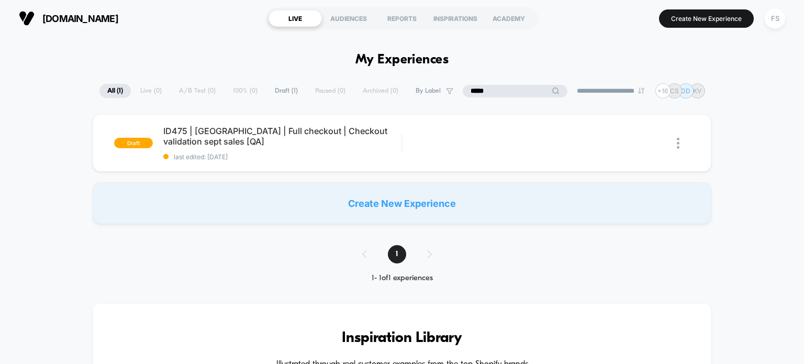
type input "*****"
click at [276, 175] on div "draft ID475 | [GEOGRAPHIC_DATA] | Full checkout | Checkout validation sept sale…" at bounding box center [402, 169] width 804 height 110
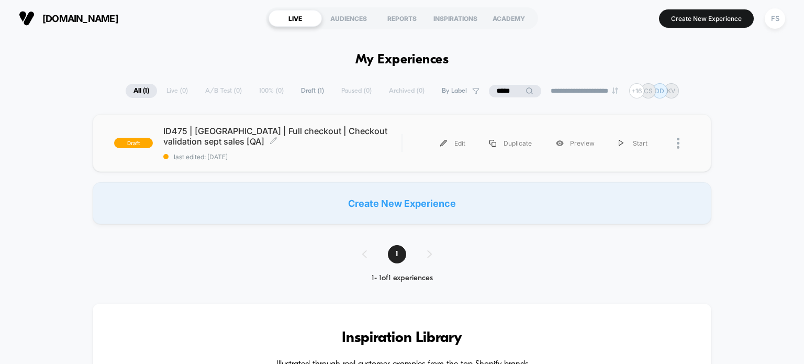
click at [283, 154] on span "last edited: [DATE]" at bounding box center [282, 157] width 239 height 8
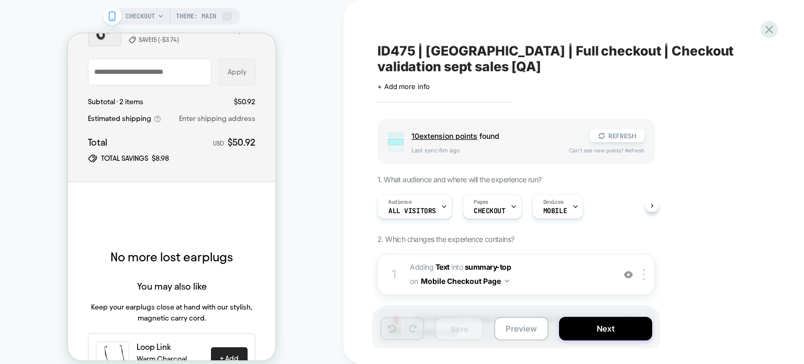
scroll to position [181, 0]
click at [764, 23] on icon at bounding box center [769, 30] width 14 height 14
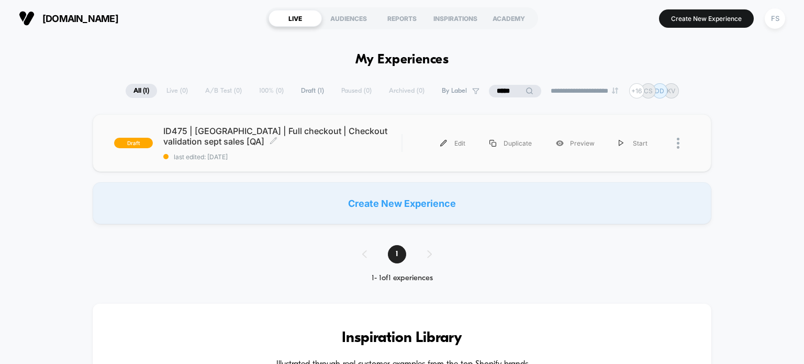
click at [352, 138] on span "ID475 | [GEOGRAPHIC_DATA] | Full checkout | Checkout validation sept sales [QA]…" at bounding box center [282, 136] width 239 height 21
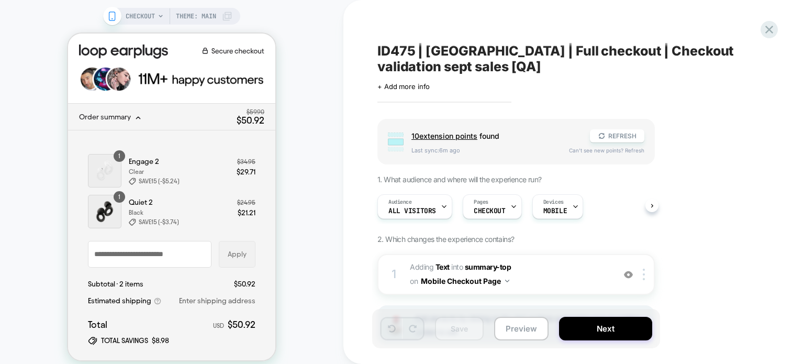
scroll to position [89, 0]
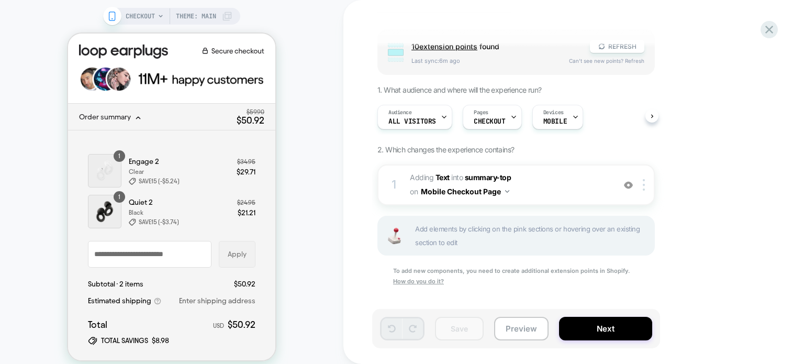
click at [322, 211] on div "CHECKOUT Theme: MAIN" at bounding box center [171, 188] width 343 height 356
click at [767, 29] on icon at bounding box center [769, 30] width 14 height 14
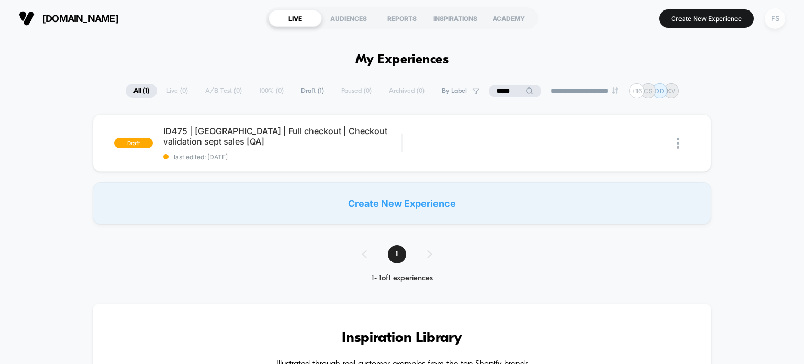
click at [776, 20] on div "FS" at bounding box center [775, 18] width 20 height 20
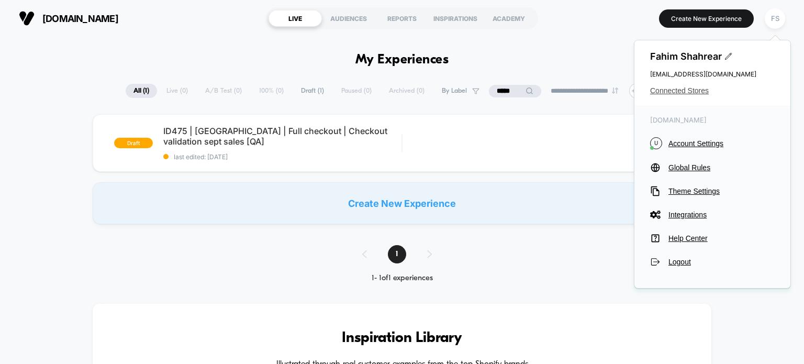
click at [683, 89] on span "Connected Stores" at bounding box center [712, 90] width 125 height 8
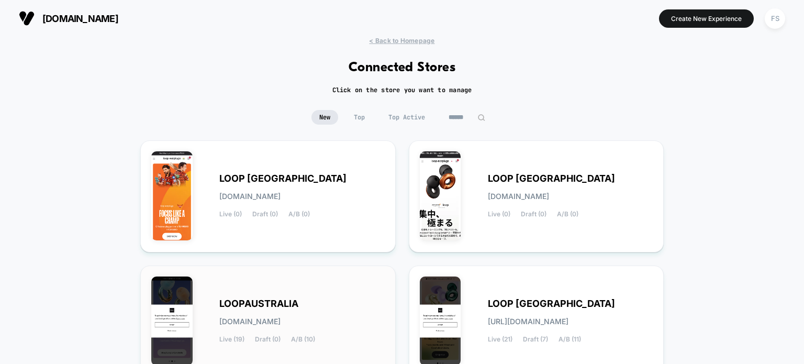
click at [281, 318] on span "[DOMAIN_NAME]" at bounding box center [249, 321] width 61 height 7
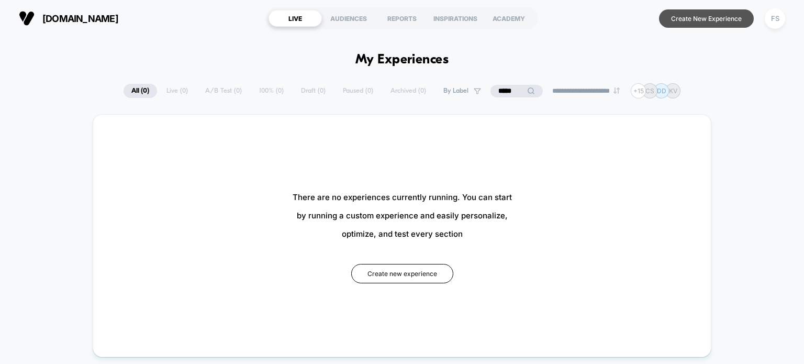
click at [693, 20] on button "Create New Experience" at bounding box center [706, 18] width 95 height 18
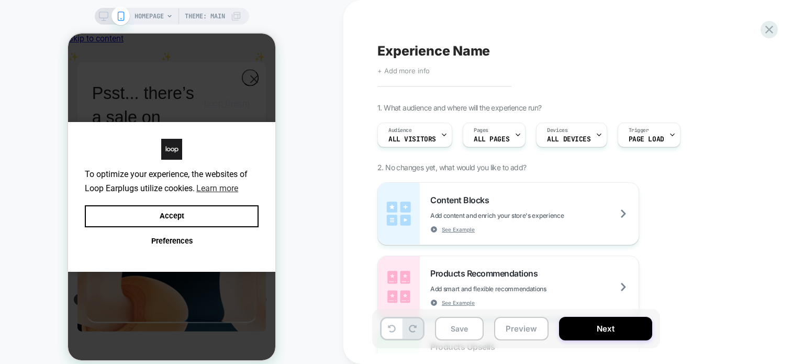
click at [0, 0] on span "+ Add more info" at bounding box center [0, 0] width 0 height 0
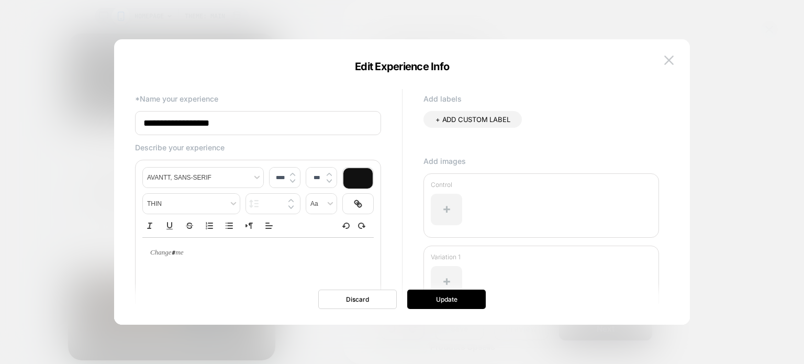
click at [350, 130] on input "**********" at bounding box center [258, 123] width 246 height 24
paste input "**********"
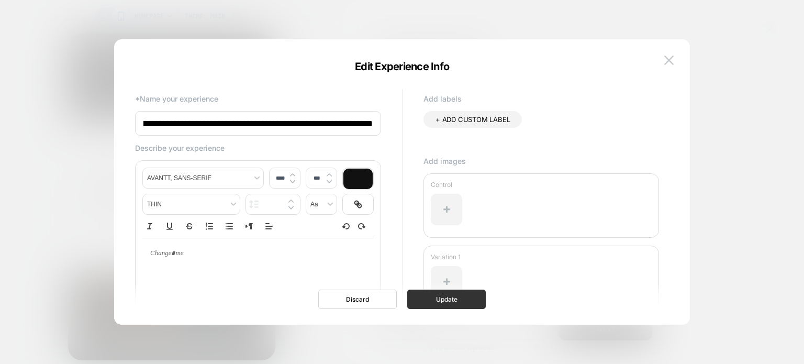
type input "**********"
click at [444, 300] on button "Update" at bounding box center [446, 298] width 79 height 19
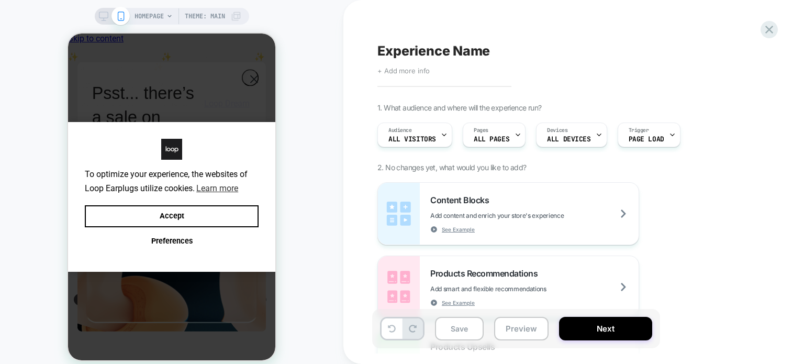
click at [0, 0] on span "+ Add more info" at bounding box center [0, 0] width 0 height 0
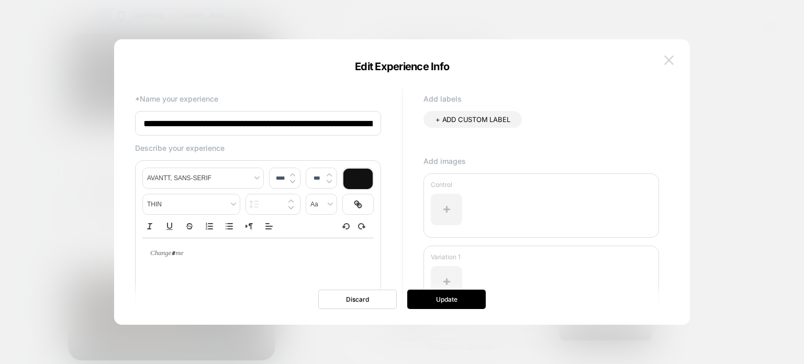
click at [0, 0] on img at bounding box center [0, 0] width 0 height 0
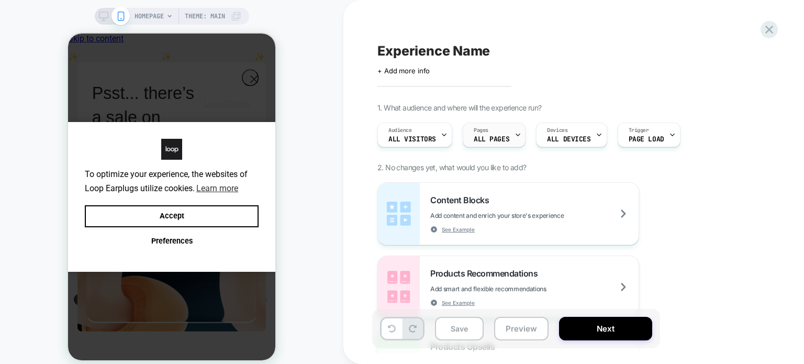
click at [0, 0] on div "Pages ALL PAGES" at bounding box center [0, 0] width 0 height 0
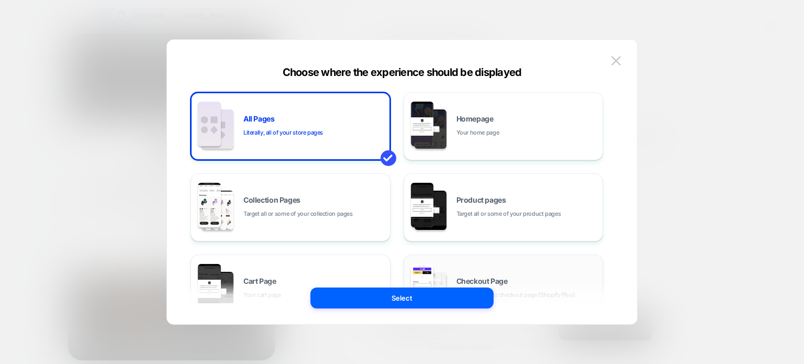
click at [0, 0] on div "Checkout Page Customize your checkout page (Shopify Plus)" at bounding box center [0, 0] width 0 height 0
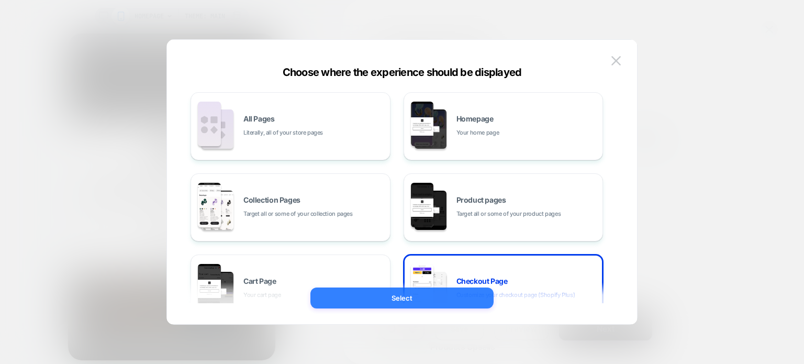
click at [0, 0] on button "Select" at bounding box center [0, 0] width 0 height 0
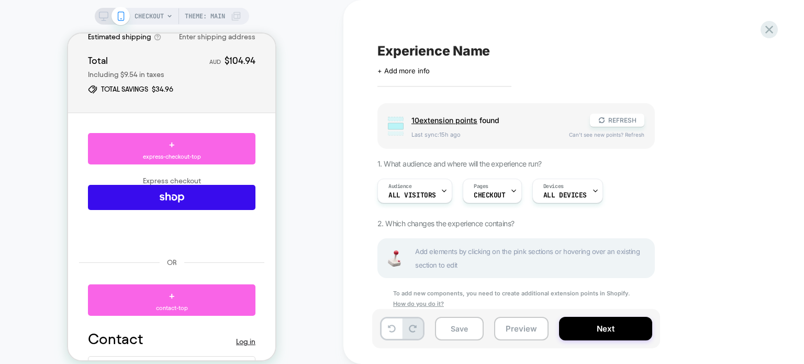
scroll to position [263, 0]
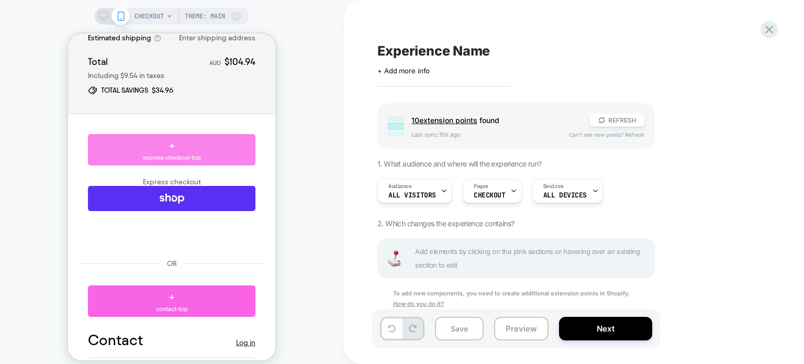
click at [164, 155] on span "express-checkout-top" at bounding box center [172, 157] width 58 height 9
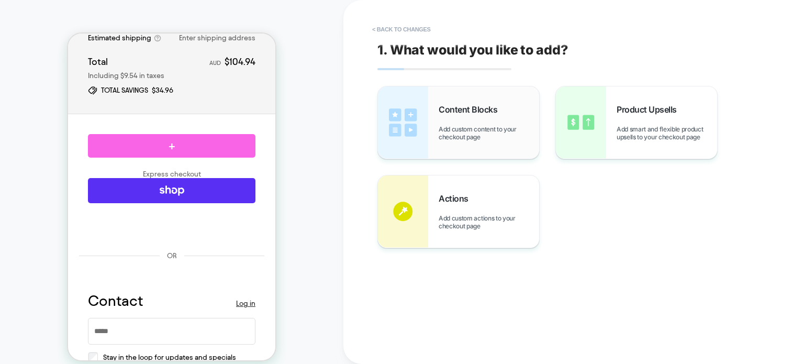
click at [434, 126] on div "Content Blocks Add custom content to your checkout page" at bounding box center [458, 122] width 161 height 72
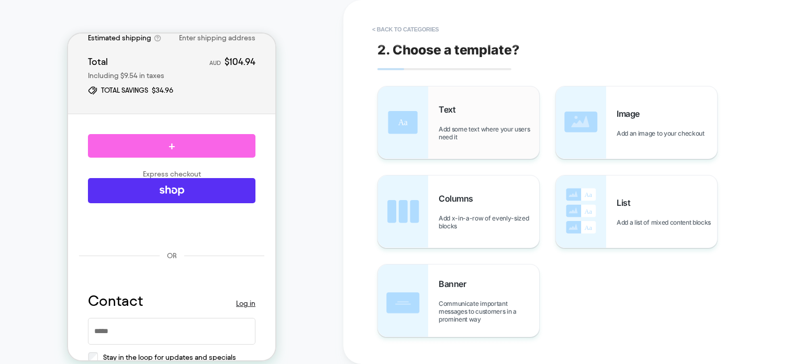
click at [468, 121] on div "Text Add some text where your users need it" at bounding box center [489, 122] width 100 height 37
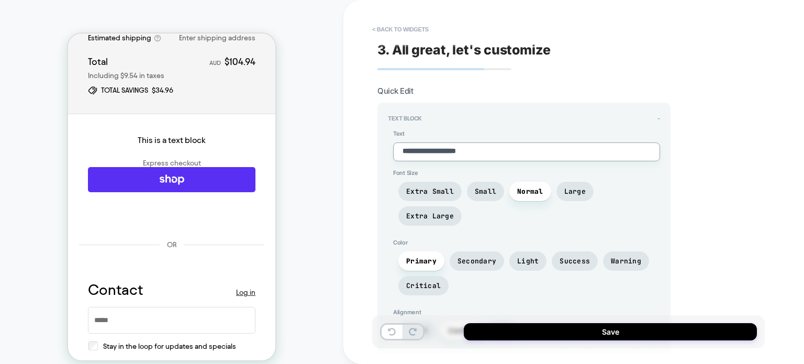
drag, startPoint x: 505, startPoint y: 156, endPoint x: 360, endPoint y: 172, distance: 145.8
click at [360, 172] on div "**********" at bounding box center [573, 182] width 461 height 364
type textarea "*"
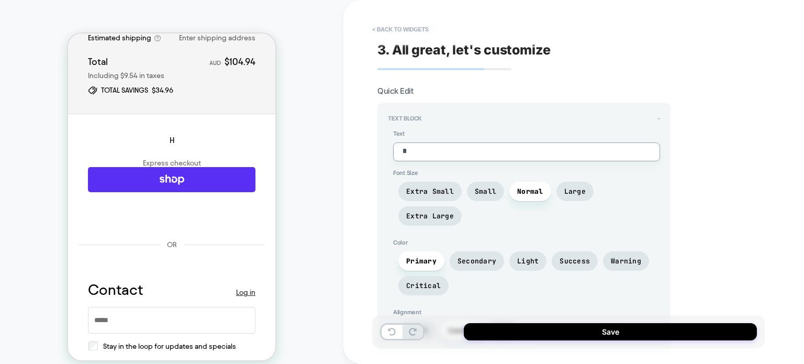
type textarea "**"
type textarea "*"
type textarea "***"
type textarea "*"
type textarea "****"
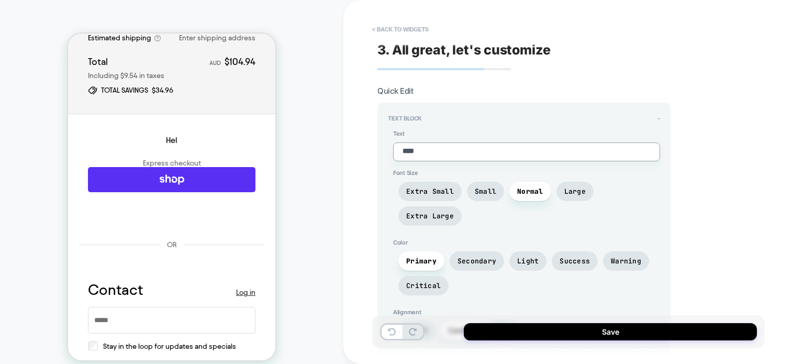
type textarea "*"
type textarea "*****"
type textarea "*"
type textarea "******"
type textarea "*"
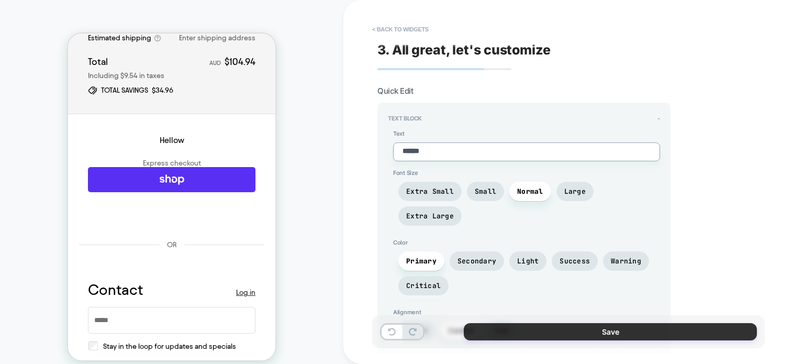
type textarea "******"
click at [568, 334] on button "Save" at bounding box center [610, 331] width 293 height 17
type textarea "*"
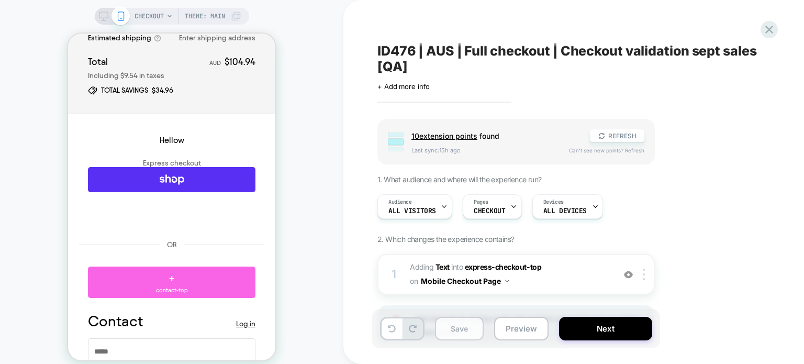
click at [458, 324] on button "Save" at bounding box center [459, 329] width 49 height 24
